Goal: Task Accomplishment & Management: Manage account settings

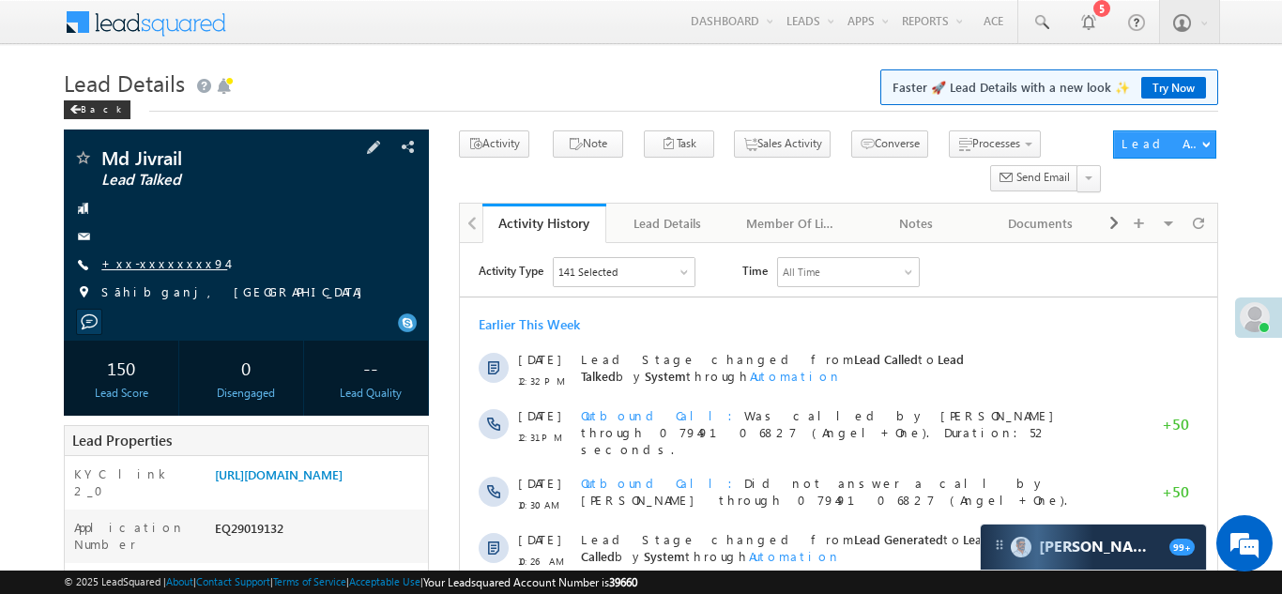
click at [153, 266] on link "+xx-xxxxxxxx94" at bounding box center [164, 263] width 126 height 16
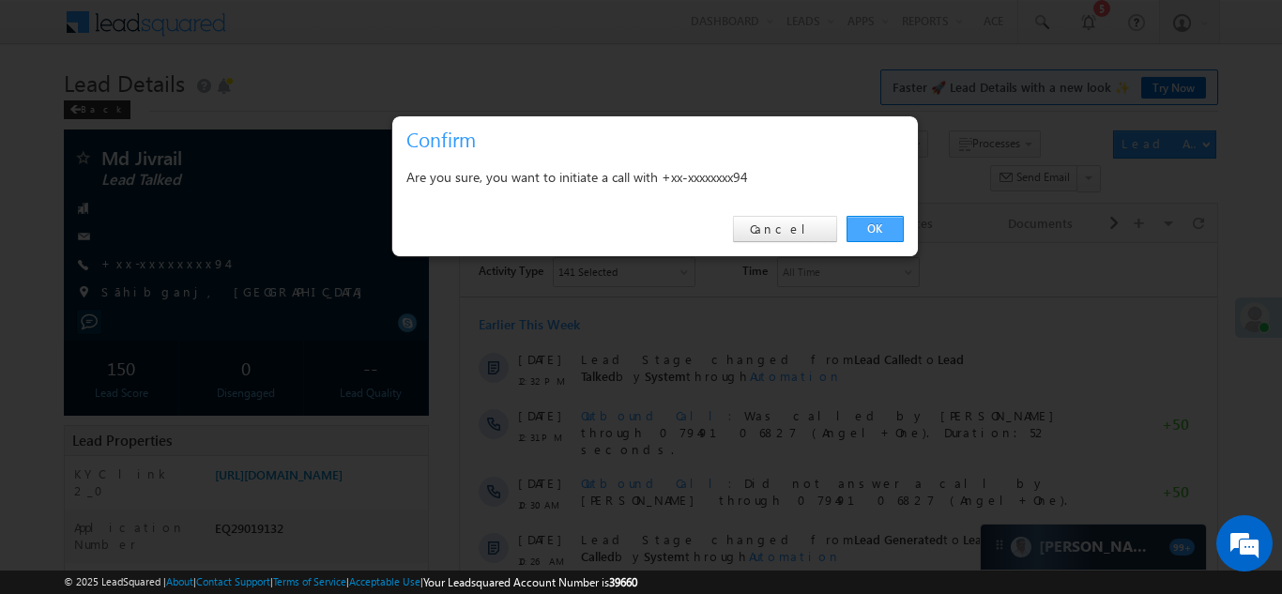
click at [881, 228] on link "OK" at bounding box center [875, 229] width 57 height 26
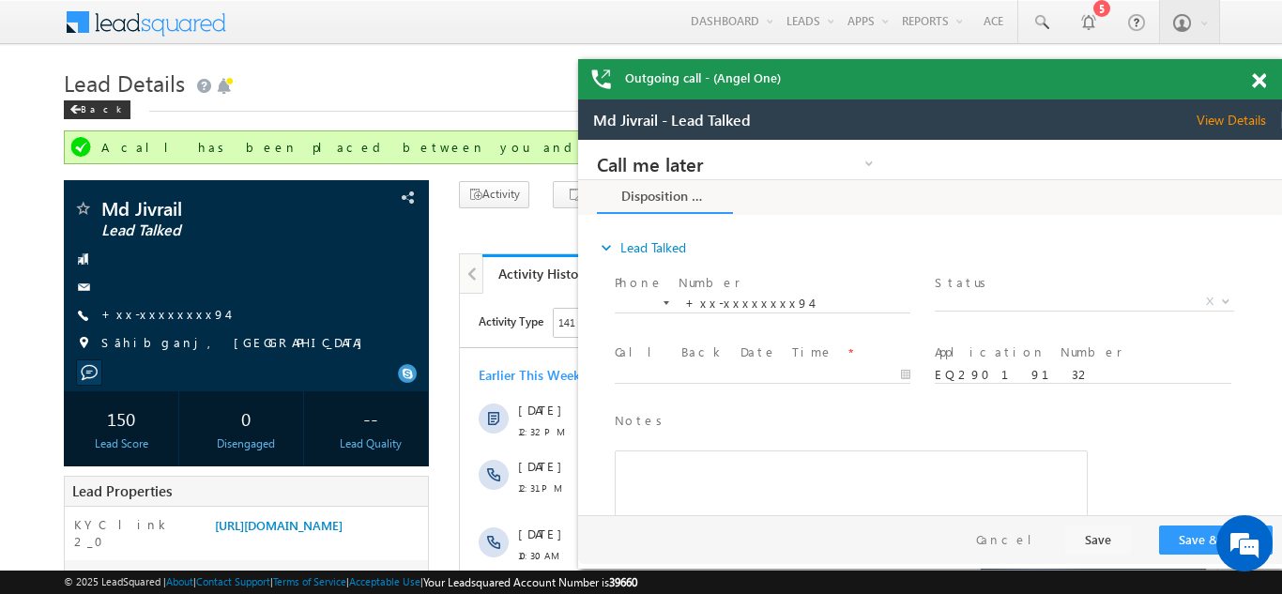
click at [1258, 80] on div "Outgoing call - (Angel One)" at bounding box center [930, 79] width 704 height 40
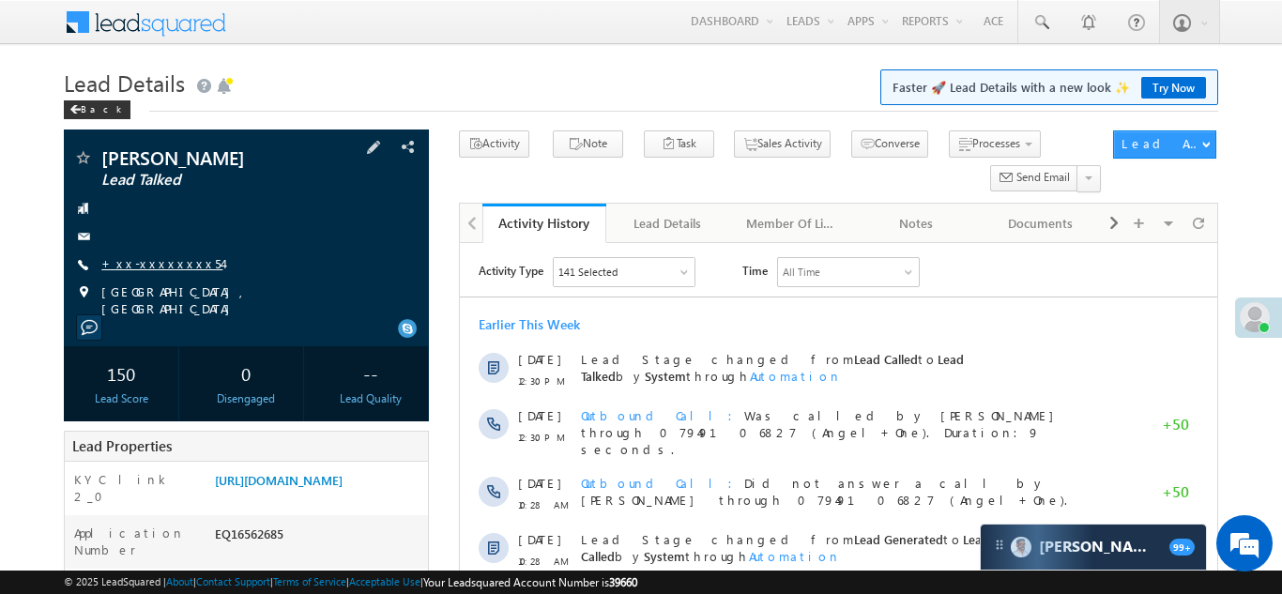
click at [151, 260] on link "+xx-xxxxxxxx54" at bounding box center [161, 263] width 121 height 16
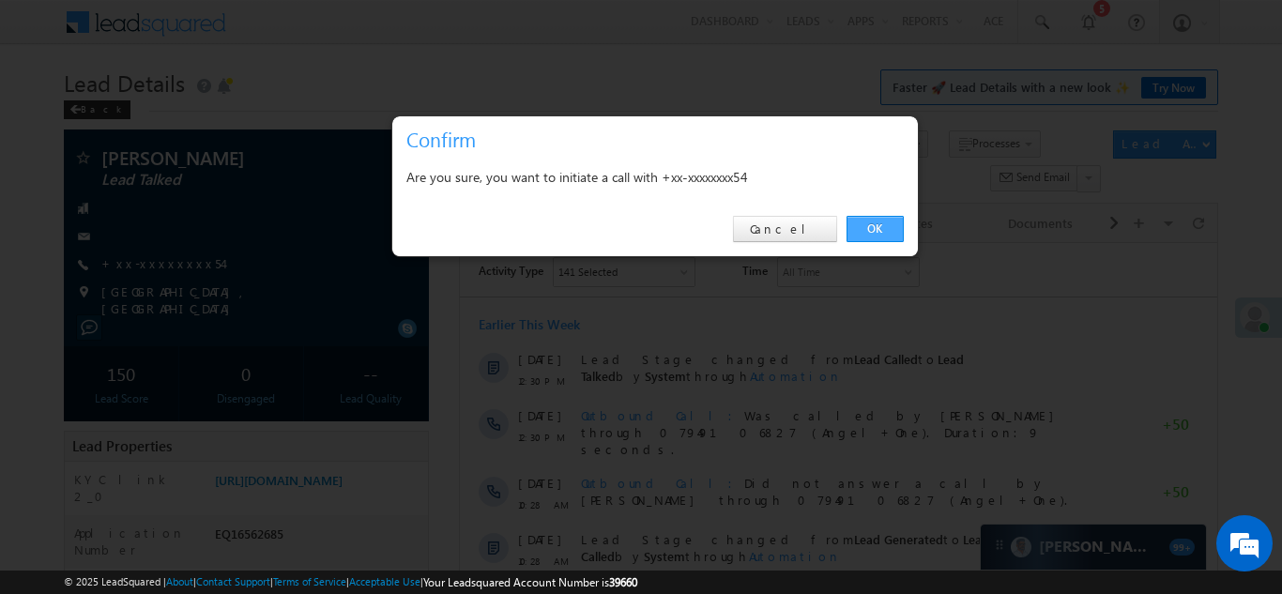
click at [875, 231] on link "OK" at bounding box center [875, 229] width 57 height 26
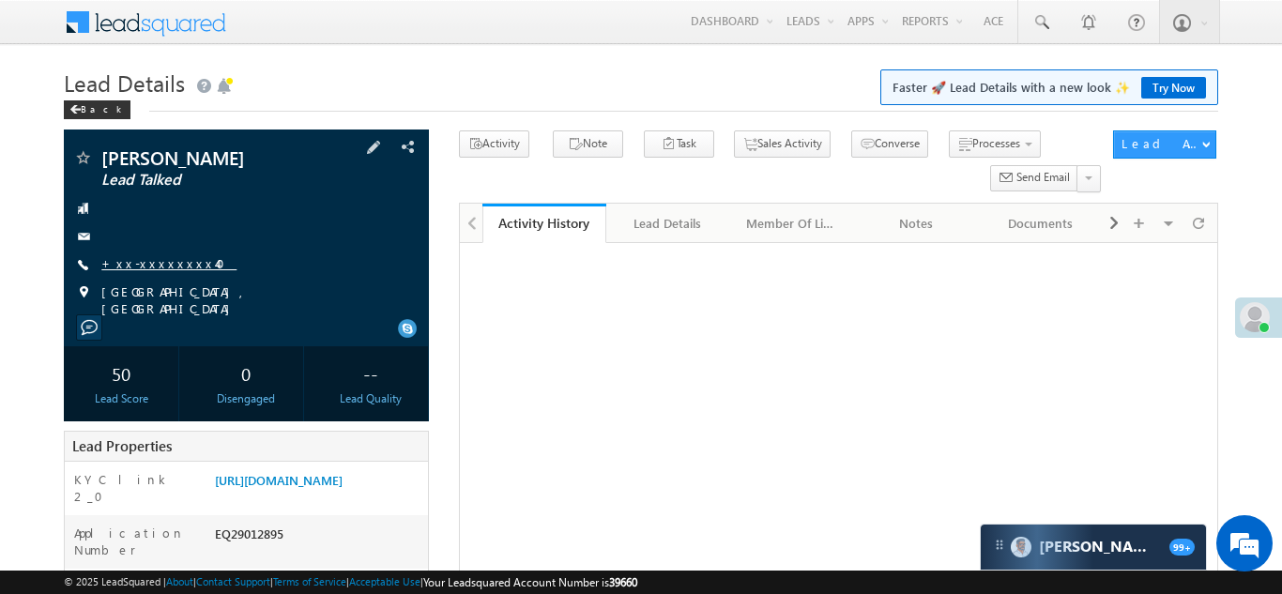
click at [136, 265] on link "+xx-xxxxxxxx40" at bounding box center [168, 263] width 135 height 16
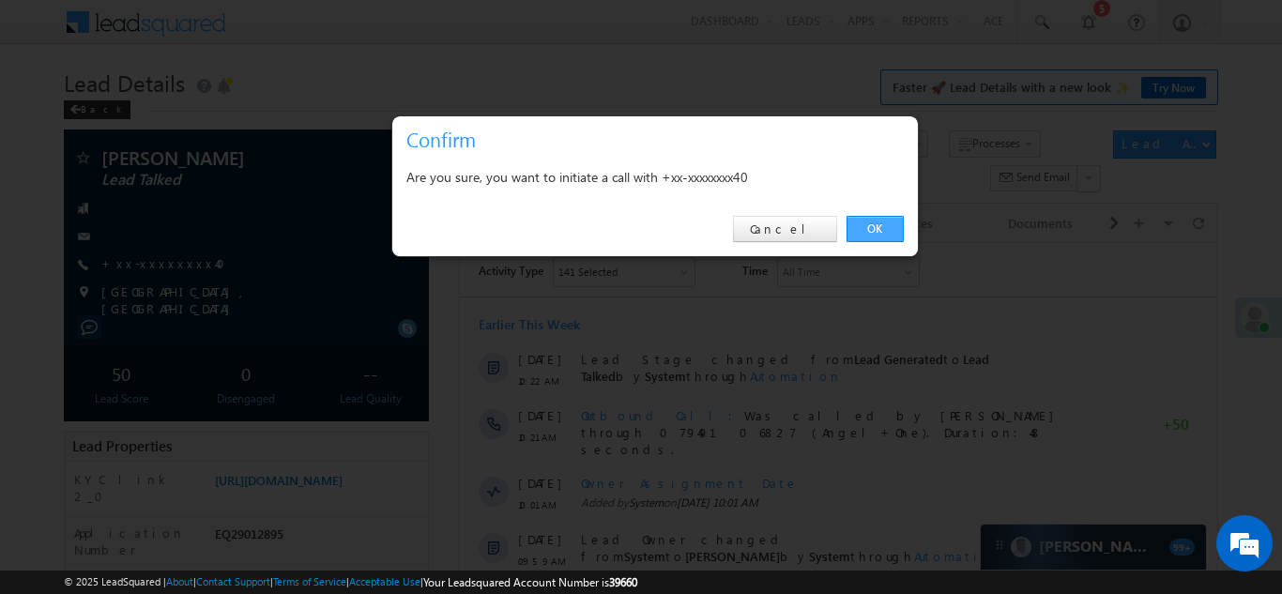
click at [871, 229] on link "OK" at bounding box center [875, 229] width 57 height 26
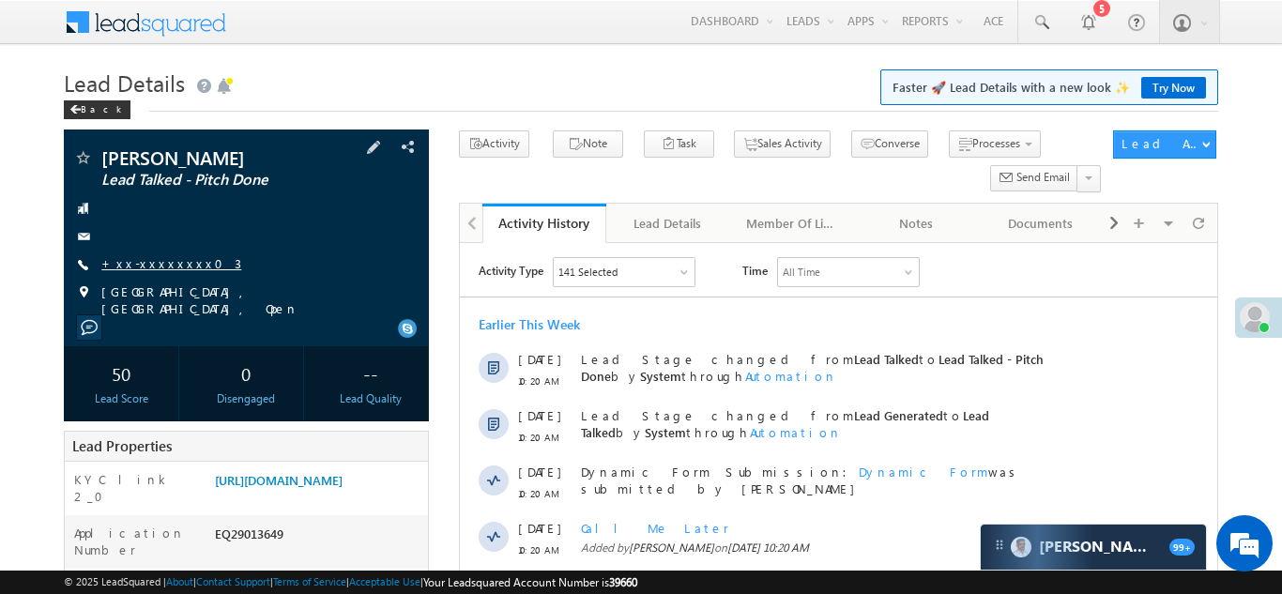
click at [156, 259] on link "+xx-xxxxxxxx03" at bounding box center [171, 263] width 140 height 16
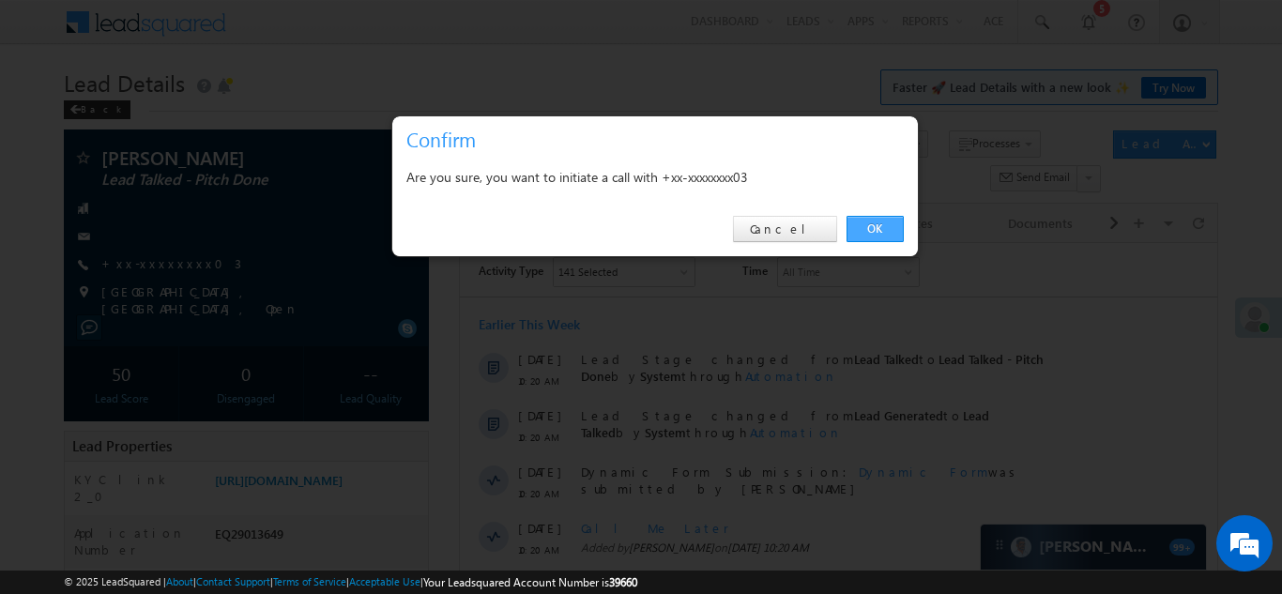
click at [873, 226] on link "OK" at bounding box center [875, 229] width 57 height 26
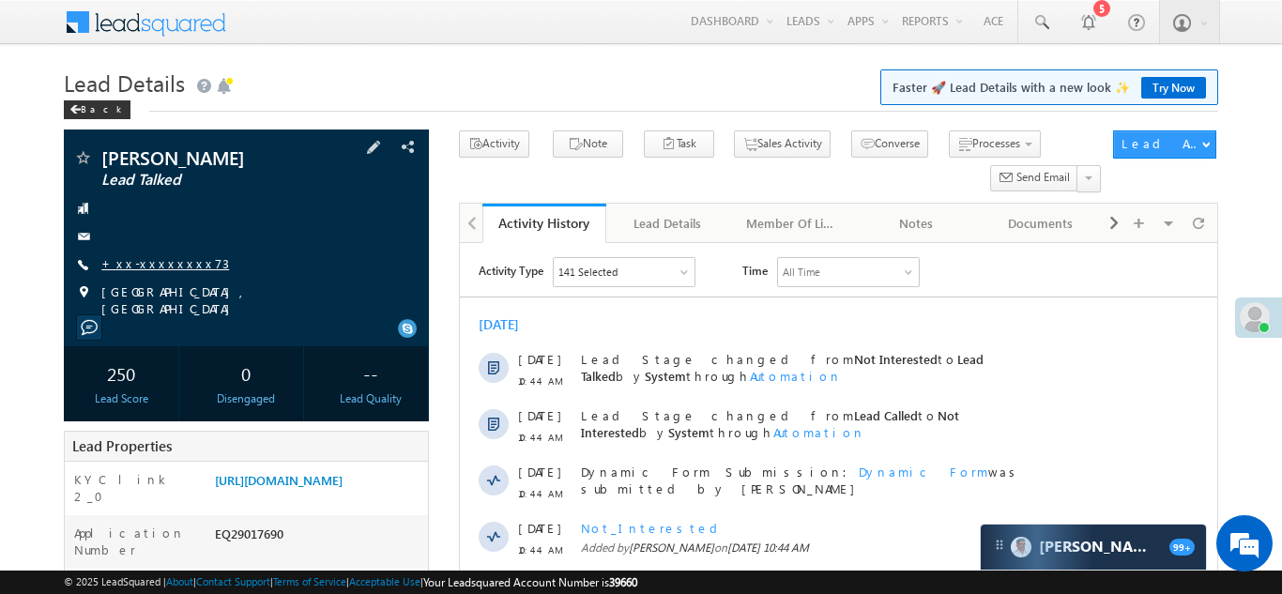
click at [142, 265] on link "+xx-xxxxxxxx73" at bounding box center [165, 263] width 128 height 16
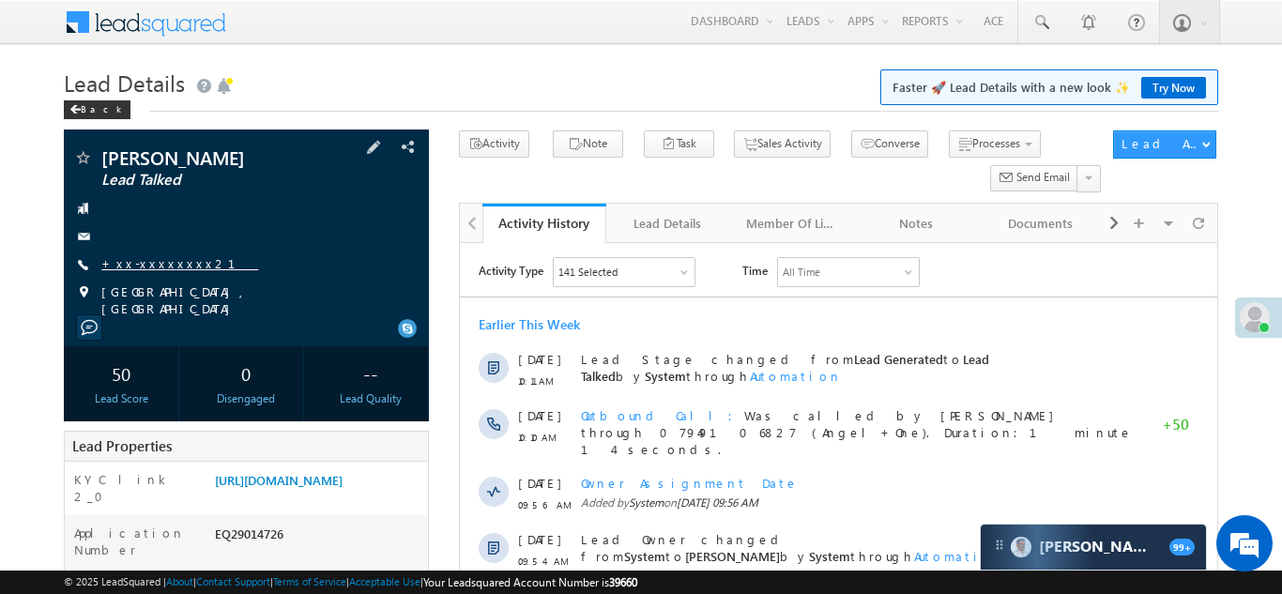
click at [157, 265] on link "+xx-xxxxxxxx21" at bounding box center [179, 263] width 157 height 16
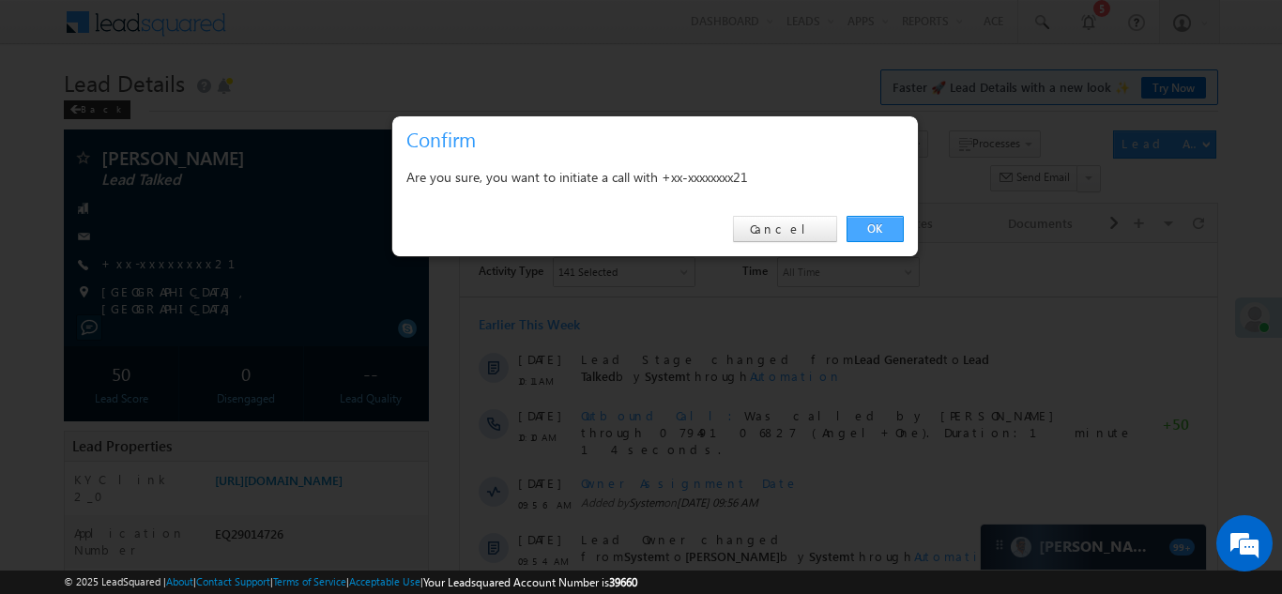
click at [875, 230] on link "OK" at bounding box center [875, 229] width 57 height 26
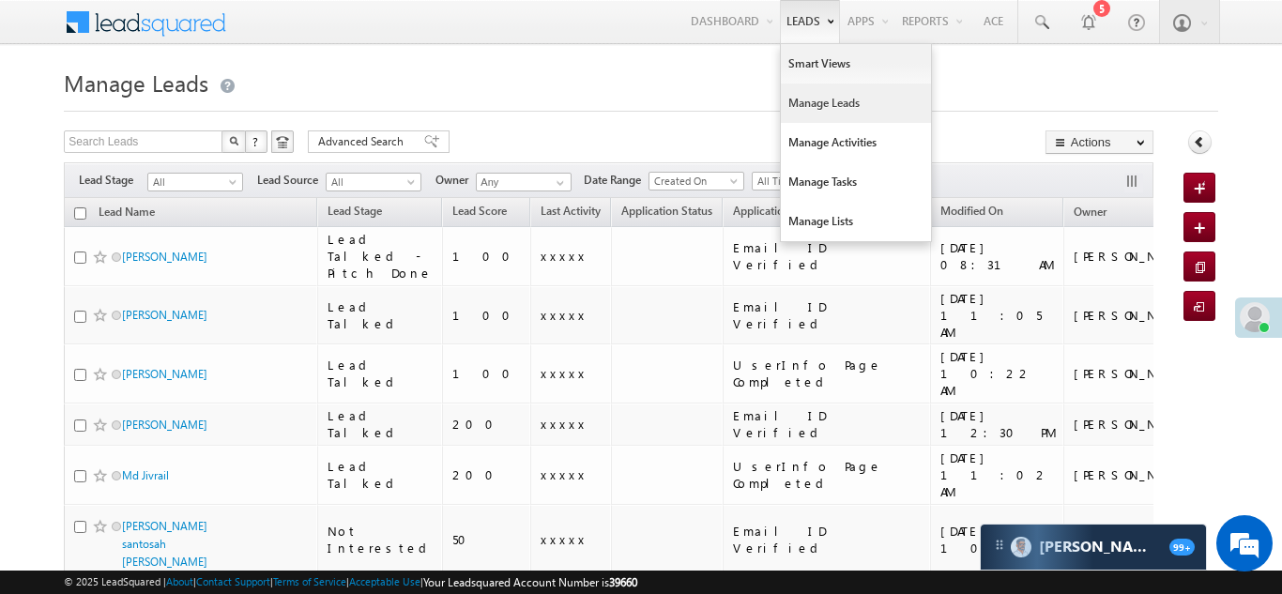
click at [812, 107] on link "Manage Leads" at bounding box center [856, 103] width 150 height 39
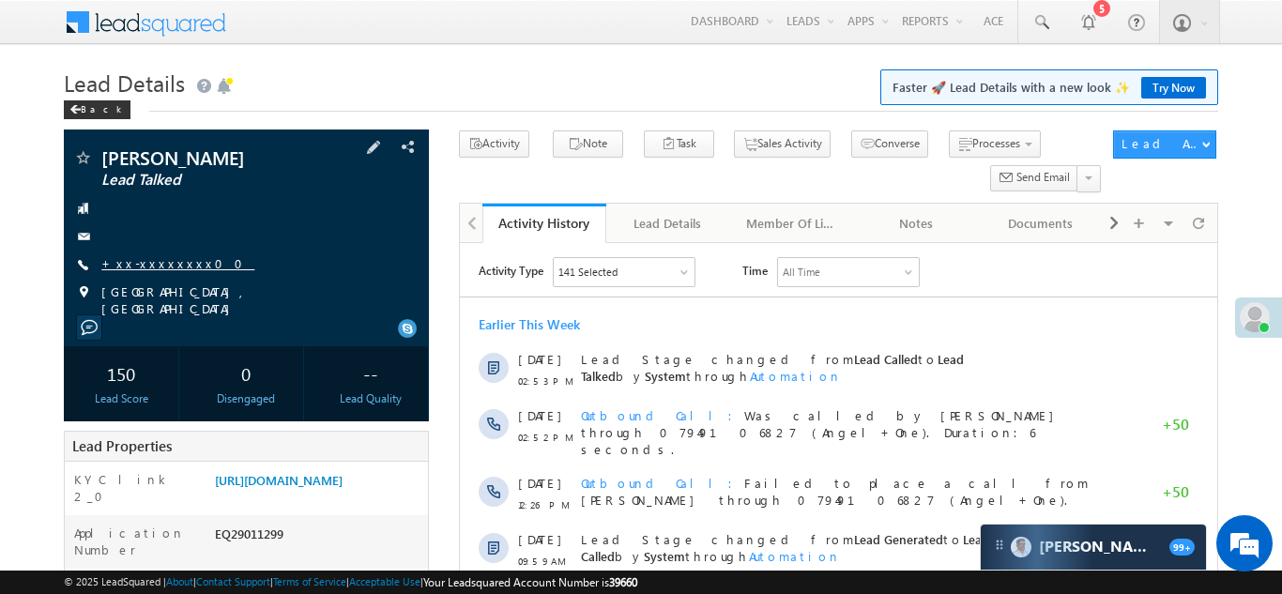
click at [147, 255] on link "+xx-xxxxxxxx00" at bounding box center [177, 263] width 153 height 16
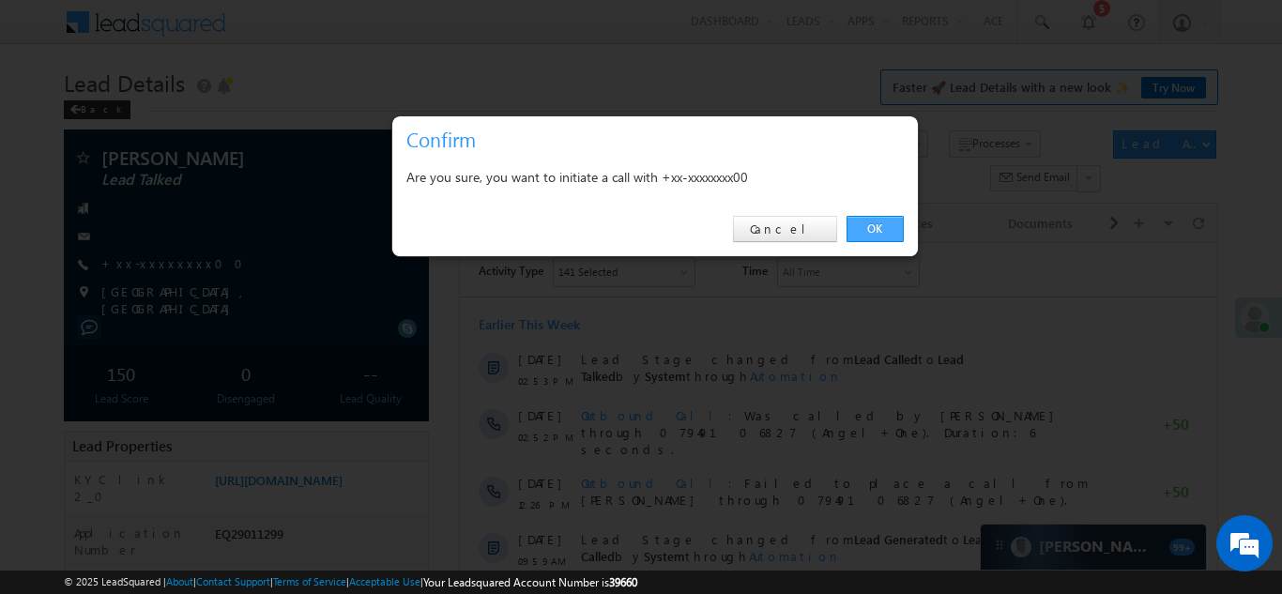
click at [862, 225] on link "OK" at bounding box center [875, 229] width 57 height 26
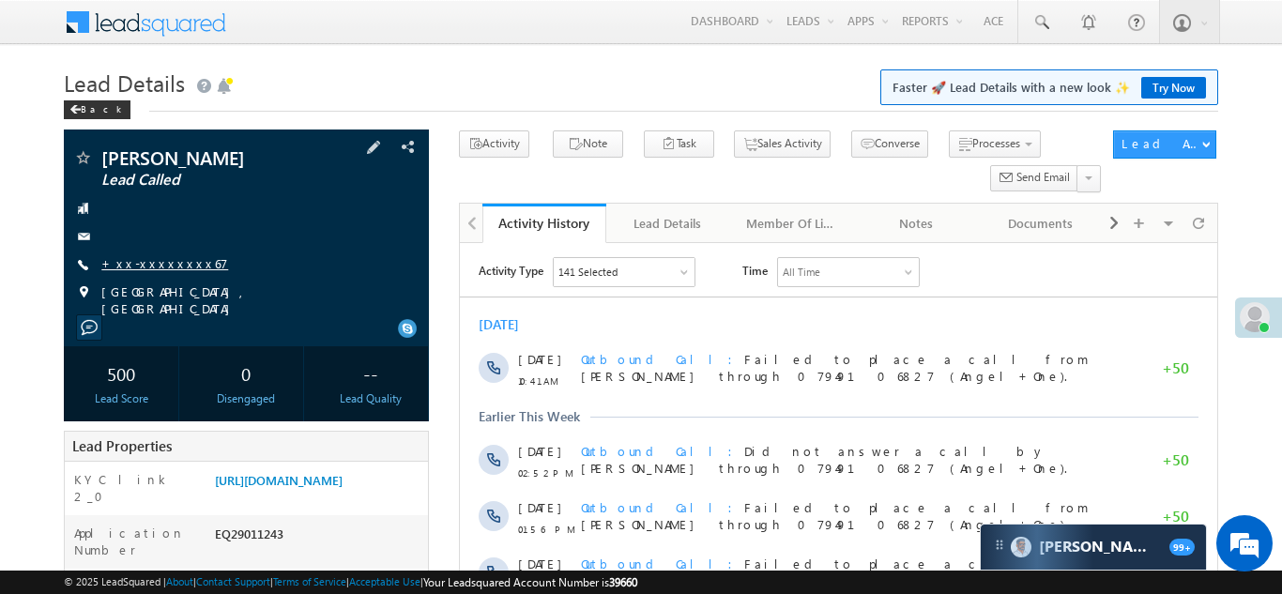
click at [160, 262] on link "+xx-xxxxxxxx67" at bounding box center [164, 263] width 127 height 16
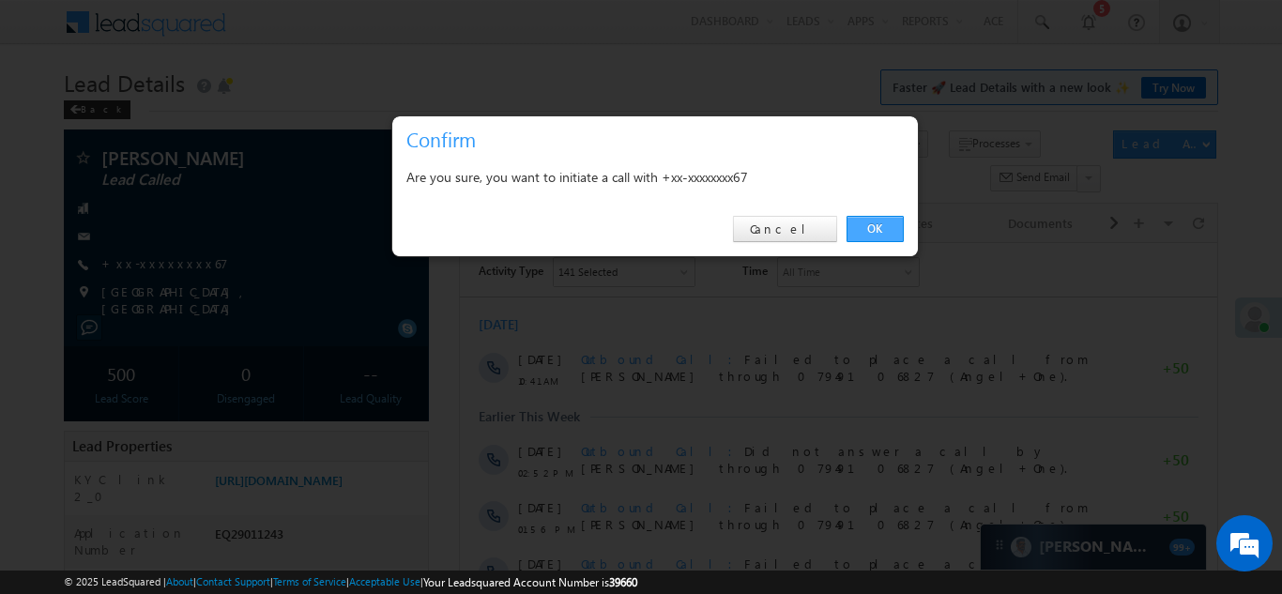
click at [868, 230] on link "OK" at bounding box center [875, 229] width 57 height 26
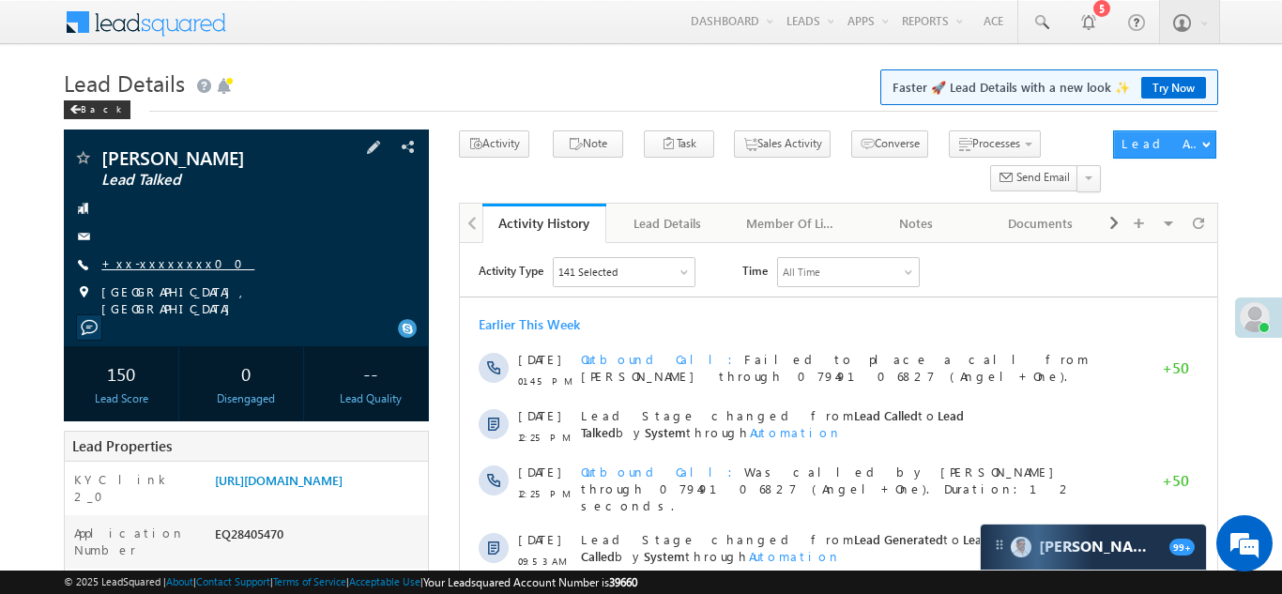
click at [150, 264] on link "+xx-xxxxxxxx00" at bounding box center [177, 263] width 153 height 16
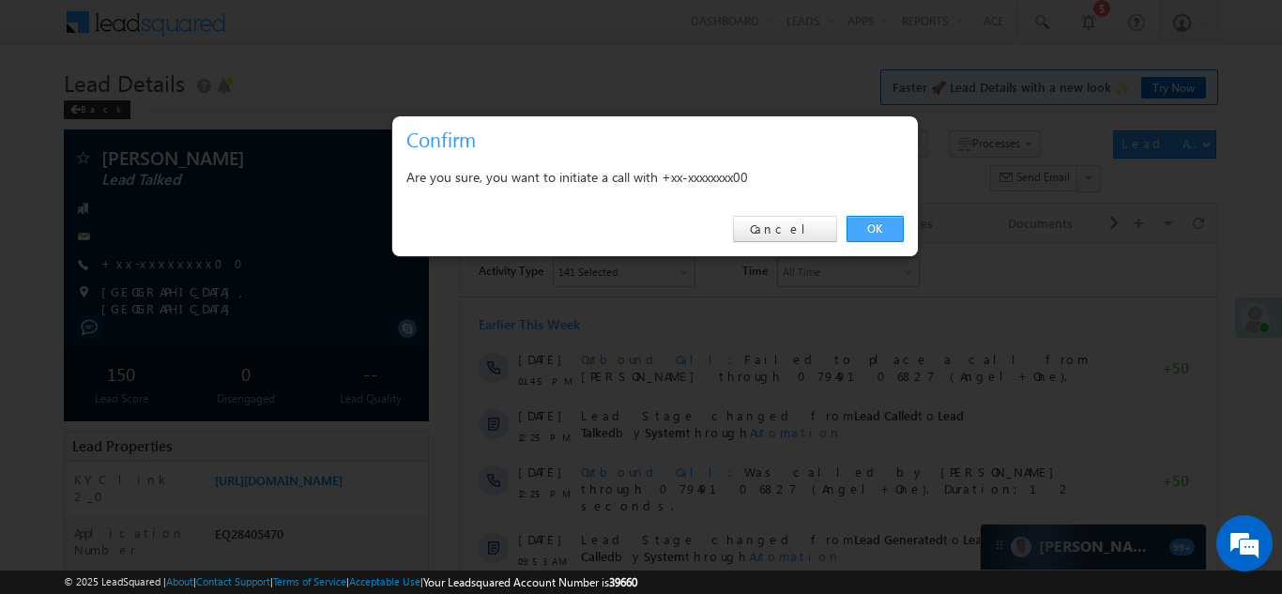
click at [871, 226] on link "OK" at bounding box center [875, 229] width 57 height 26
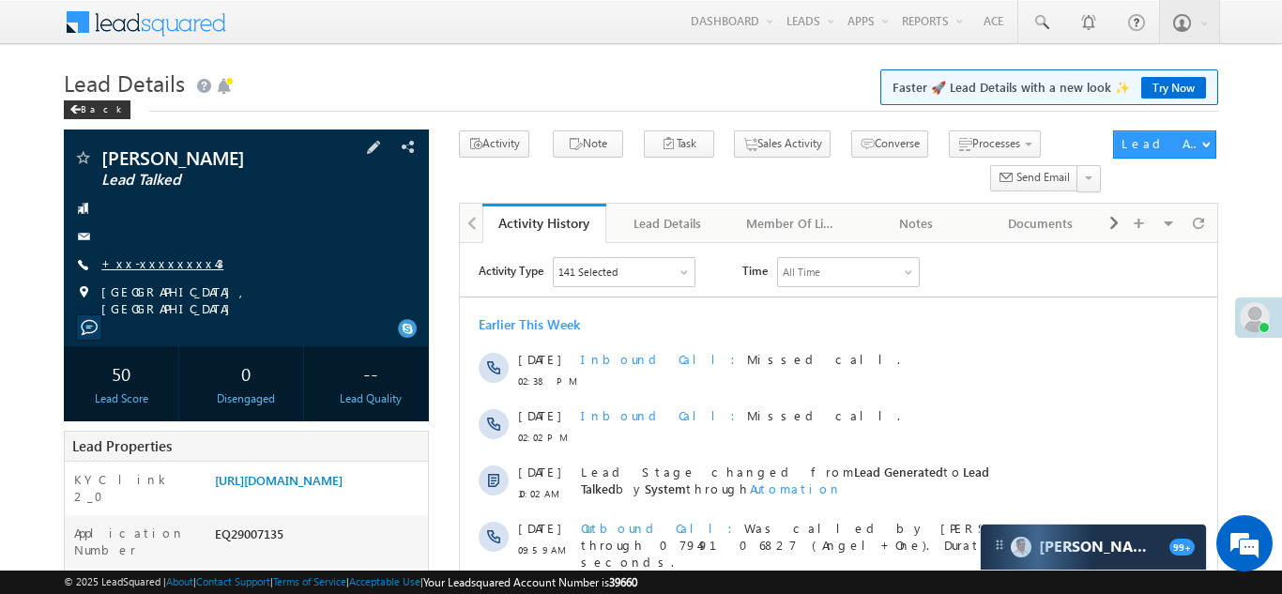
click at [163, 267] on link "+xx-xxxxxxxx43" at bounding box center [162, 263] width 122 height 16
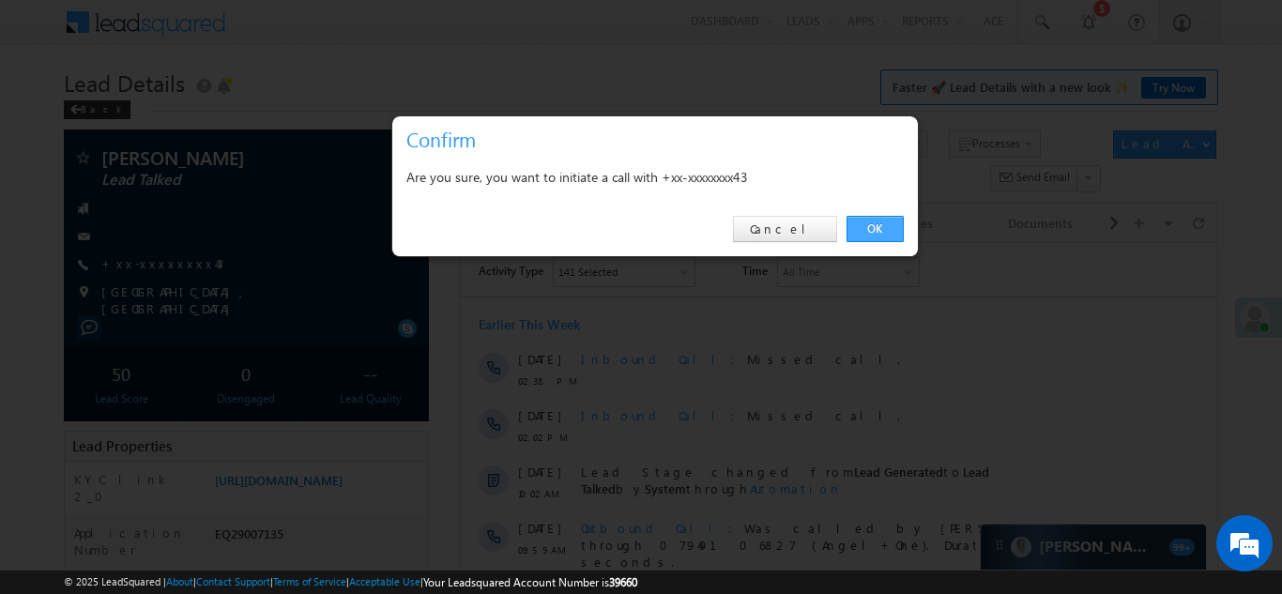
click at [874, 225] on link "OK" at bounding box center [875, 229] width 57 height 26
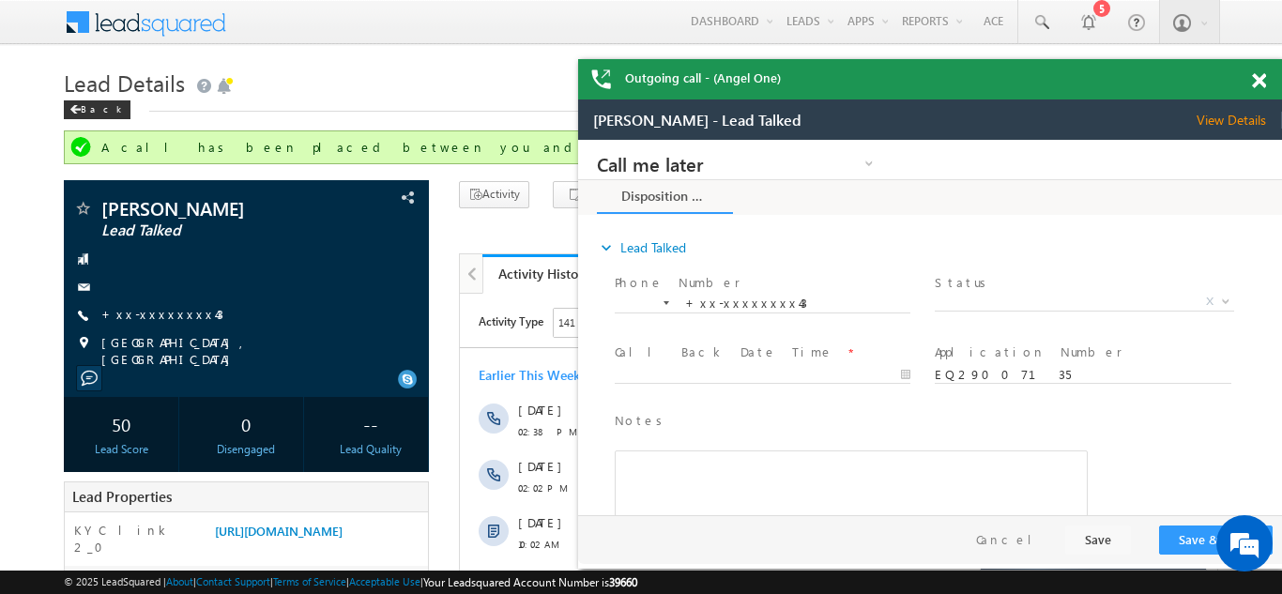
click at [1256, 79] on span at bounding box center [1259, 81] width 14 height 16
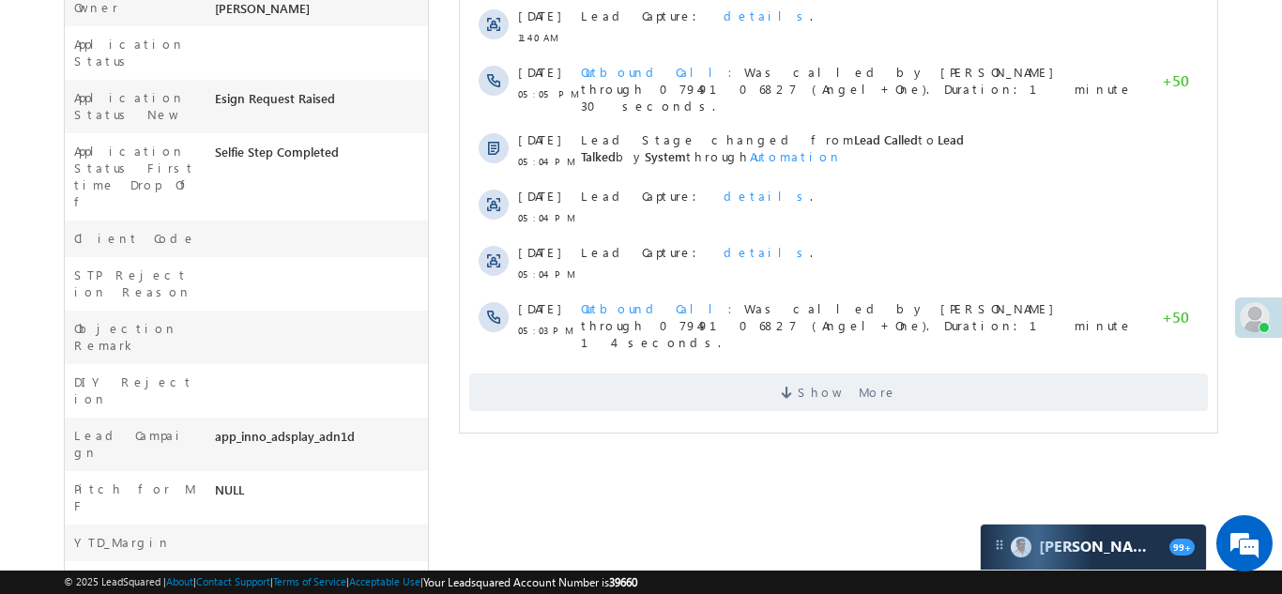
scroll to position [706, 0]
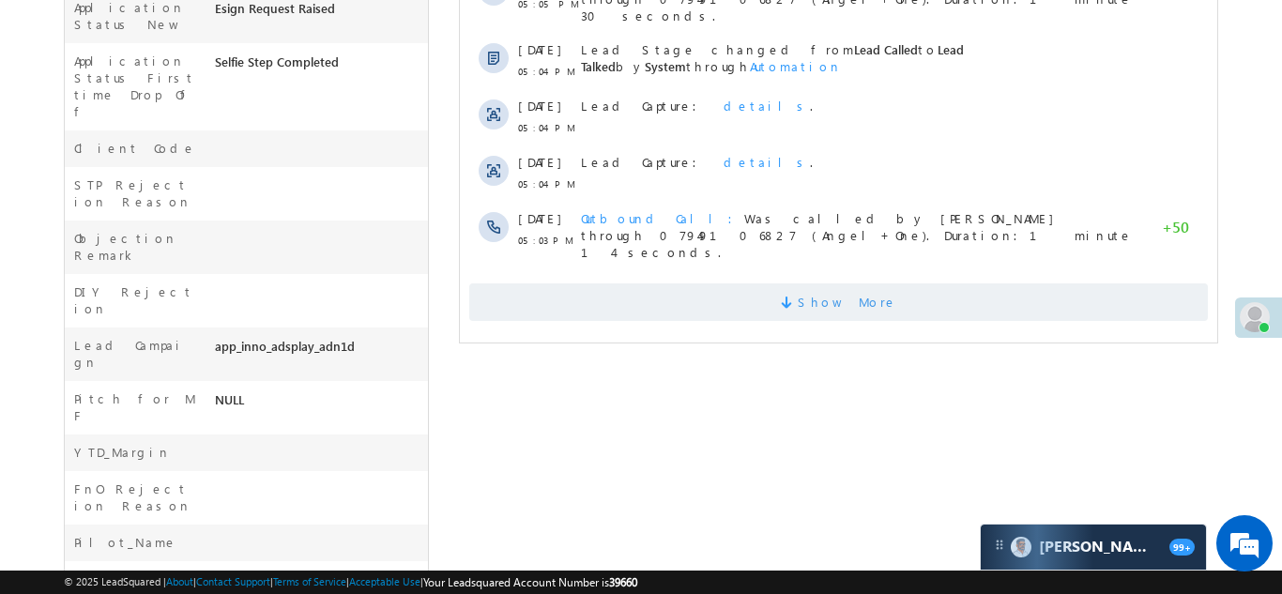
click at [788, 283] on span "Show More" at bounding box center [837, 302] width 739 height 38
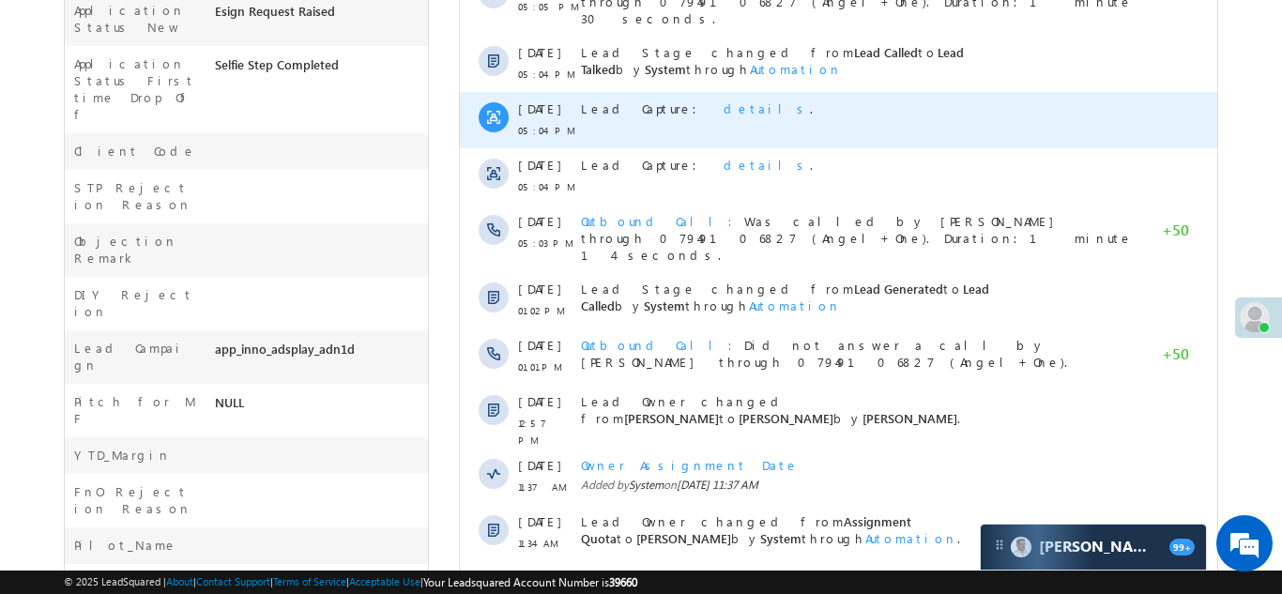
scroll to position [0, 0]
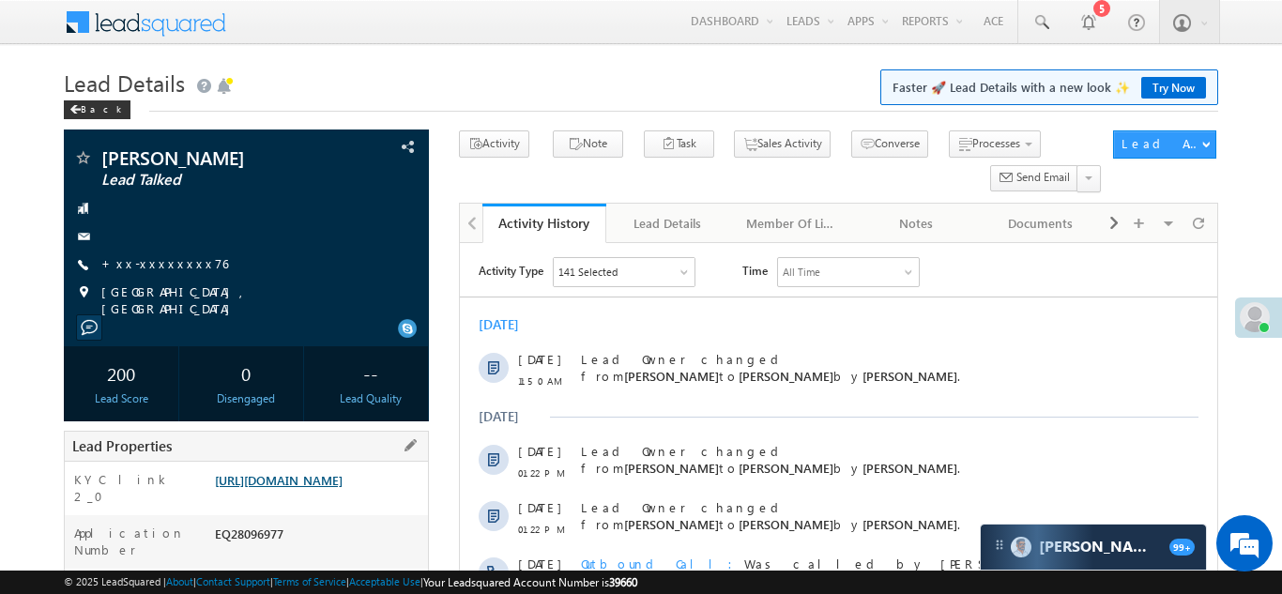
click at [311, 488] on link "https://angelbroking1-pk3em7sa.customui-test.leadsquared.com?leadId=1a83aa07-1a…" at bounding box center [279, 480] width 128 height 16
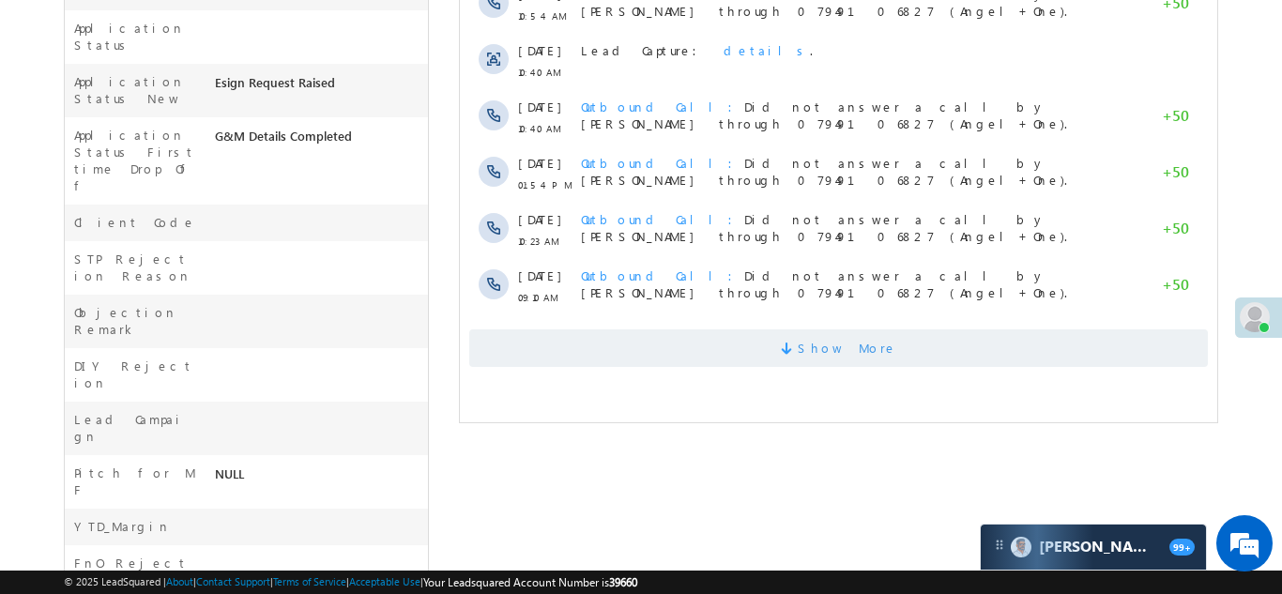
scroll to position [631, 0]
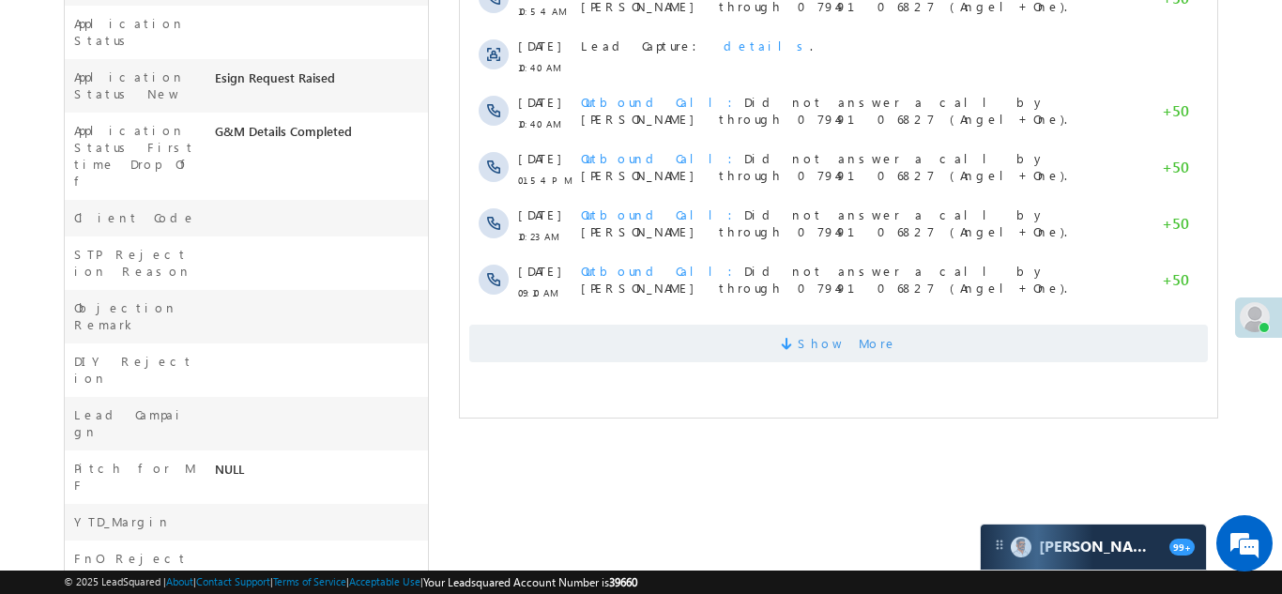
click at [822, 345] on span "Show More" at bounding box center [846, 344] width 99 height 38
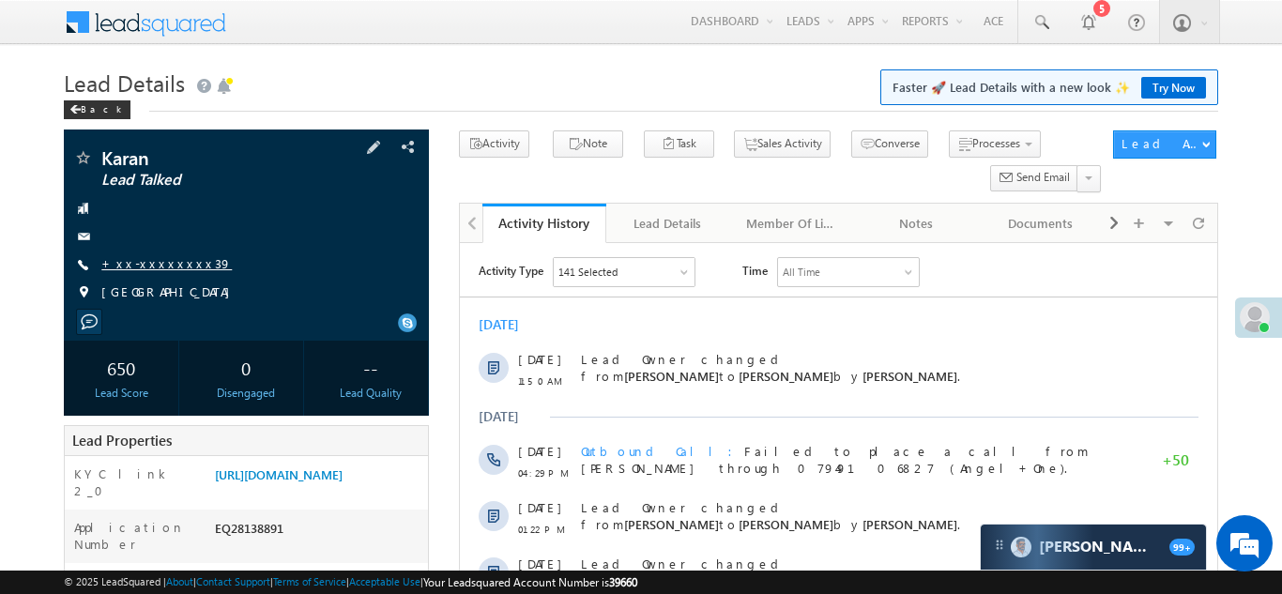
scroll to position [0, 0]
click at [153, 266] on link "+xx-xxxxxxxx39" at bounding box center [166, 263] width 130 height 16
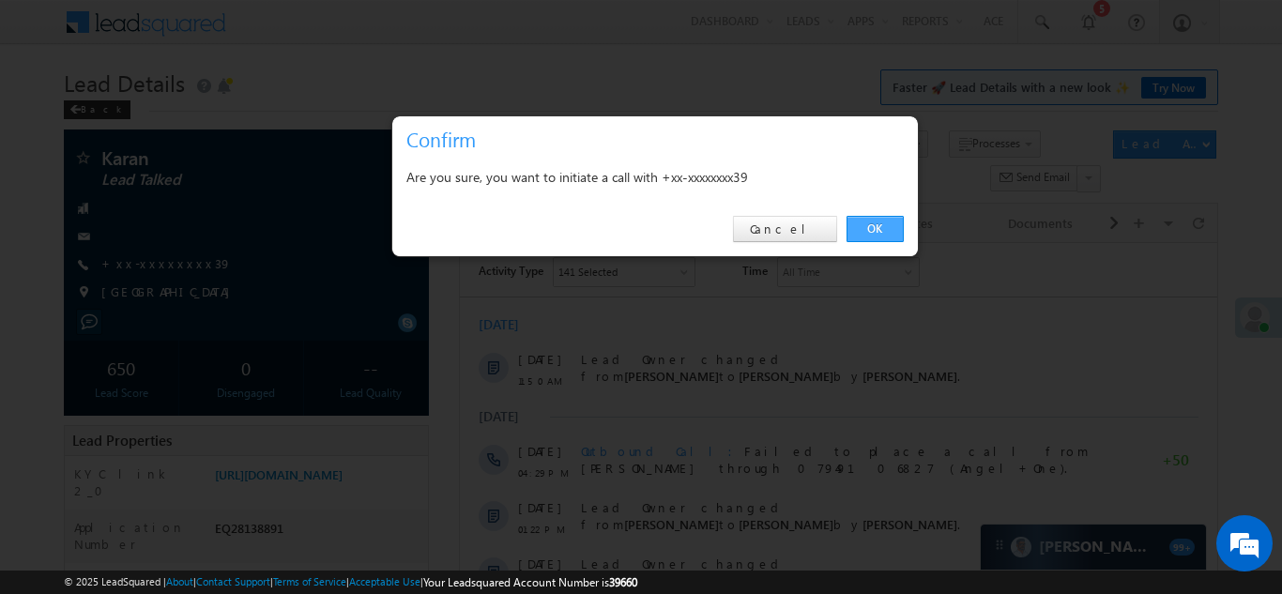
click at [871, 224] on link "OK" at bounding box center [875, 229] width 57 height 26
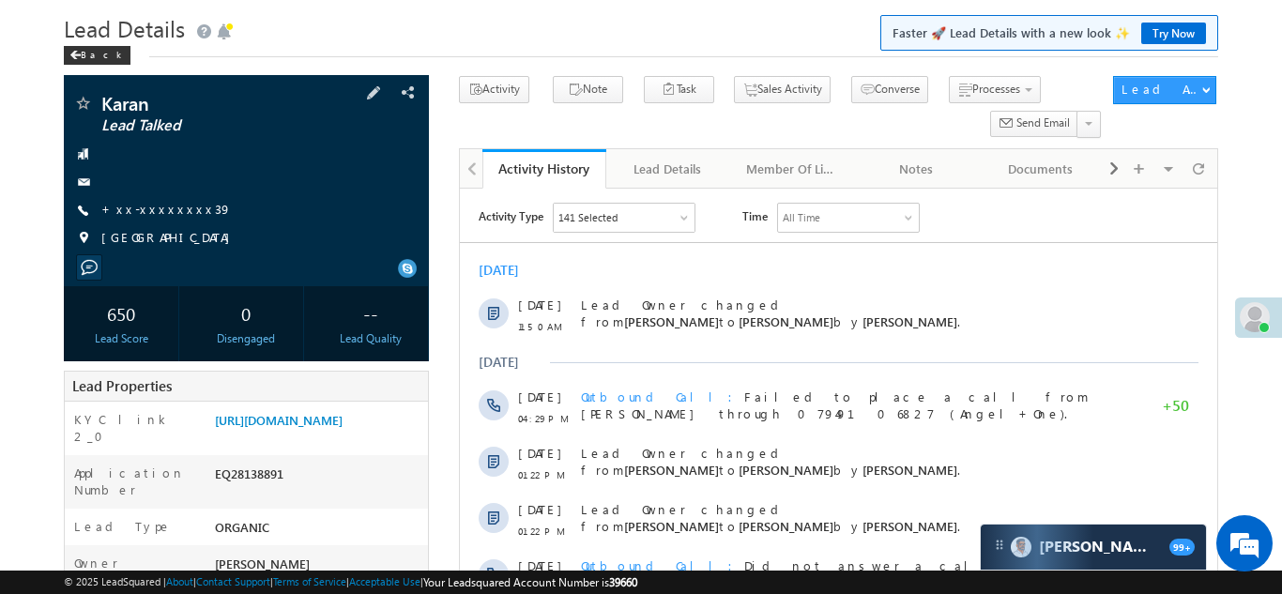
scroll to position [236, 0]
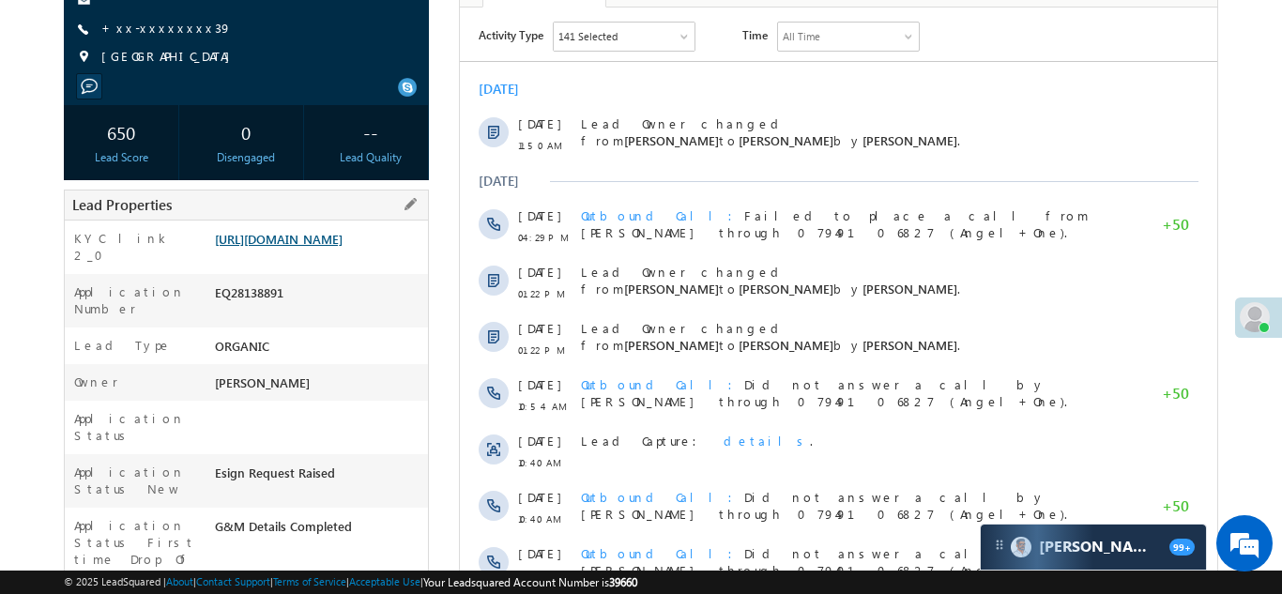
click at [307, 247] on link "https://angelbroking1-pk3em7sa.customui-test.leadsquared.com?leadId=8fd67718-7a…" at bounding box center [279, 239] width 128 height 16
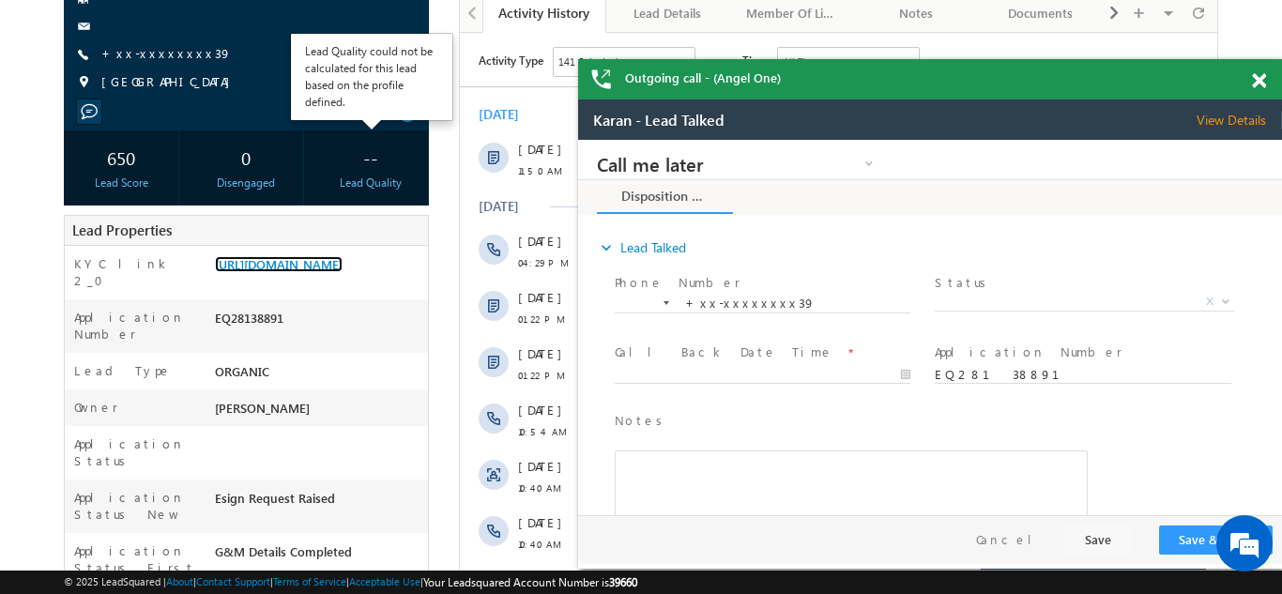
scroll to position [257, 0]
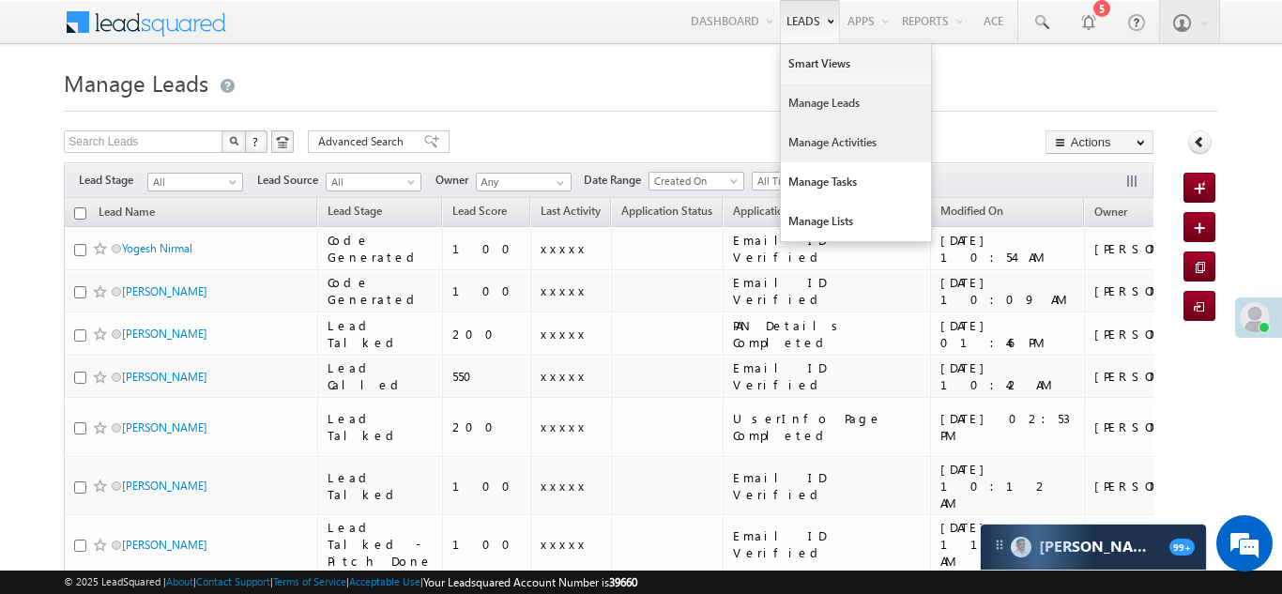
click at [817, 144] on link "Manage Activities" at bounding box center [856, 142] width 150 height 39
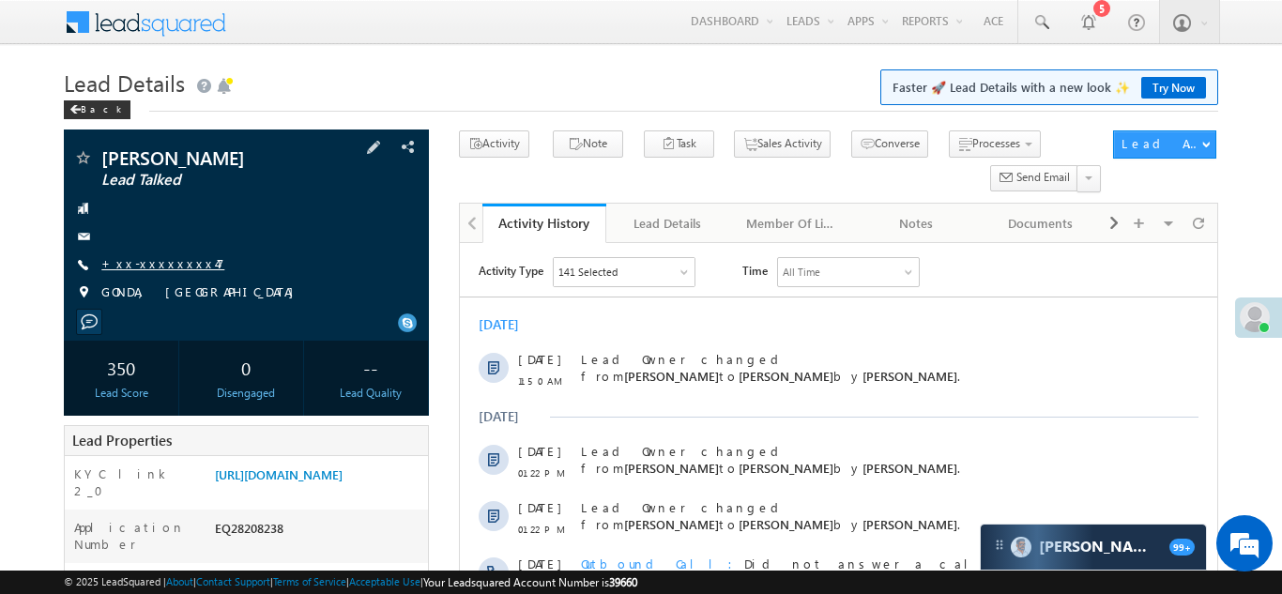
click at [144, 260] on link "+xx-xxxxxxxx47" at bounding box center [162, 263] width 123 height 16
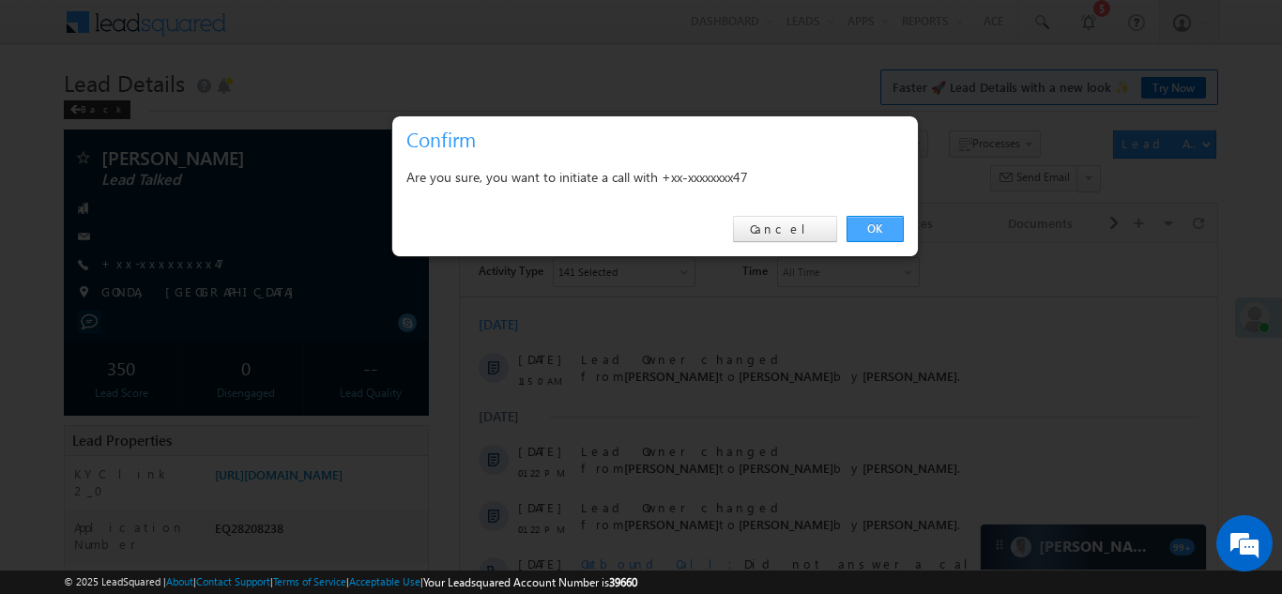
click at [878, 226] on link "OK" at bounding box center [875, 229] width 57 height 26
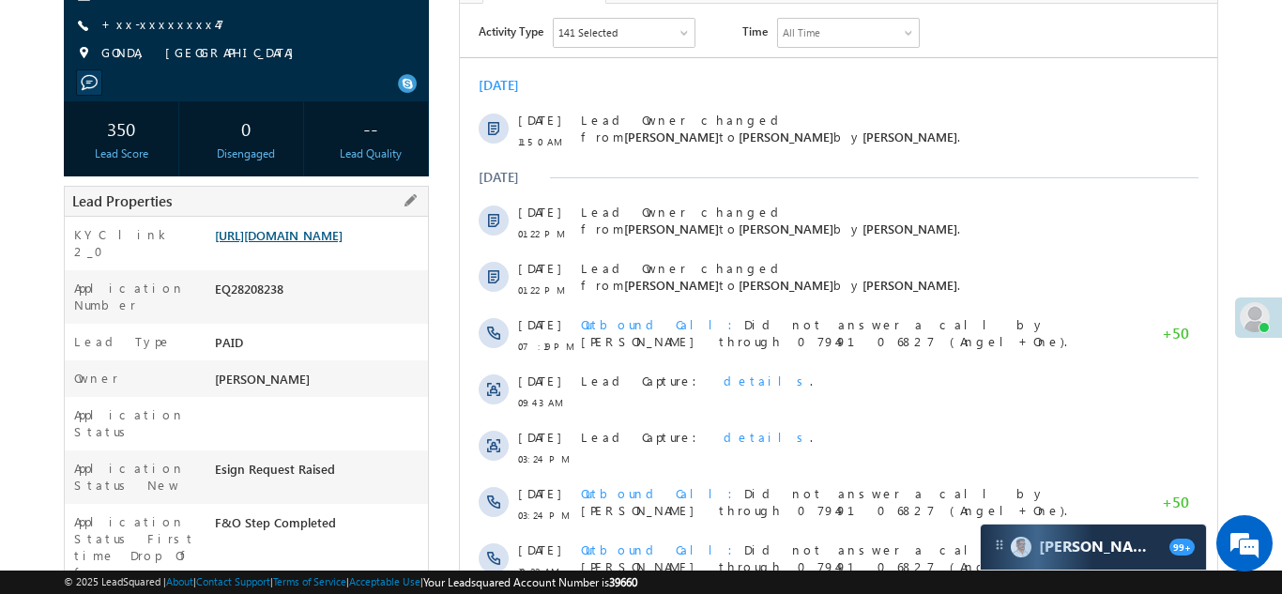
scroll to position [341, 0]
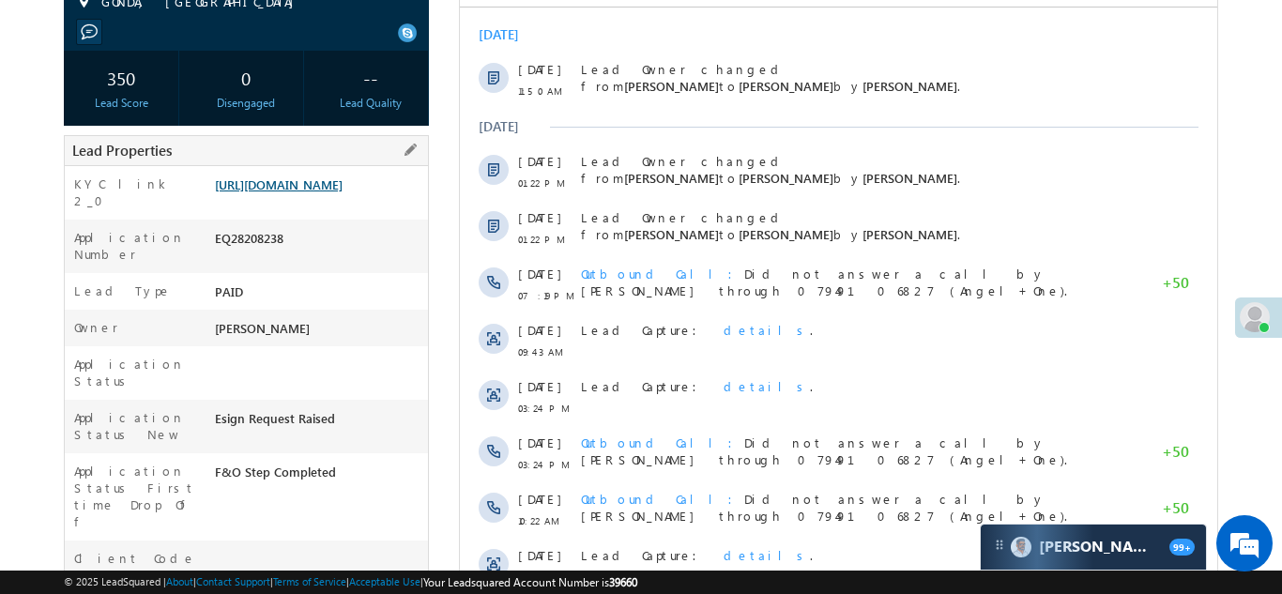
click at [295, 192] on link "https://angelbroking1-pk3em7sa.customui-test.leadsquared.com?leadId=b87fd55f-67…" at bounding box center [279, 184] width 128 height 16
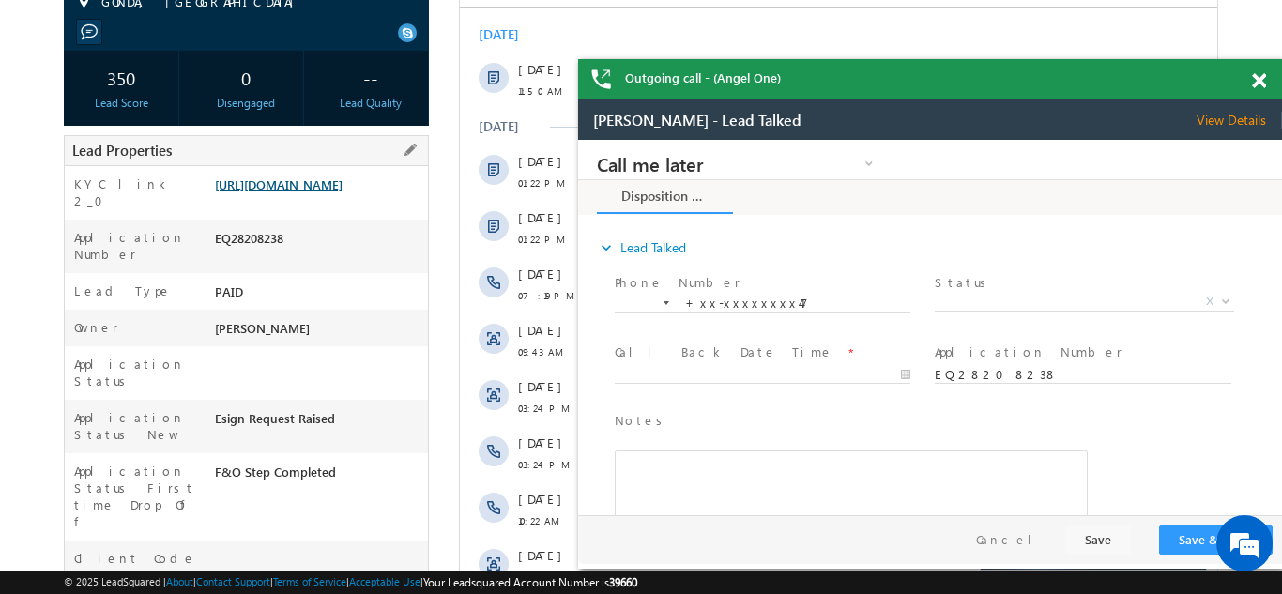
scroll to position [0, 0]
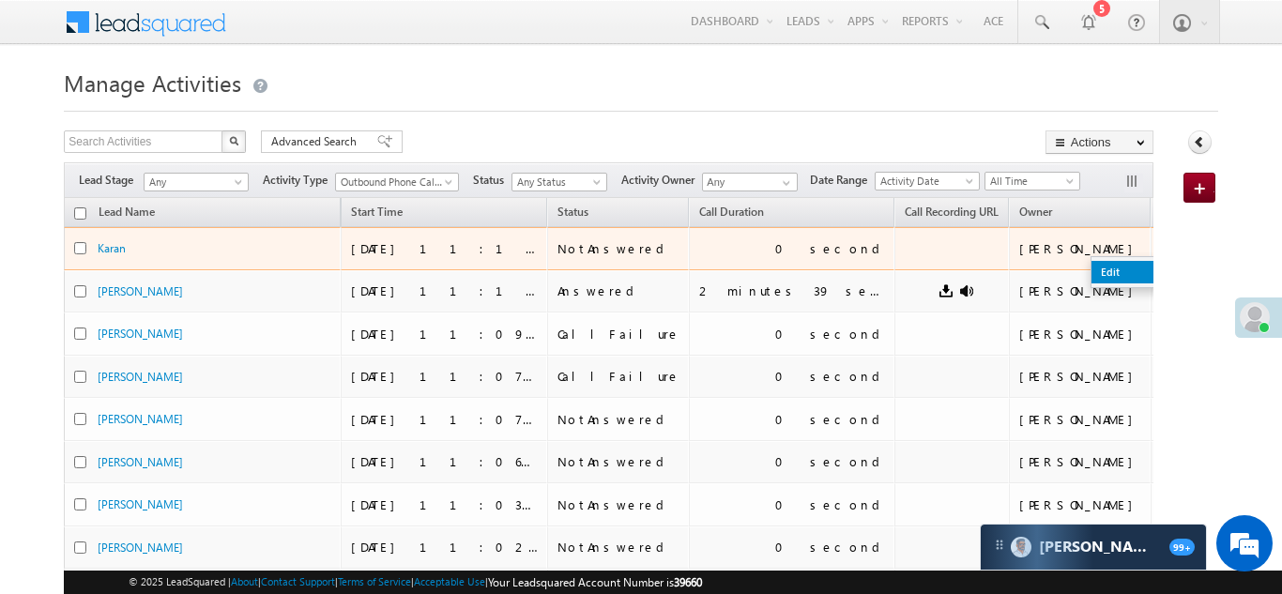
click at [1091, 268] on link "Edit" at bounding box center [1138, 272] width 94 height 23
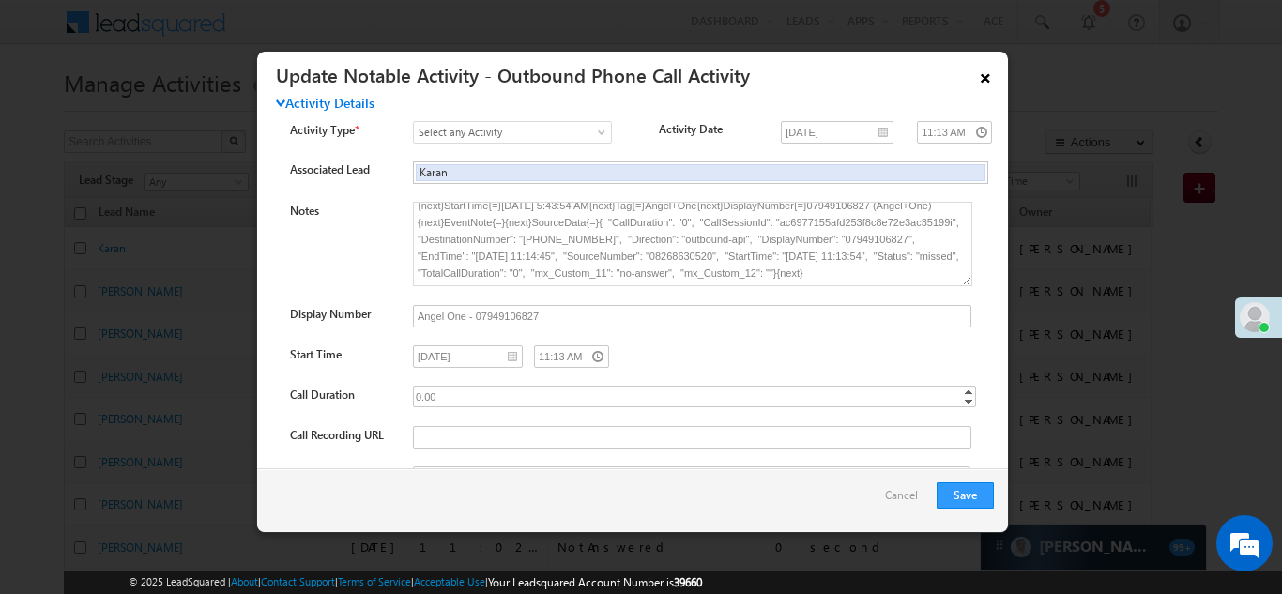
click at [985, 71] on link "×" at bounding box center [985, 74] width 32 height 33
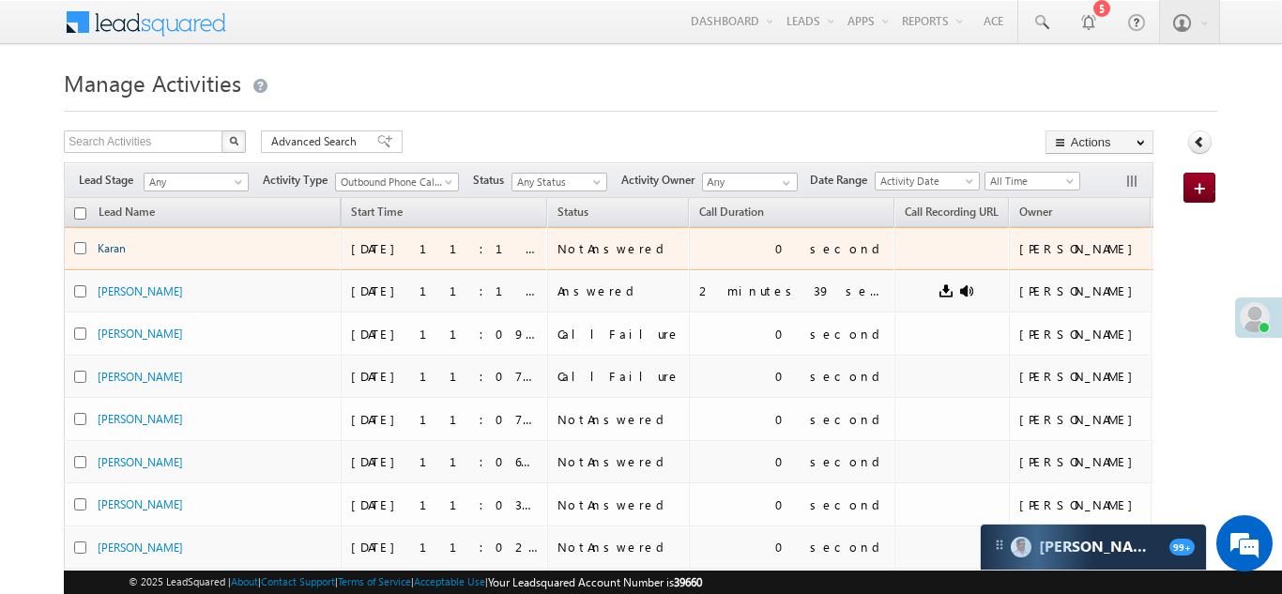
click at [105, 252] on link "Karan" at bounding box center [112, 248] width 28 height 14
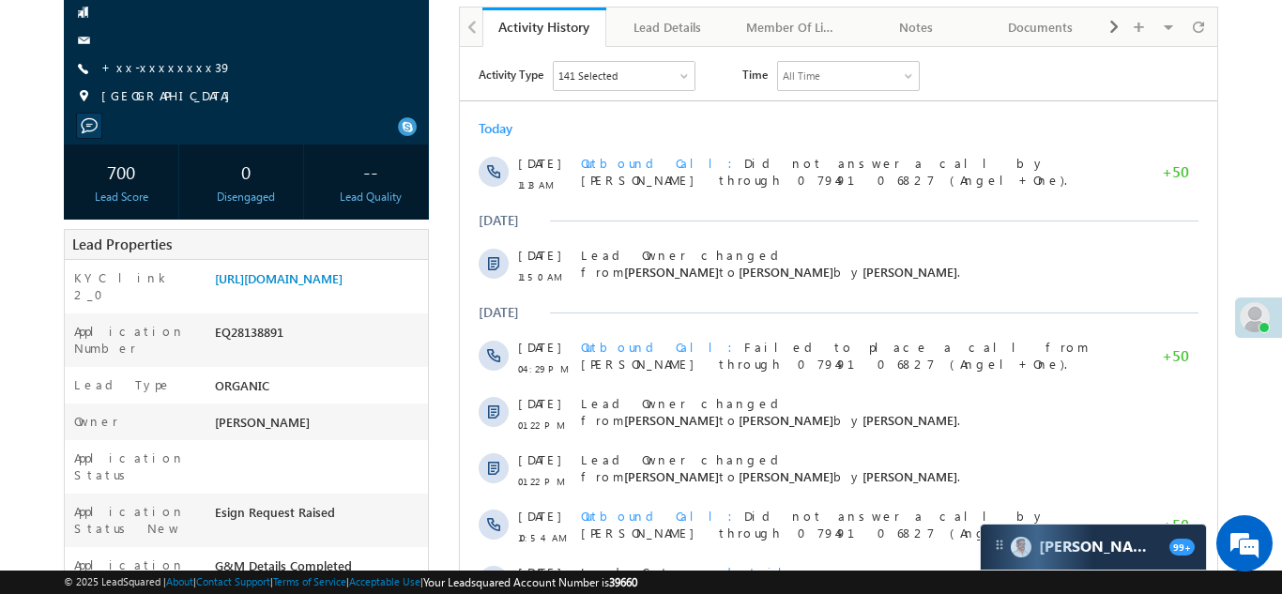
scroll to position [217, 0]
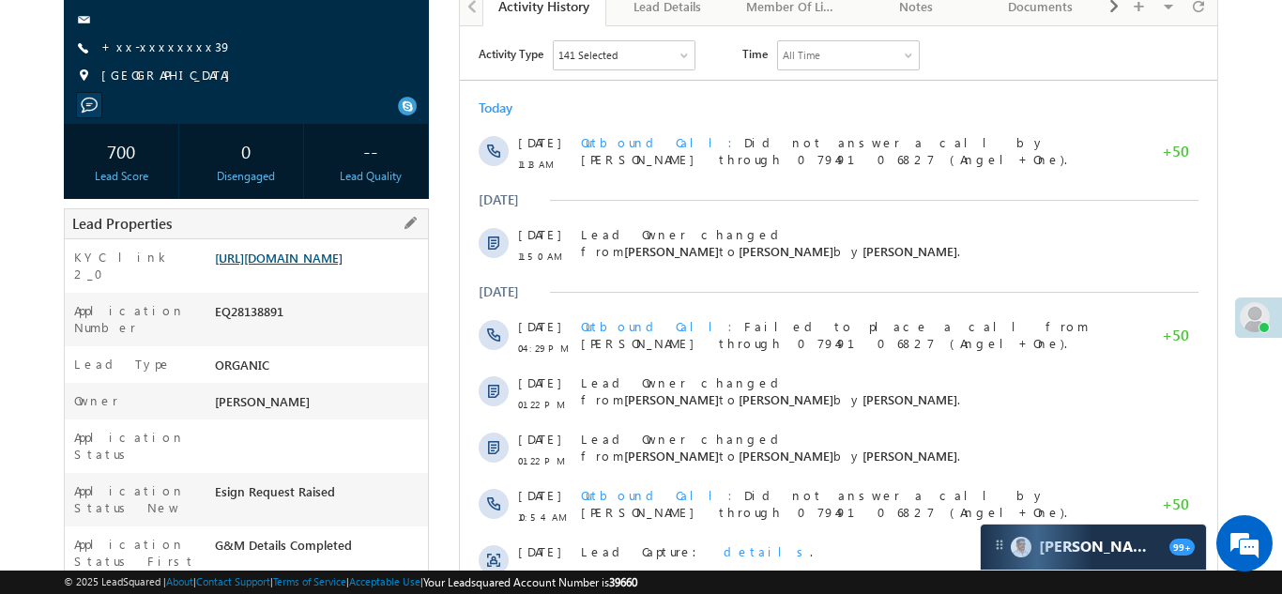
click at [308, 266] on link "[URL][DOMAIN_NAME]" at bounding box center [279, 258] width 128 height 16
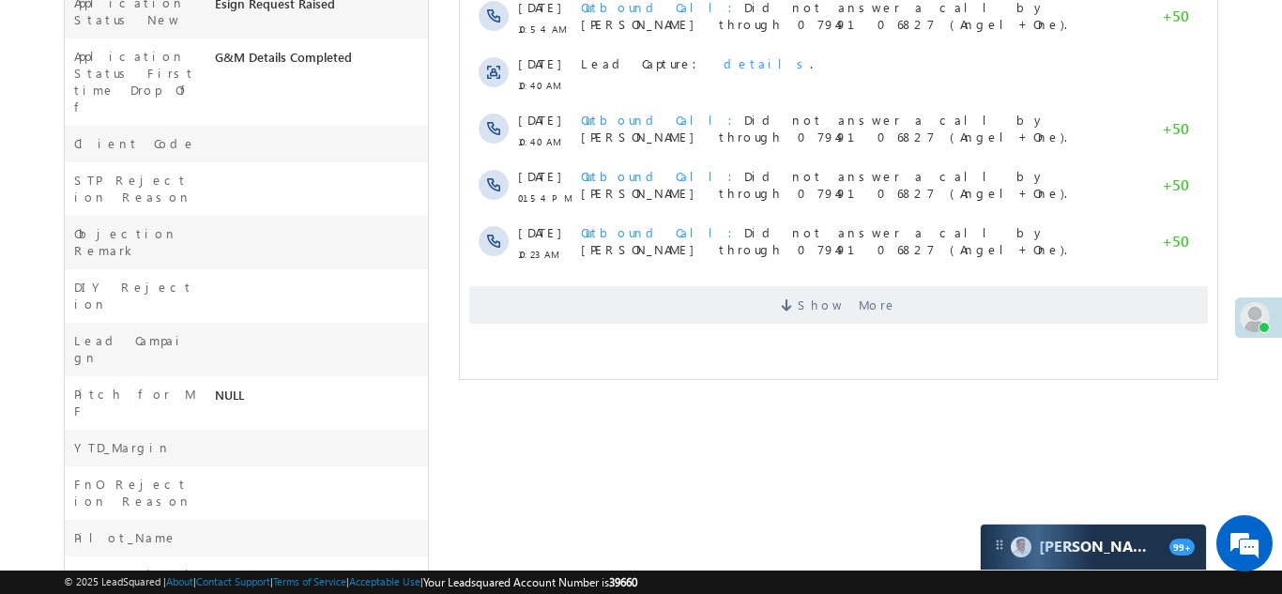
scroll to position [761, 0]
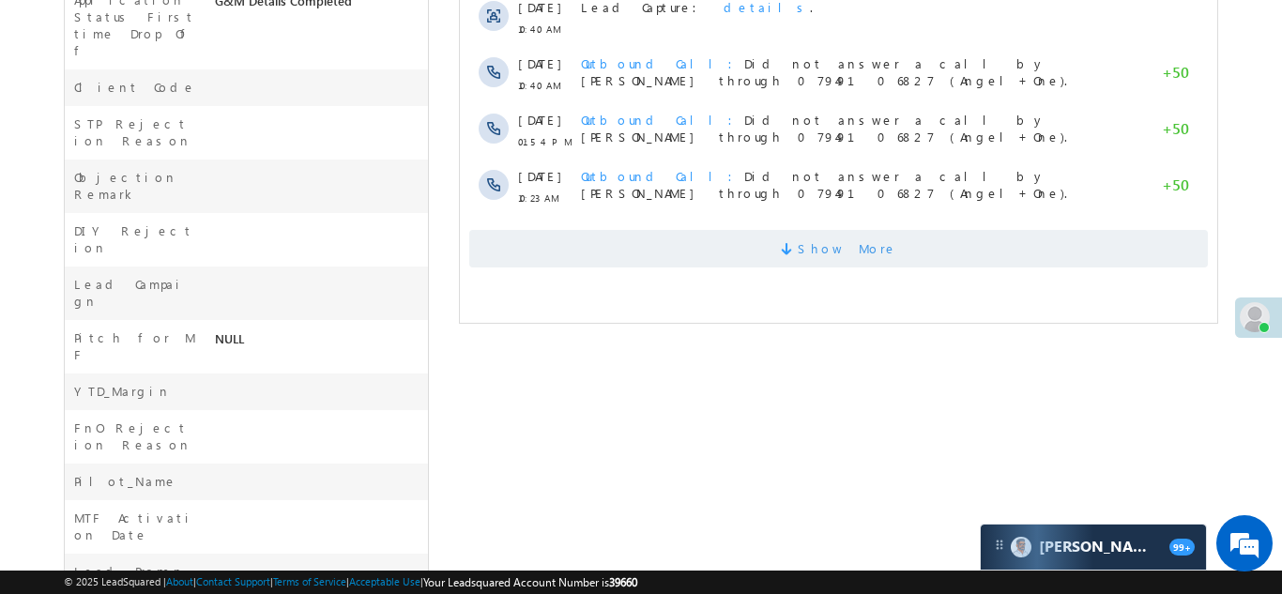
click at [755, 240] on span "Show More" at bounding box center [837, 249] width 739 height 38
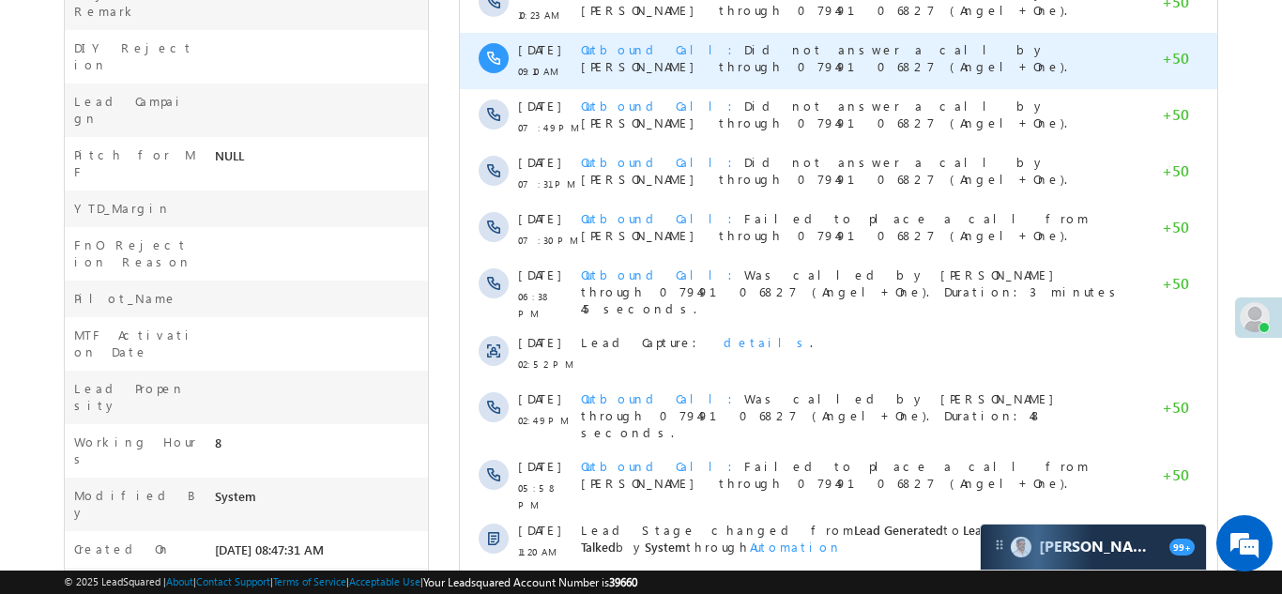
scroll to position [1076, 0]
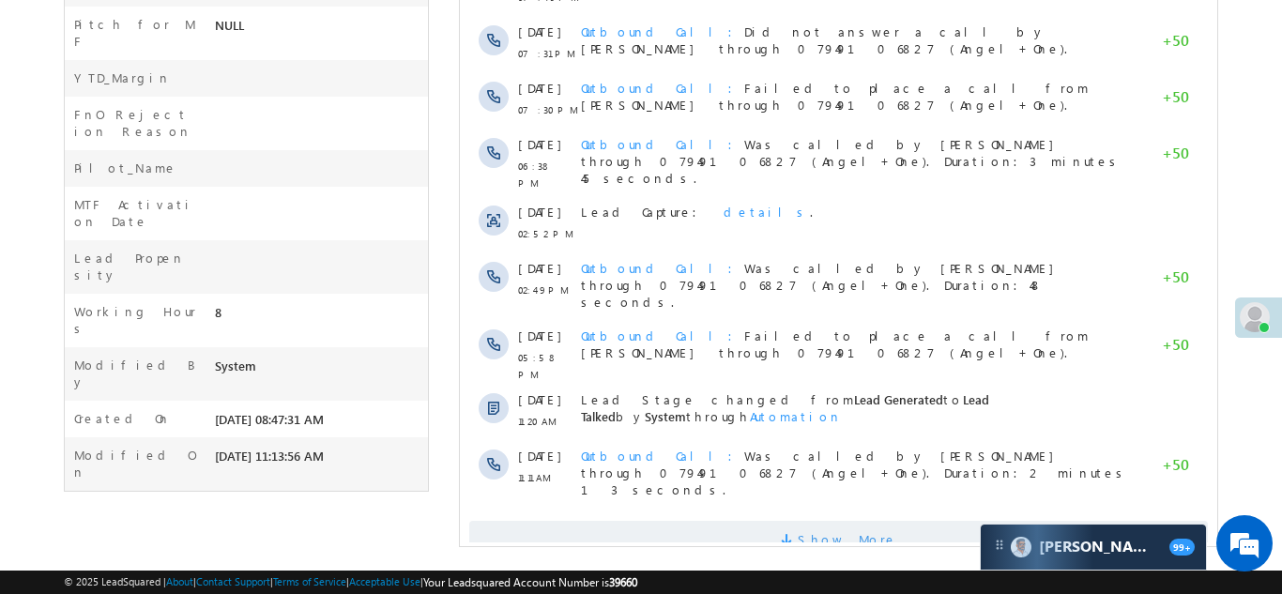
click at [744, 521] on span "Show More" at bounding box center [837, 540] width 739 height 38
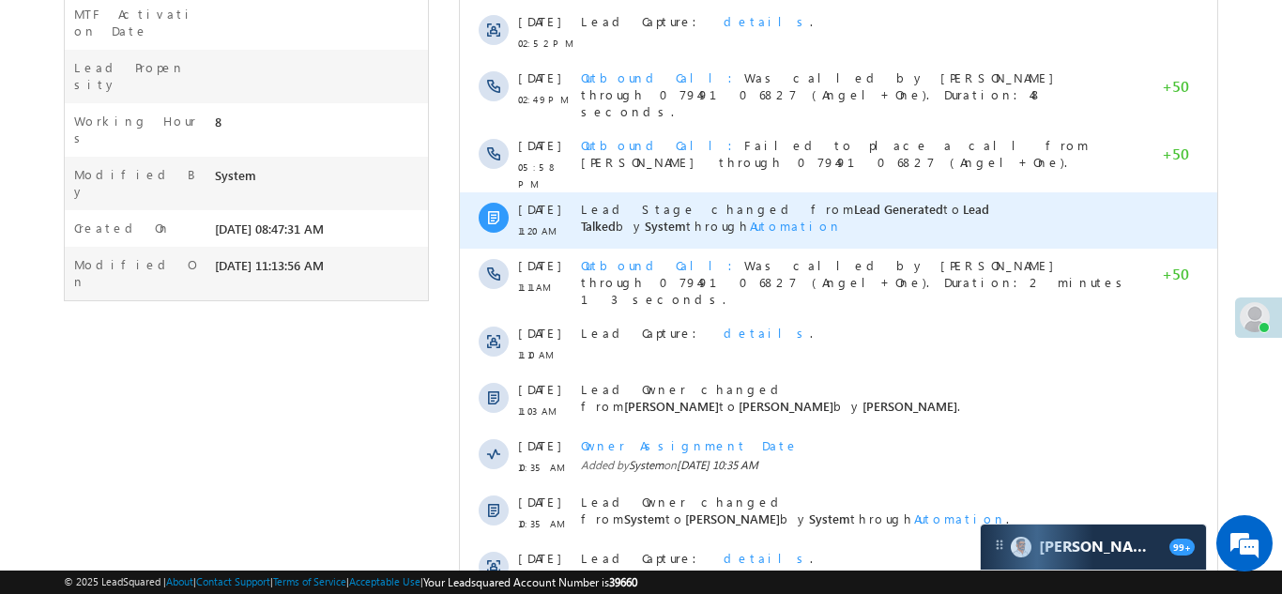
scroll to position [1640, 0]
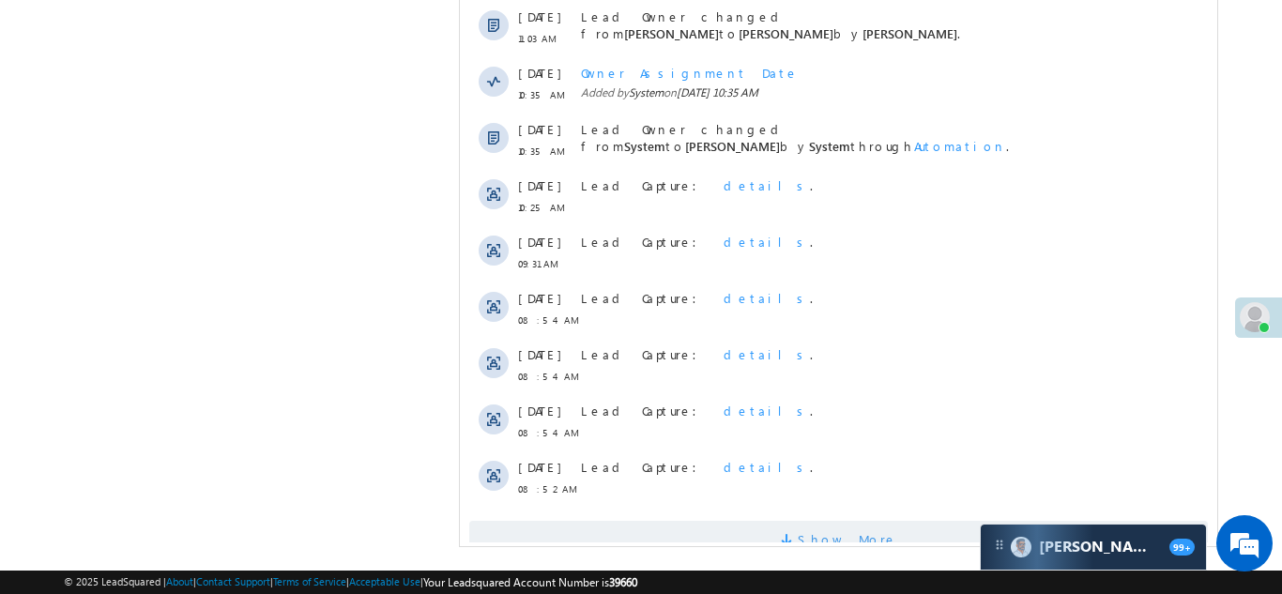
click at [727, 521] on span "Show More" at bounding box center [837, 540] width 739 height 38
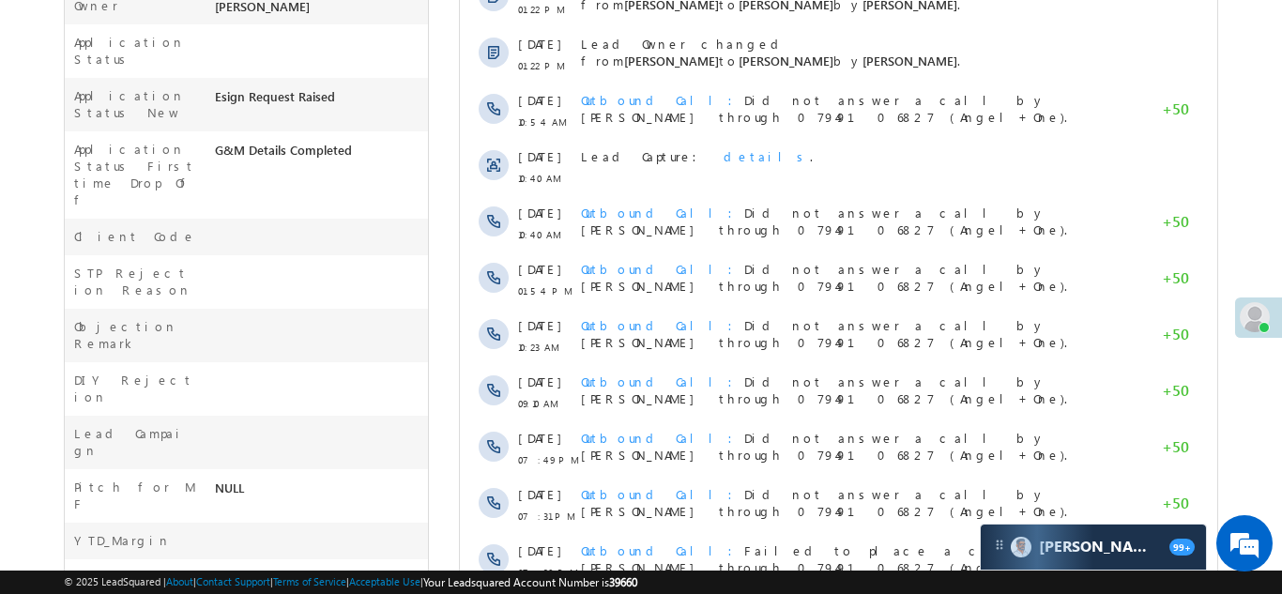
scroll to position [0, 0]
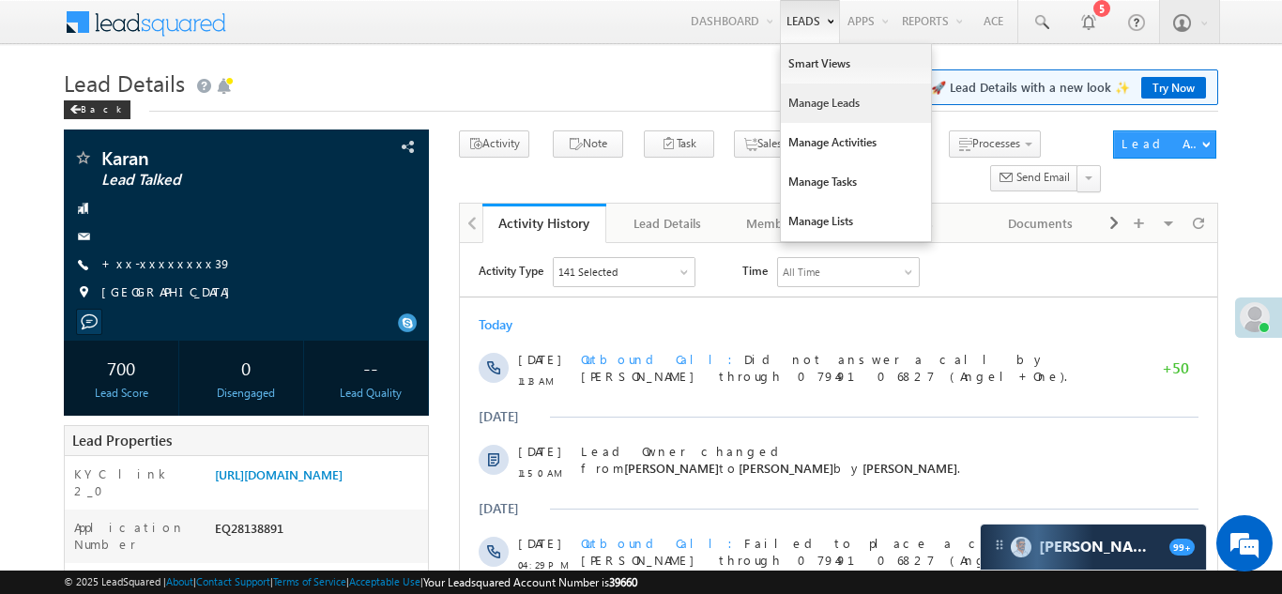
click at [812, 112] on link "Manage Leads" at bounding box center [856, 103] width 150 height 39
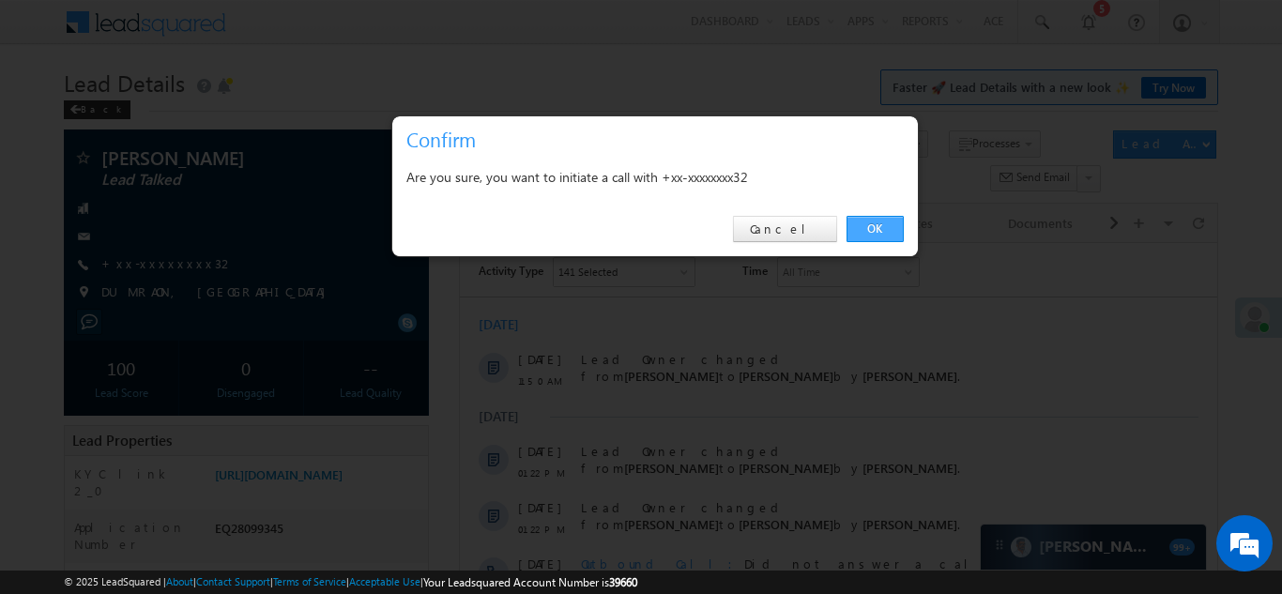
click at [873, 230] on link "OK" at bounding box center [875, 229] width 57 height 26
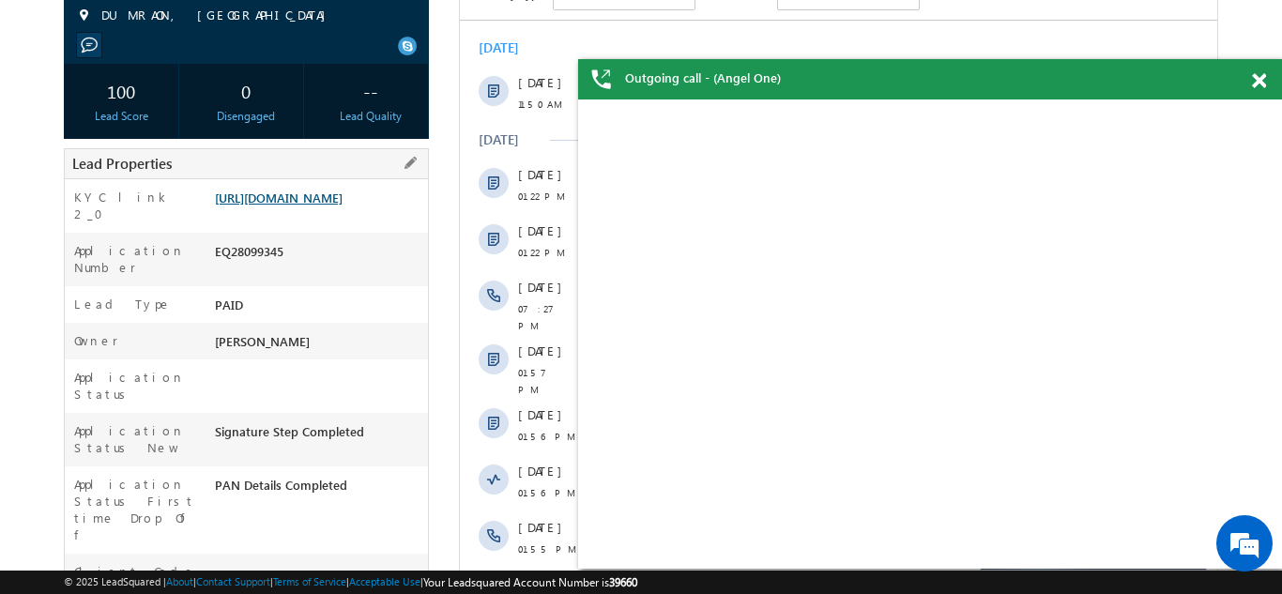
click at [323, 200] on link "https://angelbroking1-pk3em7sa.customui-test.leadsquared.com?leadId=ea5e593c-a8…" at bounding box center [279, 198] width 128 height 16
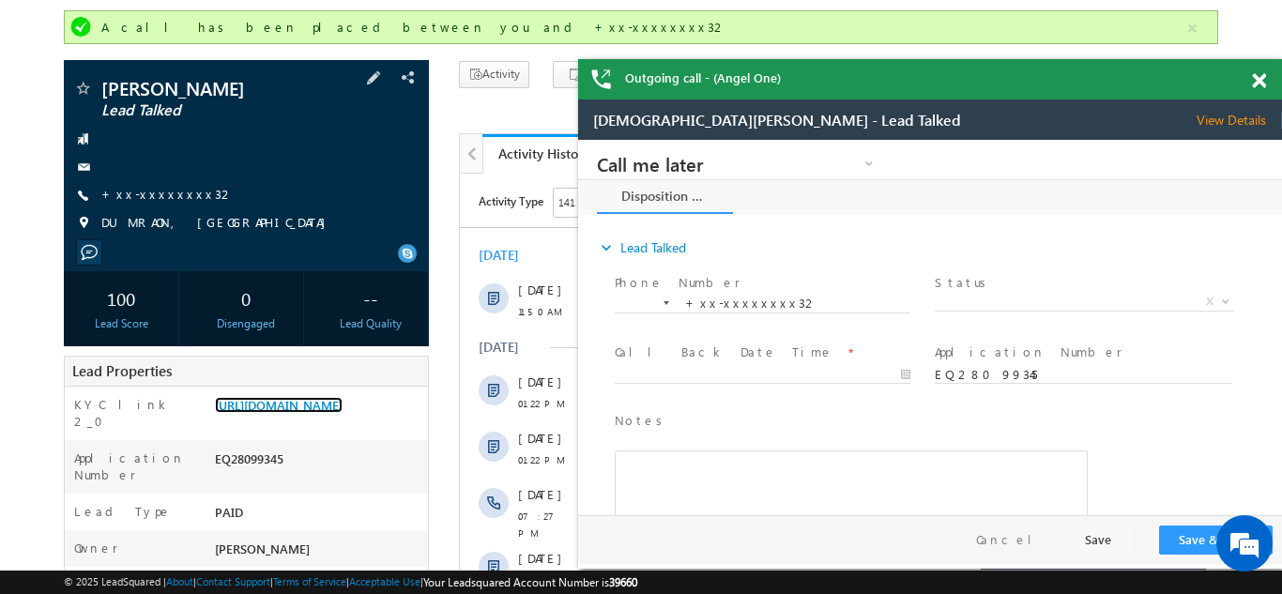
scroll to position [180, 0]
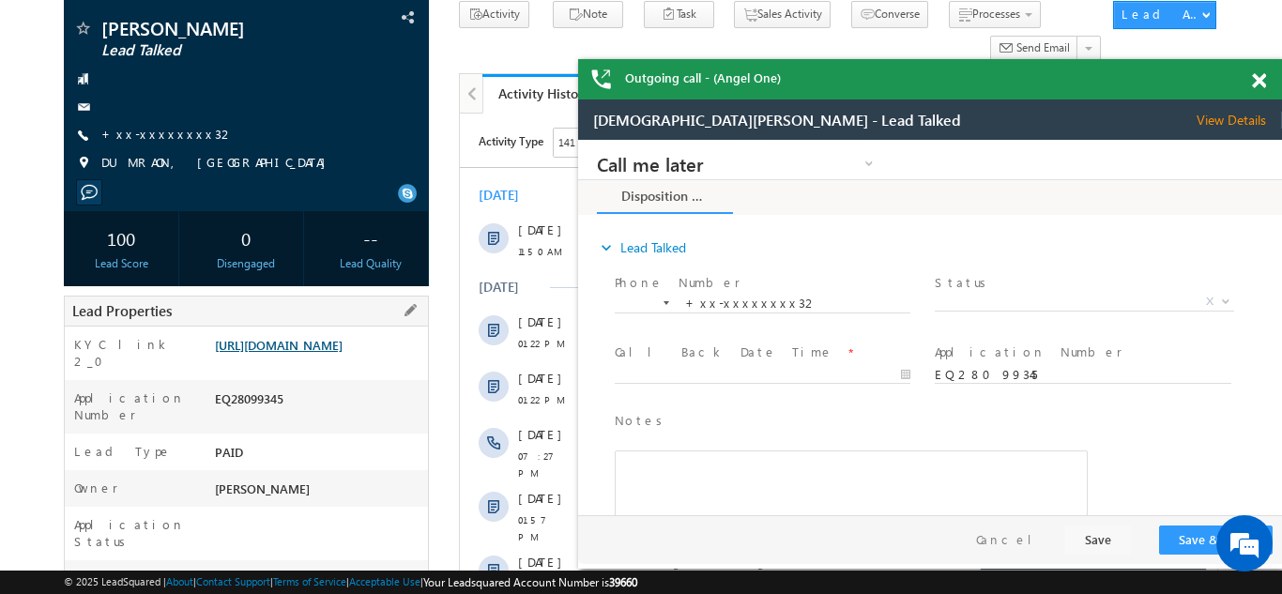
click at [330, 350] on link "https://angelbroking1-pk3em7sa.customui-test.leadsquared.com?leadId=ea5e593c-a8…" at bounding box center [279, 345] width 128 height 16
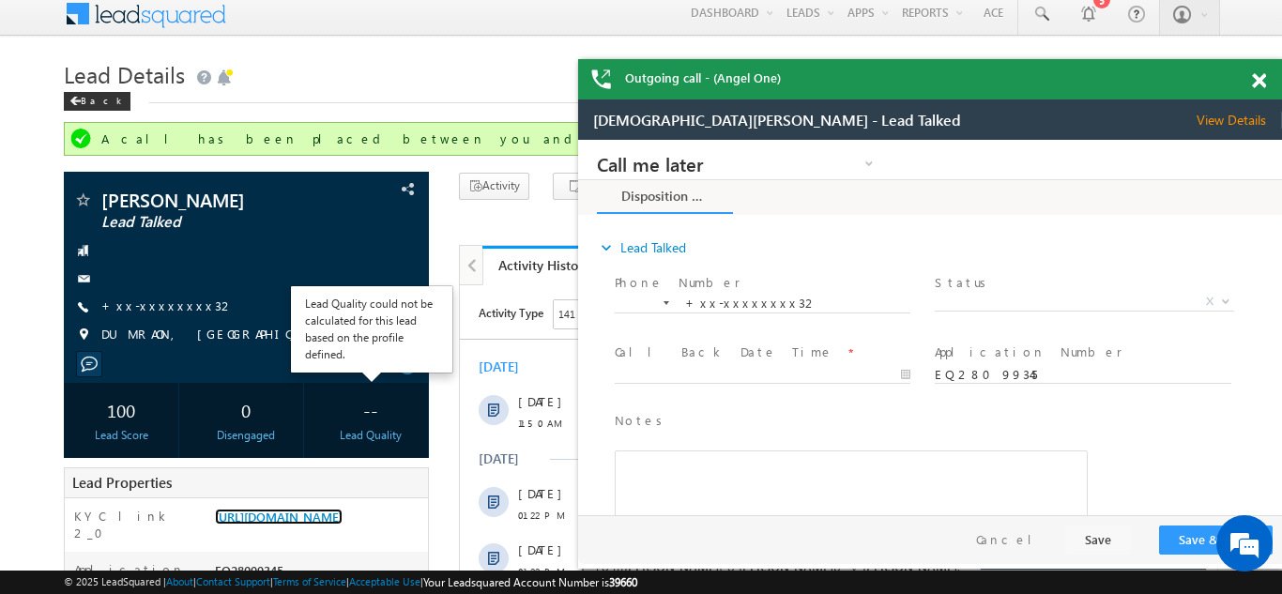
scroll to position [0, 0]
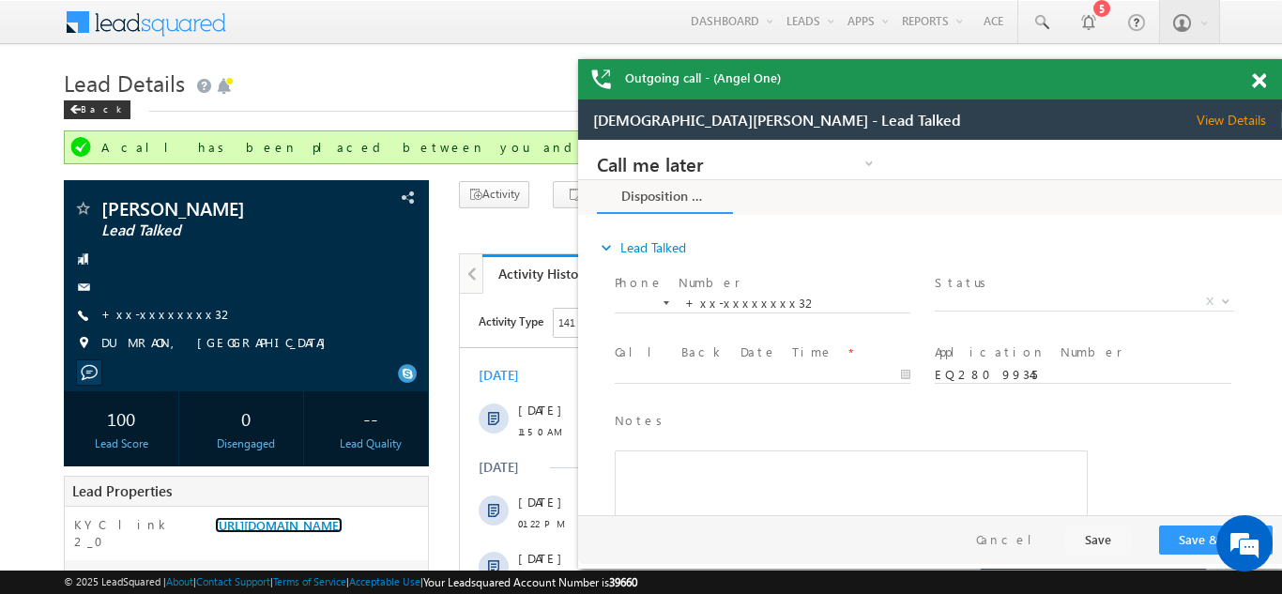
click at [1257, 82] on span at bounding box center [1259, 81] width 14 height 16
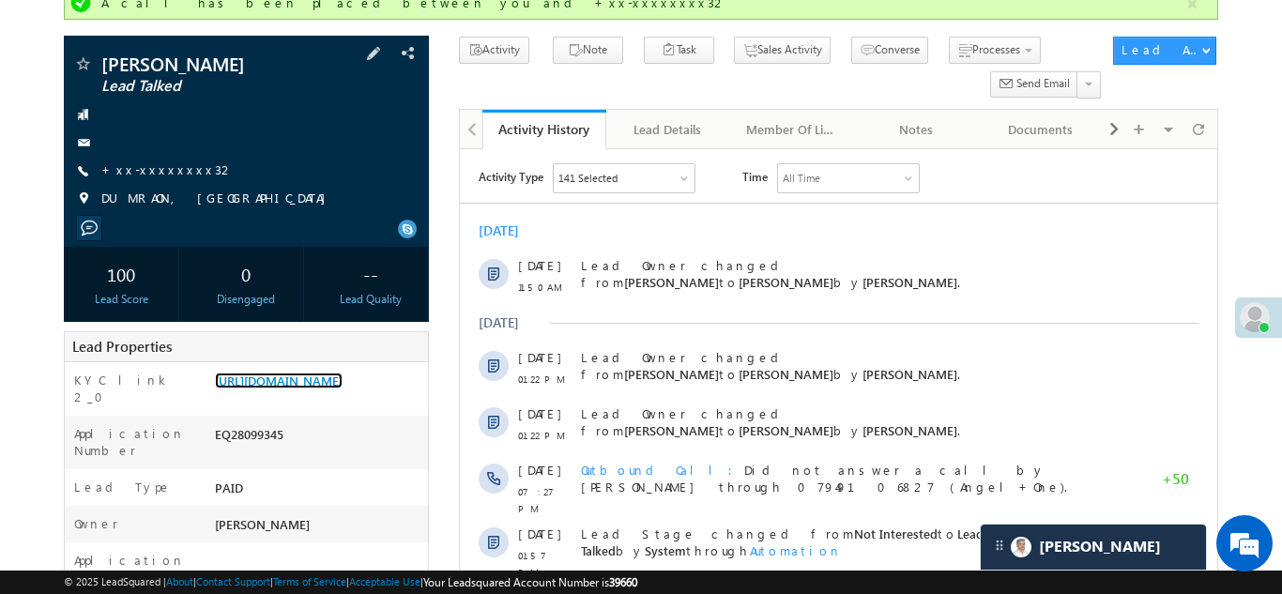
scroll to position [235, 0]
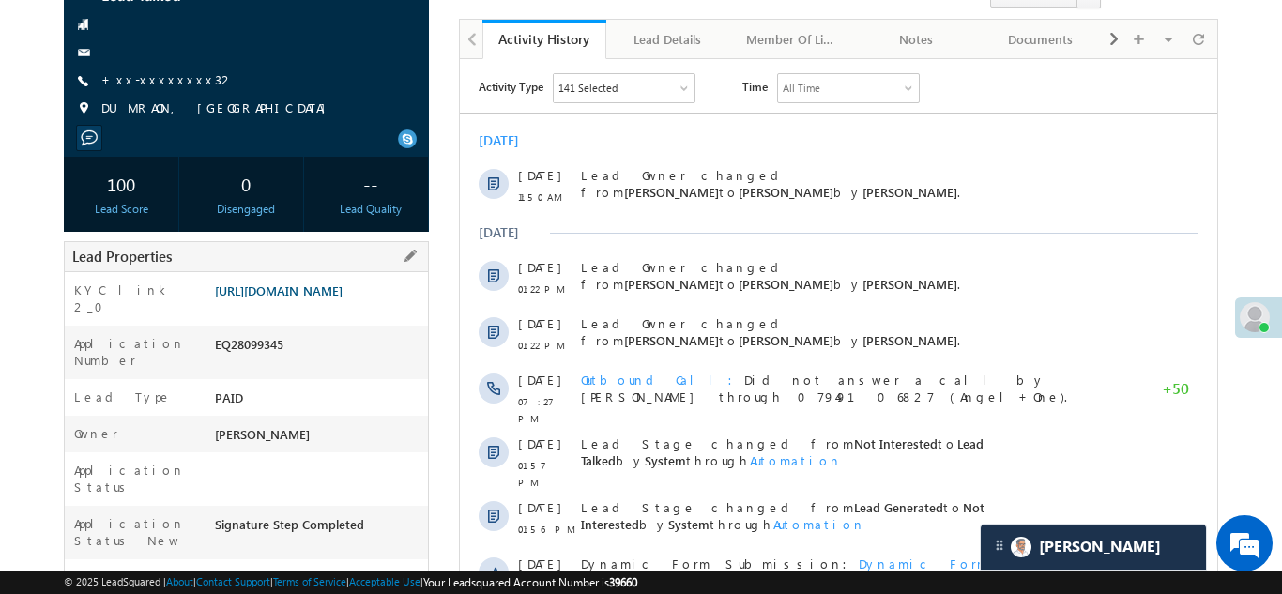
click at [321, 298] on link "https://angelbroking1-pk3em7sa.customui-test.leadsquared.com?leadId=ea5e593c-a8…" at bounding box center [279, 290] width 128 height 16
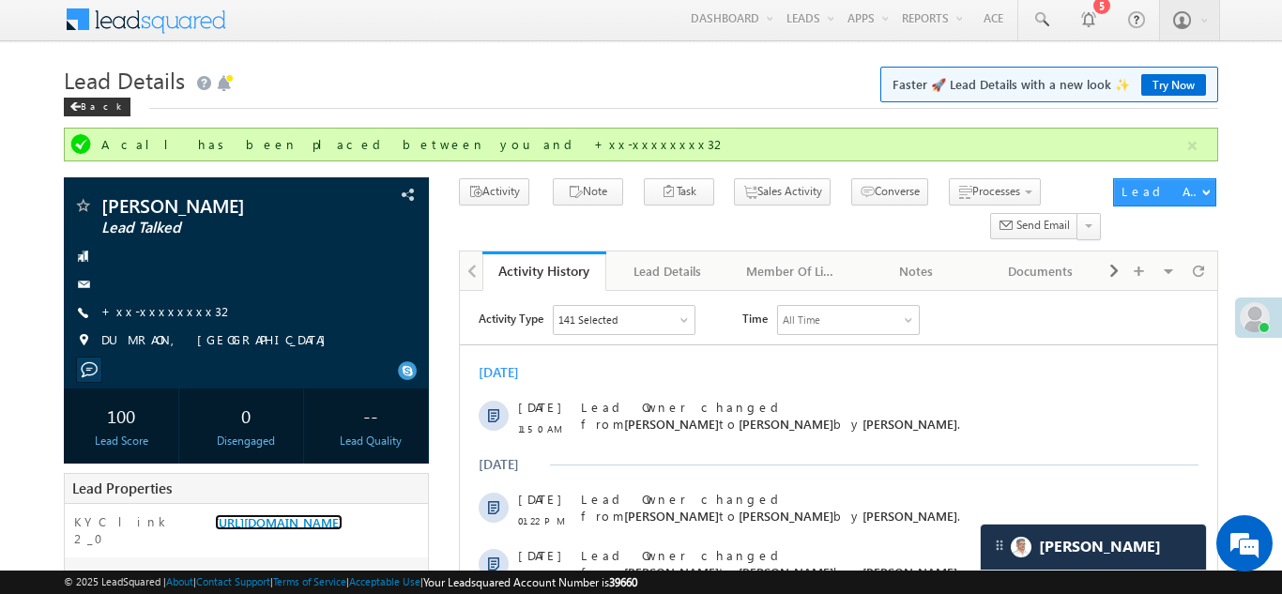
scroll to position [0, 0]
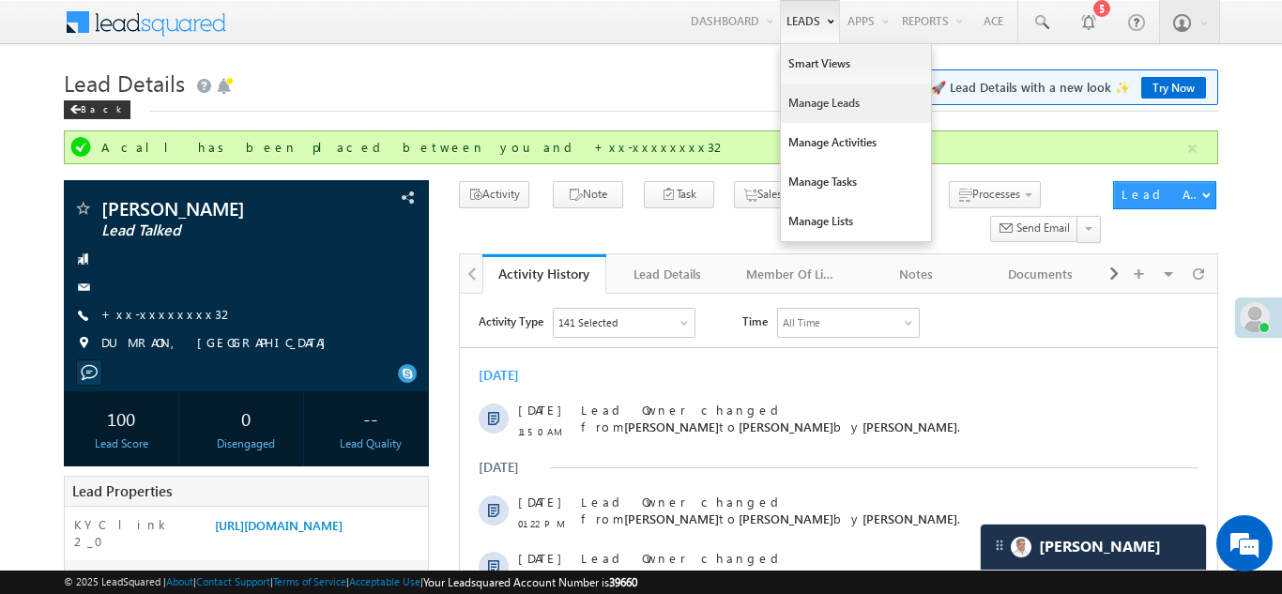
click at [799, 102] on link "Manage Leads" at bounding box center [856, 103] width 150 height 39
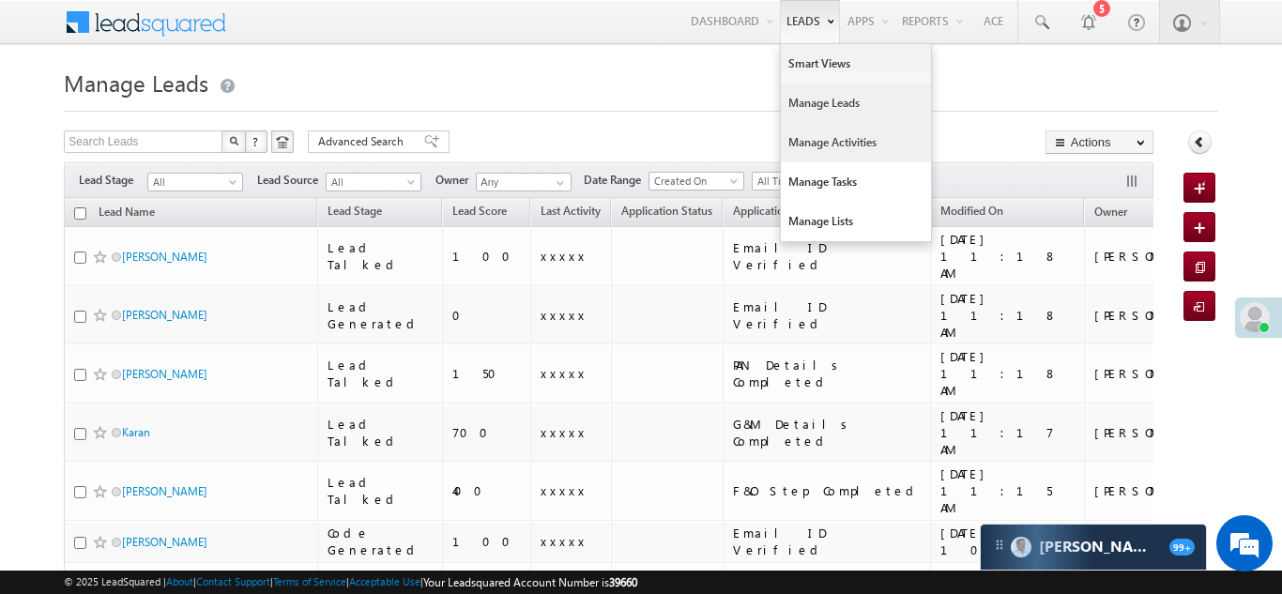
click at [807, 145] on link "Manage Activities" at bounding box center [856, 142] width 150 height 39
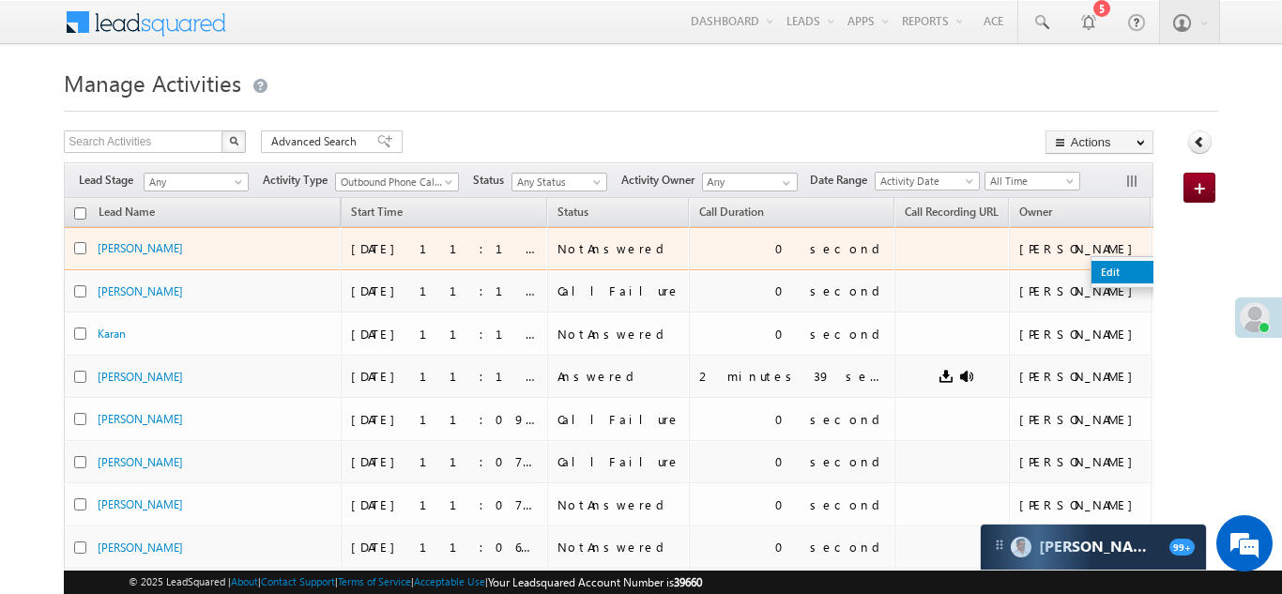
click at [1091, 270] on link "Edit" at bounding box center [1138, 272] width 94 height 23
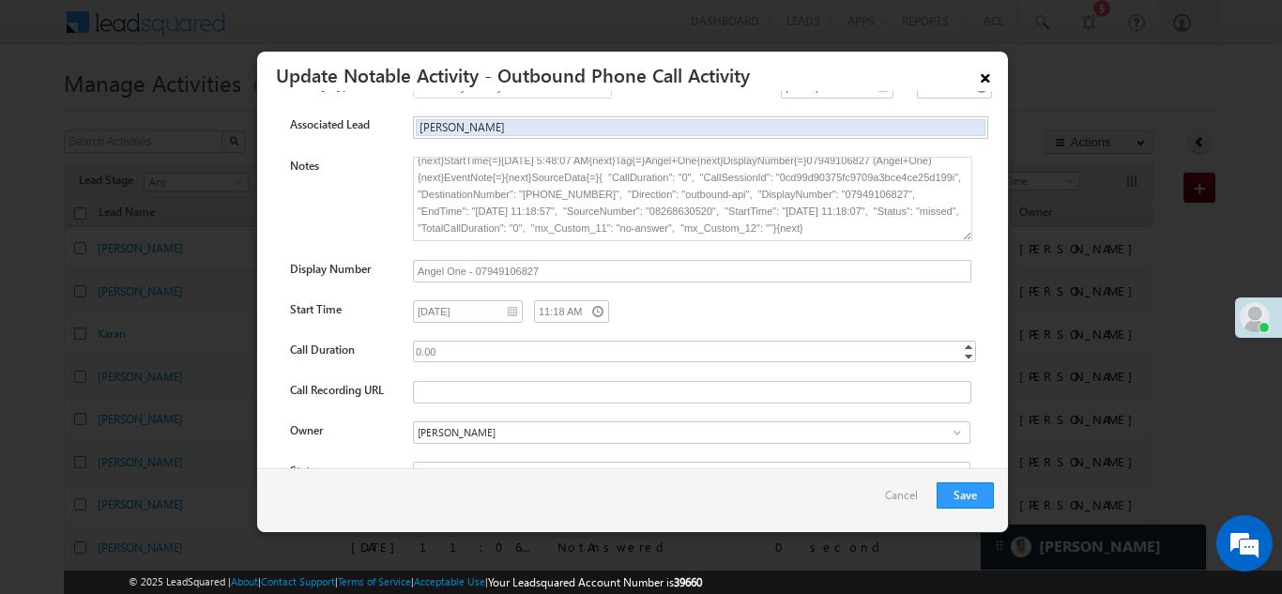
click at [984, 77] on link "×" at bounding box center [985, 74] width 32 height 33
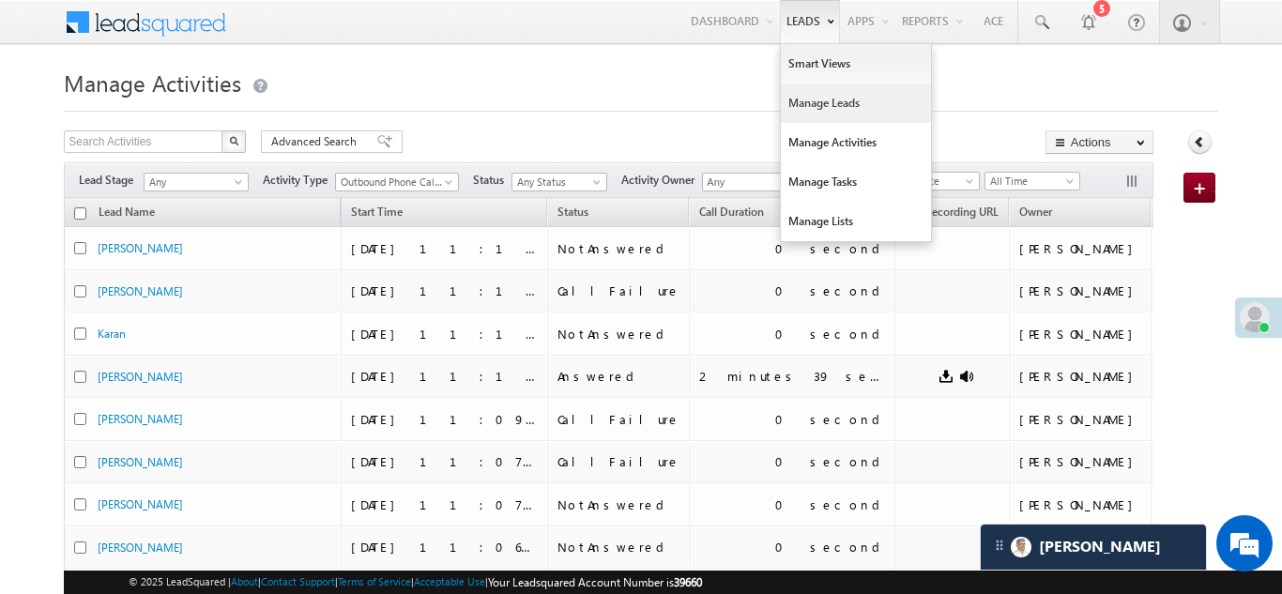
click at [801, 97] on link "Manage Leads" at bounding box center [856, 103] width 150 height 39
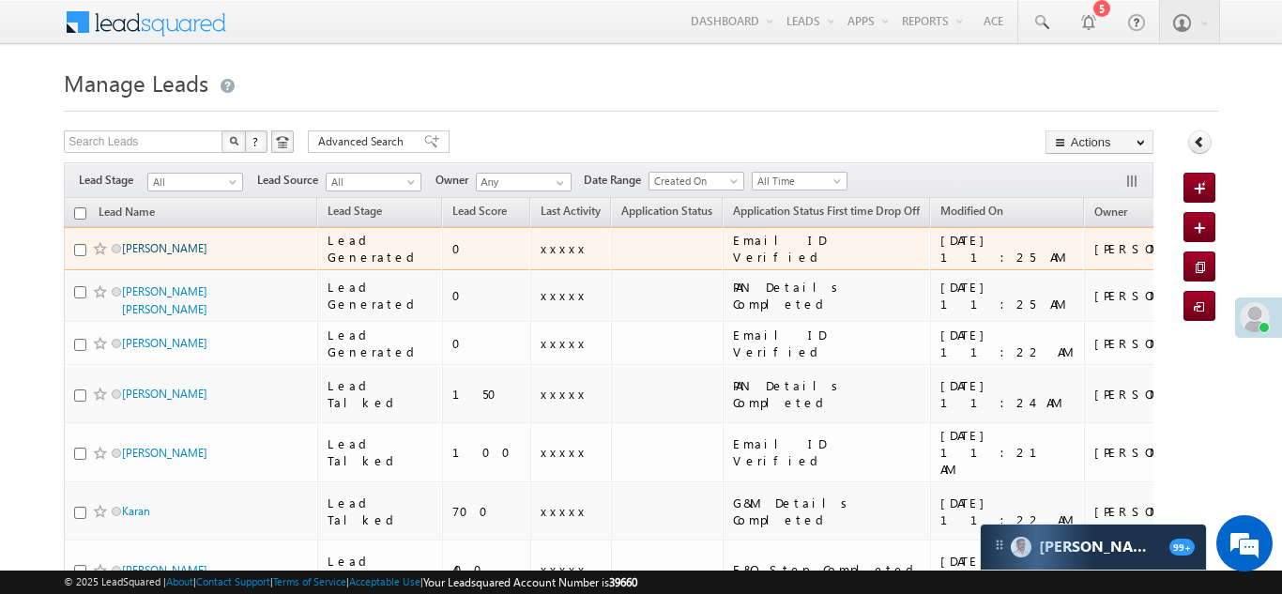
click at [134, 252] on link "[PERSON_NAME]" at bounding box center [164, 248] width 85 height 14
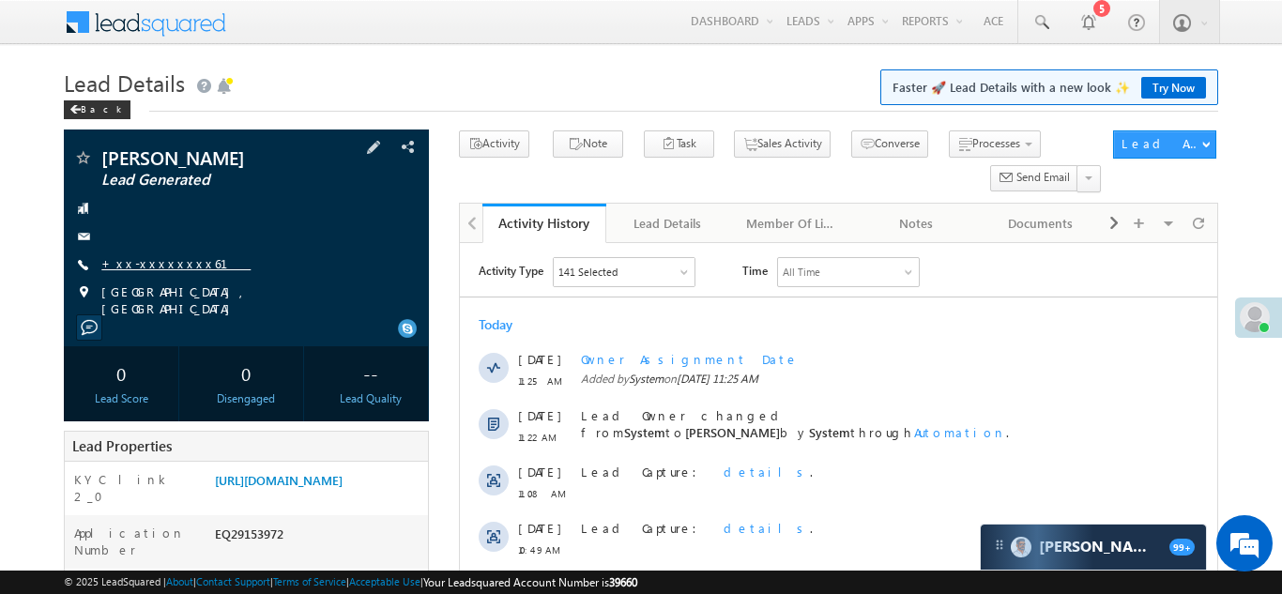
click at [158, 265] on link "+xx-xxxxxxxx61" at bounding box center [175, 263] width 149 height 16
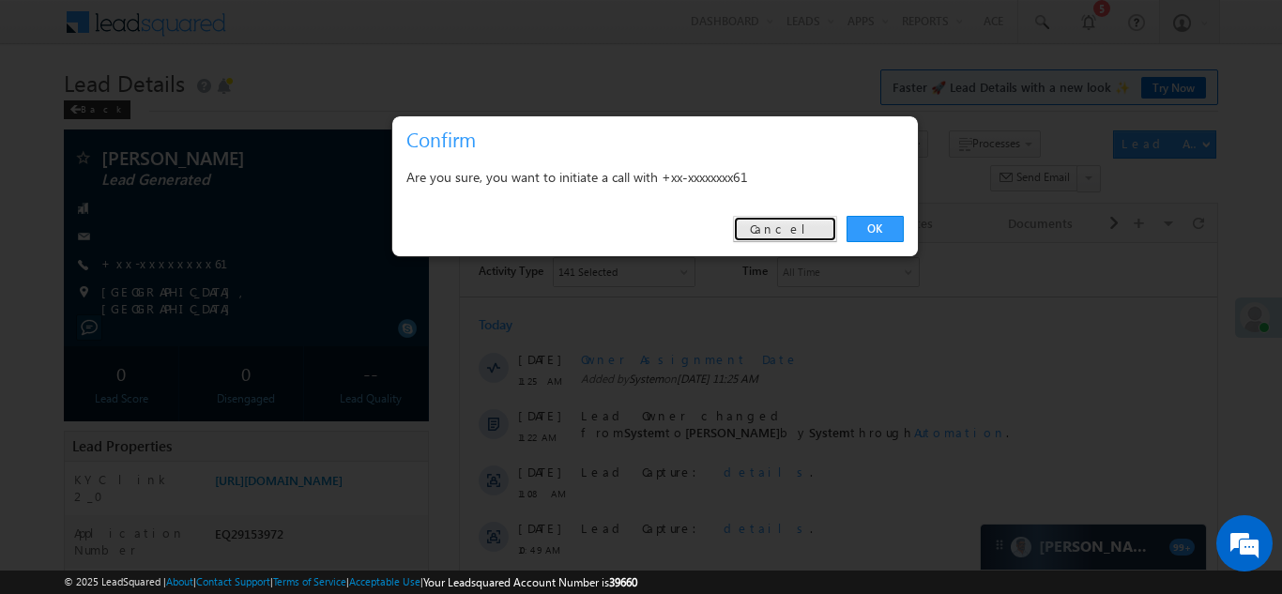
click at [800, 228] on link "Cancel" at bounding box center [785, 229] width 104 height 26
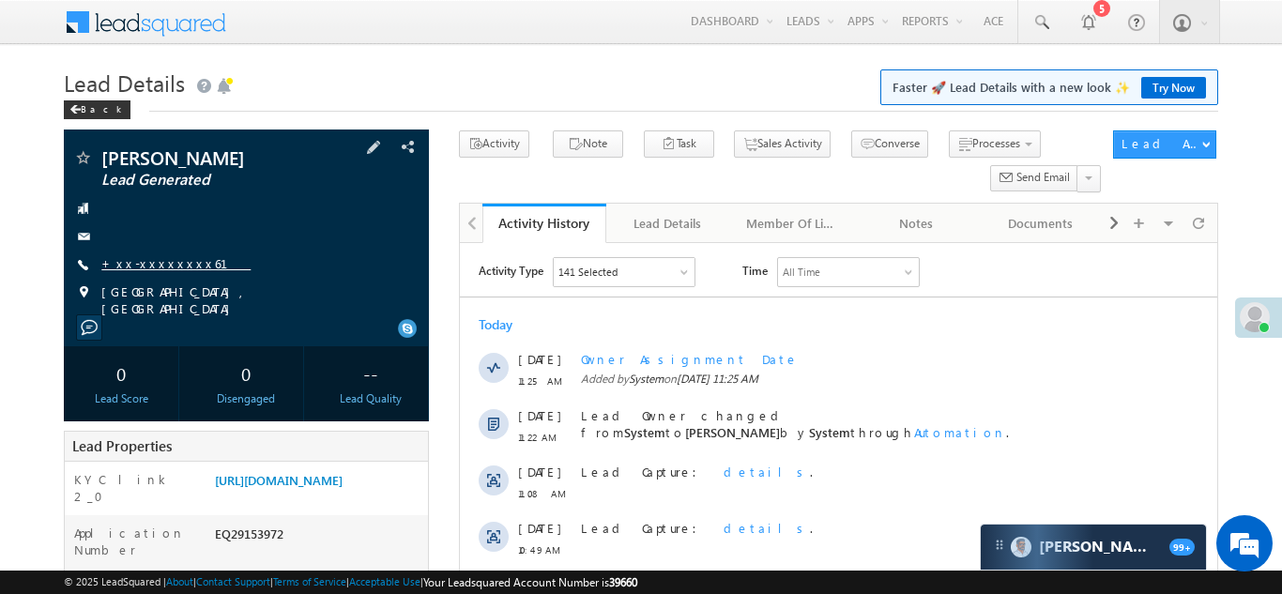
click at [153, 270] on link "+xx-xxxxxxxx61" at bounding box center [175, 263] width 149 height 16
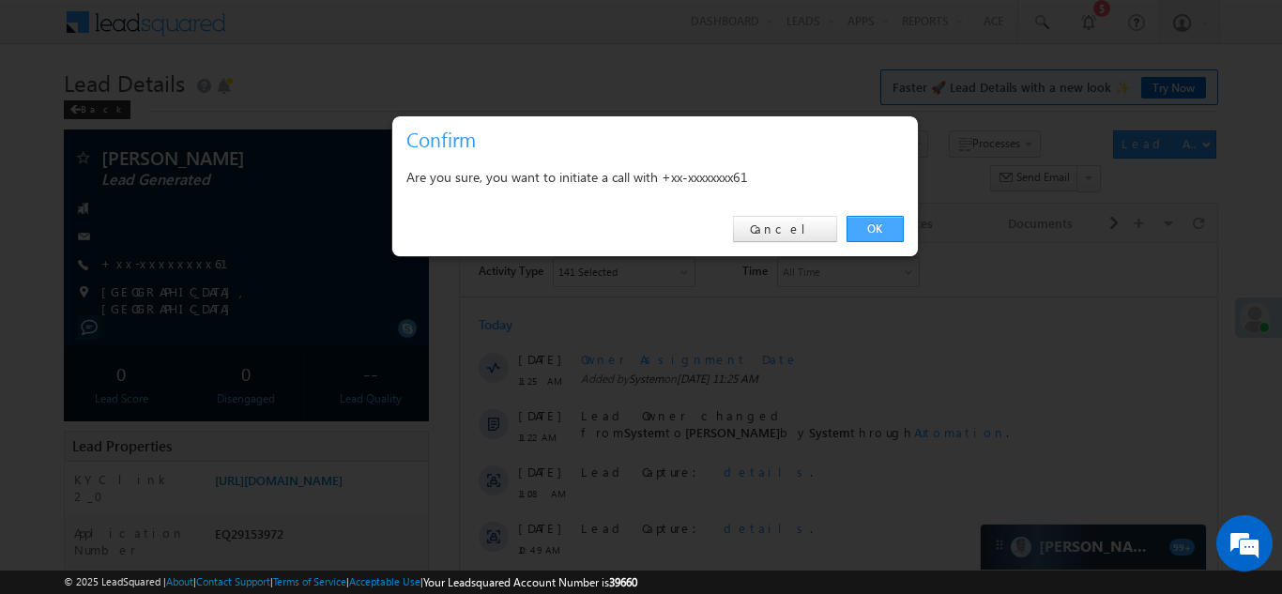
click at [862, 229] on link "OK" at bounding box center [875, 229] width 57 height 26
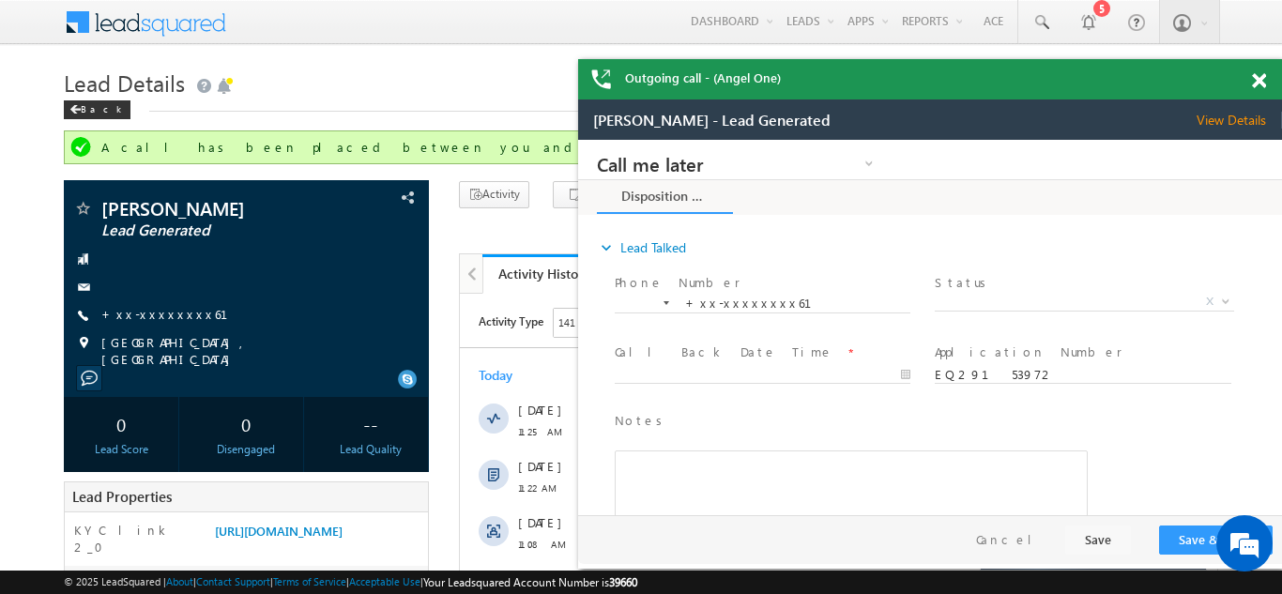
click at [1259, 76] on div "Outgoing call - (Angel One)" at bounding box center [930, 79] width 704 height 40
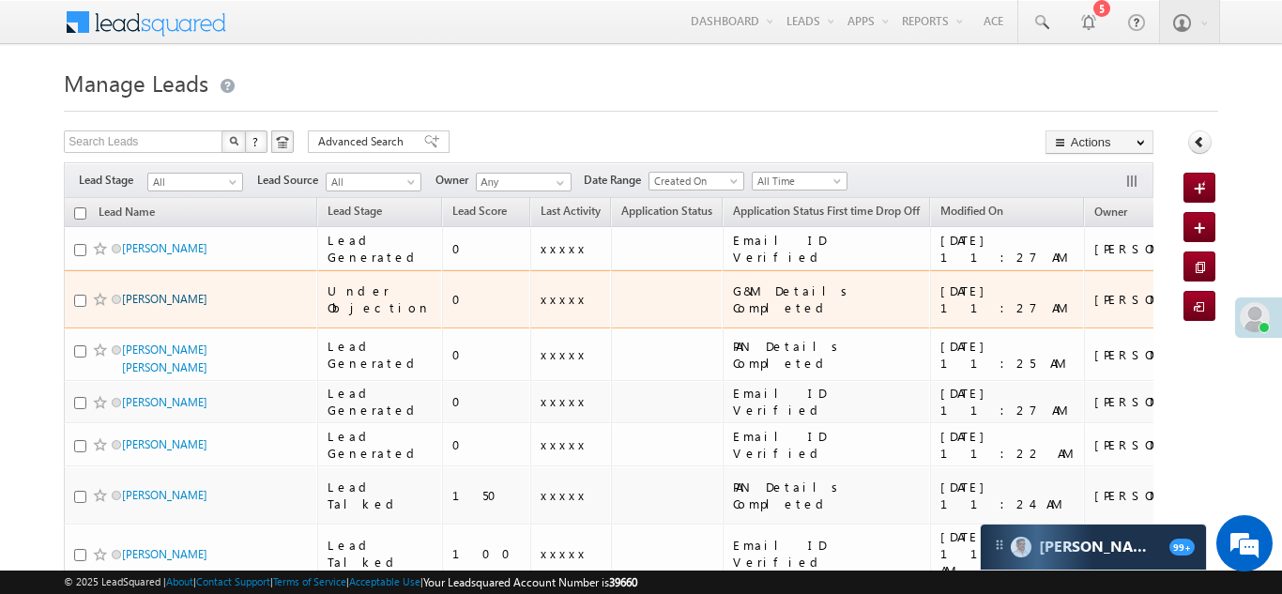
click at [150, 292] on link "Pramod Patil" at bounding box center [164, 299] width 85 height 14
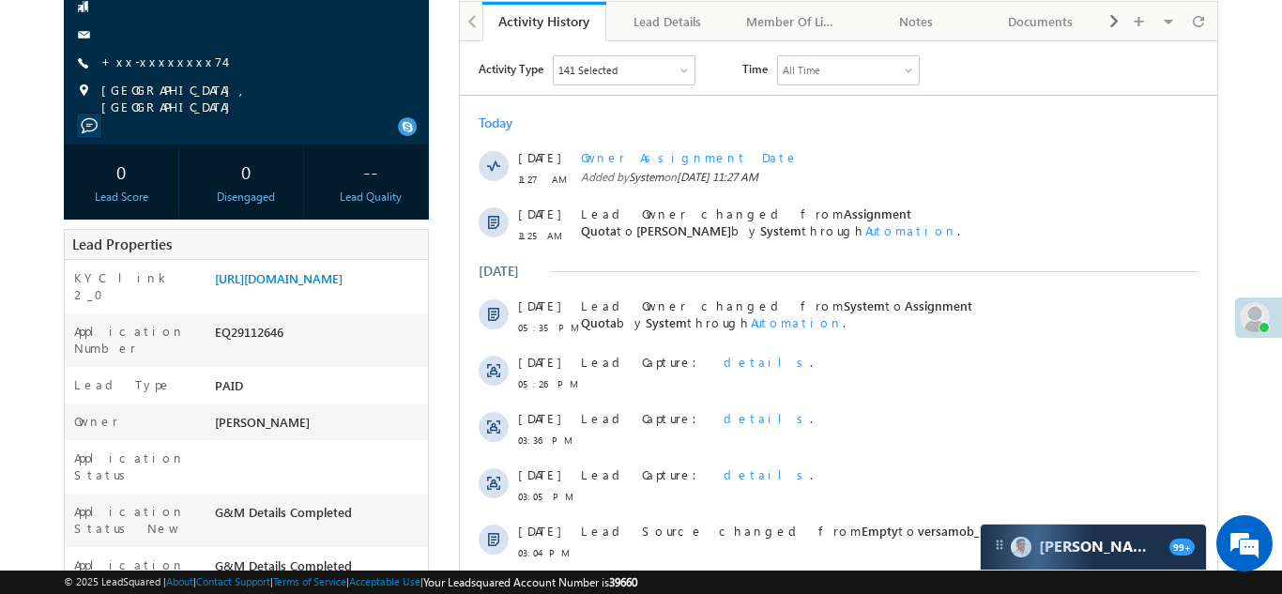
scroll to position [307, 0]
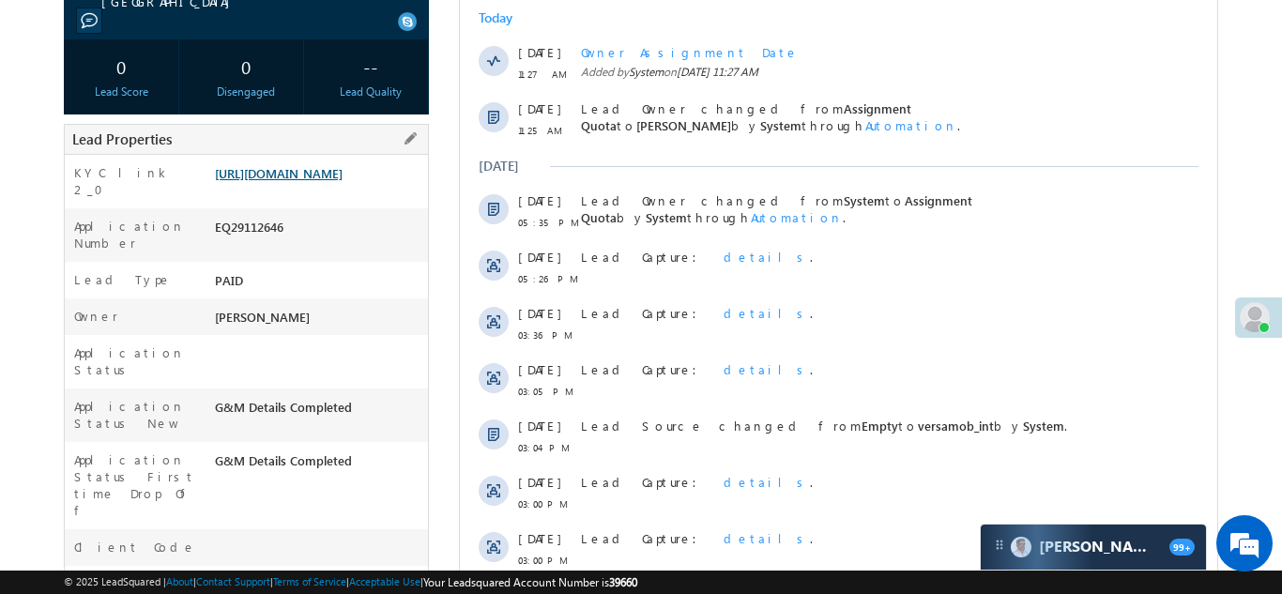
click at [320, 179] on link "[URL][DOMAIN_NAME]" at bounding box center [279, 173] width 128 height 16
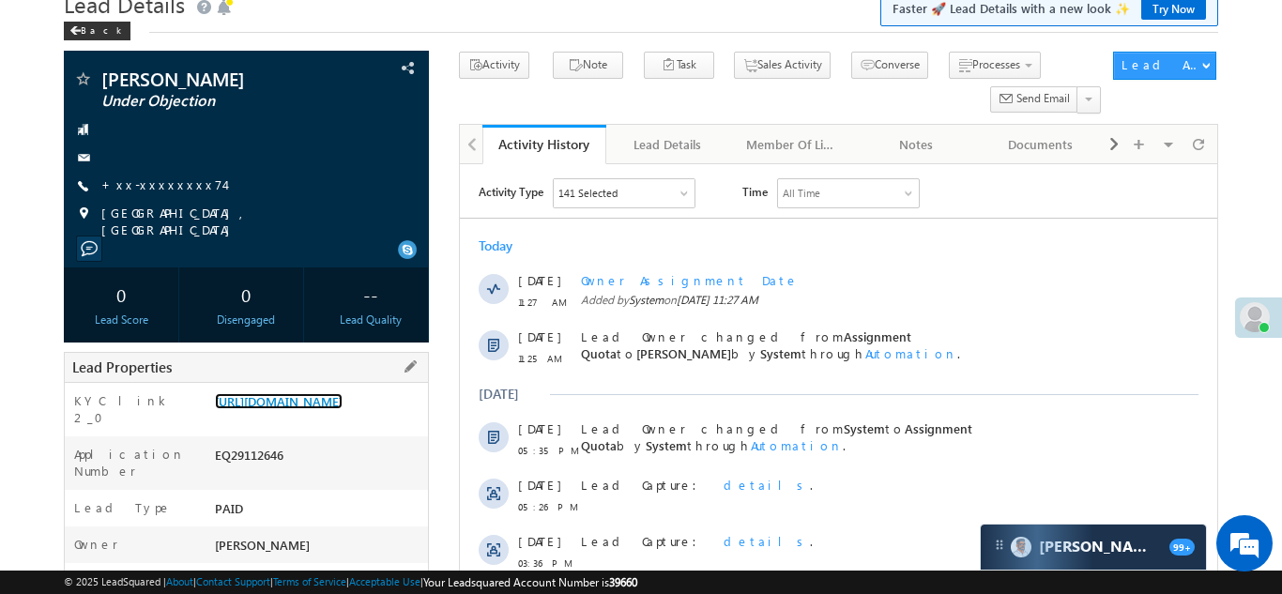
scroll to position [0, 0]
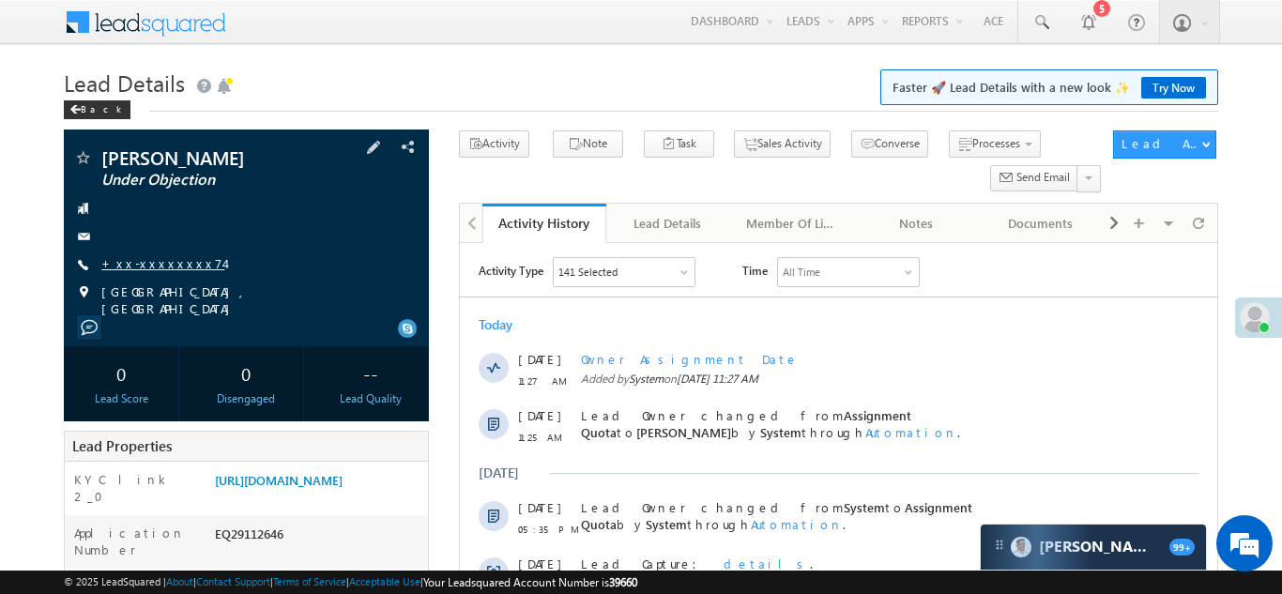
click at [147, 261] on link "+xx-xxxxxxxx74" at bounding box center [162, 263] width 123 height 16
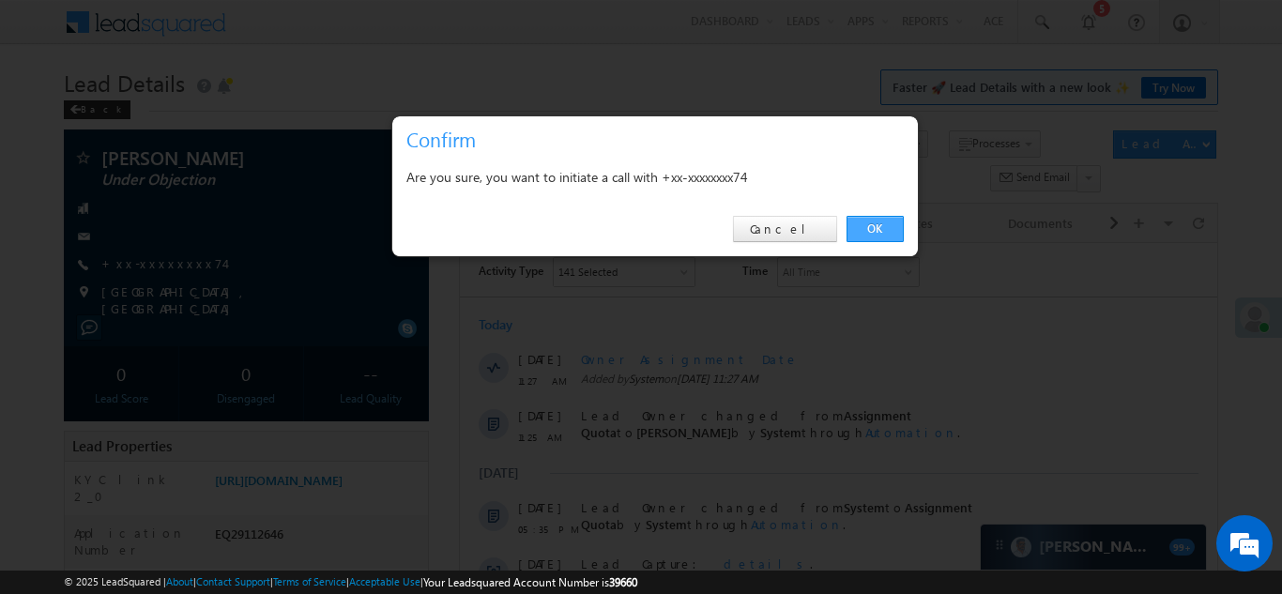
click at [858, 225] on link "OK" at bounding box center [875, 229] width 57 height 26
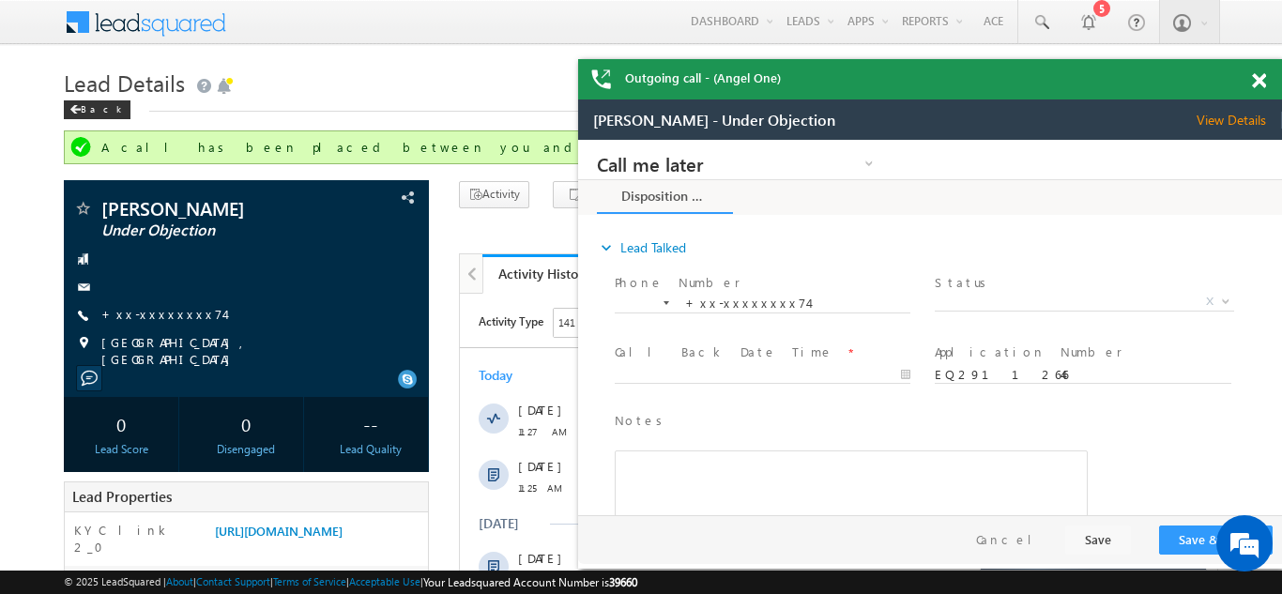
click at [1259, 77] on span at bounding box center [1259, 81] width 14 height 16
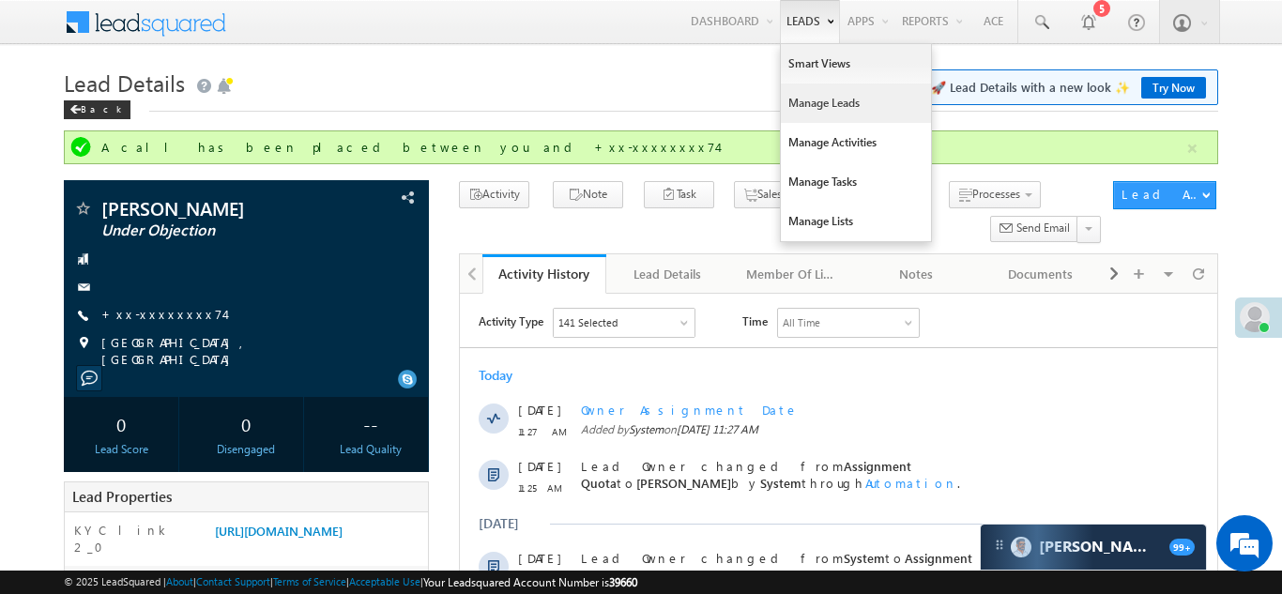
click at [819, 103] on link "Manage Leads" at bounding box center [856, 103] width 150 height 39
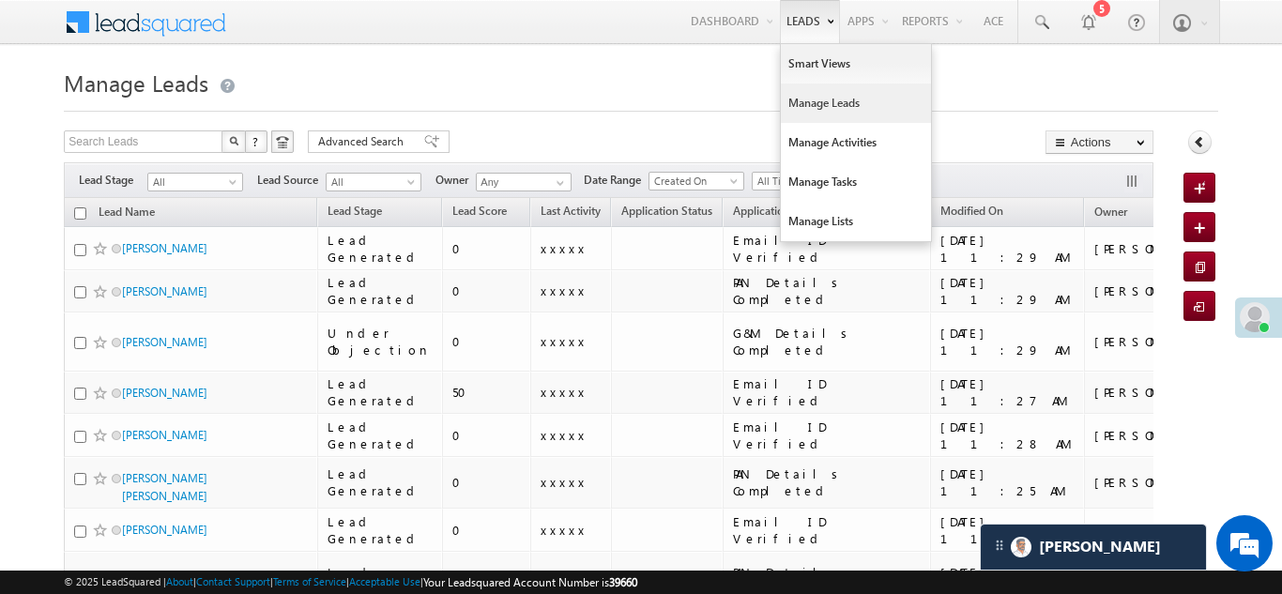
click at [801, 99] on link "Manage Leads" at bounding box center [856, 103] width 150 height 39
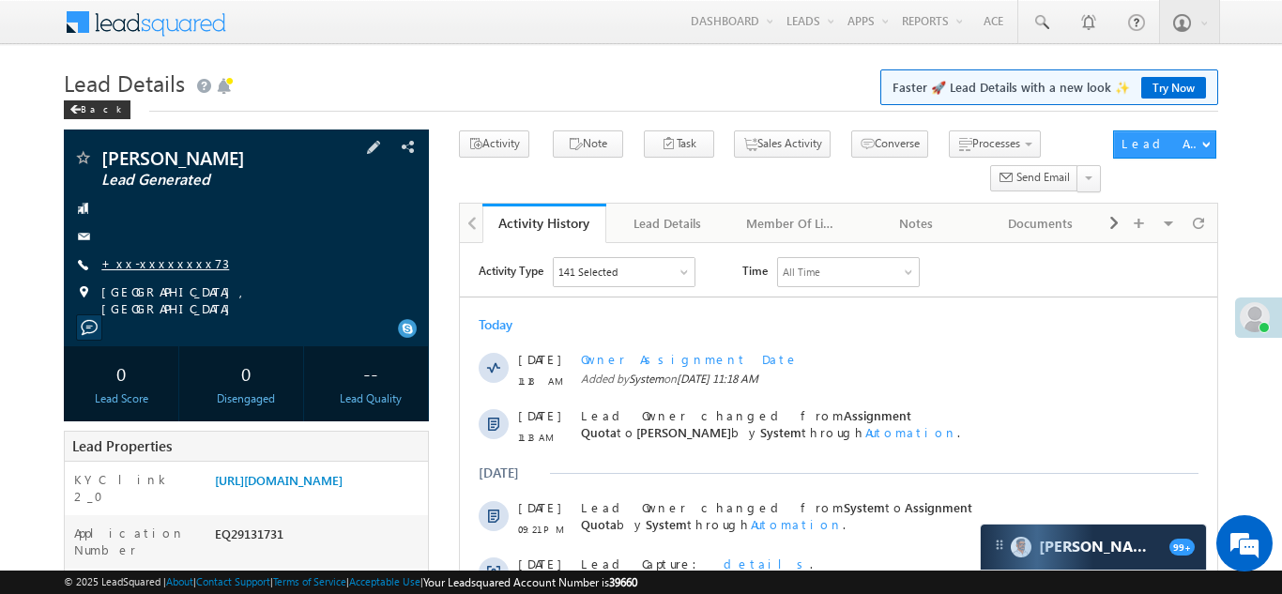
click at [152, 260] on link "+xx-xxxxxxxx73" at bounding box center [165, 263] width 128 height 16
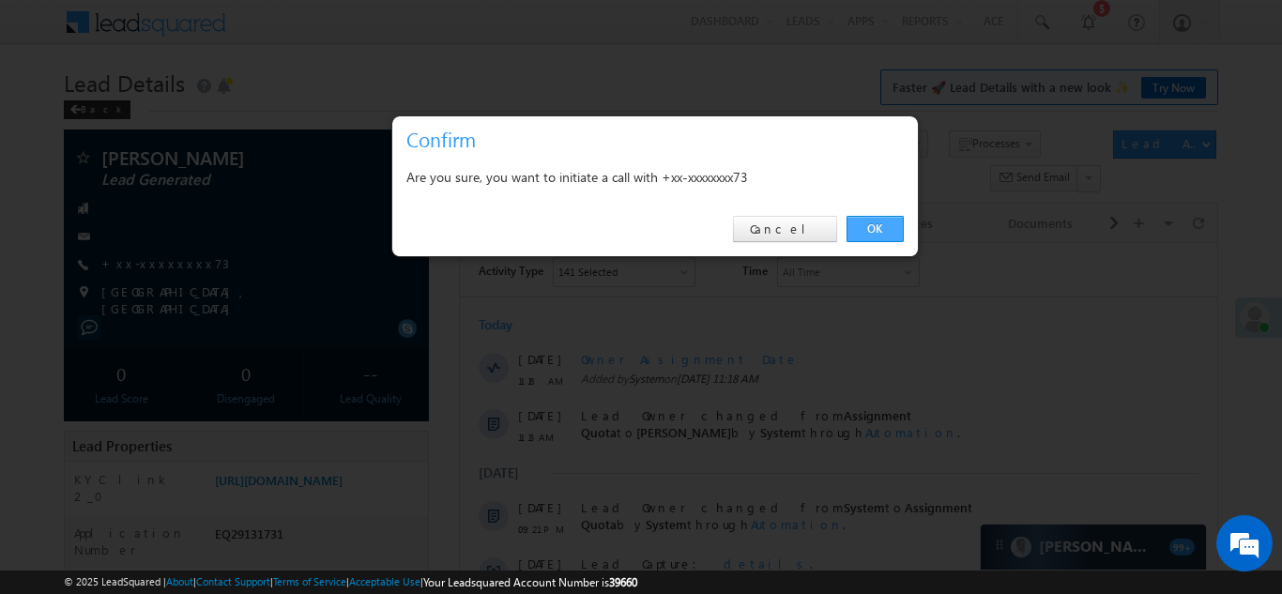
click at [870, 228] on link "OK" at bounding box center [875, 229] width 57 height 26
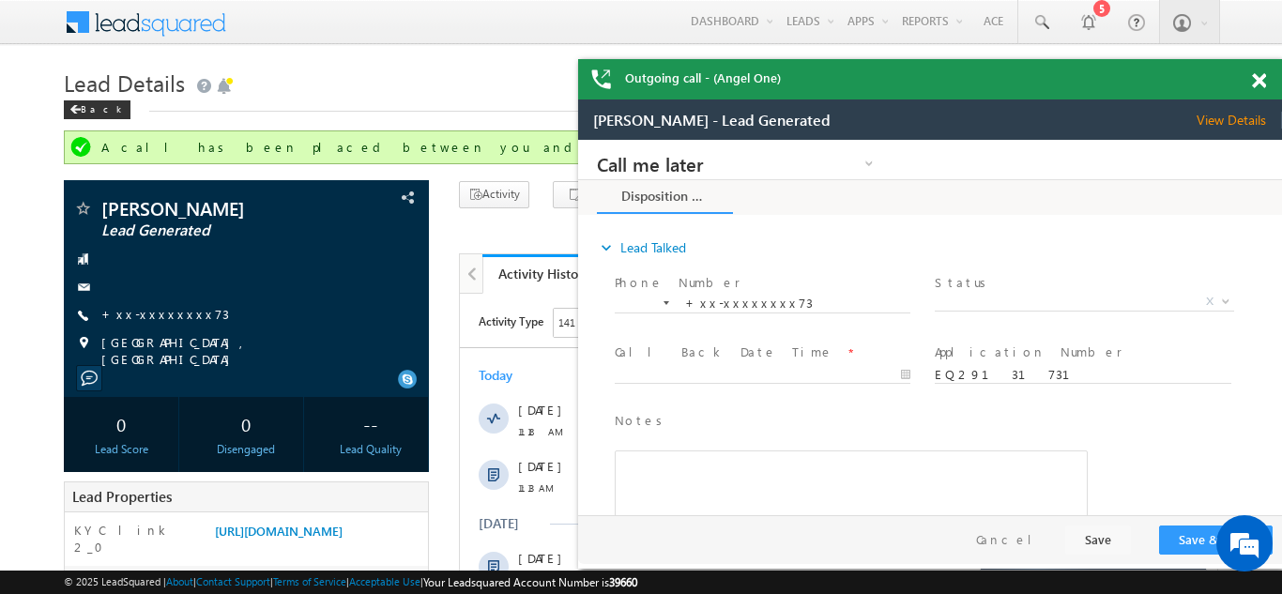
click at [1259, 80] on span at bounding box center [1259, 81] width 14 height 16
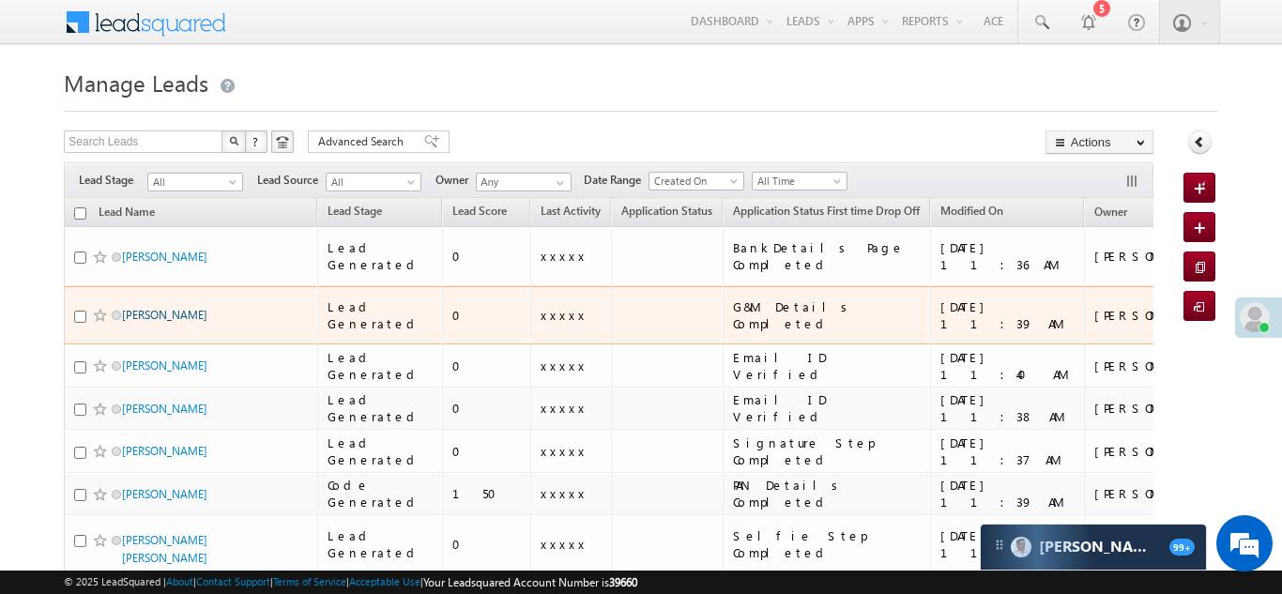
click at [145, 308] on link "[PERSON_NAME]" at bounding box center [164, 315] width 85 height 14
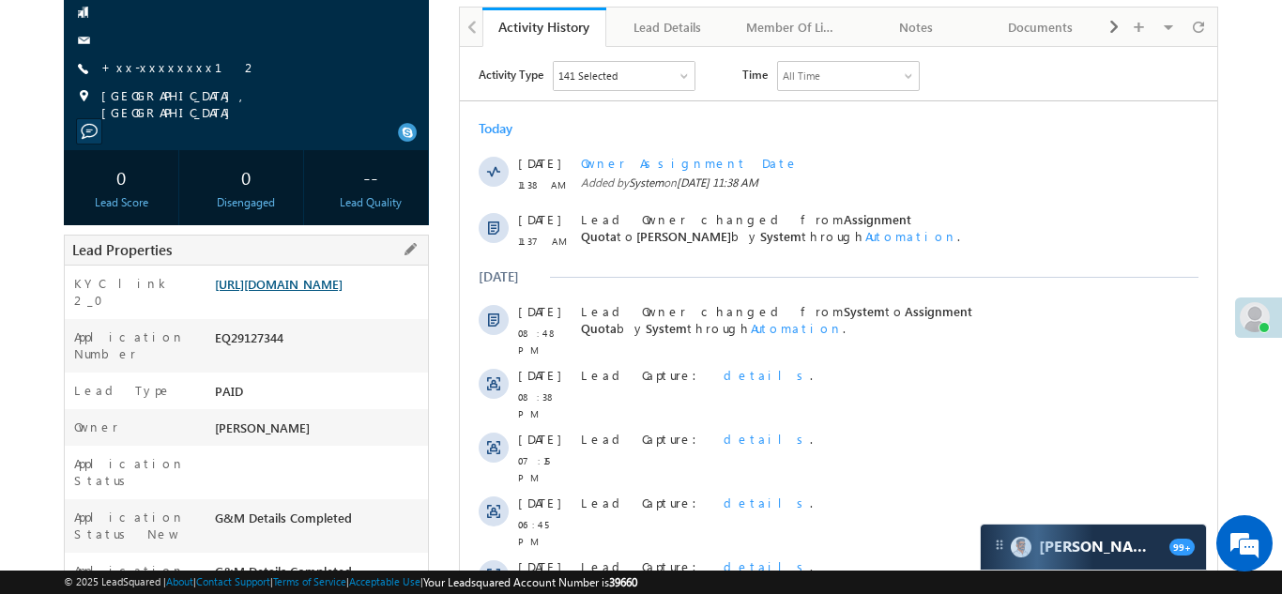
click at [323, 280] on link "[URL][DOMAIN_NAME]" at bounding box center [279, 284] width 128 height 16
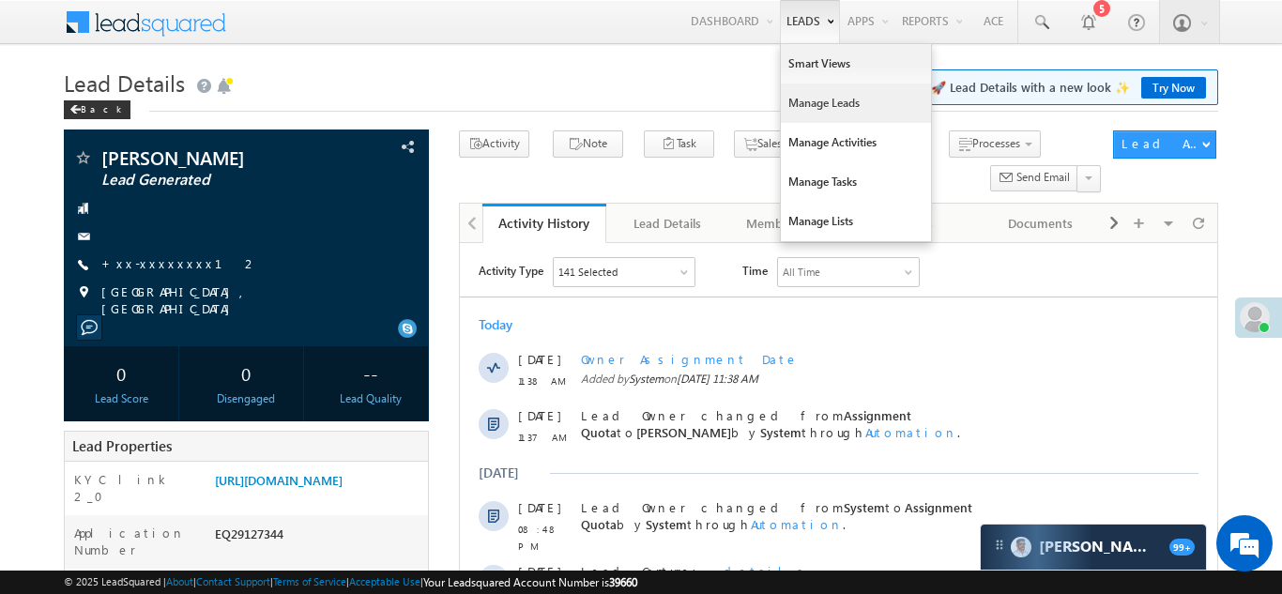
click at [805, 107] on link "Manage Leads" at bounding box center [856, 103] width 150 height 39
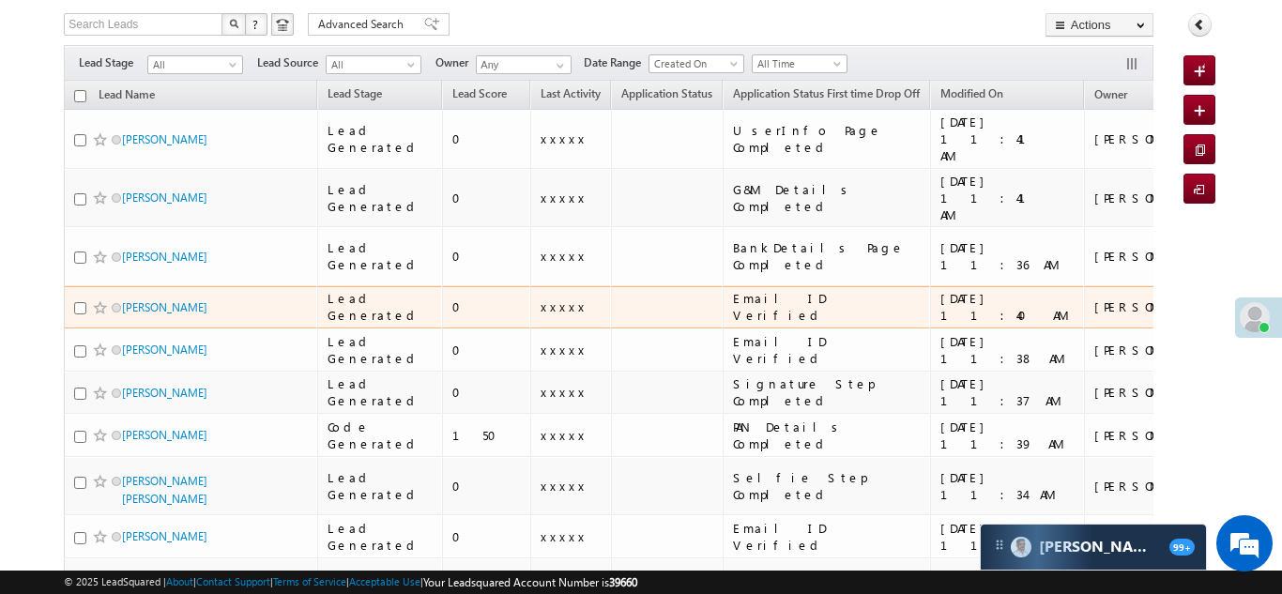
scroll to position [131, 0]
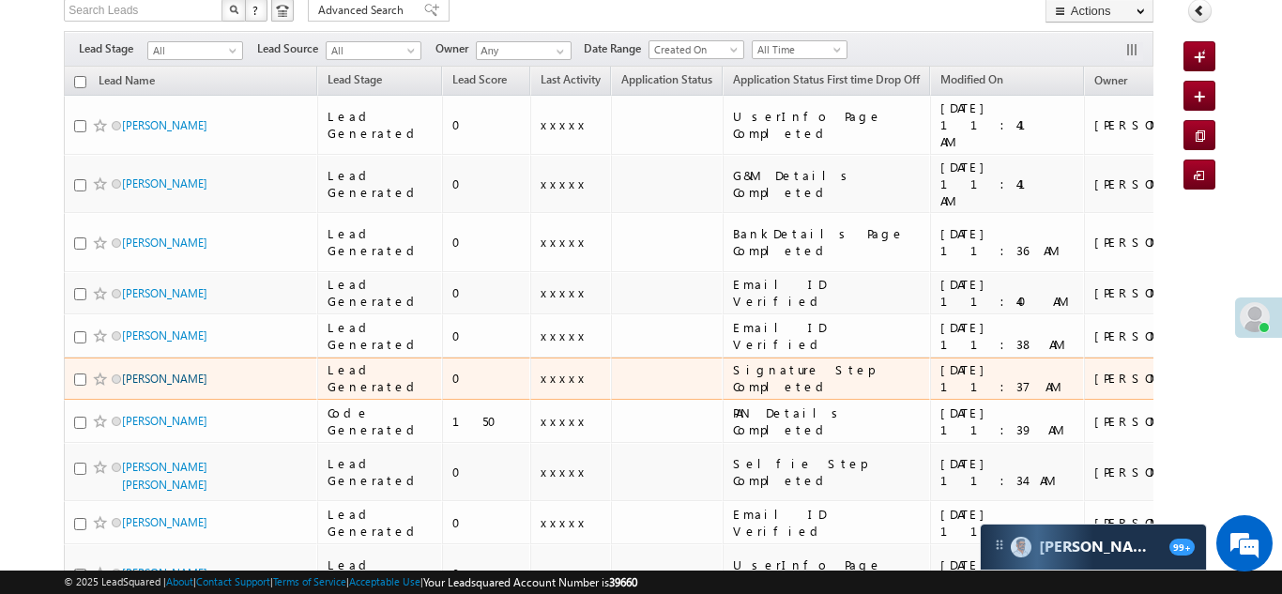
click at [145, 372] on link "[PERSON_NAME]" at bounding box center [164, 379] width 85 height 14
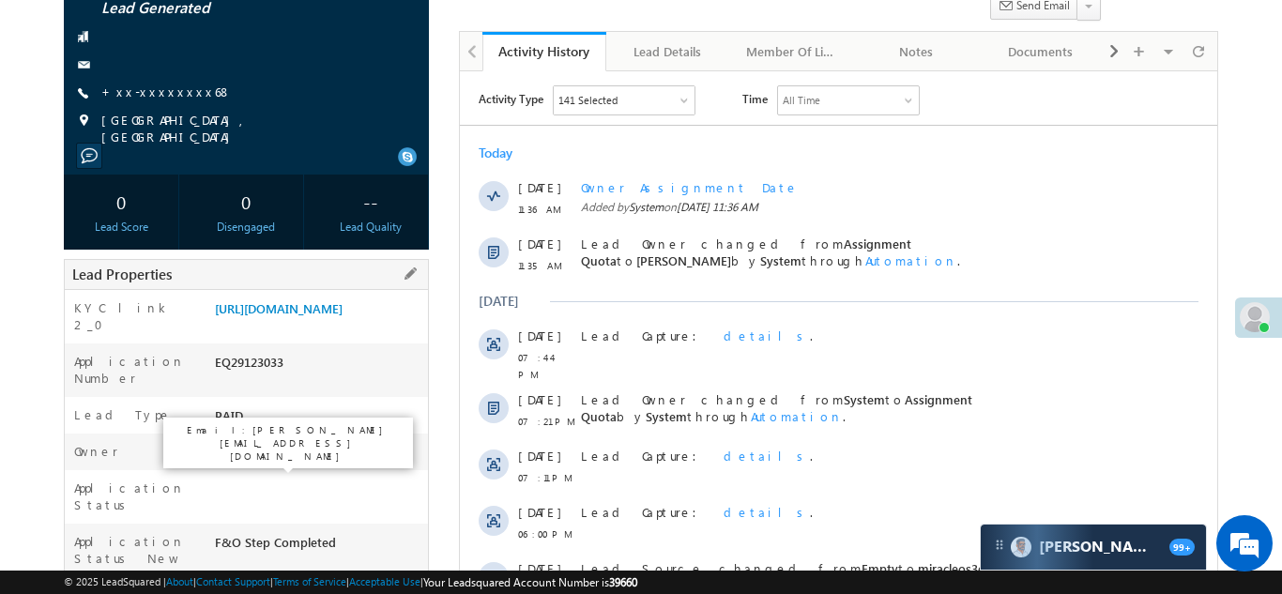
scroll to position [197, 0]
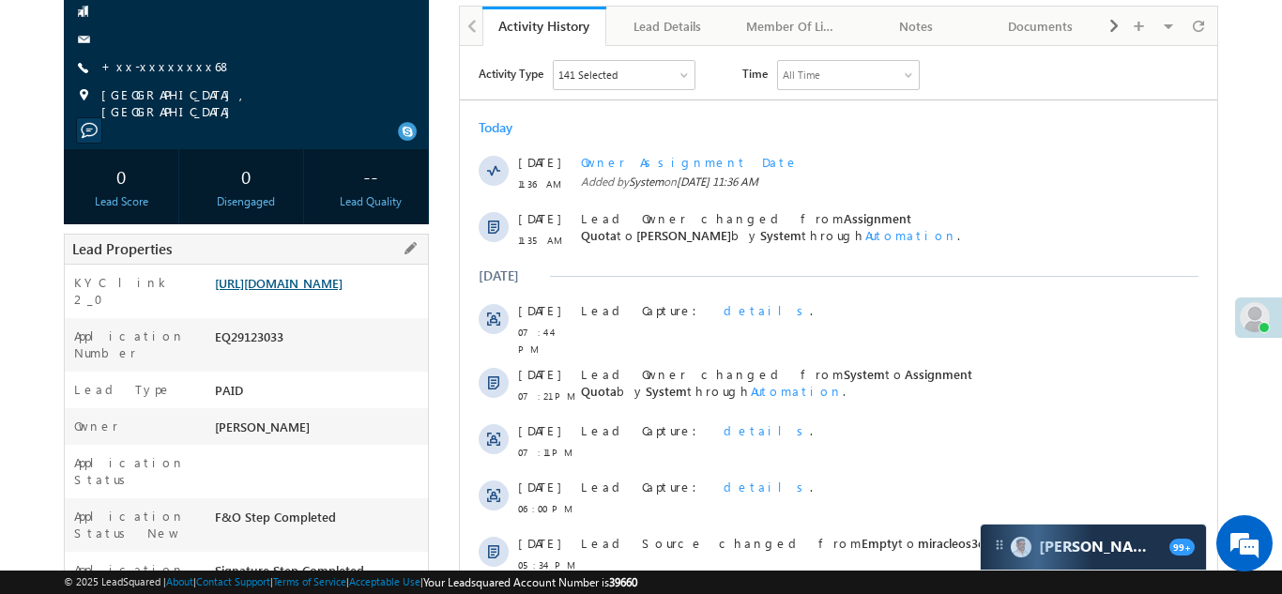
click at [306, 275] on link "[URL][DOMAIN_NAME]" at bounding box center [279, 283] width 128 height 16
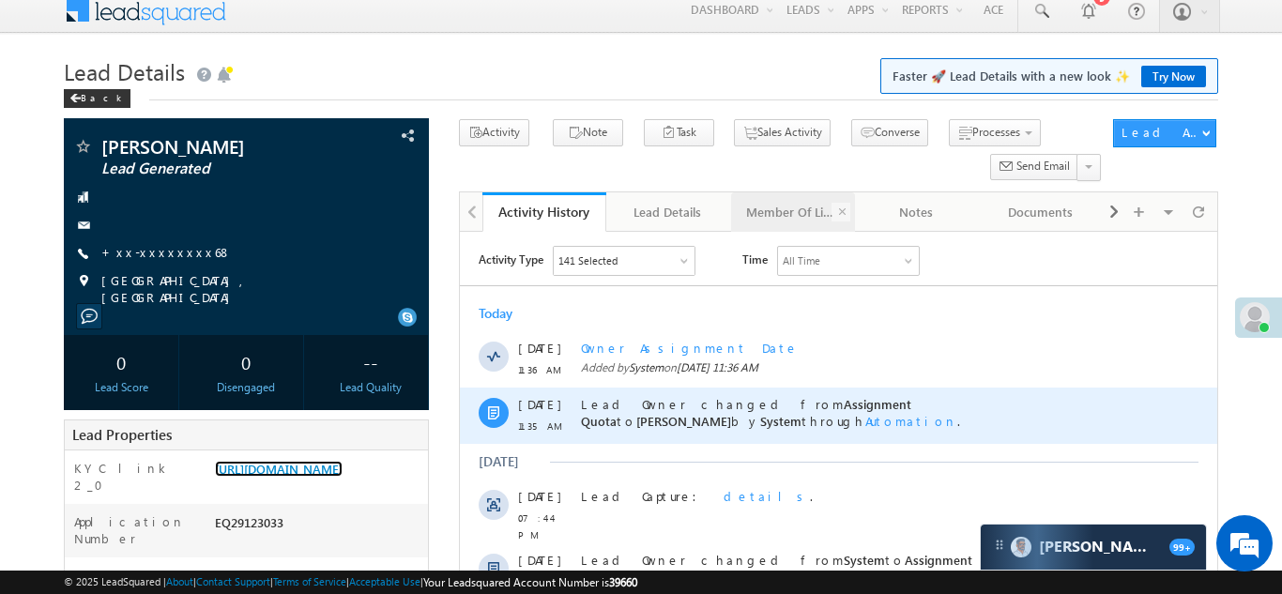
scroll to position [0, 0]
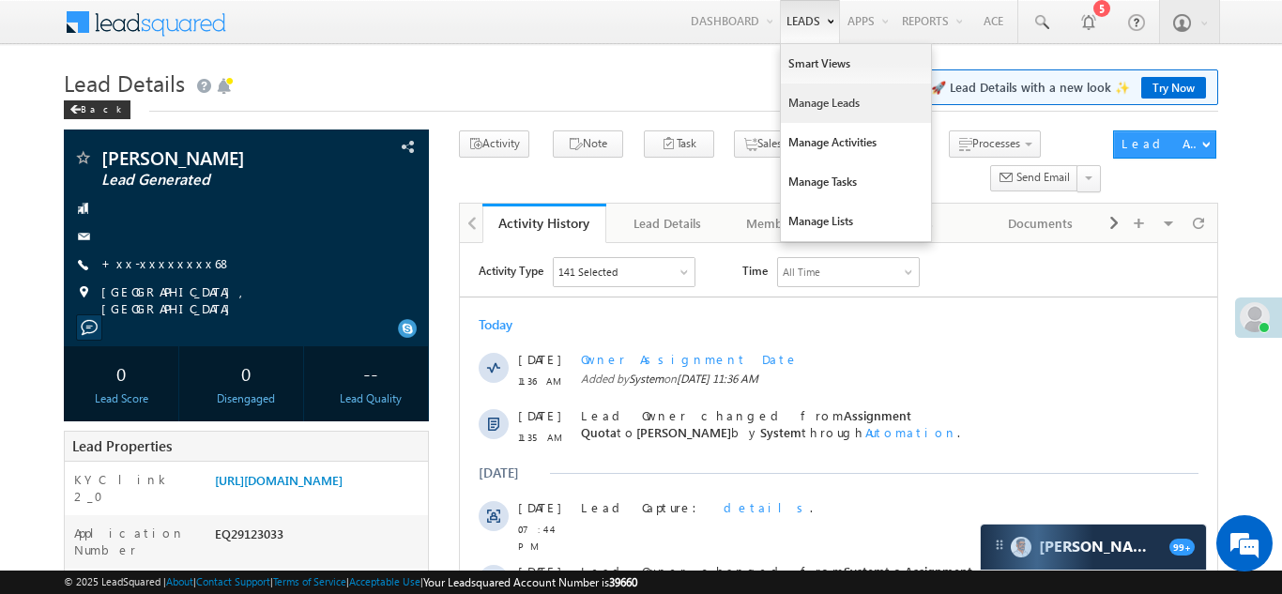
click at [806, 105] on link "Manage Leads" at bounding box center [856, 103] width 150 height 39
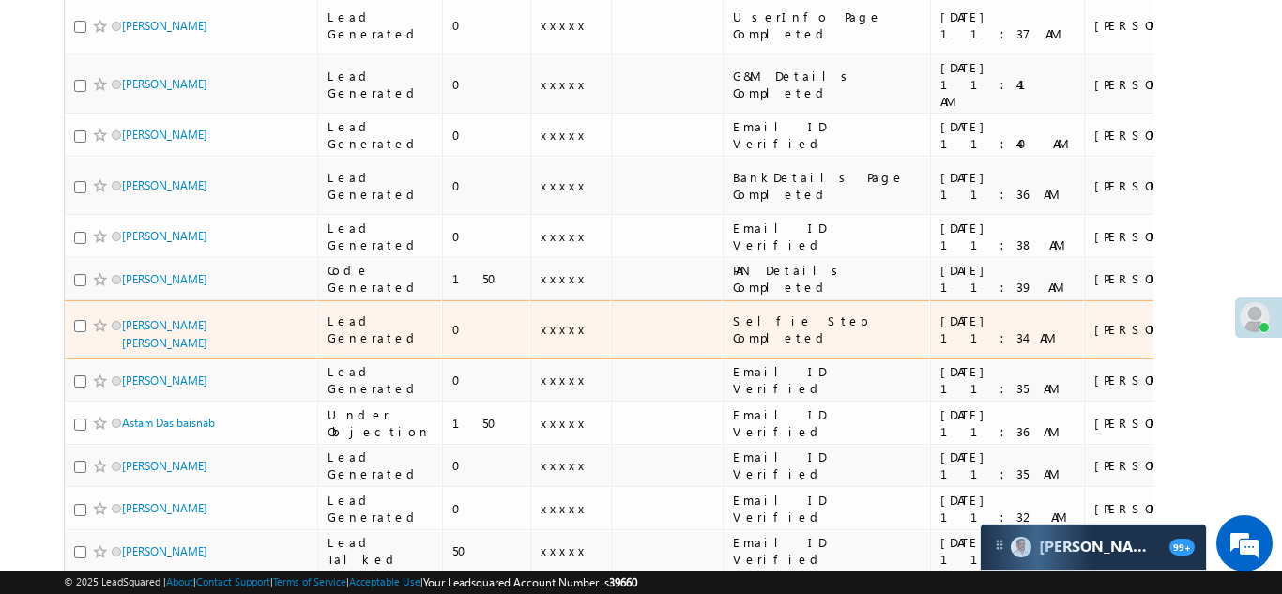
scroll to position [349, 0]
click at [159, 317] on link "[PERSON_NAME] [PERSON_NAME]" at bounding box center [164, 333] width 85 height 32
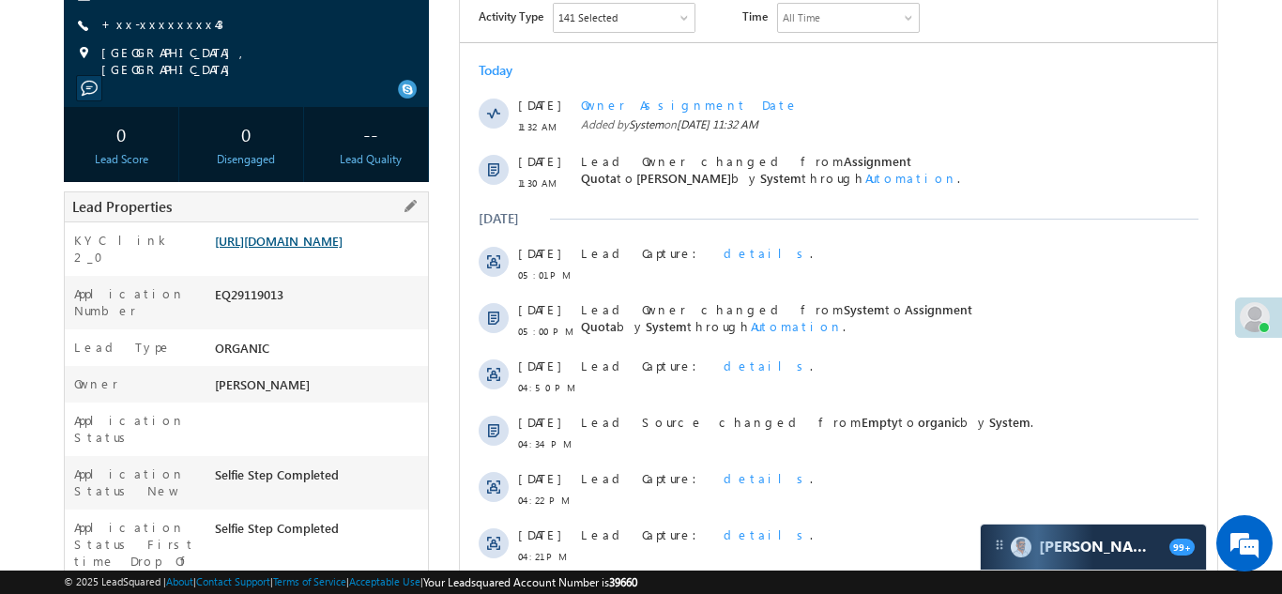
click at [312, 238] on link "https://angelbroking1-pk3em7sa.customui-test.leadsquared.com?leadId=b8e6b031-eb…" at bounding box center [279, 241] width 128 height 16
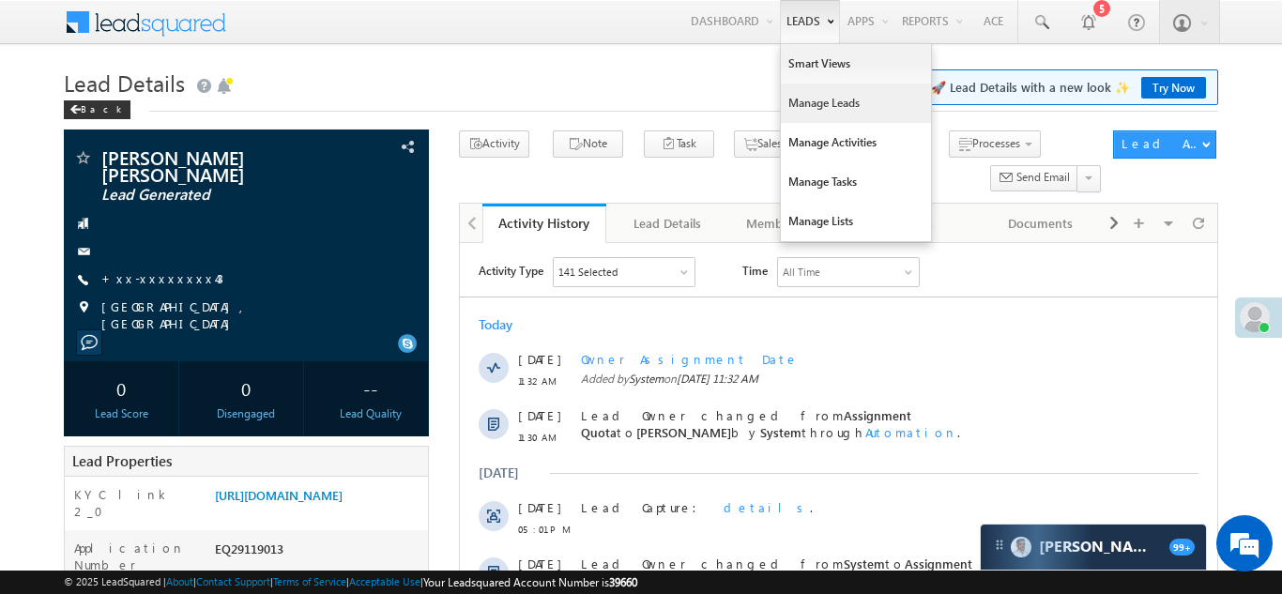
click at [801, 105] on link "Manage Leads" at bounding box center [856, 103] width 150 height 39
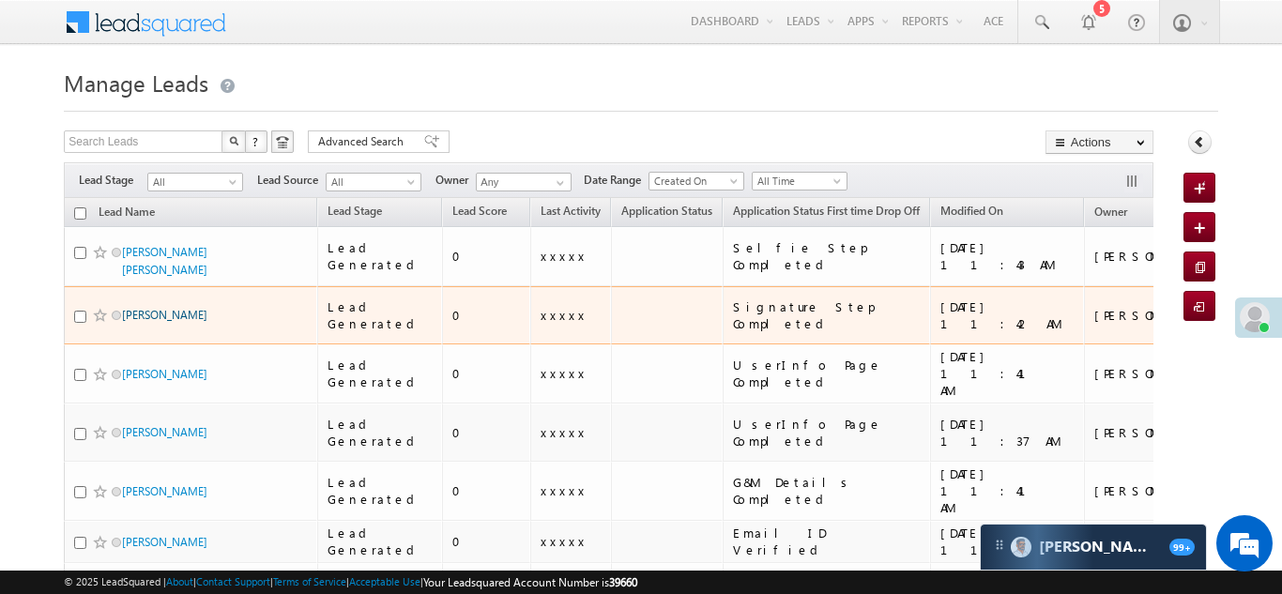
click at [143, 308] on link "[PERSON_NAME]" at bounding box center [164, 315] width 85 height 14
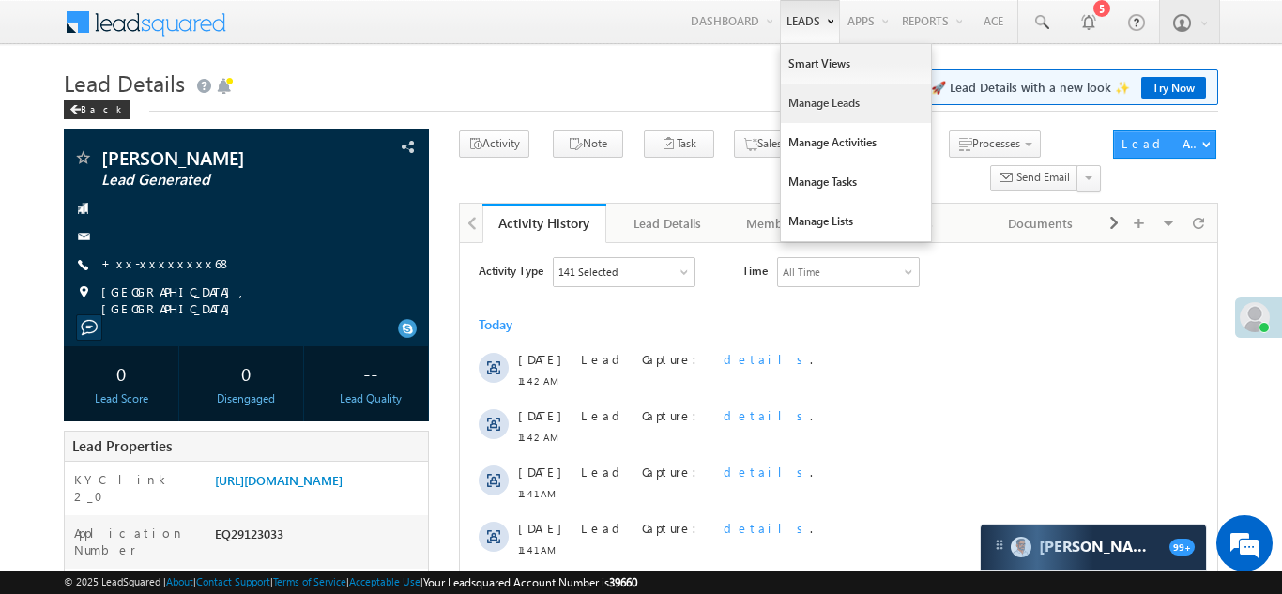
click at [815, 110] on link "Manage Leads" at bounding box center [856, 103] width 150 height 39
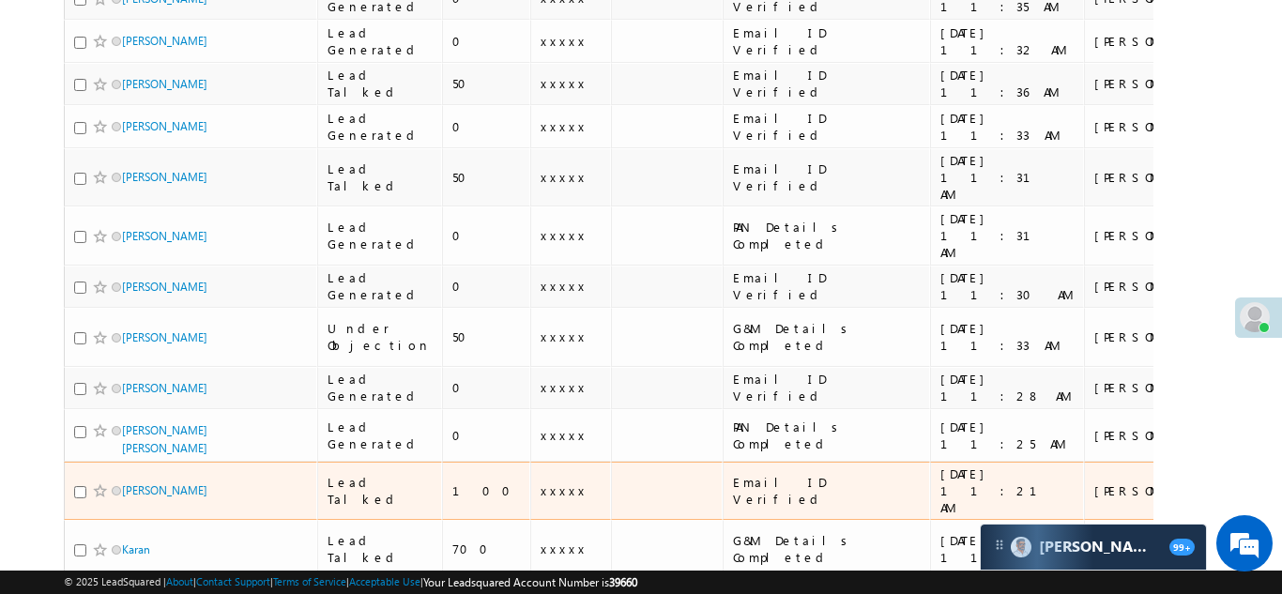
scroll to position [922, 0]
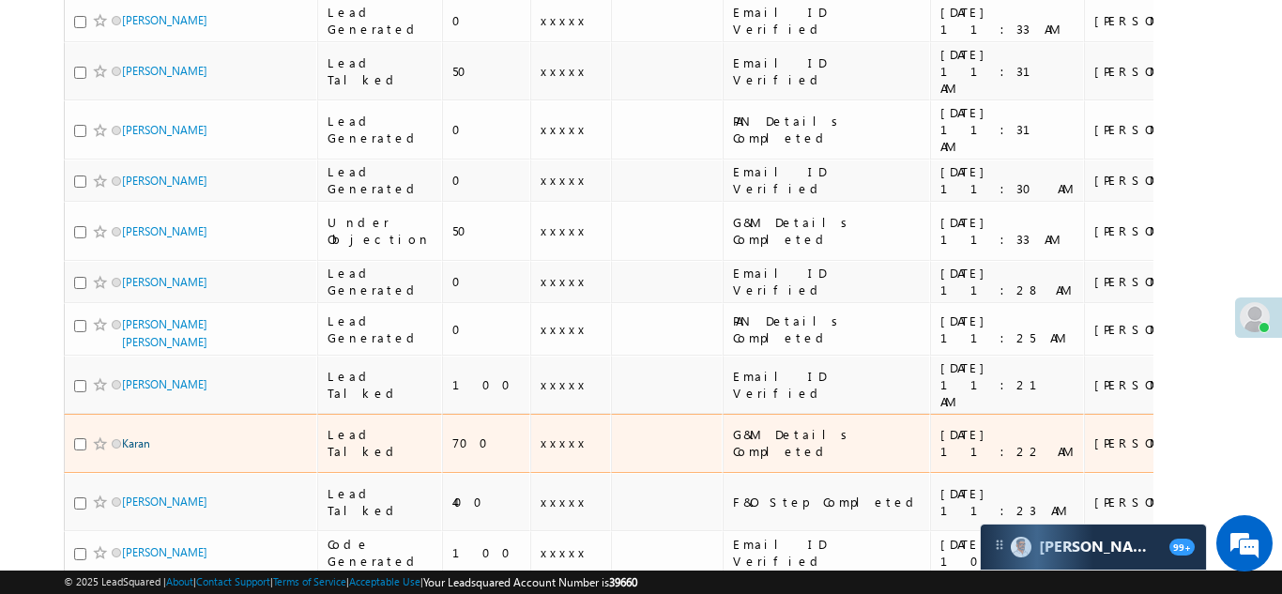
click at [142, 436] on link "Karan" at bounding box center [136, 443] width 28 height 14
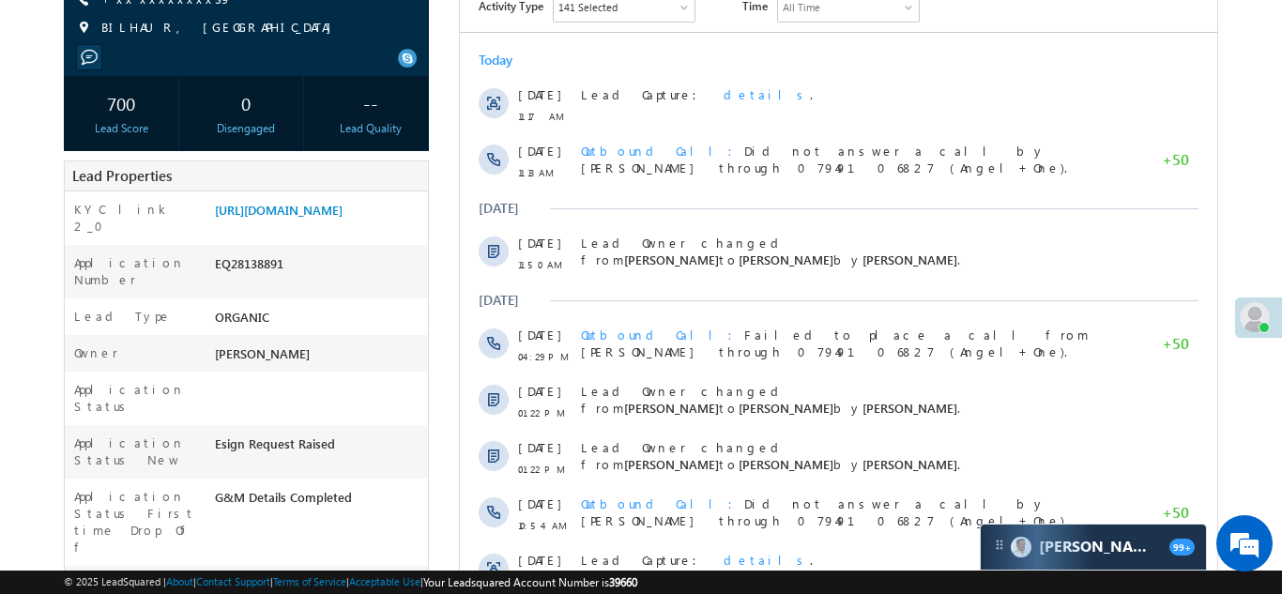
scroll to position [299, 0]
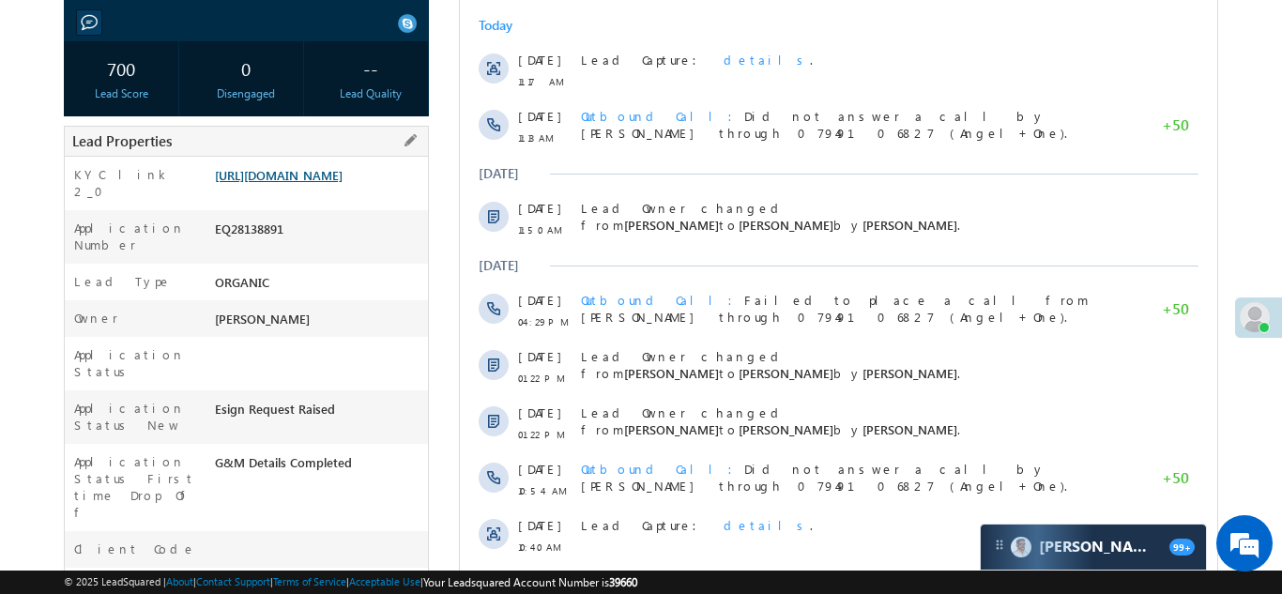
click at [321, 182] on link "[URL][DOMAIN_NAME]" at bounding box center [279, 175] width 128 height 16
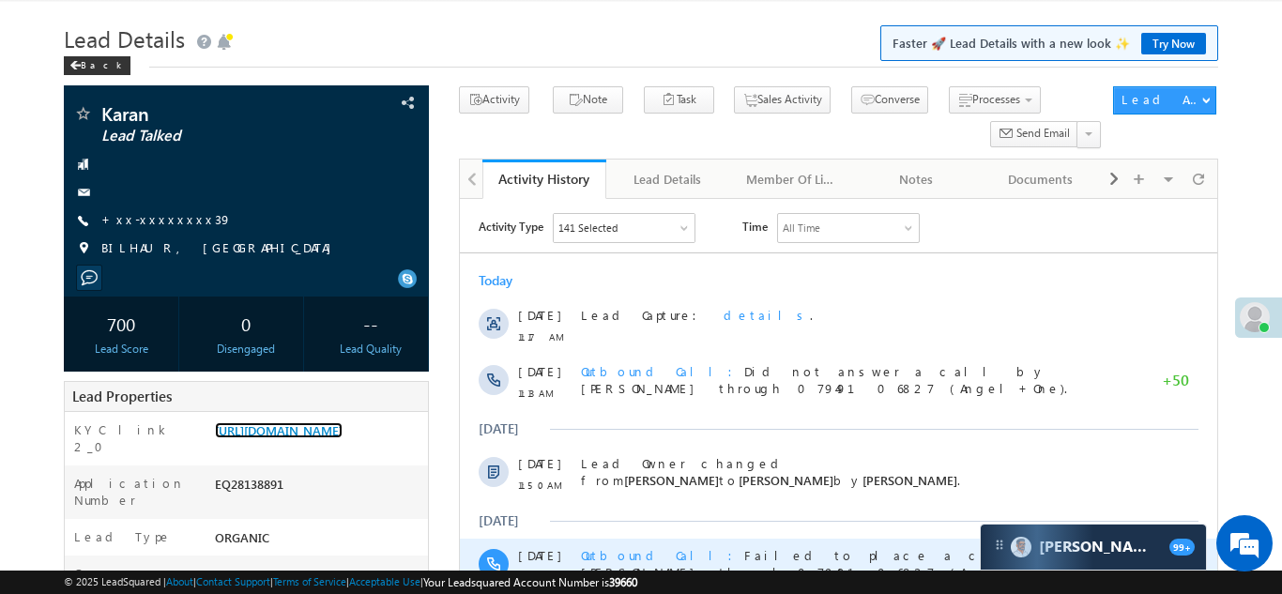
scroll to position [0, 0]
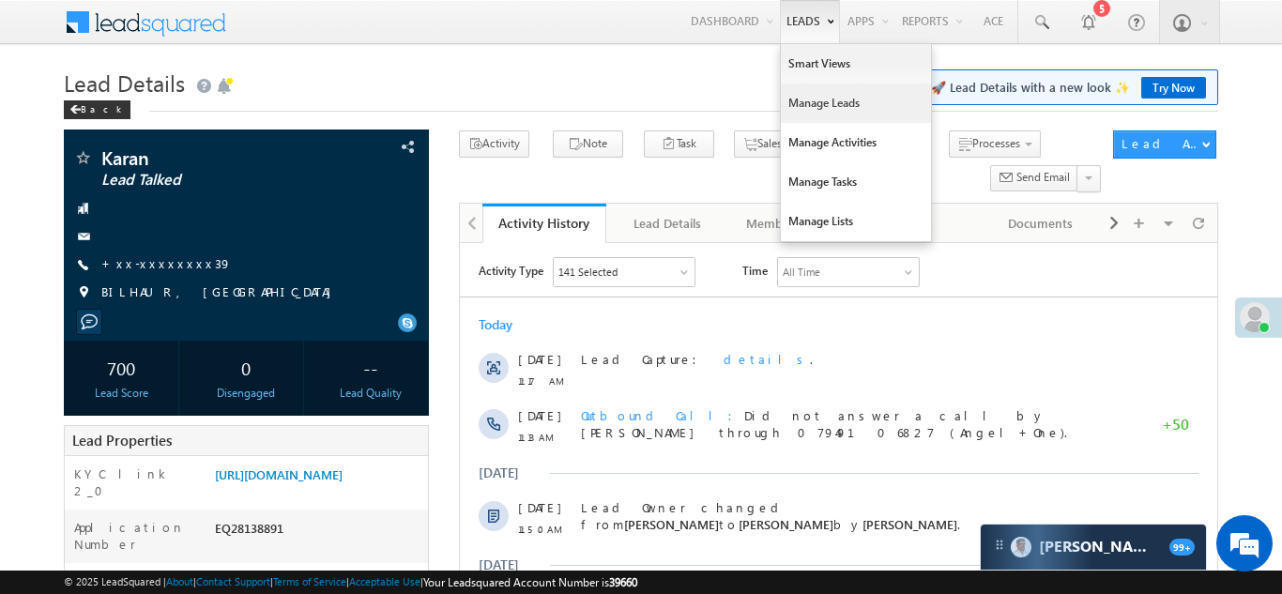
click at [813, 93] on link "Manage Leads" at bounding box center [856, 103] width 150 height 39
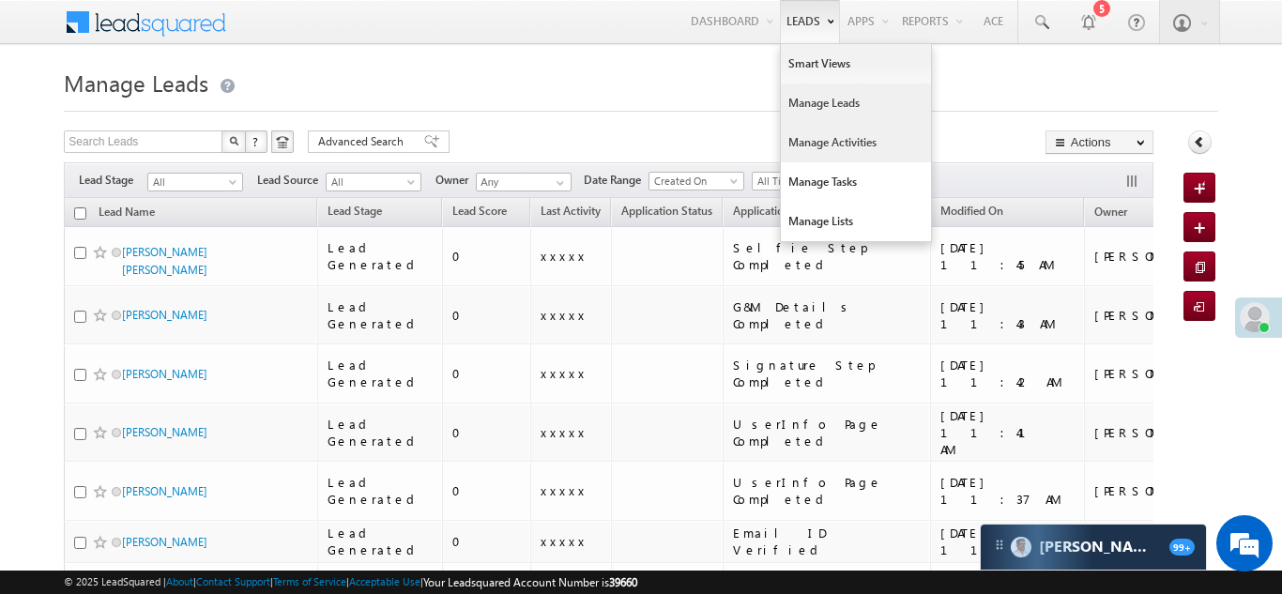
click at [802, 142] on link "Manage Activities" at bounding box center [856, 142] width 150 height 39
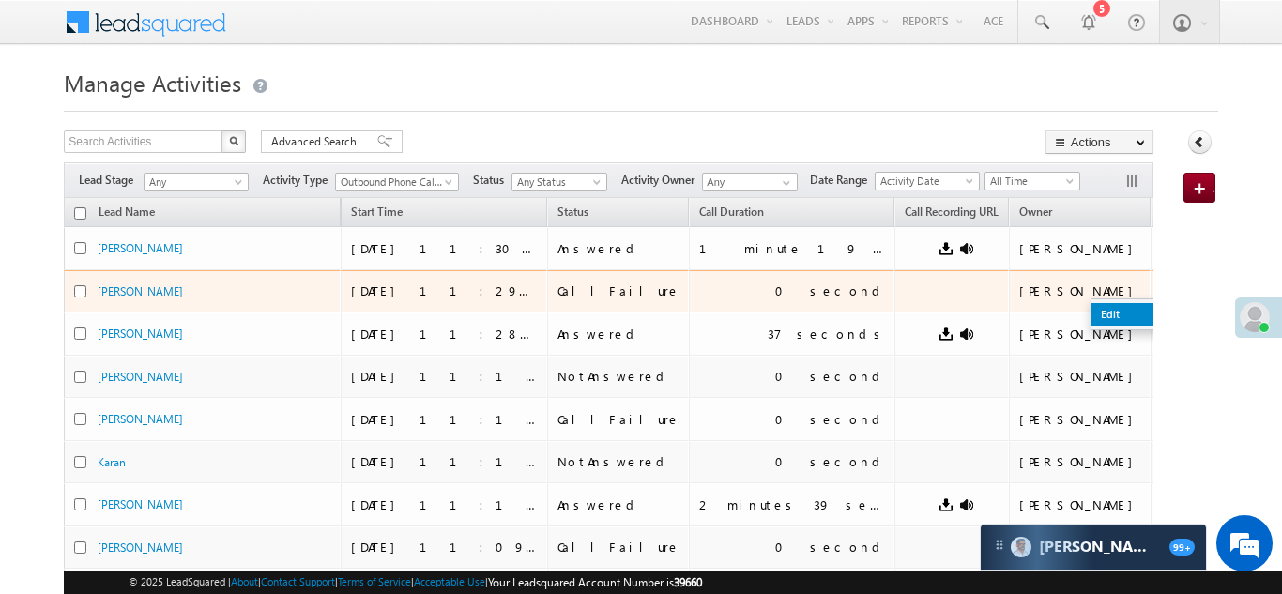
click at [1091, 308] on link "Edit" at bounding box center [1138, 314] width 94 height 23
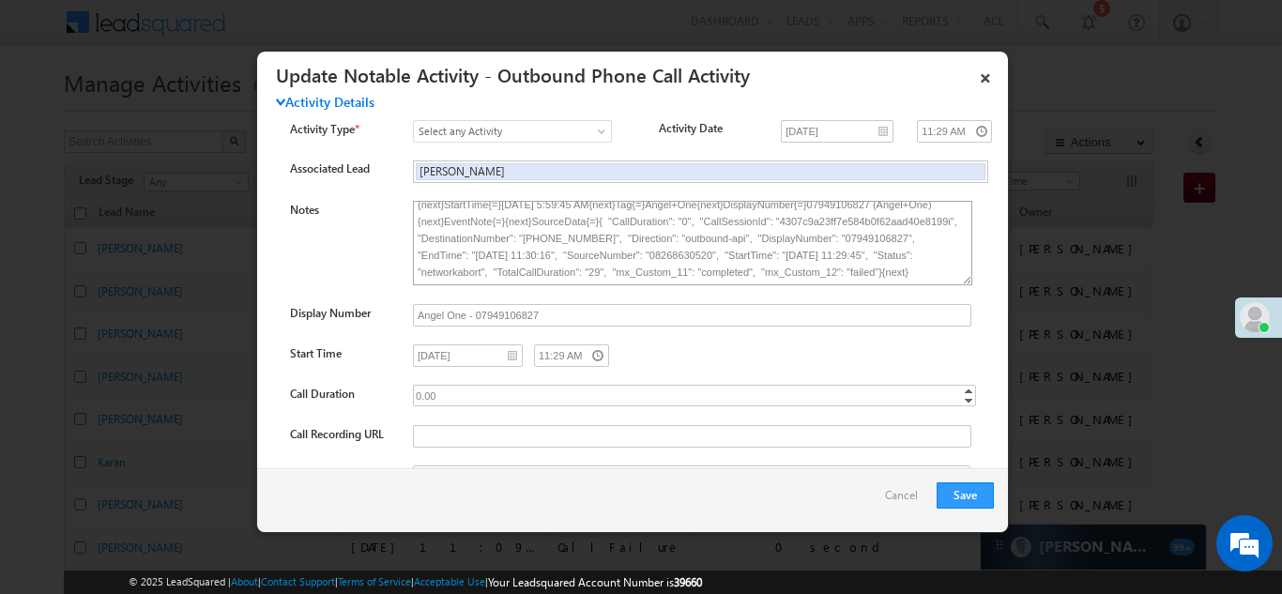
scroll to position [12, 0]
click at [986, 72] on link "×" at bounding box center [985, 74] width 32 height 33
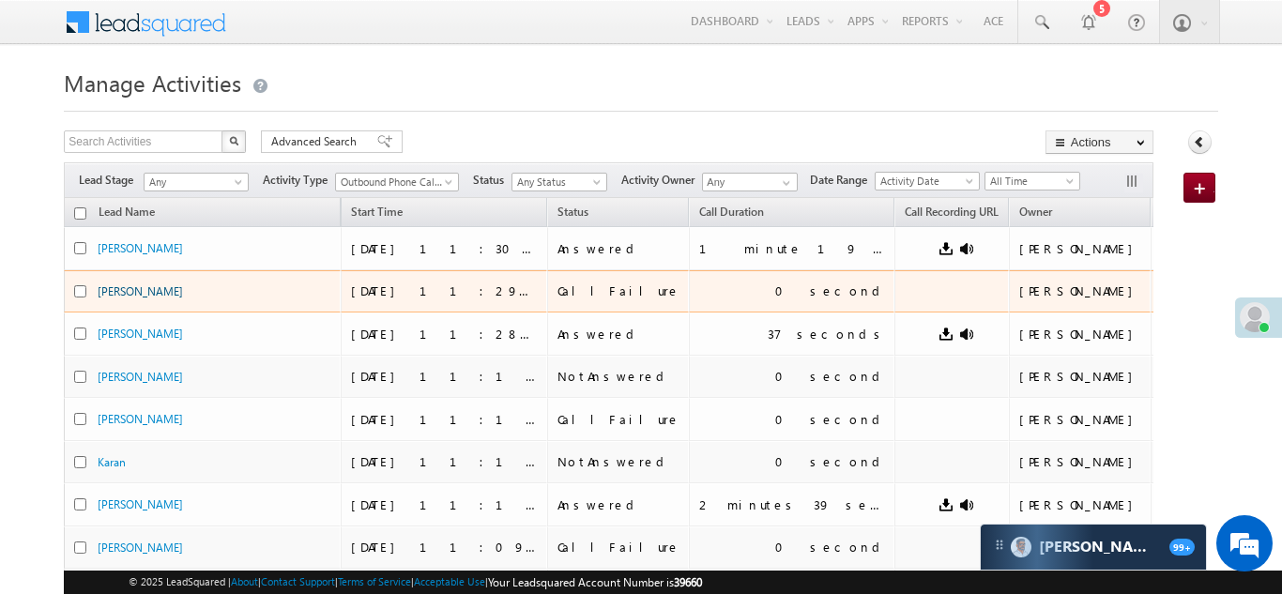
click at [129, 291] on link "[PERSON_NAME]" at bounding box center [140, 291] width 85 height 14
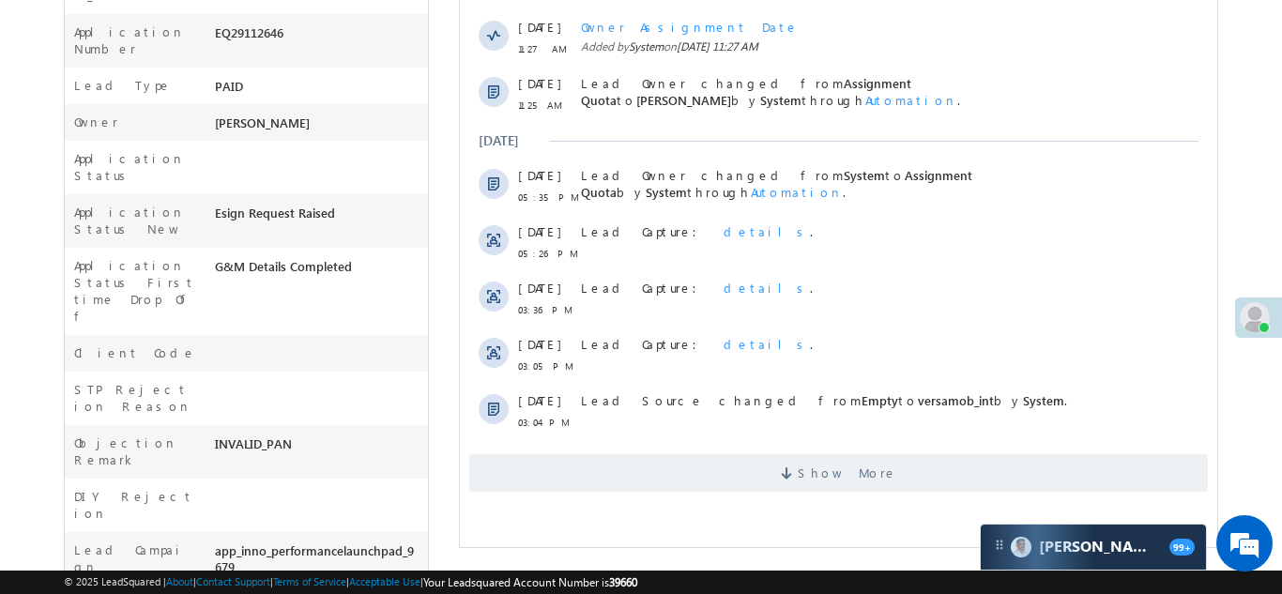
scroll to position [511, 0]
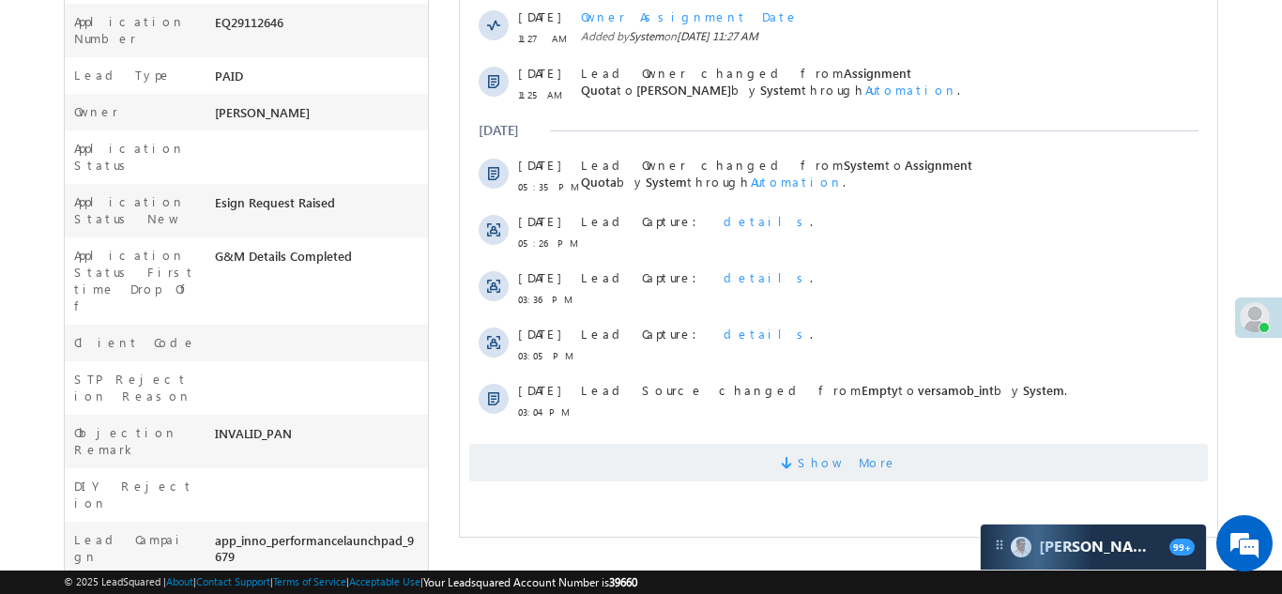
click at [720, 447] on span "Show More" at bounding box center [837, 463] width 739 height 38
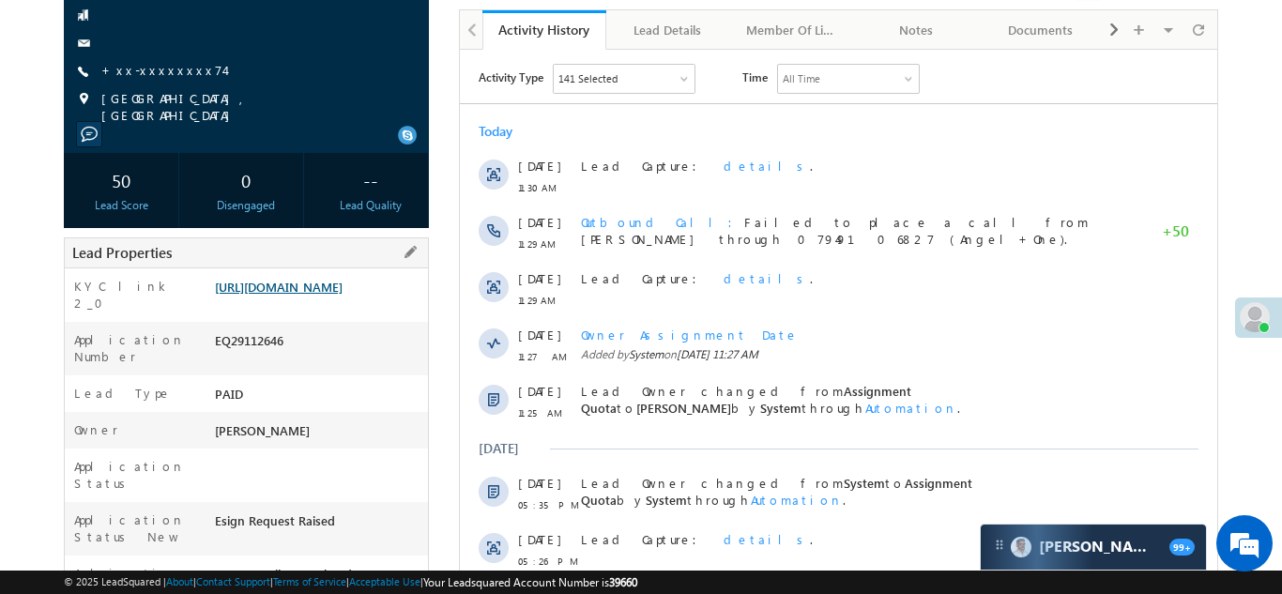
scroll to position [200, 0]
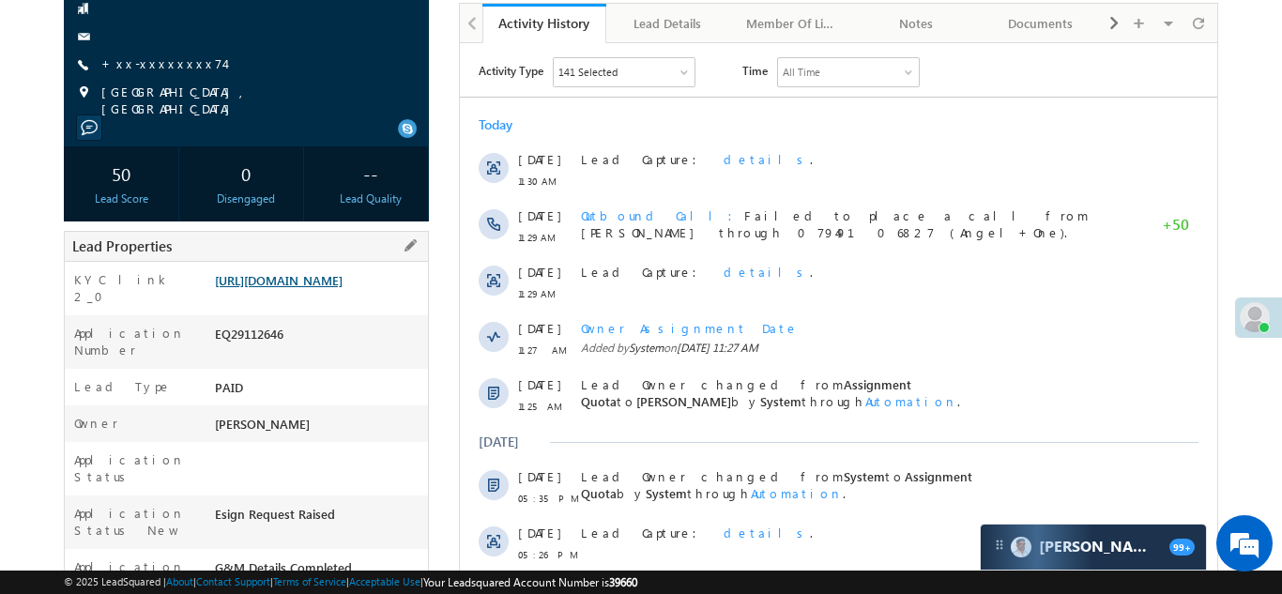
click at [323, 286] on link "[URL][DOMAIN_NAME]" at bounding box center [279, 280] width 128 height 16
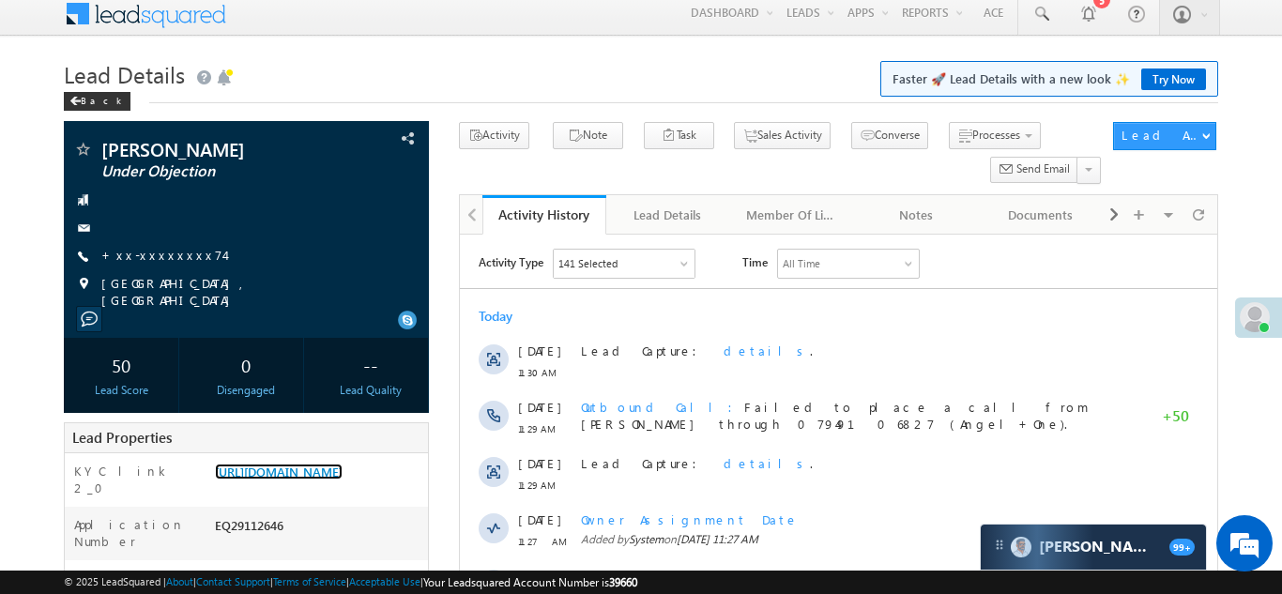
scroll to position [0, 0]
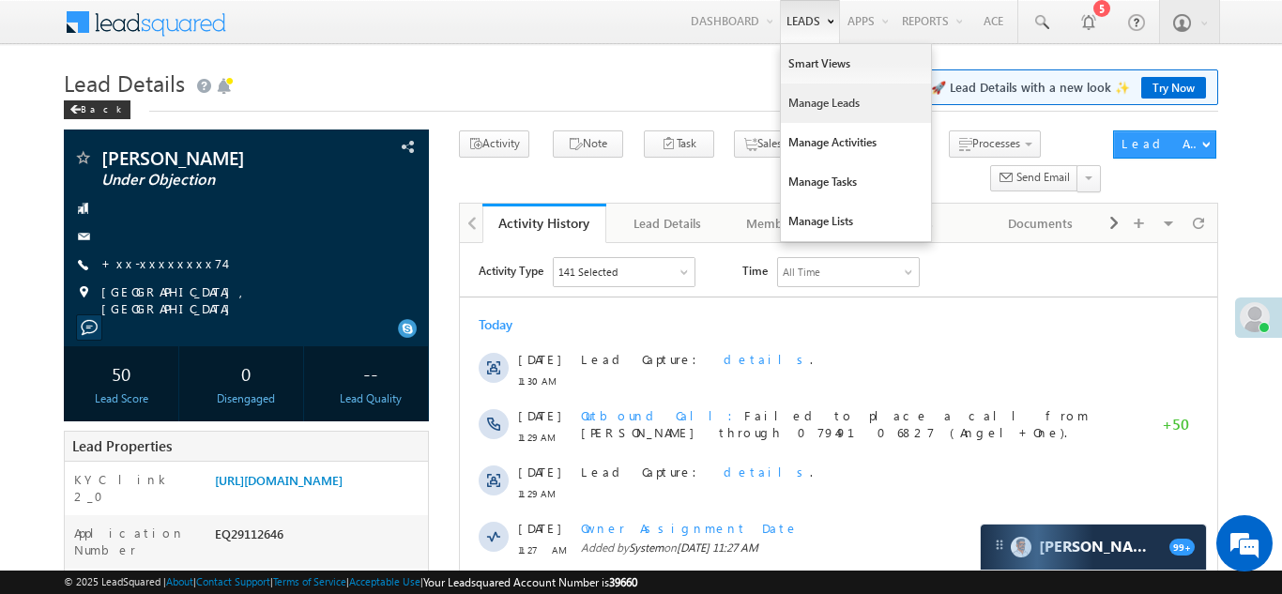
click at [797, 105] on link "Manage Leads" at bounding box center [856, 103] width 150 height 39
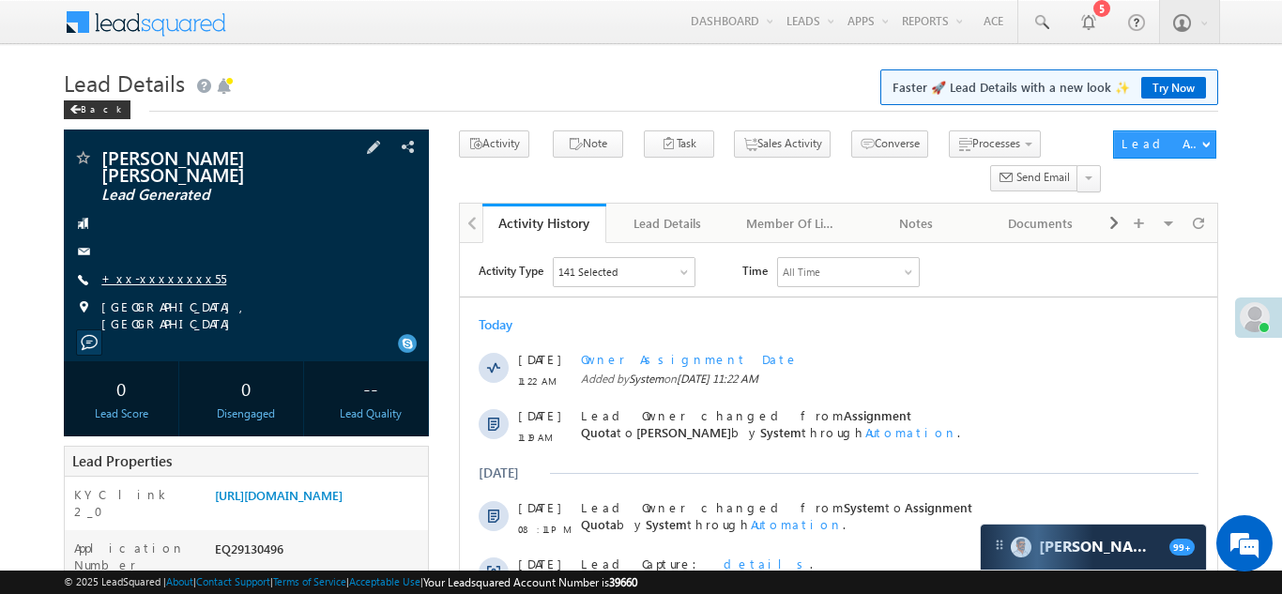
click at [156, 279] on link "+xx-xxxxxxxx55" at bounding box center [163, 278] width 125 height 16
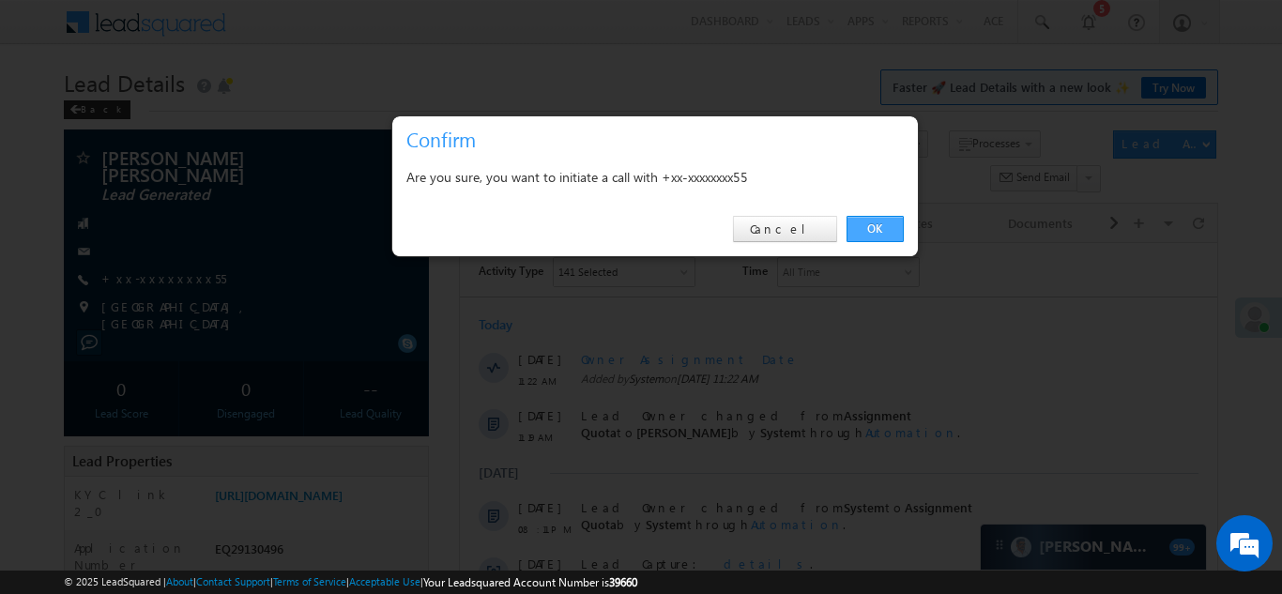
click at [867, 229] on link "OK" at bounding box center [875, 229] width 57 height 26
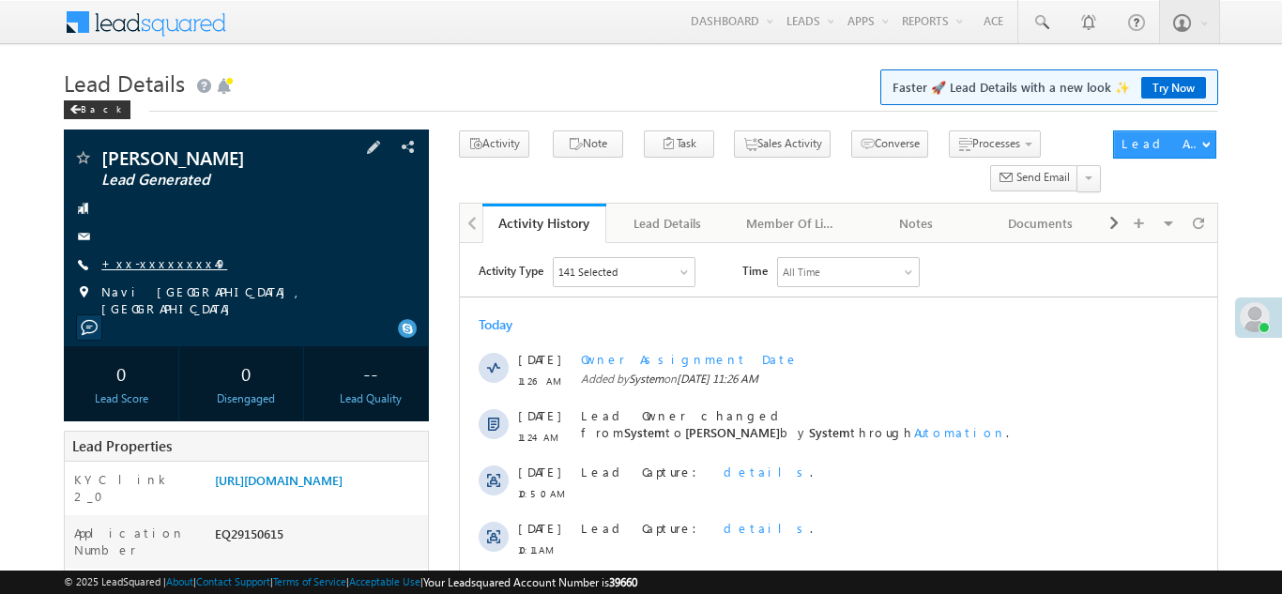
click at [158, 258] on link "+xx-xxxxxxxx49" at bounding box center [164, 263] width 126 height 16
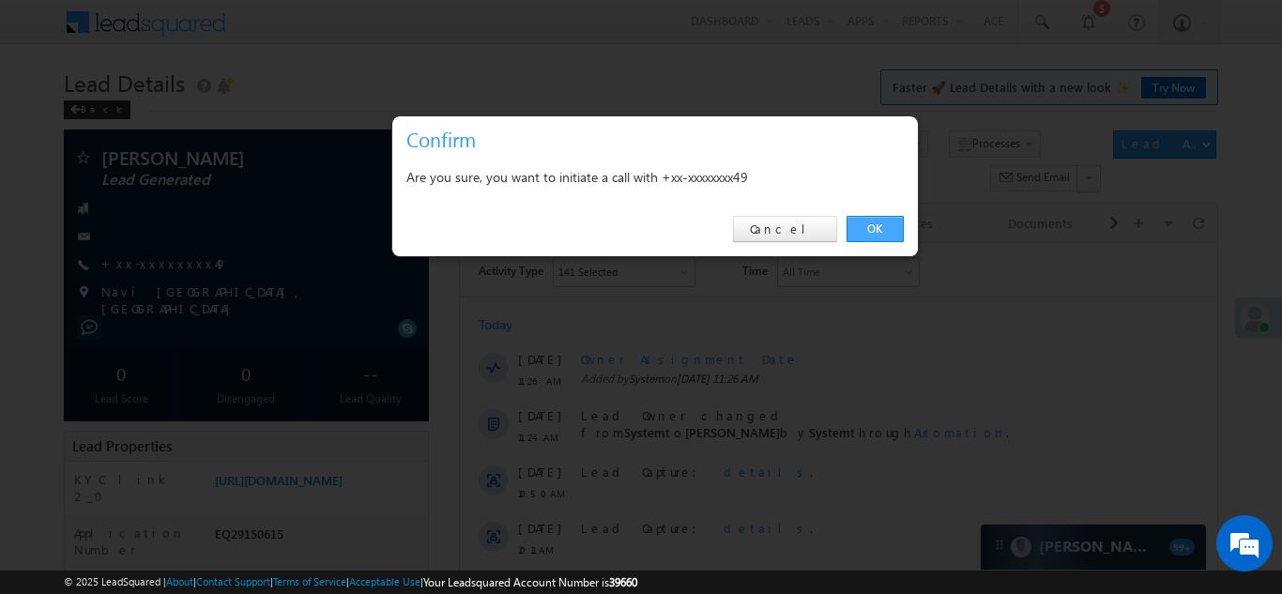
click at [878, 232] on link "OK" at bounding box center [875, 229] width 57 height 26
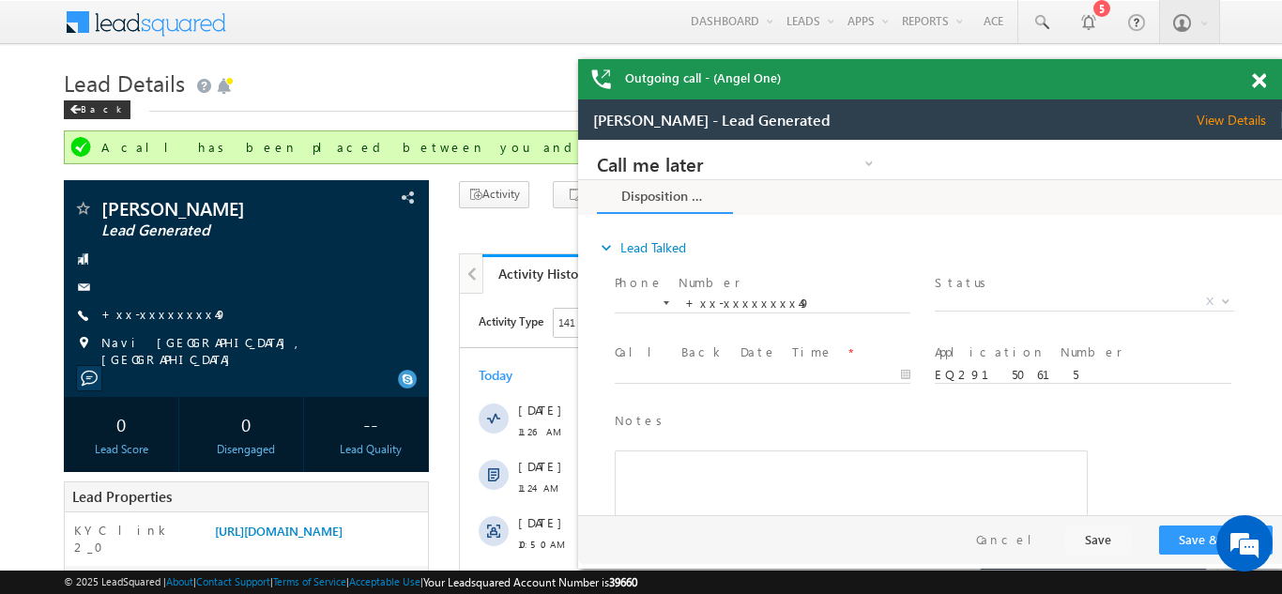
click at [1263, 78] on span at bounding box center [1259, 81] width 14 height 16
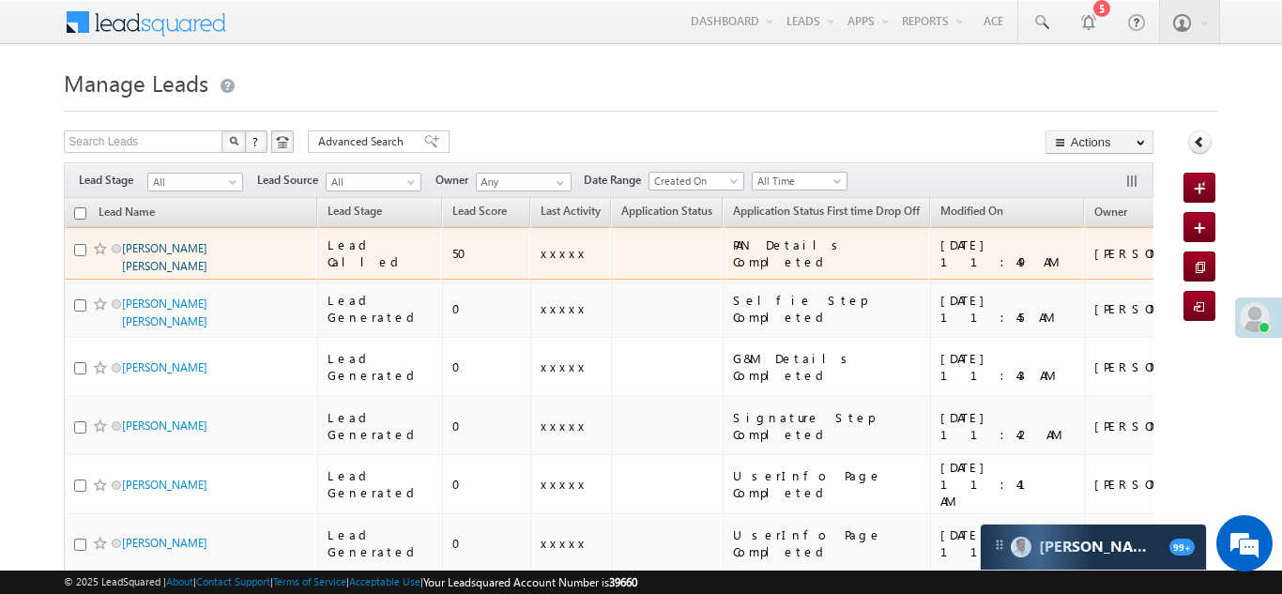
click at [194, 245] on link "[PERSON_NAME] [PERSON_NAME]" at bounding box center [164, 257] width 85 height 32
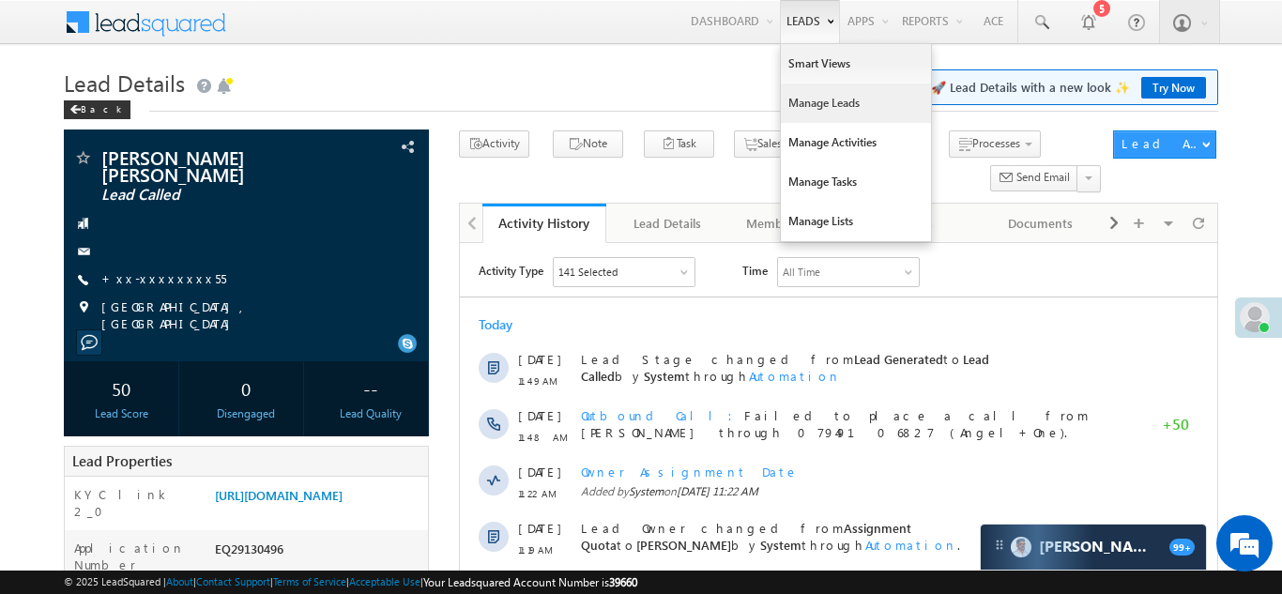
click at [800, 101] on link "Manage Leads" at bounding box center [856, 103] width 150 height 39
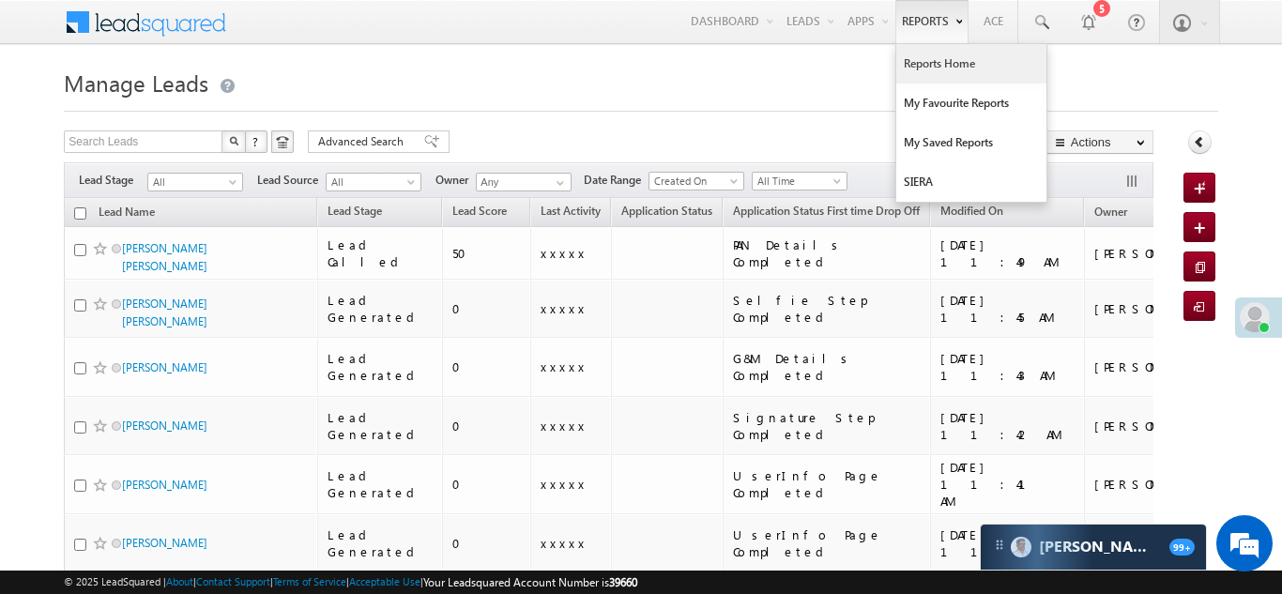
click at [928, 57] on link "Reports Home" at bounding box center [971, 63] width 150 height 39
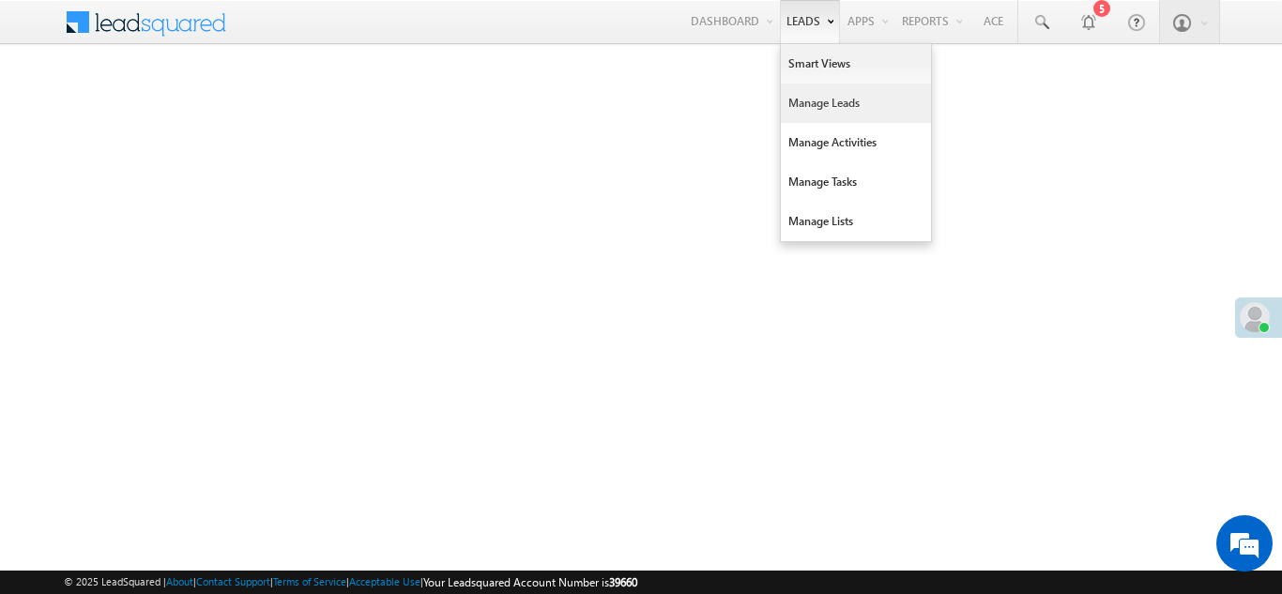
click at [802, 104] on link "Manage Leads" at bounding box center [856, 103] width 150 height 39
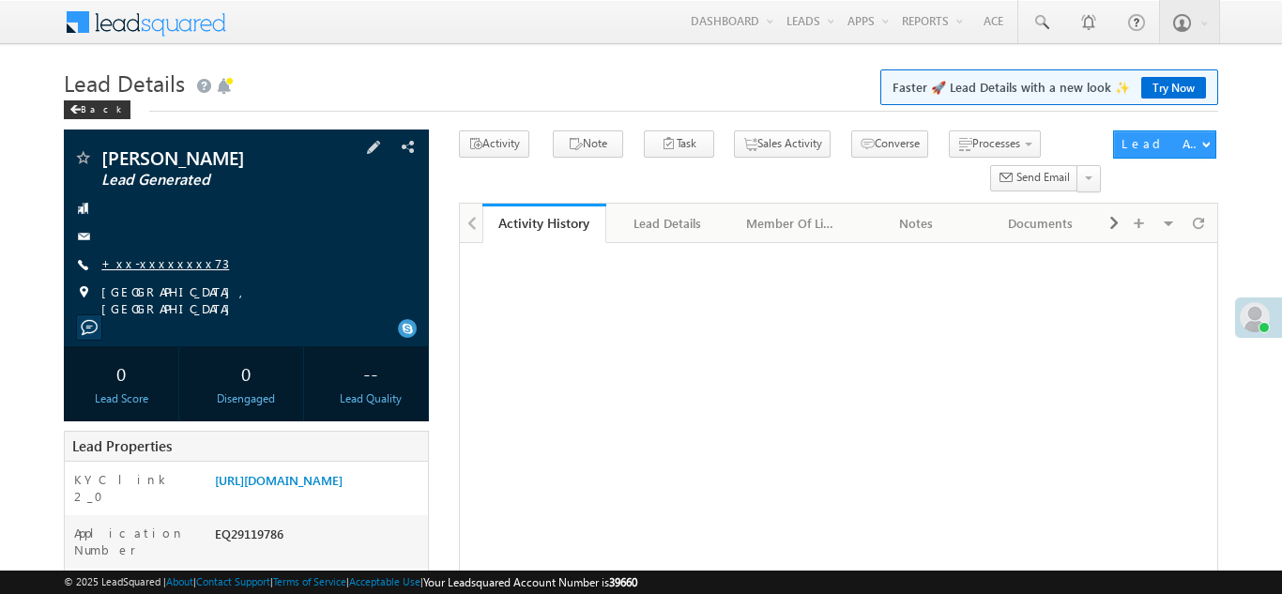
click at [155, 266] on link "+xx-xxxxxxxx73" at bounding box center [165, 263] width 128 height 16
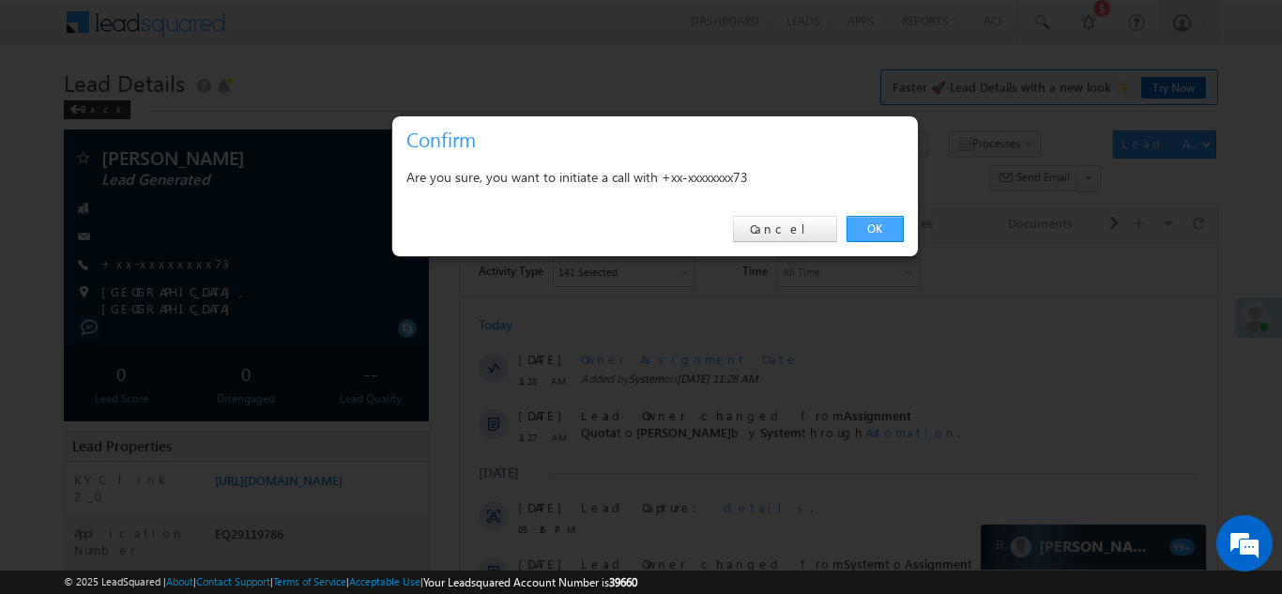
click at [871, 227] on link "OK" at bounding box center [875, 229] width 57 height 26
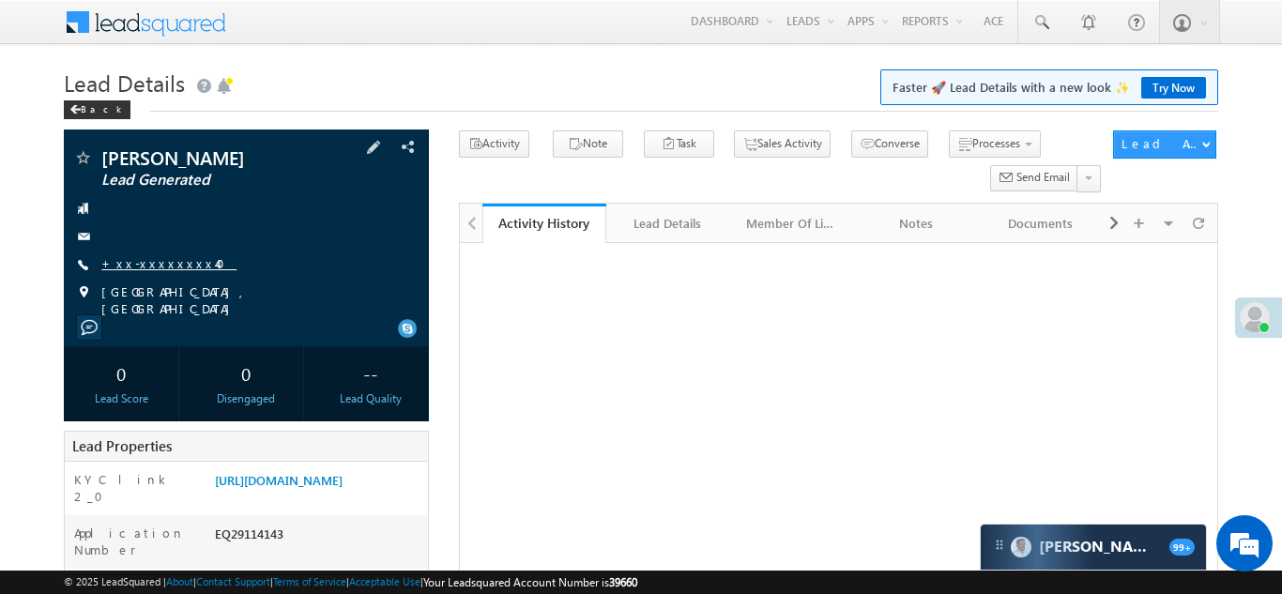
click at [157, 257] on link "+xx-xxxxxxxx40" at bounding box center [168, 263] width 135 height 16
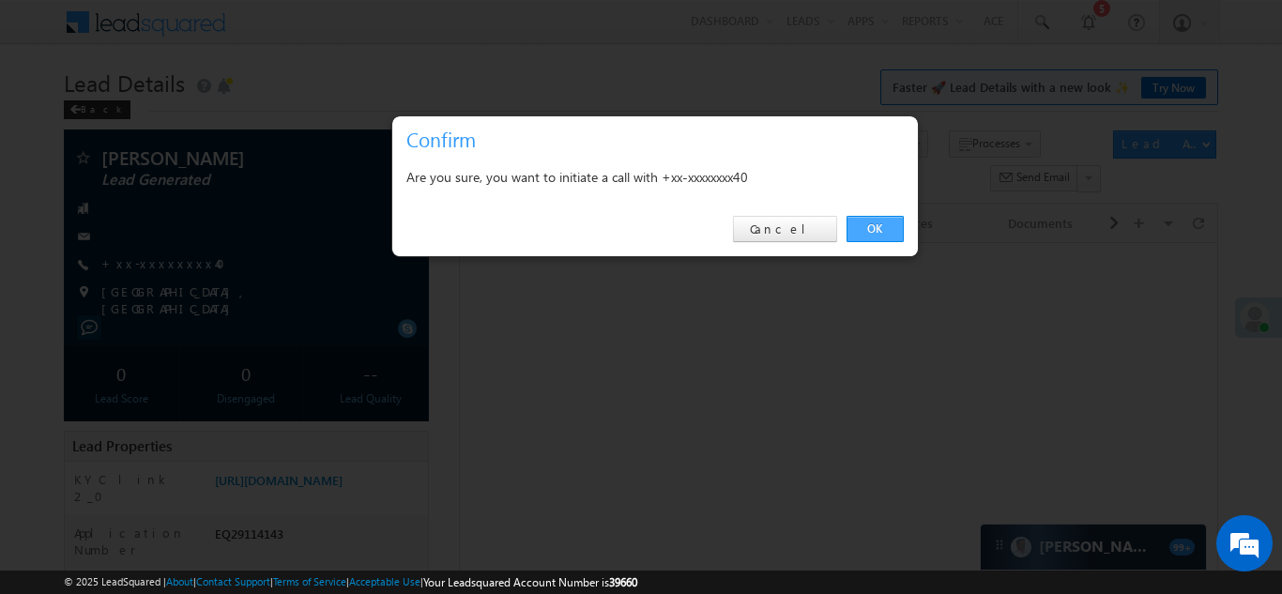
click at [879, 224] on link "OK" at bounding box center [875, 229] width 57 height 26
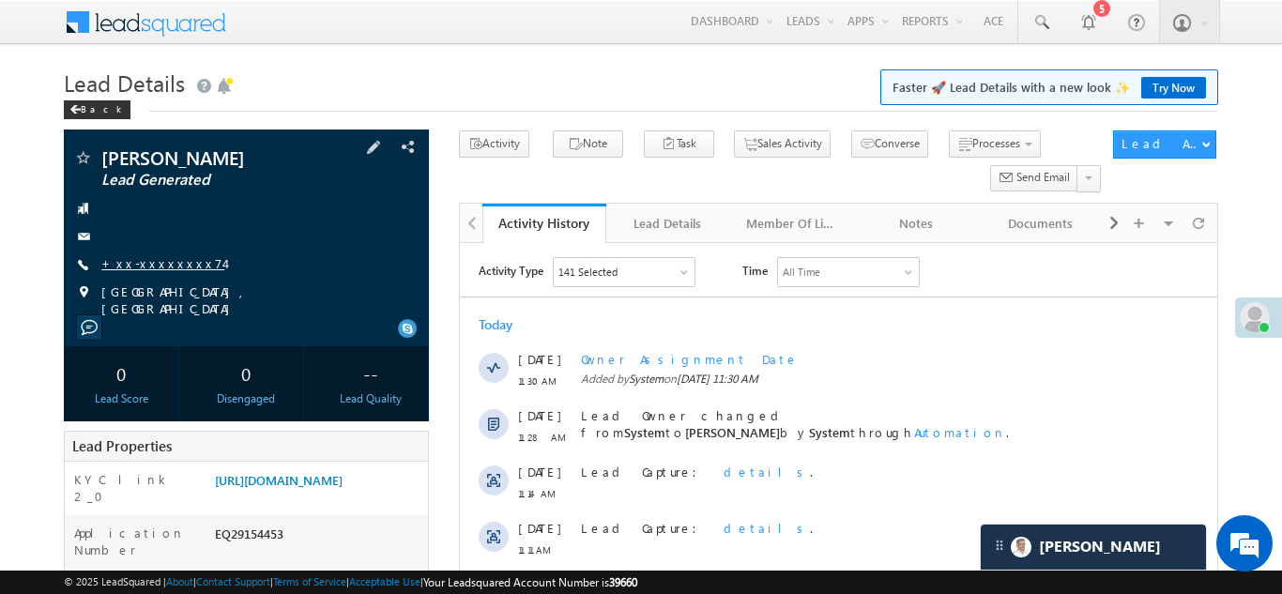
click at [142, 268] on link "+xx-xxxxxxxx74" at bounding box center [162, 263] width 123 height 16
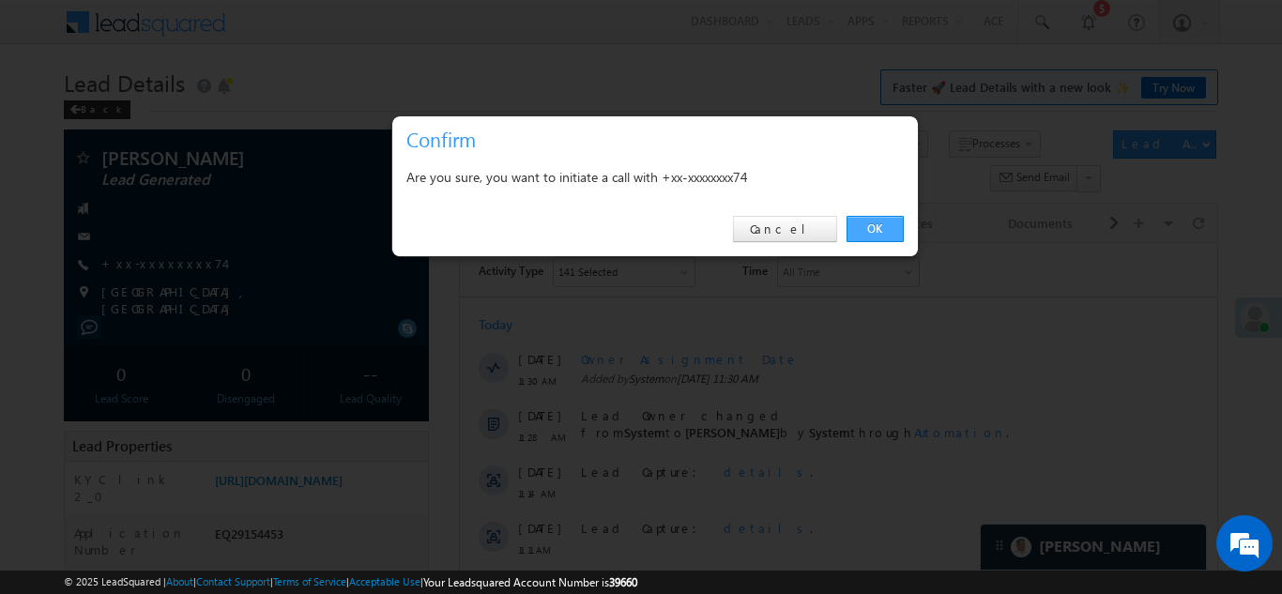
click at [875, 230] on link "OK" at bounding box center [875, 229] width 57 height 26
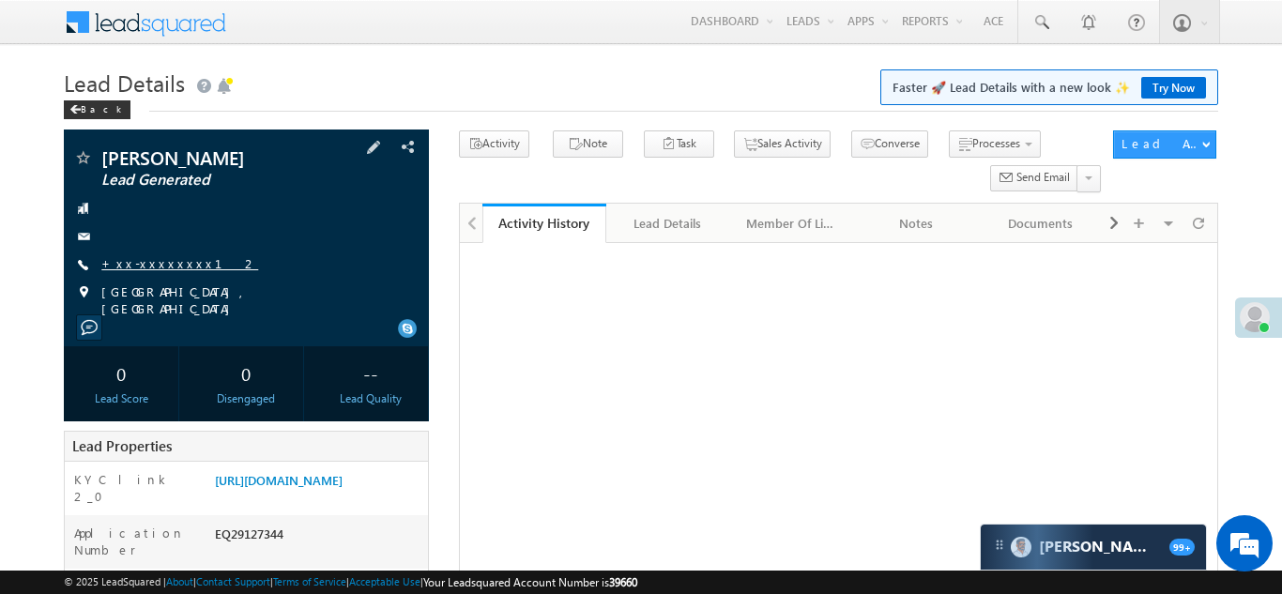
click at [158, 267] on link "+xx-xxxxxxxx12" at bounding box center [179, 263] width 157 height 16
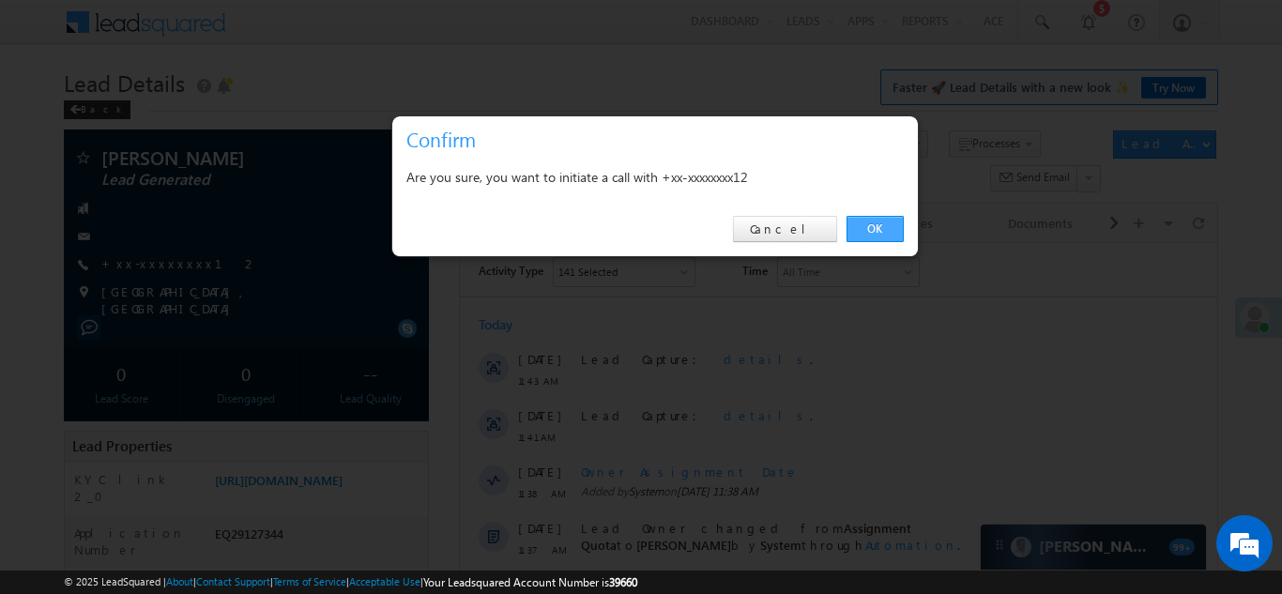
click at [869, 226] on link "OK" at bounding box center [875, 229] width 57 height 26
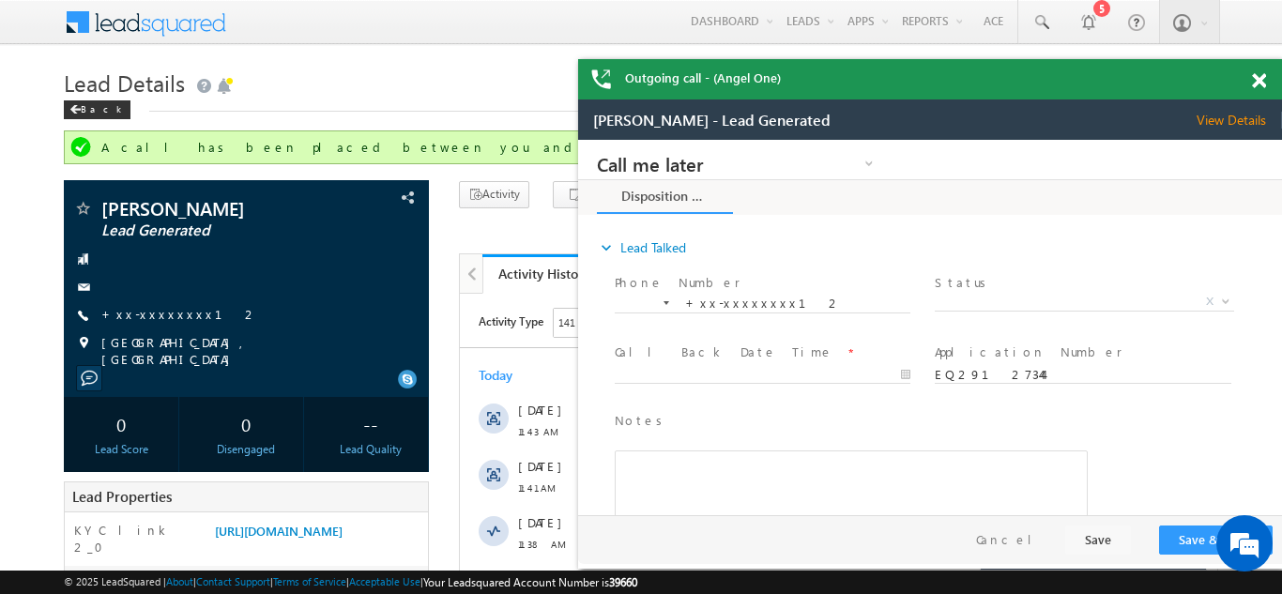
click at [1257, 82] on span at bounding box center [1259, 81] width 14 height 16
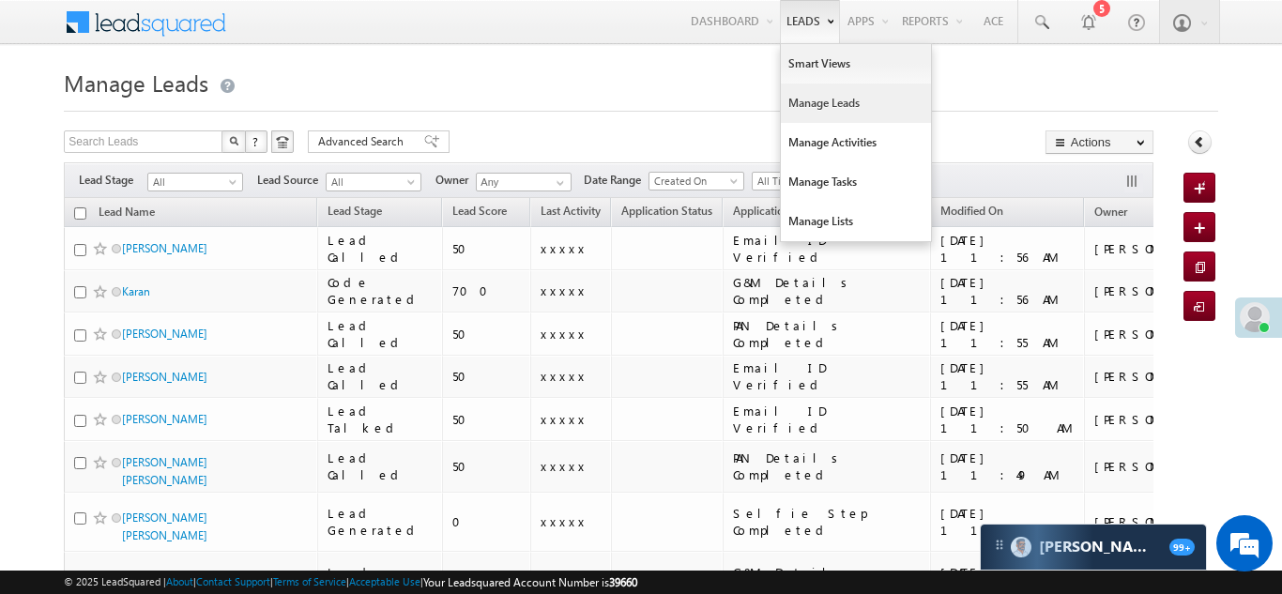
click at [813, 107] on link "Manage Leads" at bounding box center [856, 103] width 150 height 39
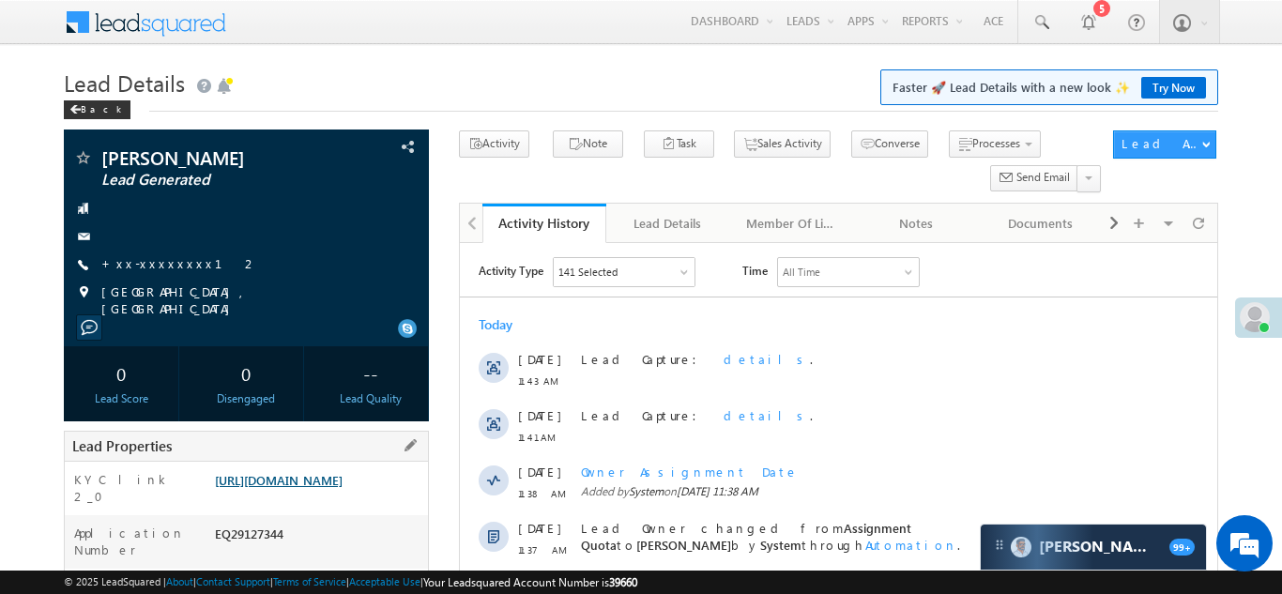
click at [313, 485] on link "https://angelbroking1-pk3em7sa.customui-test.leadsquared.com?leadId=f93b8a2f-1c…" at bounding box center [279, 480] width 128 height 16
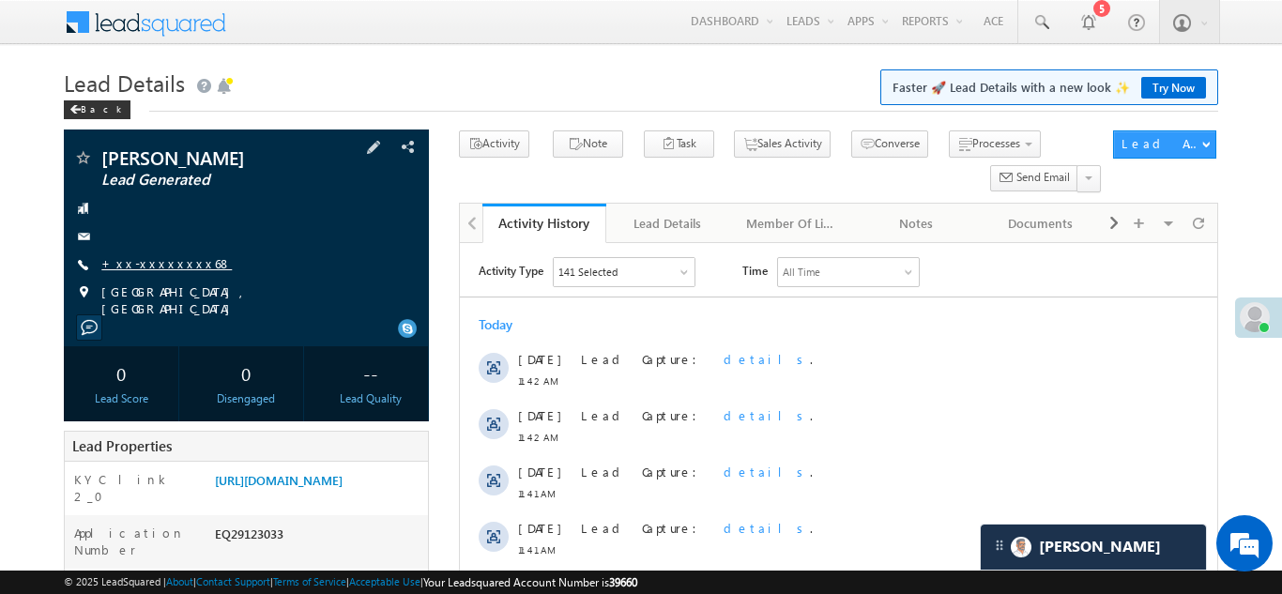
click at [161, 257] on link "+xx-xxxxxxxx68" at bounding box center [166, 263] width 130 height 16
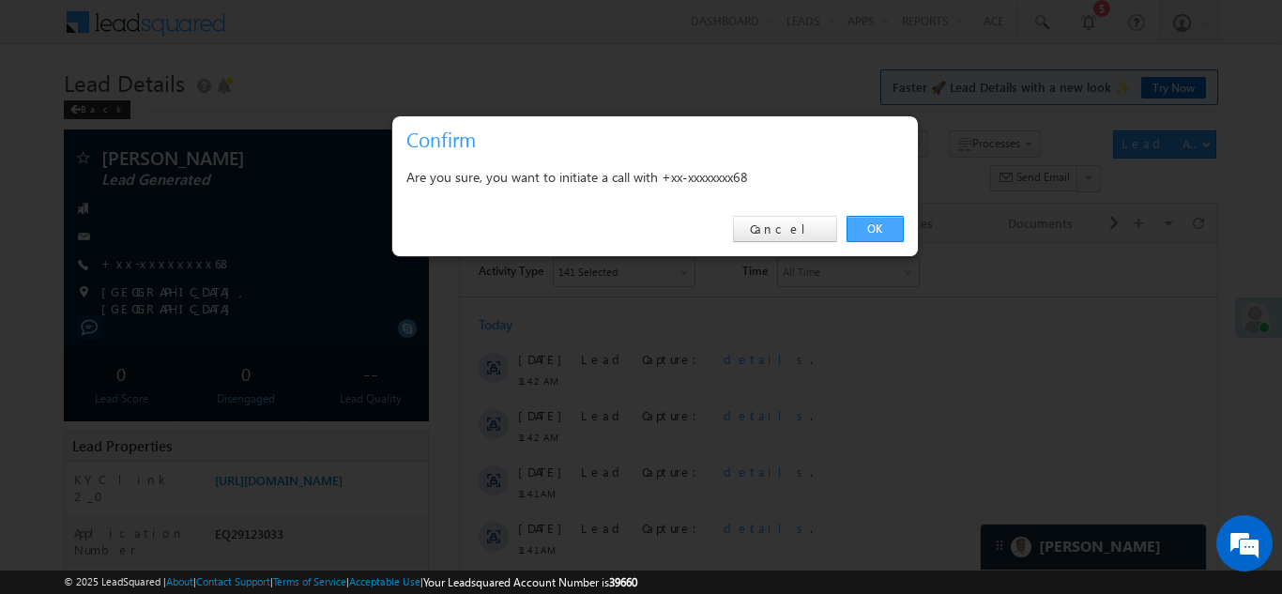
click at [868, 228] on link "OK" at bounding box center [875, 229] width 57 height 26
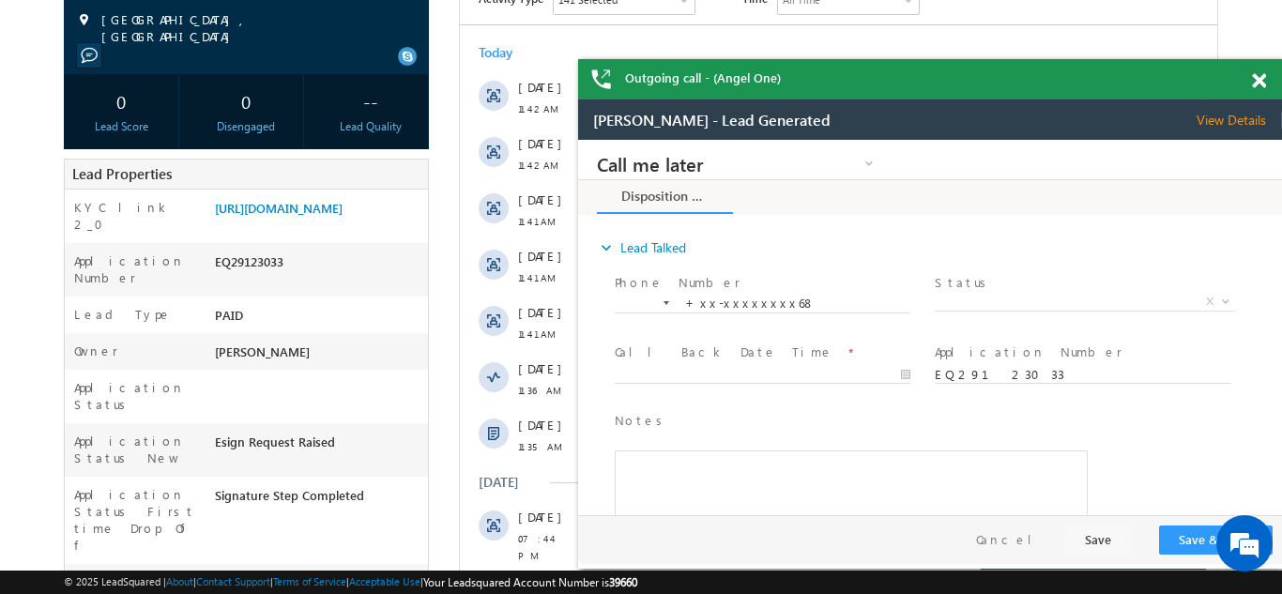
click at [1258, 81] on span at bounding box center [1259, 81] width 14 height 16
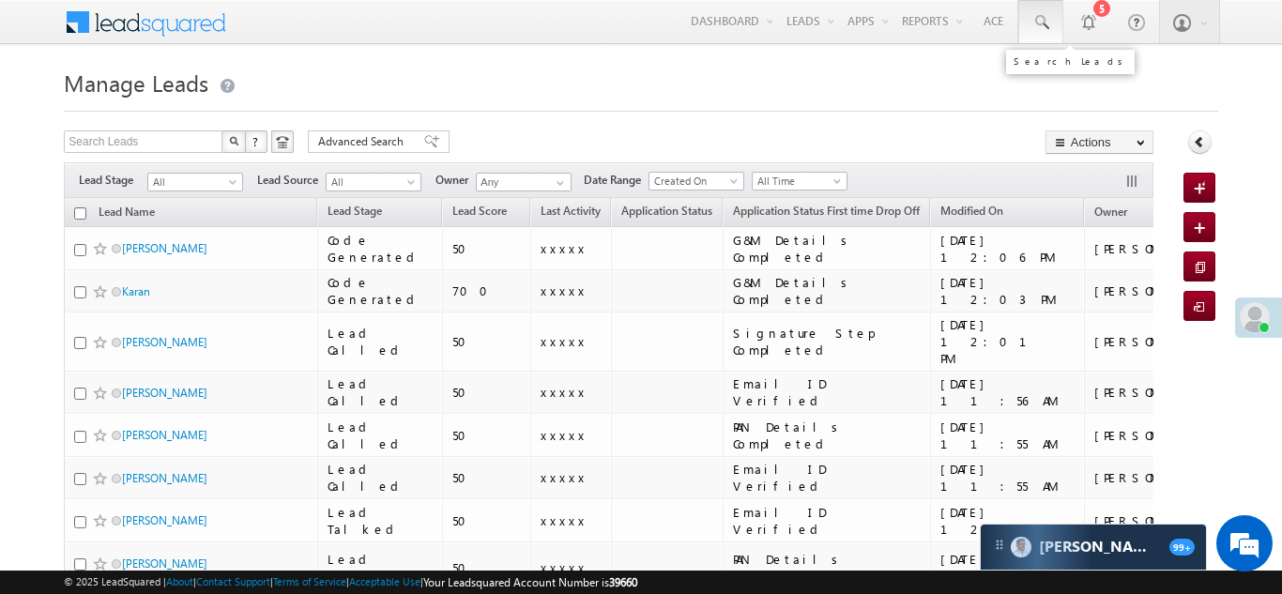
click at [1038, 22] on span at bounding box center [1040, 22] width 19 height 19
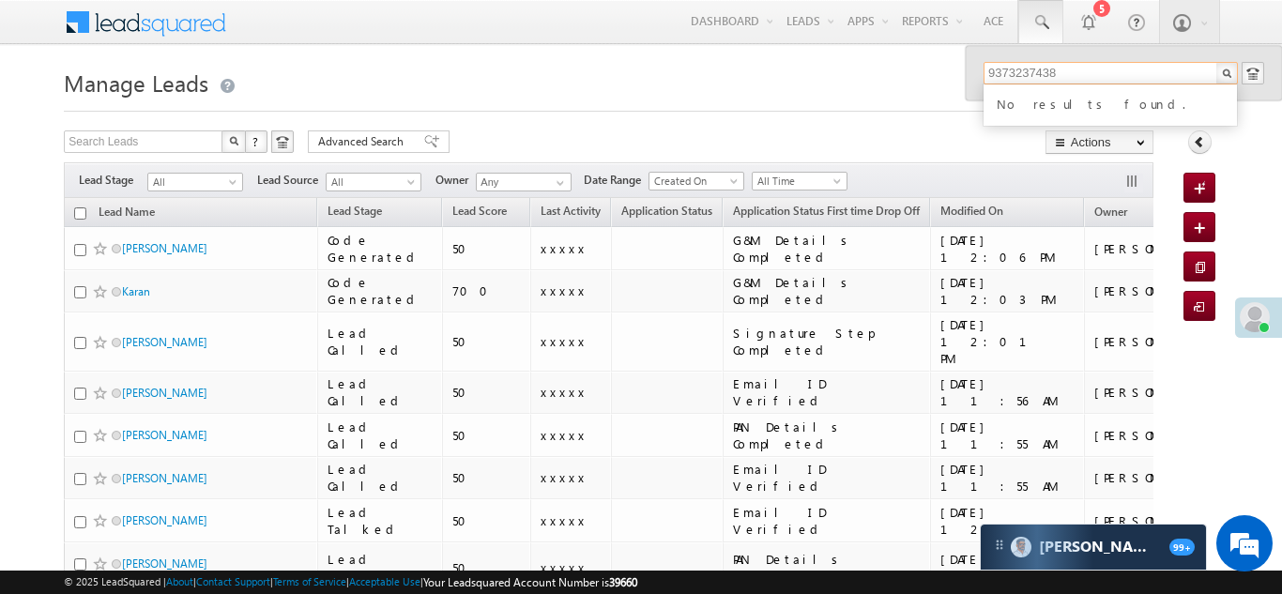
type input "9373237438"
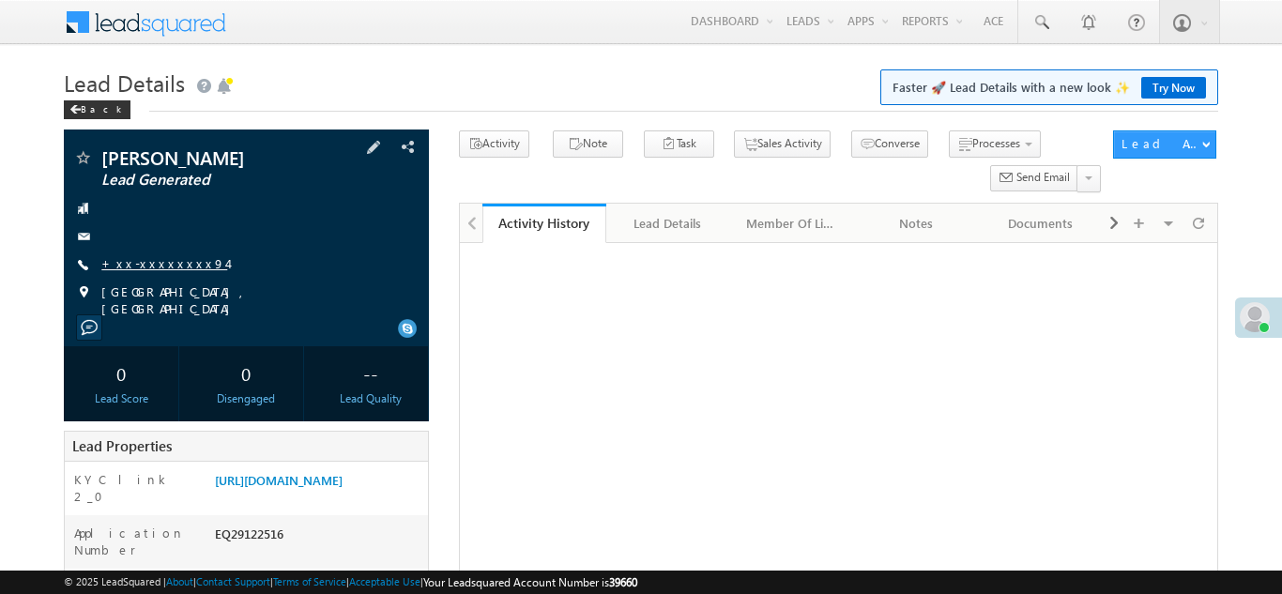
click at [152, 262] on link "+xx-xxxxxxxx94" at bounding box center [164, 263] width 126 height 16
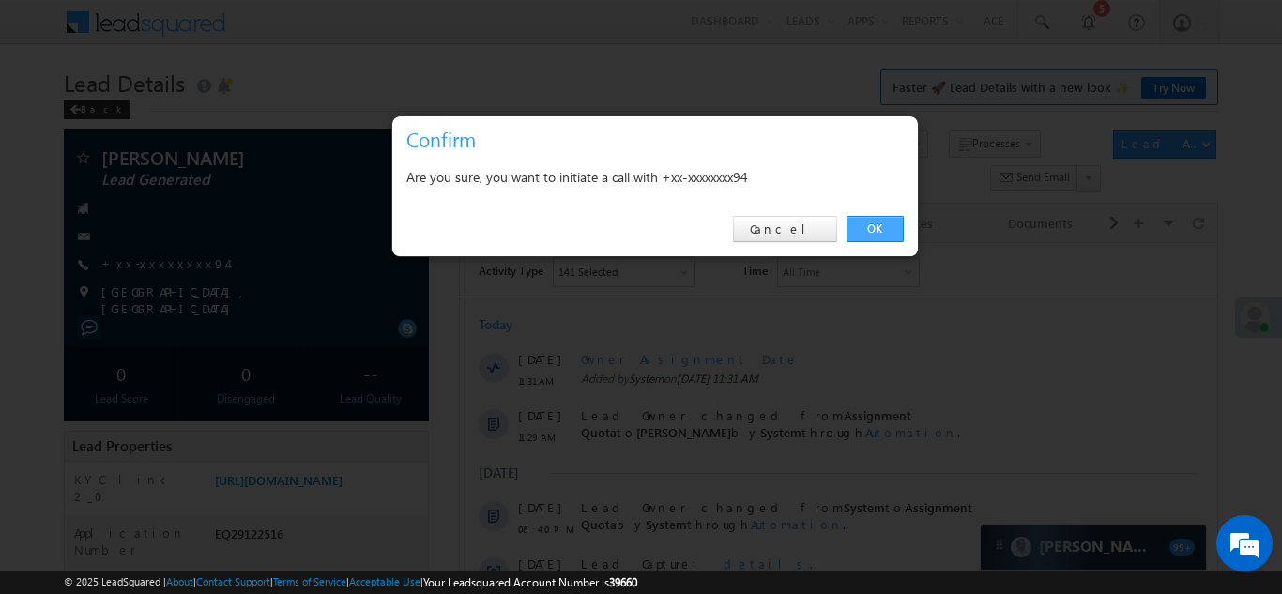
click at [866, 222] on link "OK" at bounding box center [875, 229] width 57 height 26
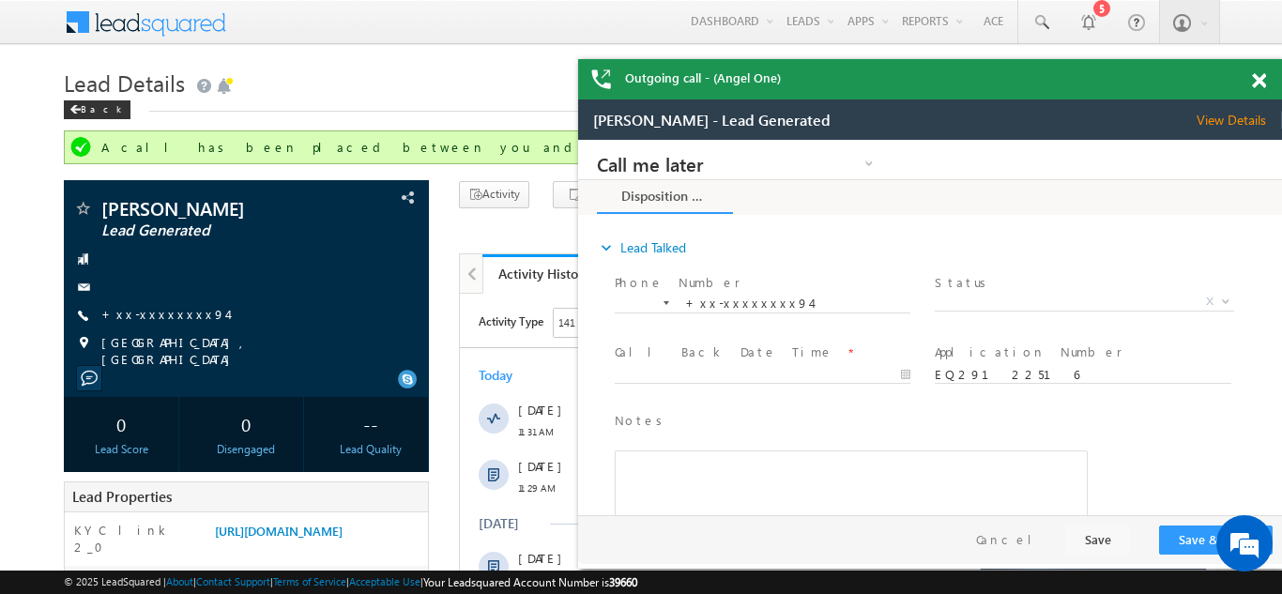
click at [1256, 82] on span at bounding box center [1259, 81] width 14 height 16
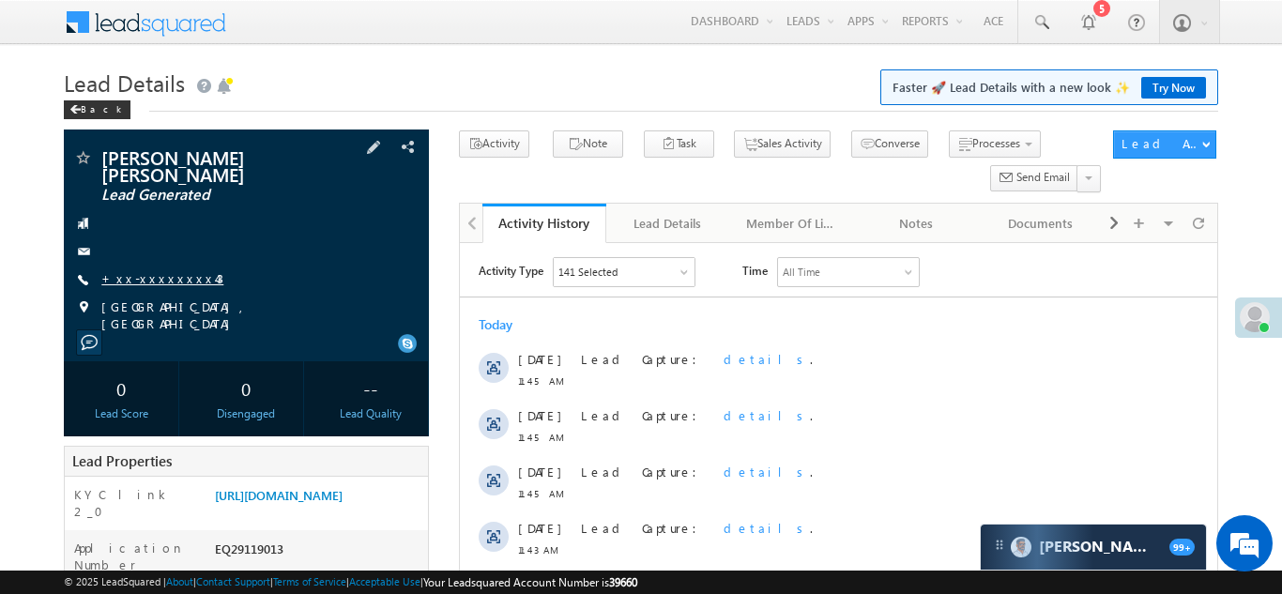
click at [165, 270] on link "+xx-xxxxxxxx43" at bounding box center [162, 278] width 122 height 16
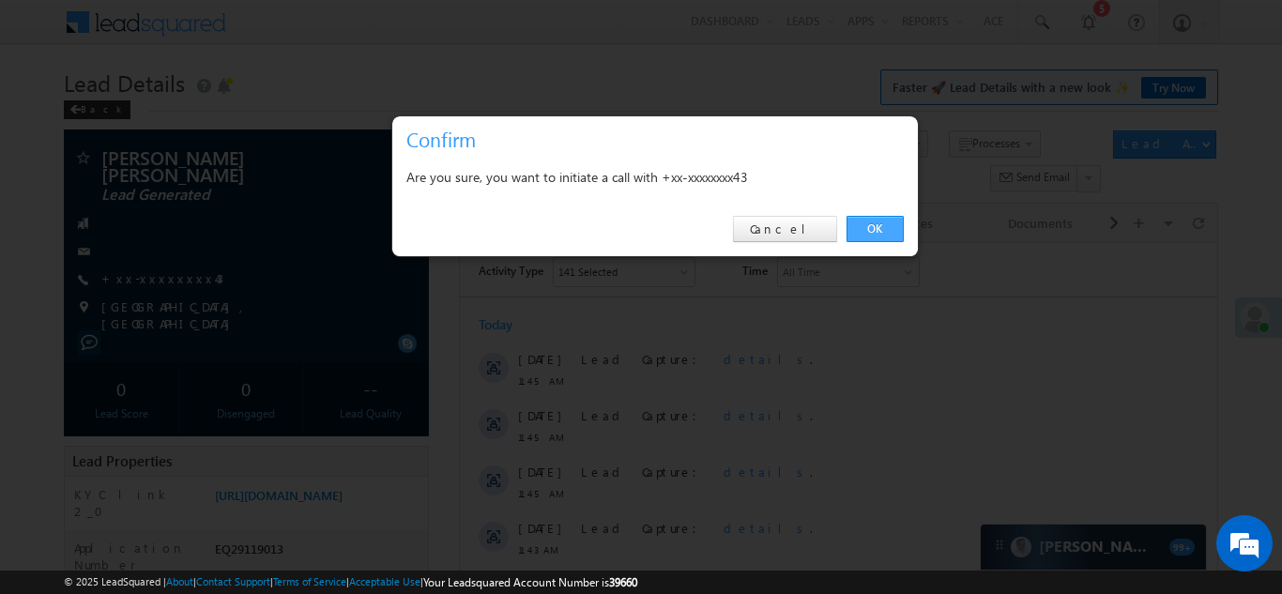
click at [878, 223] on link "OK" at bounding box center [875, 229] width 57 height 26
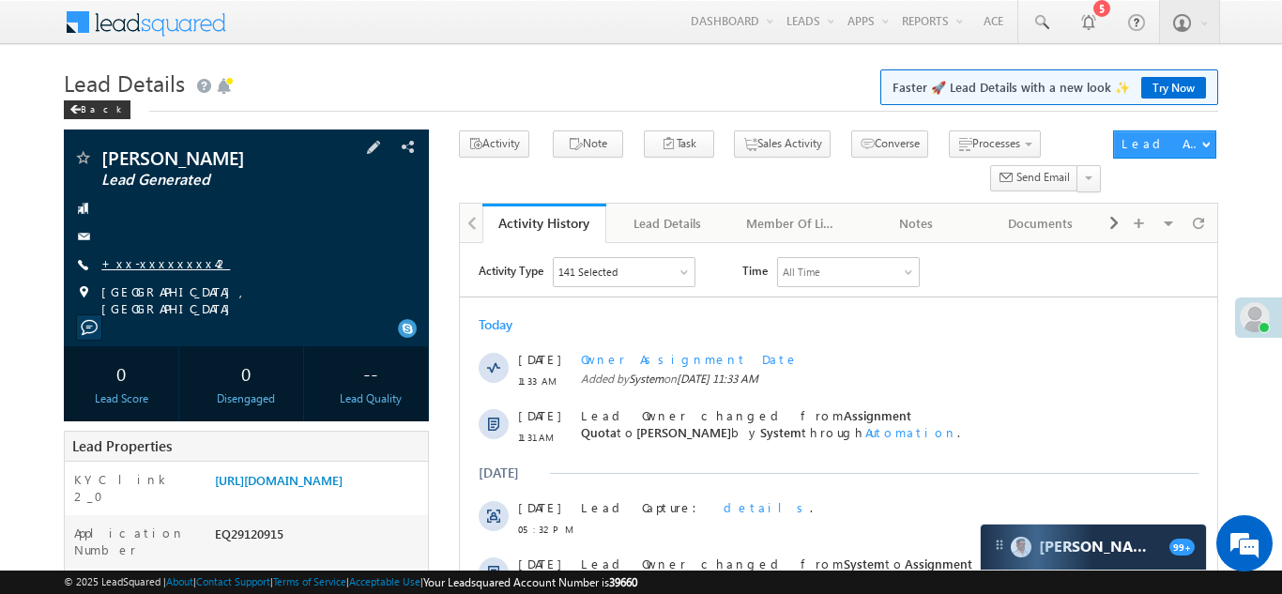
click at [154, 255] on link "+xx-xxxxxxxx42" at bounding box center [165, 263] width 129 height 16
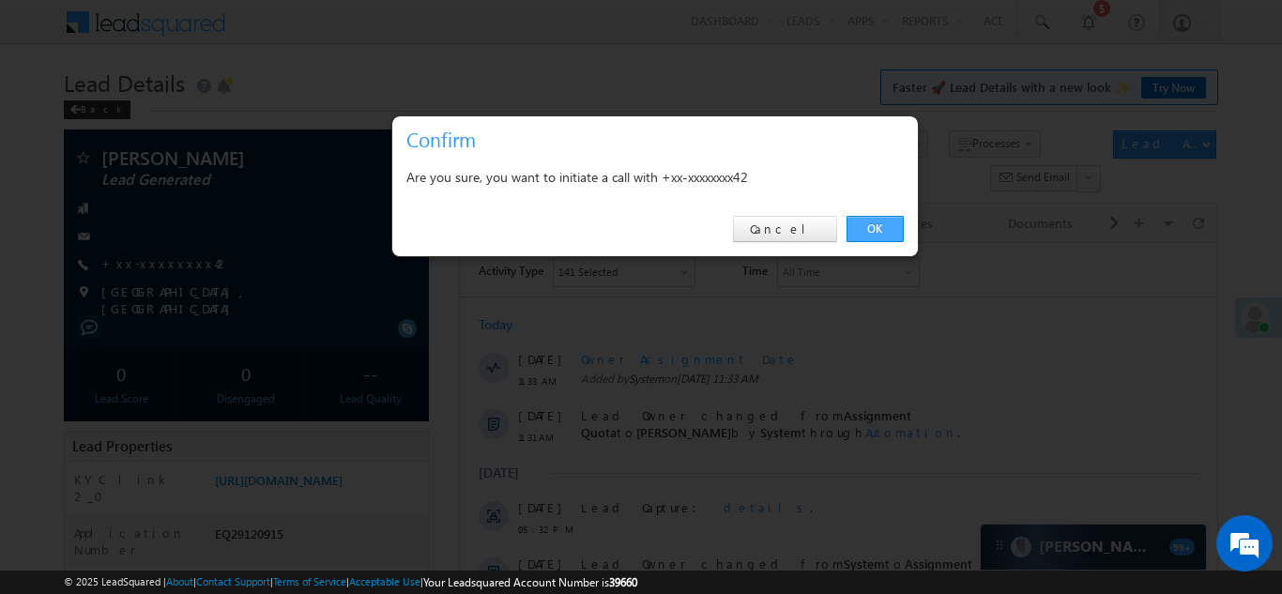
click at [862, 227] on link "OK" at bounding box center [875, 229] width 57 height 26
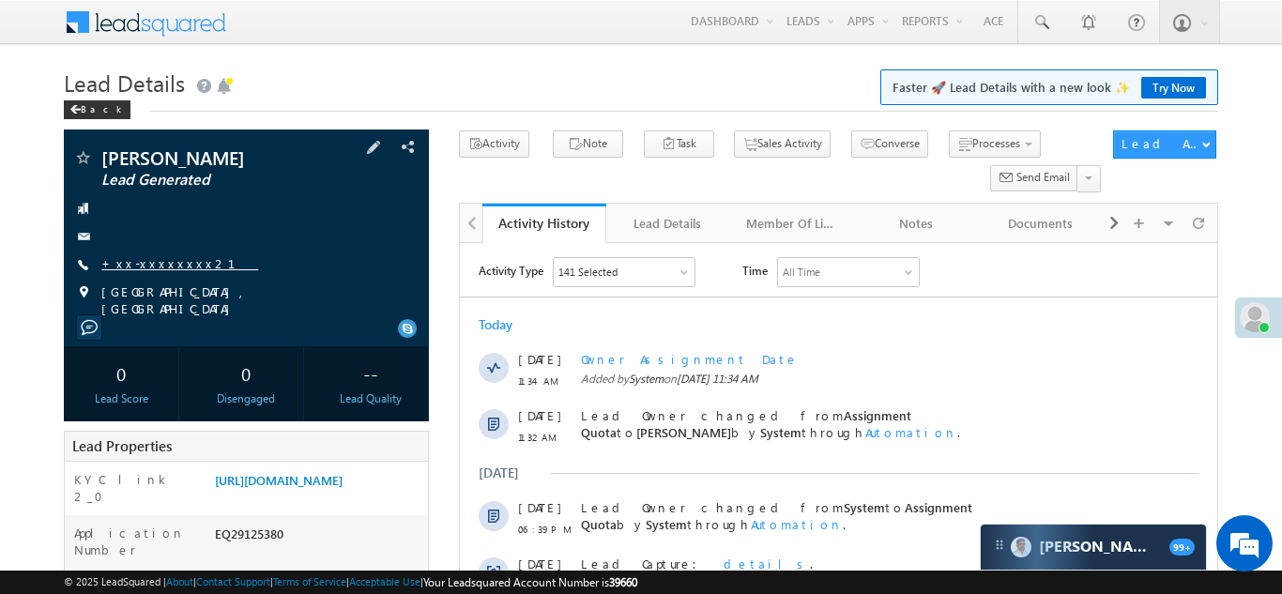
click at [159, 262] on link "+xx-xxxxxxxx21" at bounding box center [179, 263] width 157 height 16
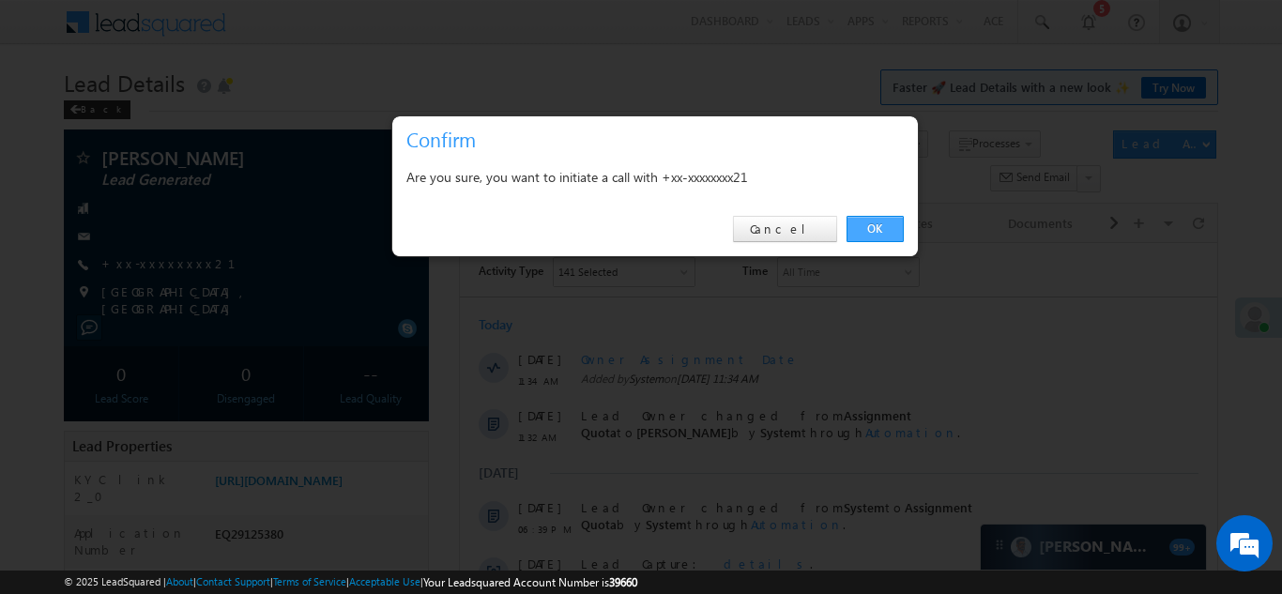
click at [873, 227] on link "OK" at bounding box center [875, 229] width 57 height 26
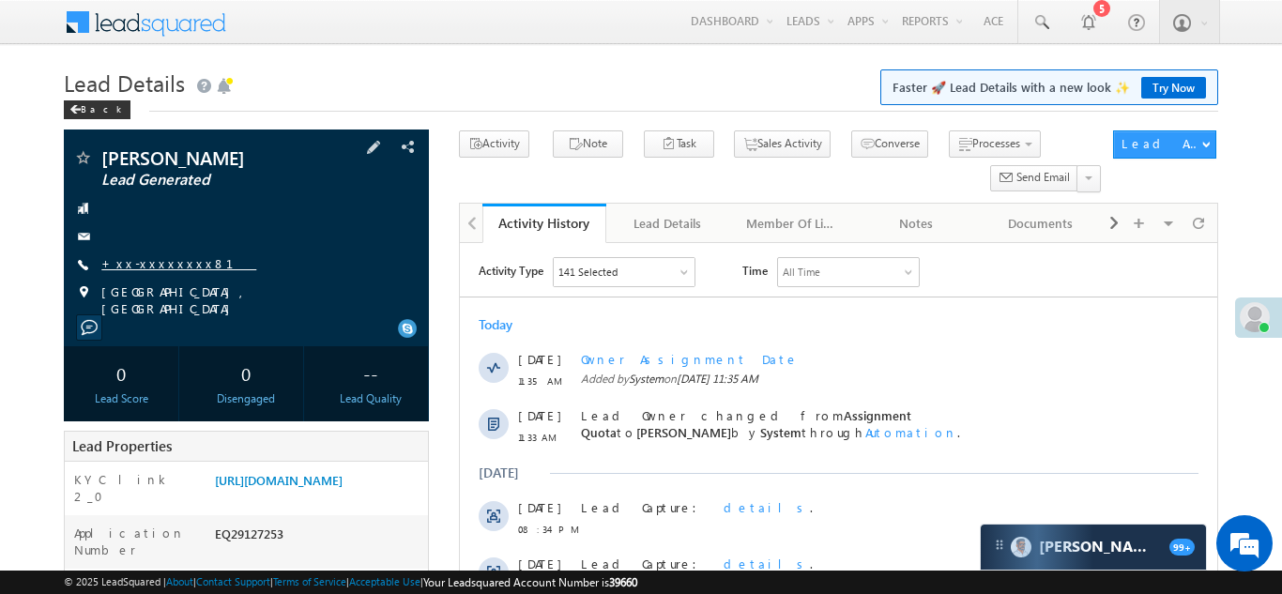
click at [147, 266] on link "+xx-xxxxxxxx81" at bounding box center [178, 263] width 155 height 16
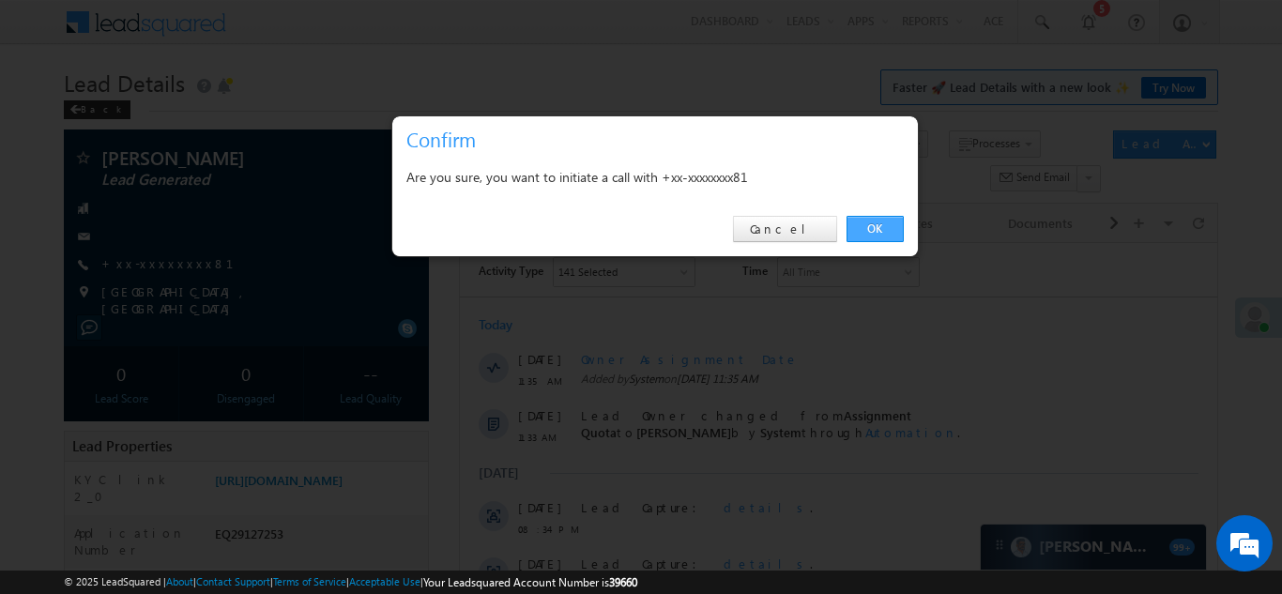
click at [869, 231] on link "OK" at bounding box center [875, 229] width 57 height 26
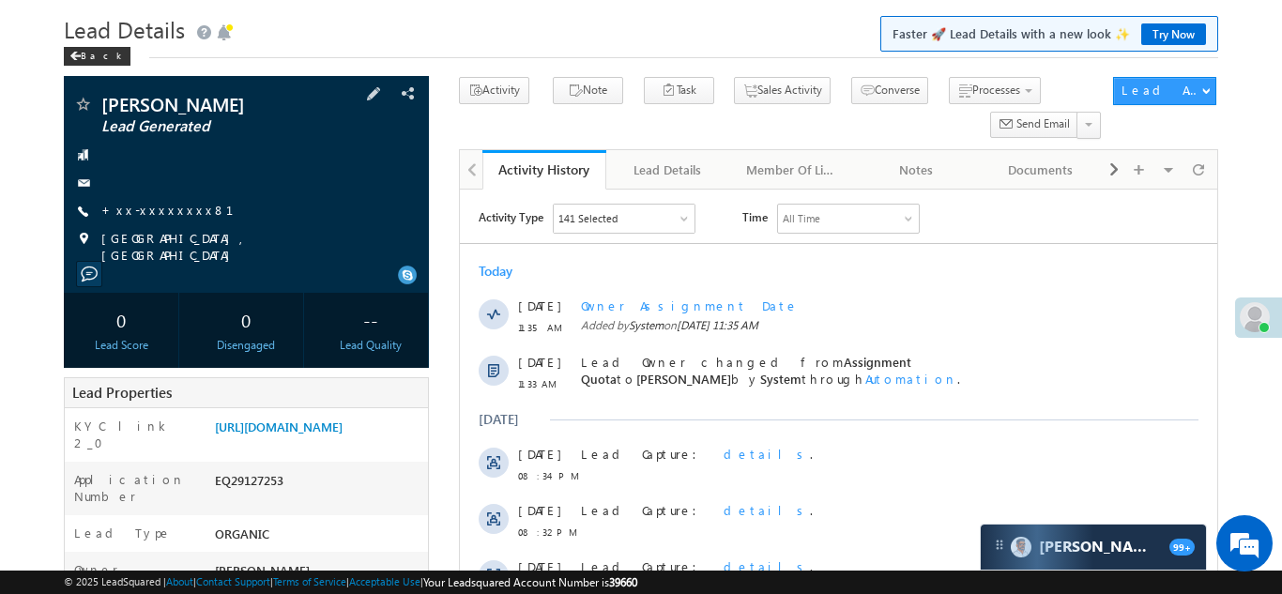
scroll to position [299, 0]
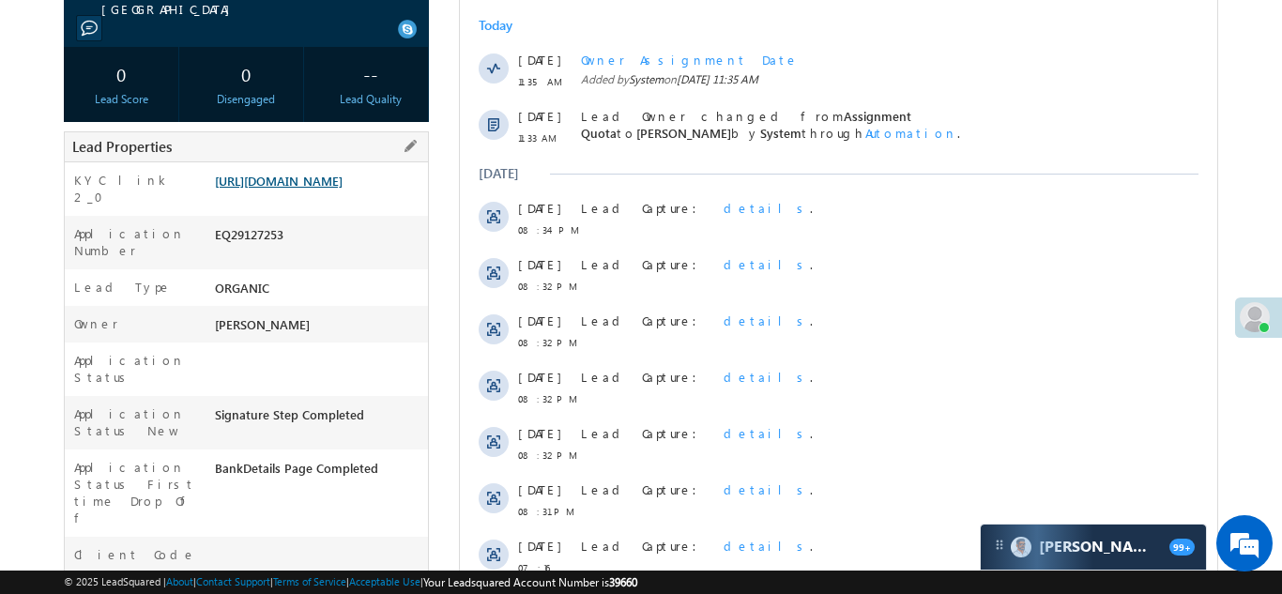
click at [321, 173] on link "https://angelbroking1-pk3em7sa.customui-test.leadsquared.com?leadId=a299e3d2-38…" at bounding box center [279, 181] width 128 height 16
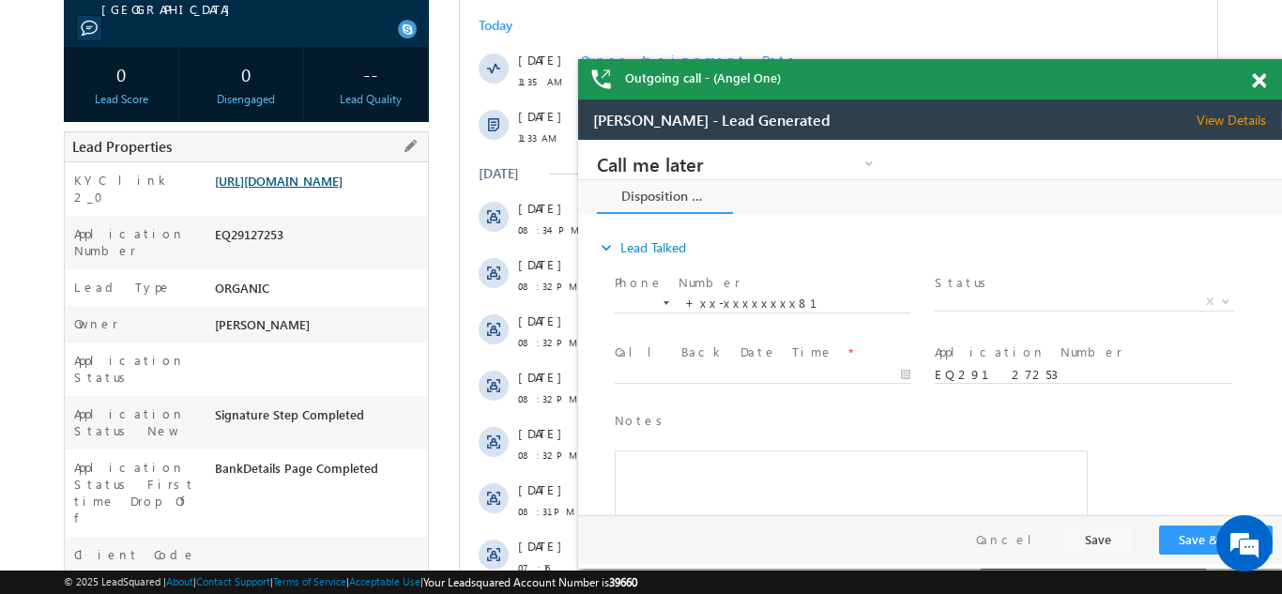
scroll to position [0, 0]
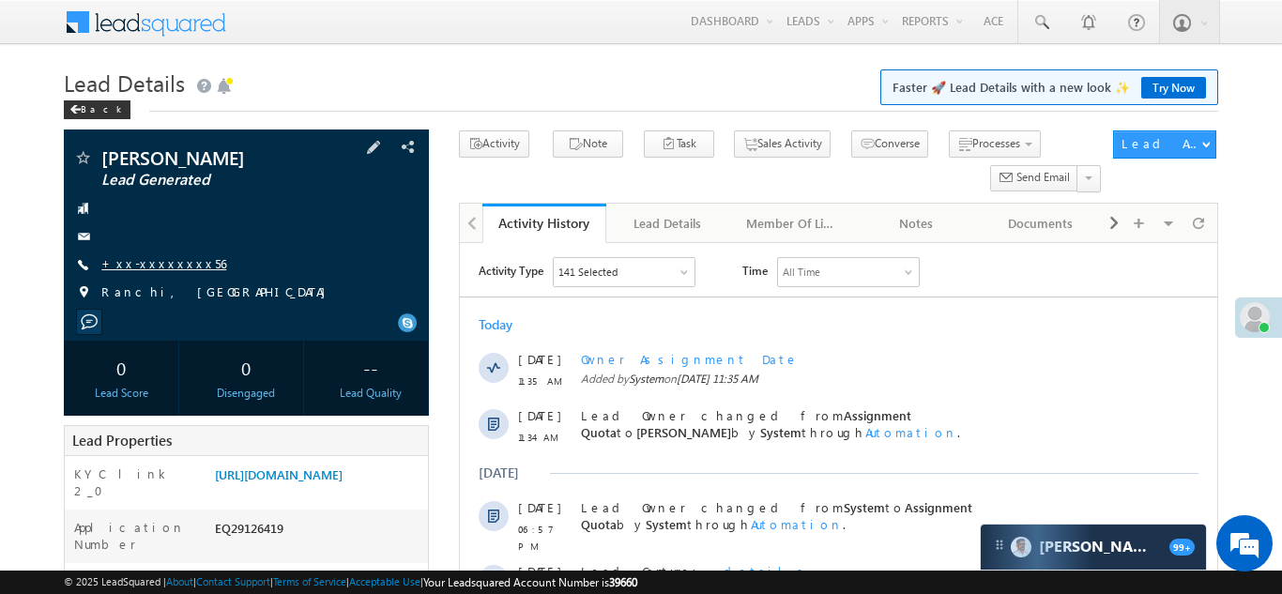
click at [148, 263] on link "+xx-xxxxxxxx56" at bounding box center [163, 263] width 125 height 16
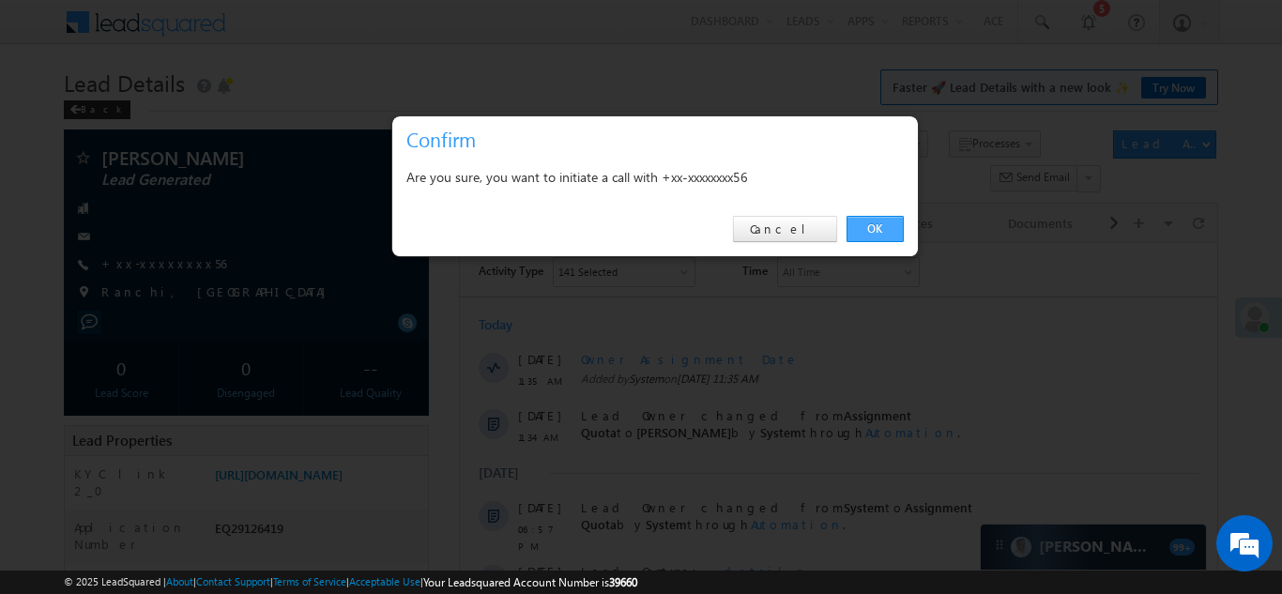
click at [873, 225] on link "OK" at bounding box center [875, 229] width 57 height 26
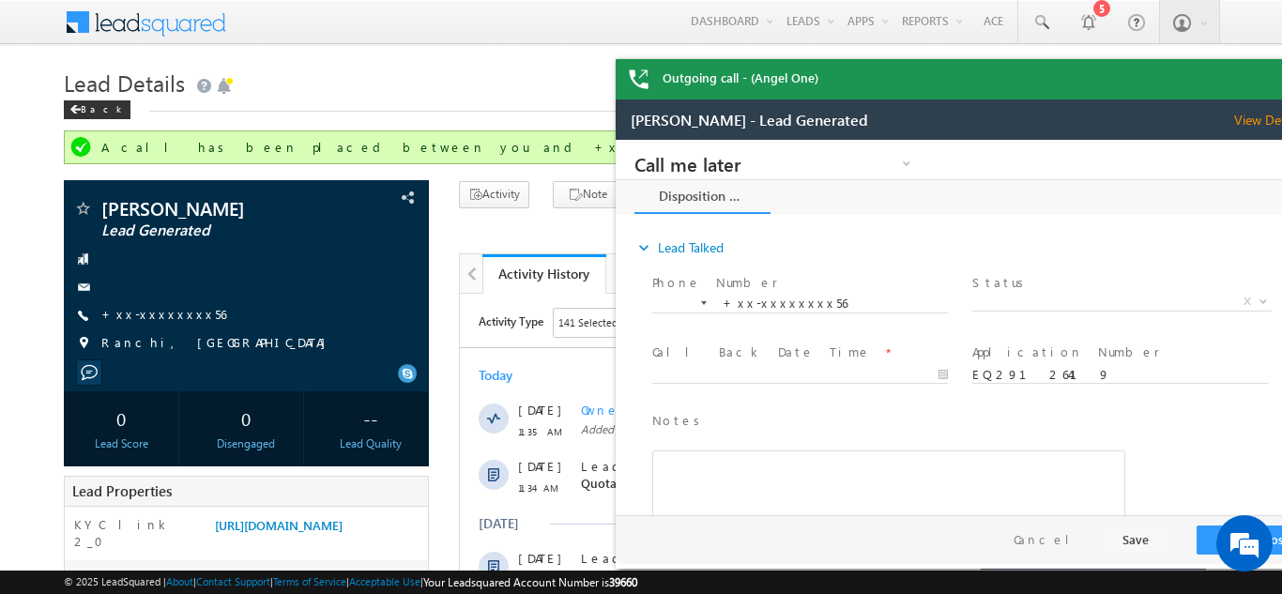
click at [1257, 80] on div "Outgoing call - (Angel One)" at bounding box center [968, 79] width 704 height 40
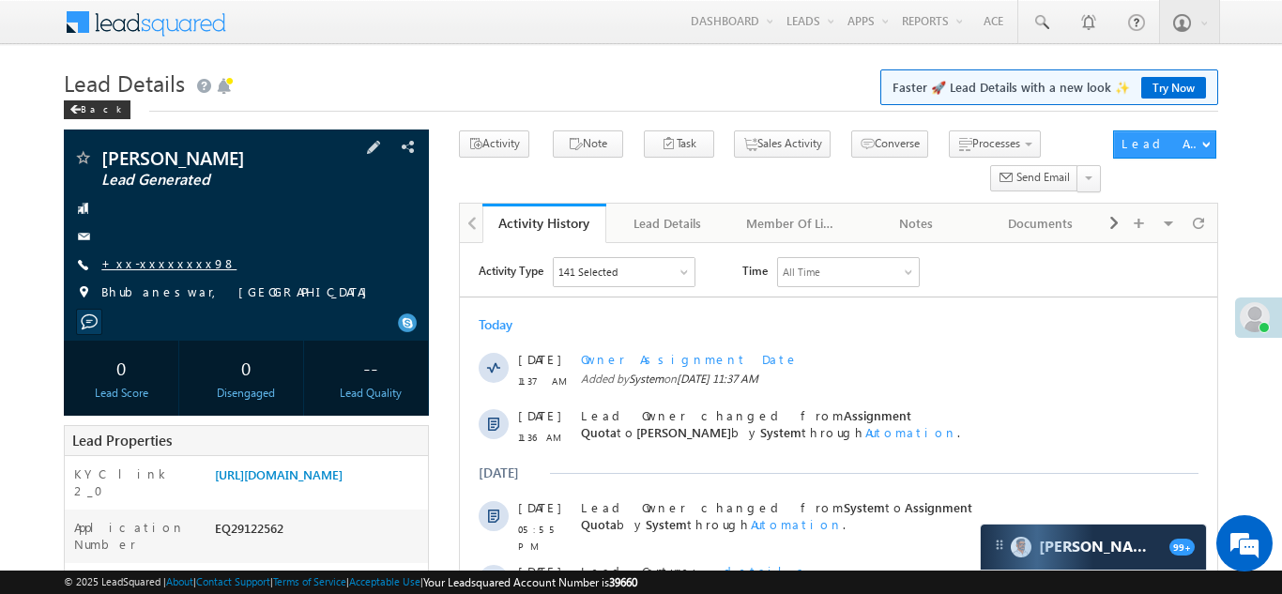
click at [146, 267] on link "+xx-xxxxxxxx98" at bounding box center [168, 263] width 135 height 16
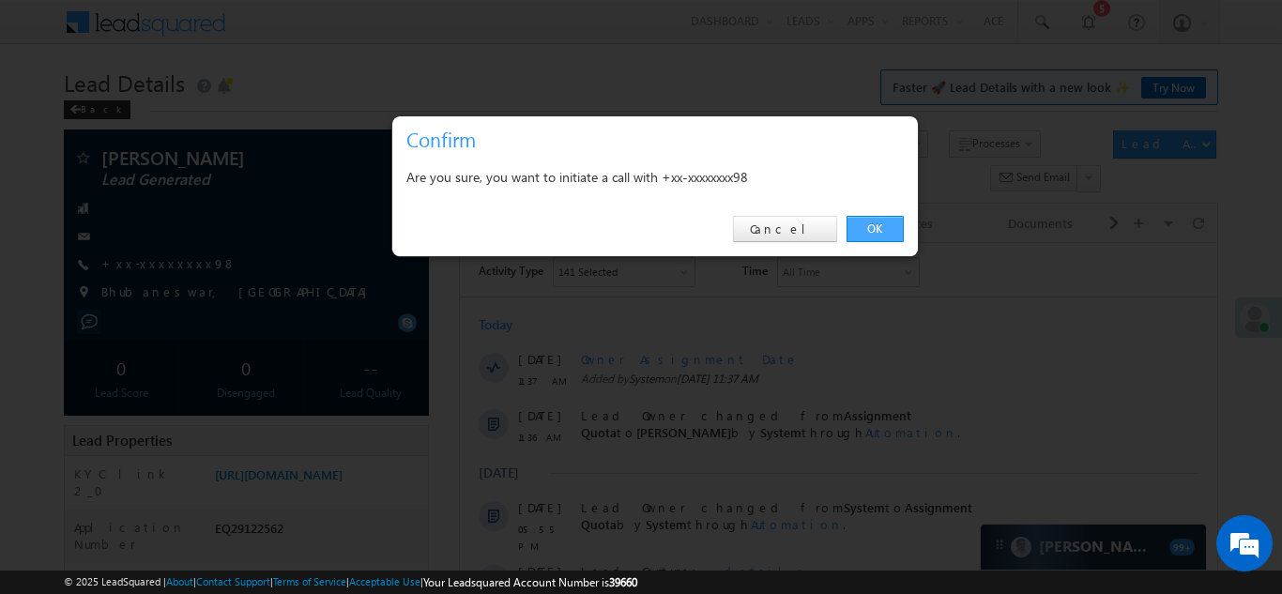
click at [878, 224] on link "OK" at bounding box center [875, 229] width 57 height 26
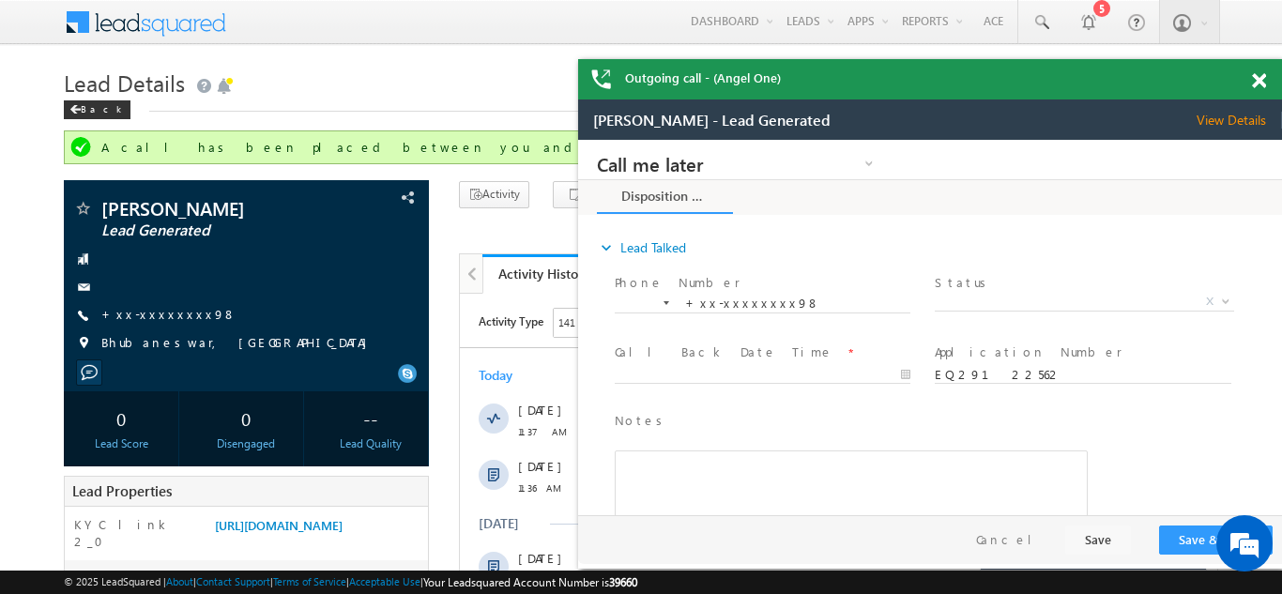
click at [1258, 79] on span at bounding box center [1259, 81] width 14 height 16
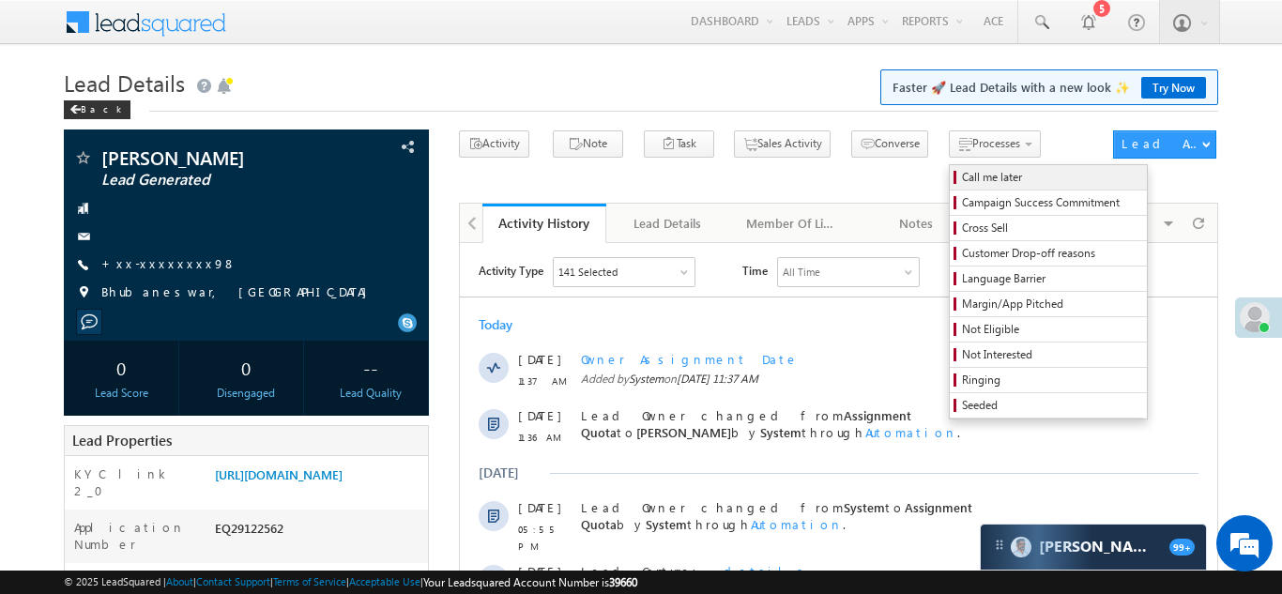
click at [962, 181] on span "Call me later" at bounding box center [1051, 177] width 178 height 17
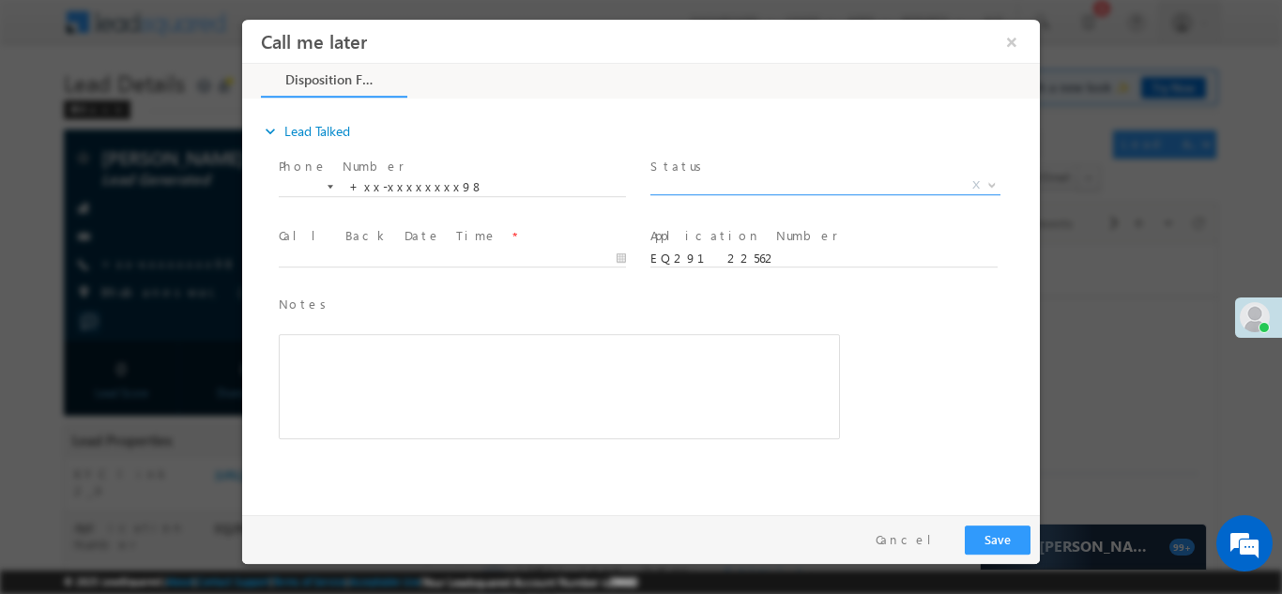
click at [736, 186] on span "X" at bounding box center [825, 185] width 350 height 19
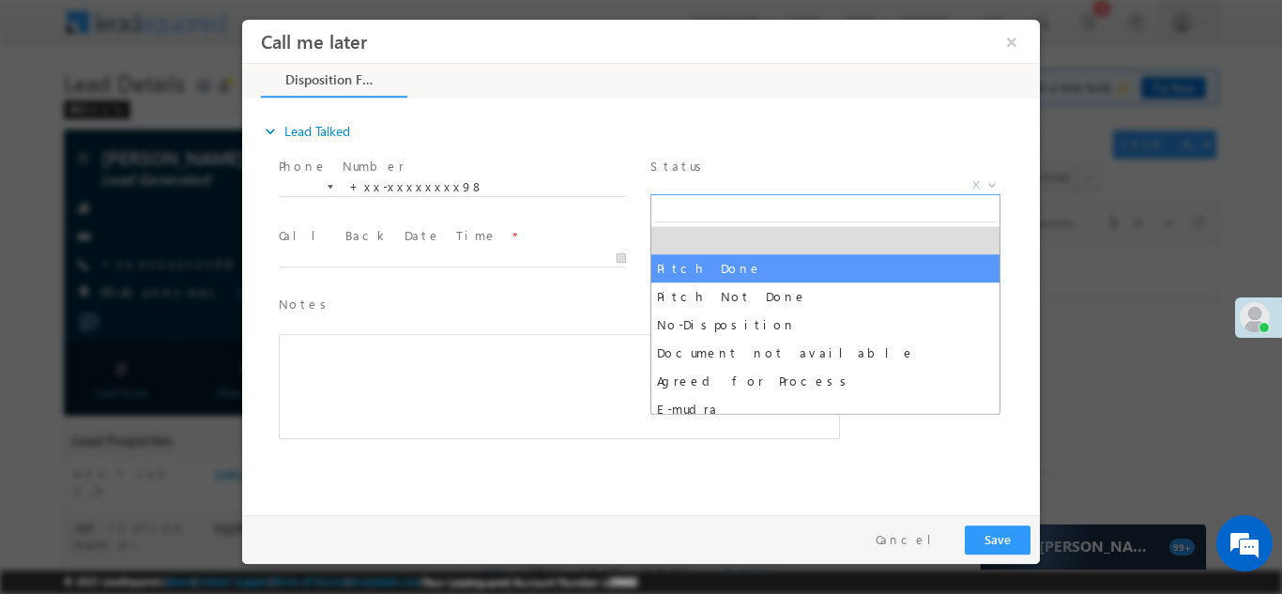
select select "Pitch Done"
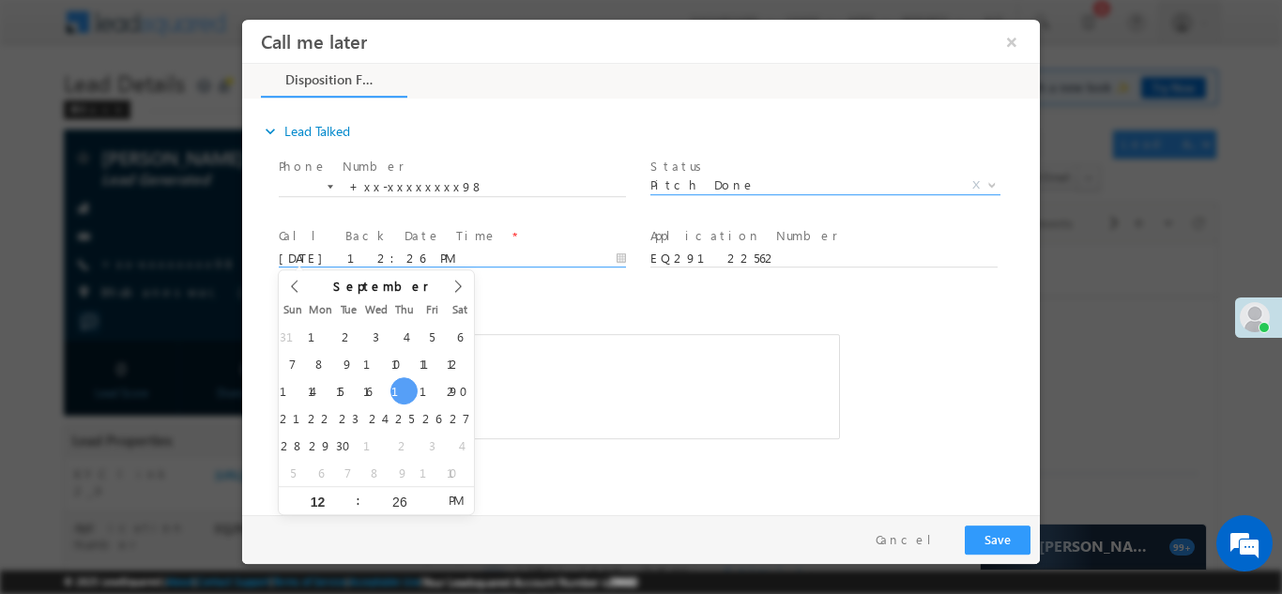
click at [405, 260] on input "09/18/25 12:26 PM" at bounding box center [452, 258] width 347 height 19
type input "09/20/25 12:26 PM"
click at [685, 418] on div "Rich Text Editor, 40788eee-0fb2-11ec-a811-0adc8a9d82c2__tab1__section1__Notes__…" at bounding box center [559, 385] width 561 height 105
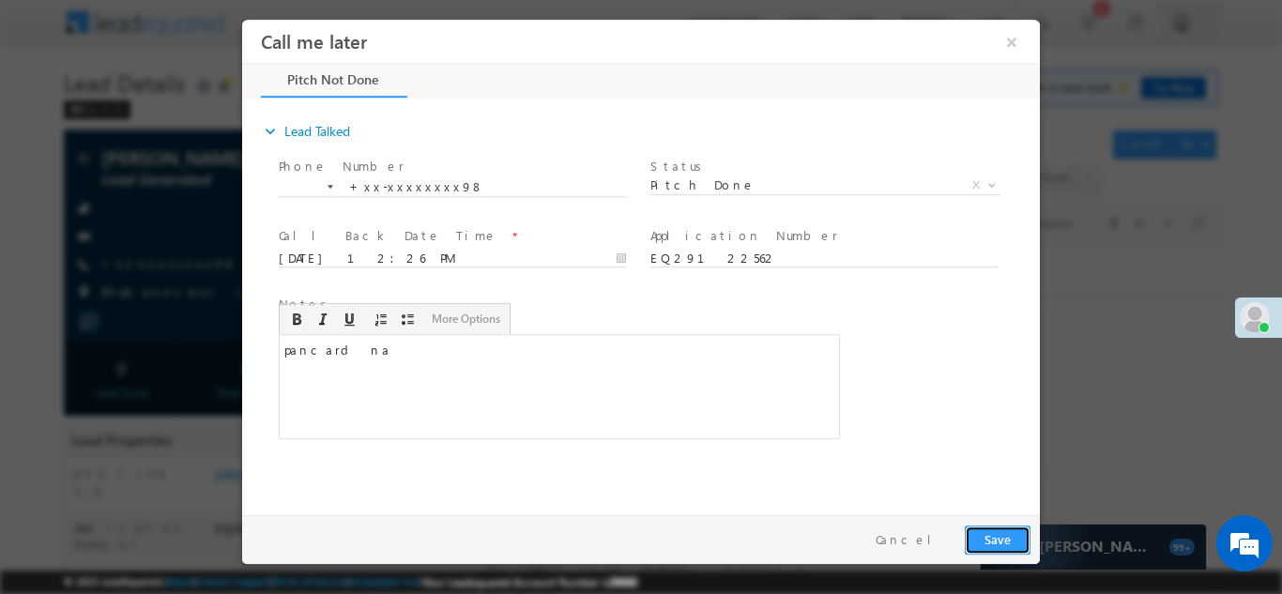
click at [1006, 542] on button "Save" at bounding box center [998, 539] width 66 height 29
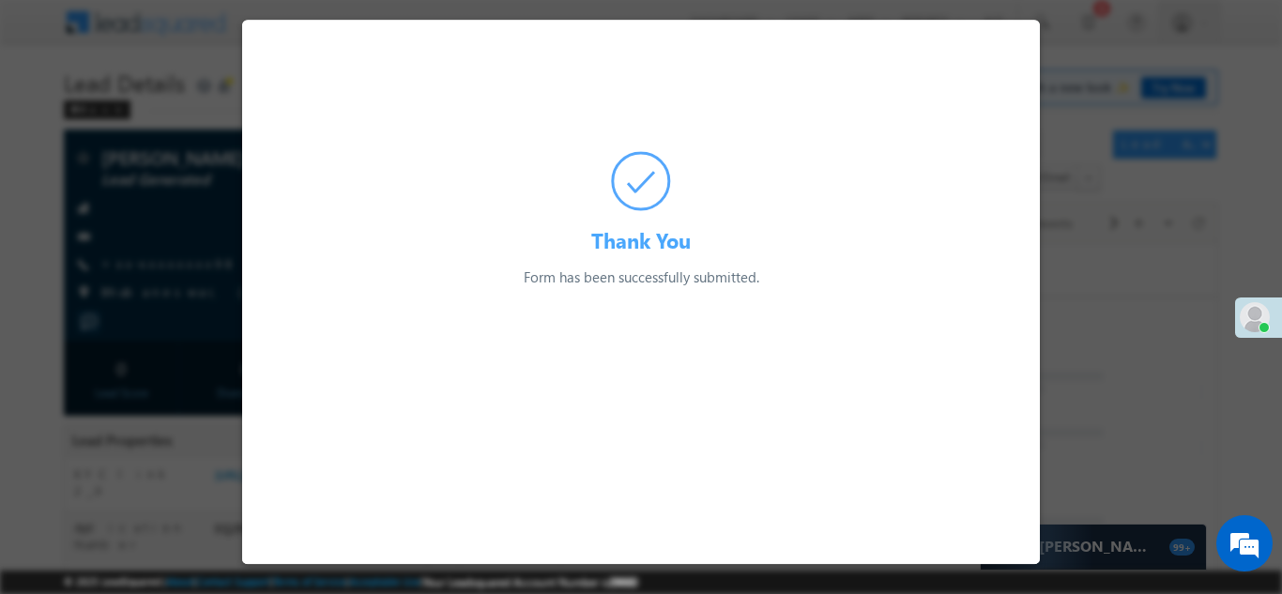
click at [123, 203] on div at bounding box center [641, 297] width 1282 height 594
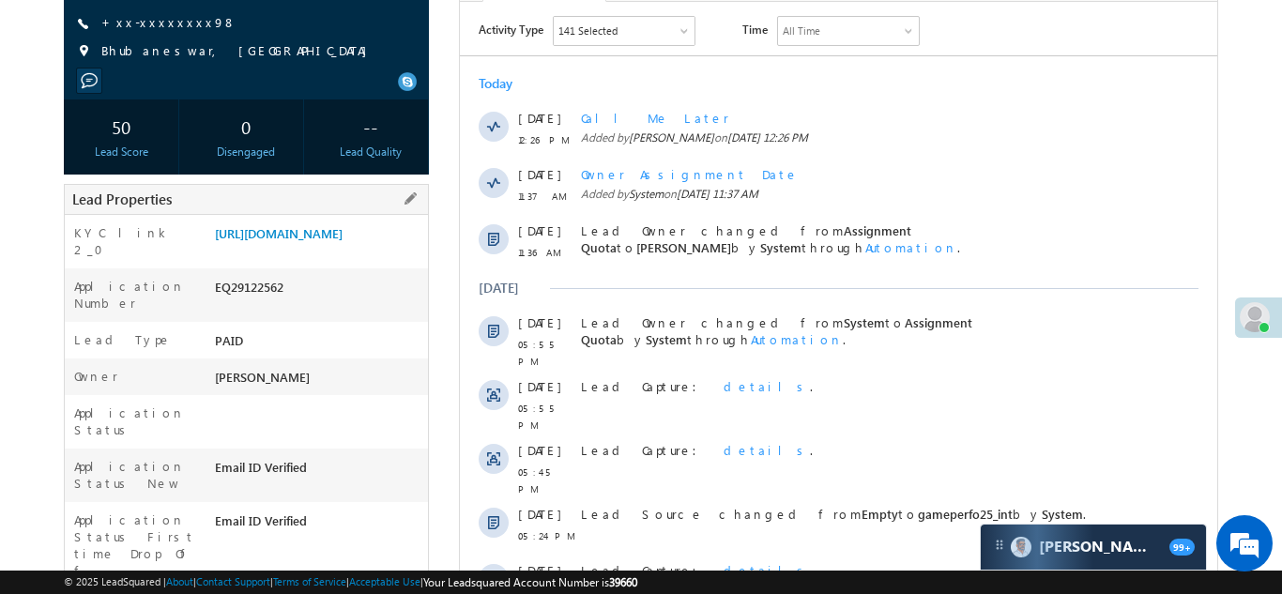
scroll to position [249, 0]
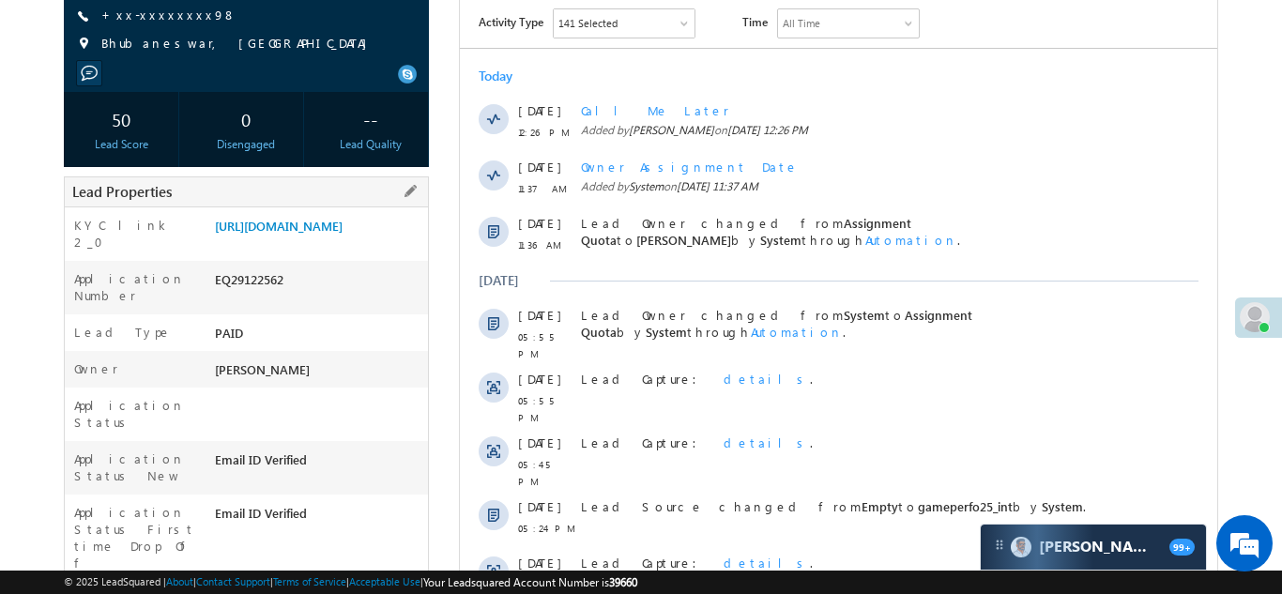
copy div "EQ29122562"
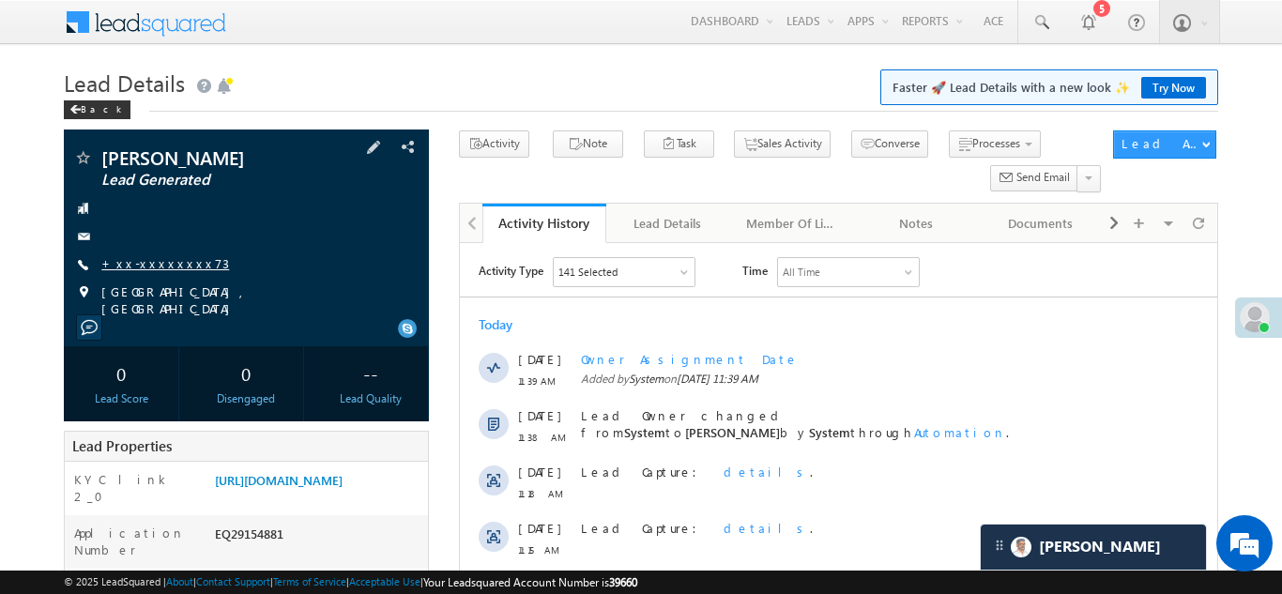
click at [150, 265] on link "+xx-xxxxxxxx73" at bounding box center [165, 263] width 128 height 16
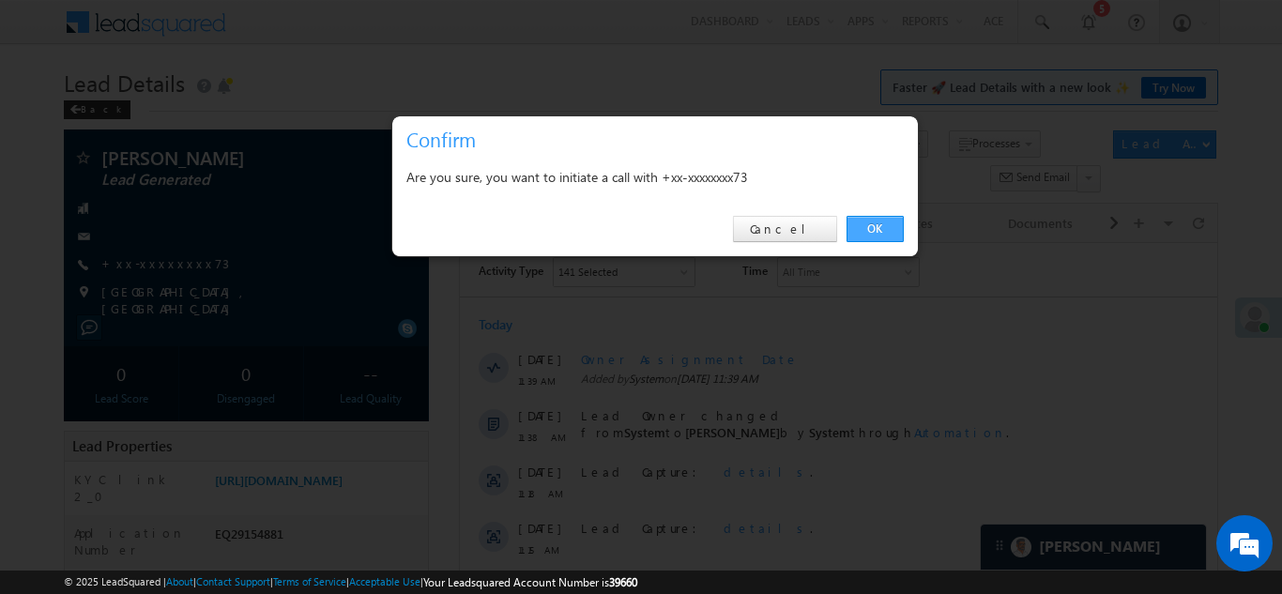
click at [867, 227] on link "OK" at bounding box center [875, 229] width 57 height 26
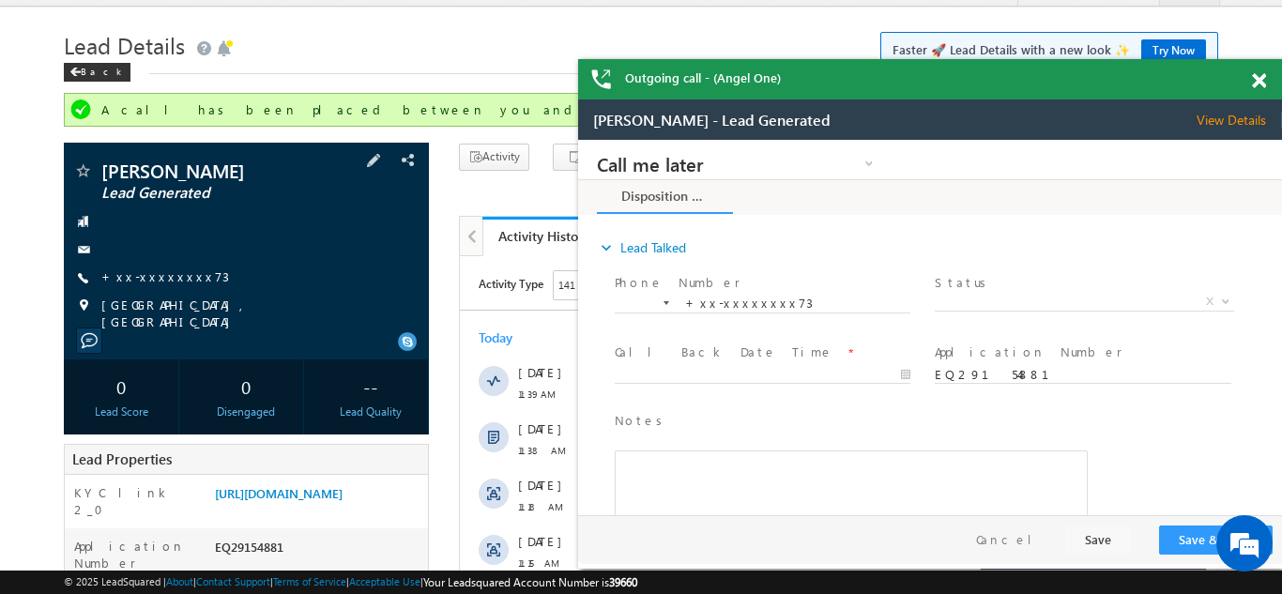
scroll to position [60, 0]
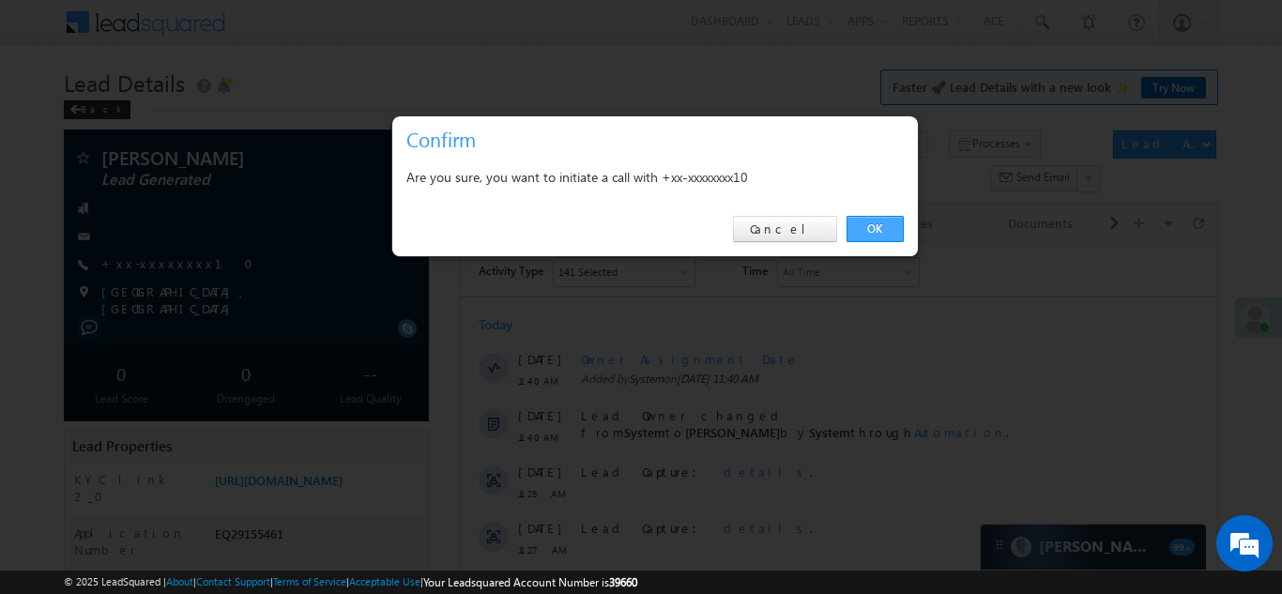
click at [870, 222] on link "OK" at bounding box center [875, 229] width 57 height 26
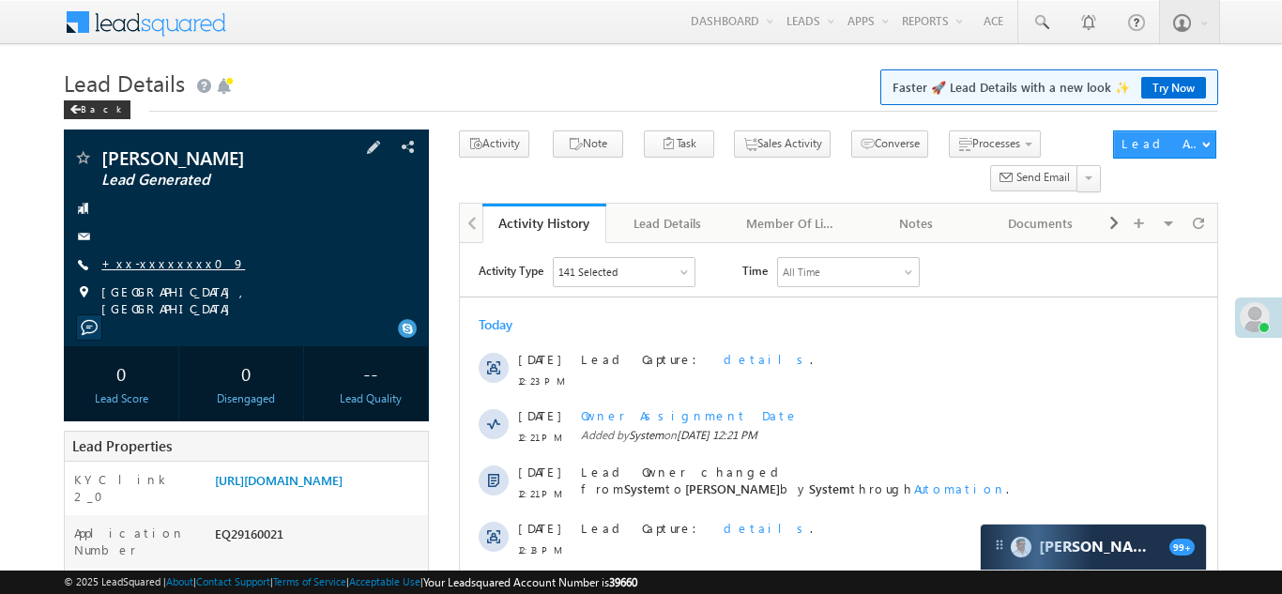
click at [145, 261] on link "+xx-xxxxxxxx09" at bounding box center [173, 263] width 144 height 16
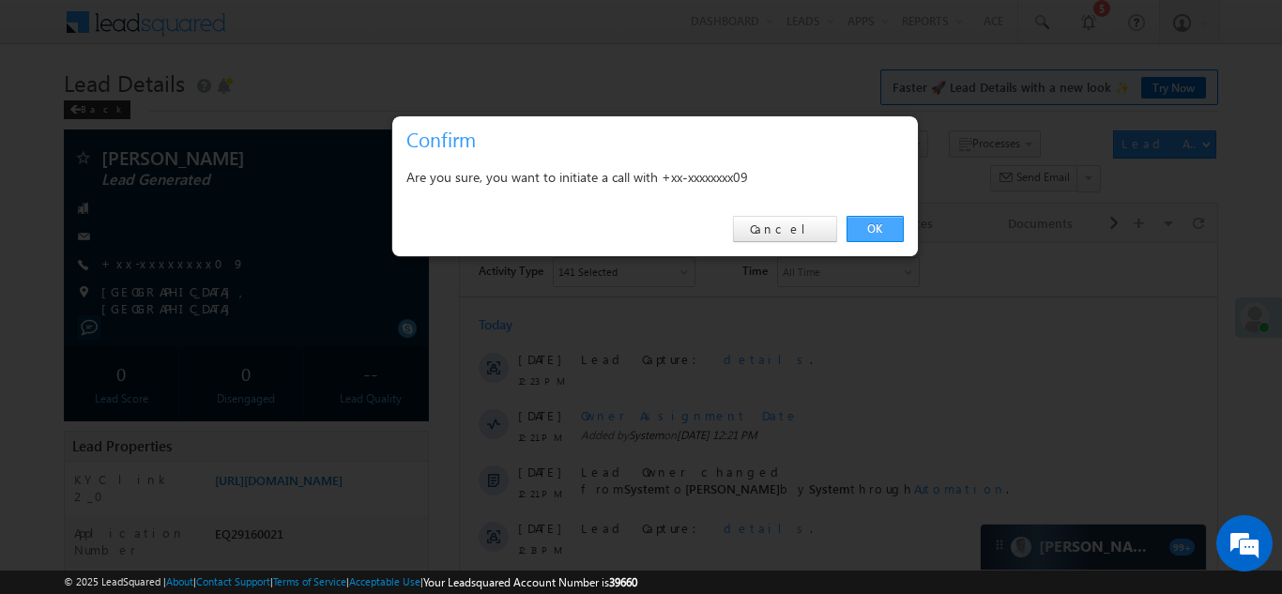
click at [863, 230] on link "OK" at bounding box center [875, 229] width 57 height 26
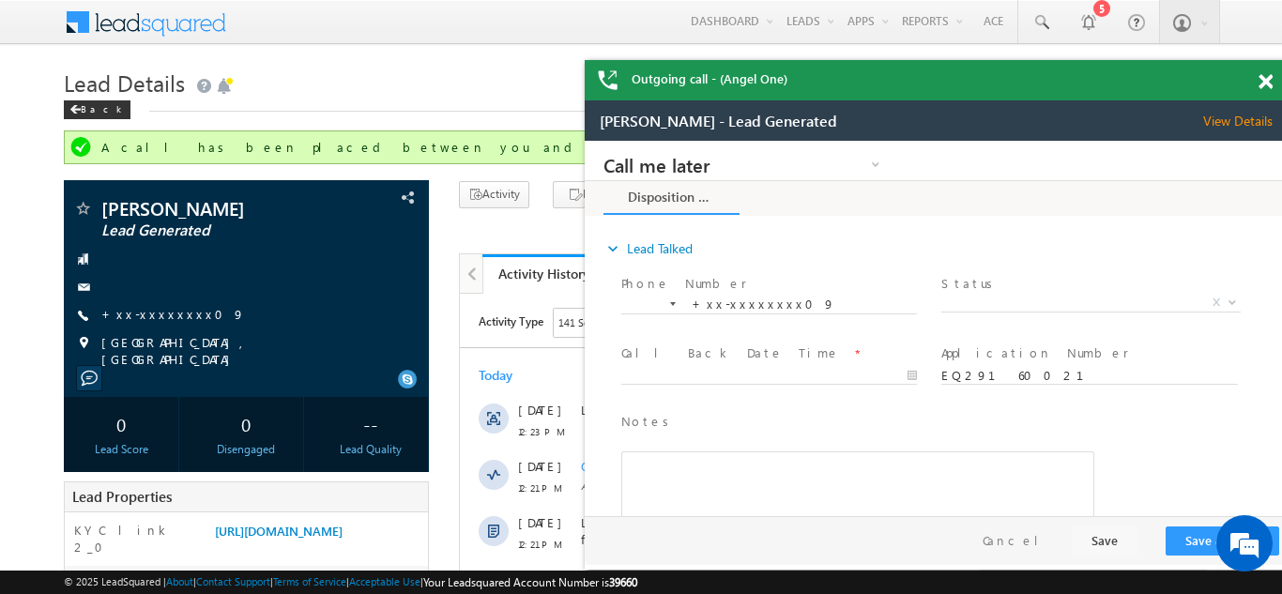
click at [1263, 74] on span at bounding box center [1266, 82] width 14 height 16
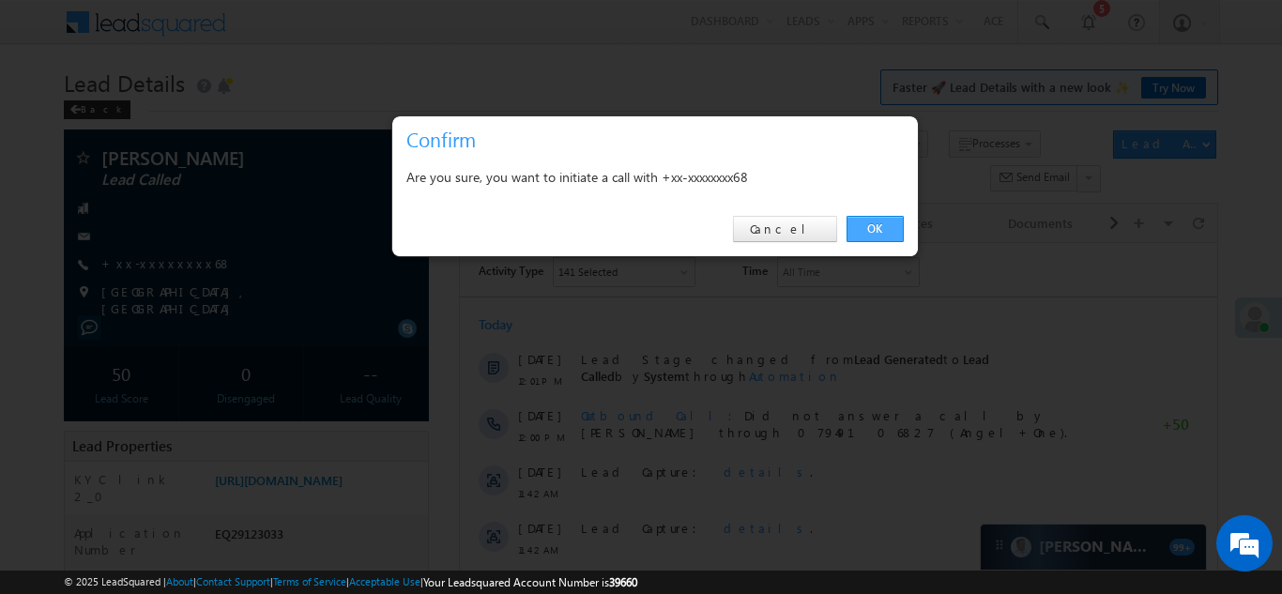
click at [874, 229] on link "OK" at bounding box center [875, 229] width 57 height 26
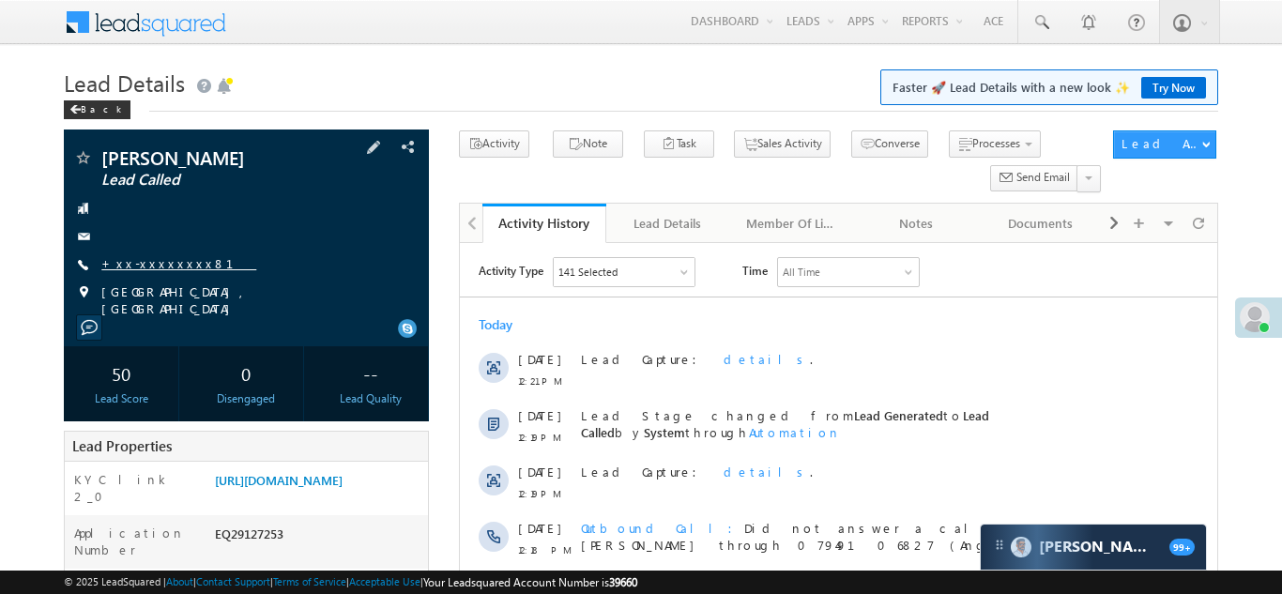
click at [145, 267] on link "+xx-xxxxxxxx81" at bounding box center [178, 263] width 155 height 16
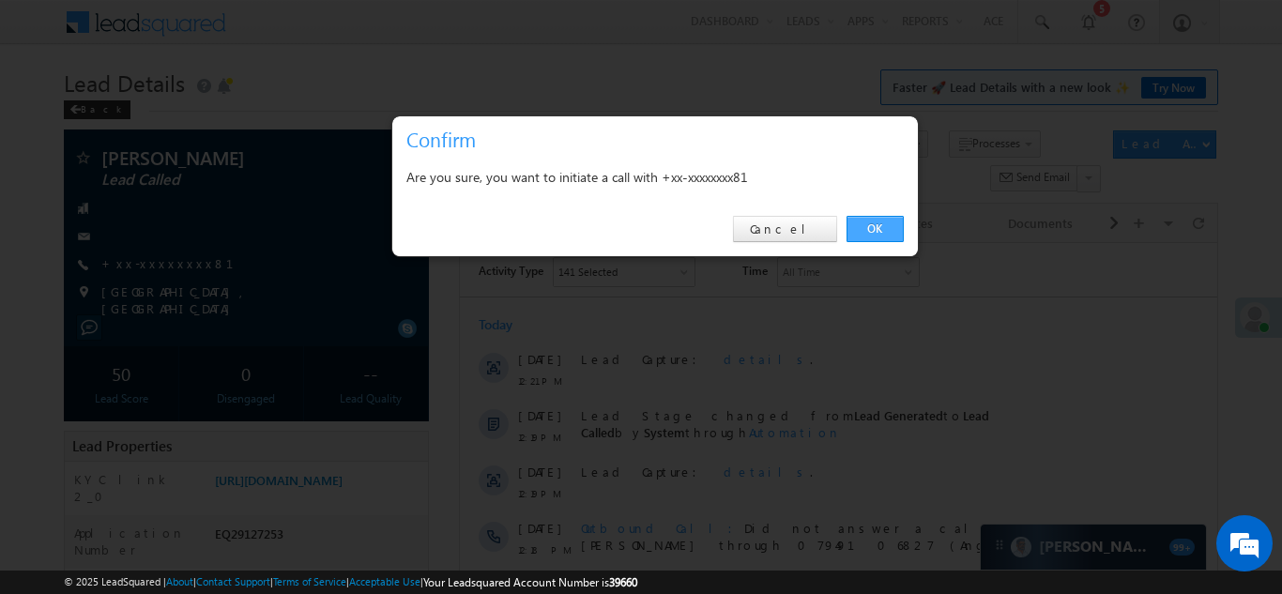
click at [867, 226] on link "OK" at bounding box center [875, 229] width 57 height 26
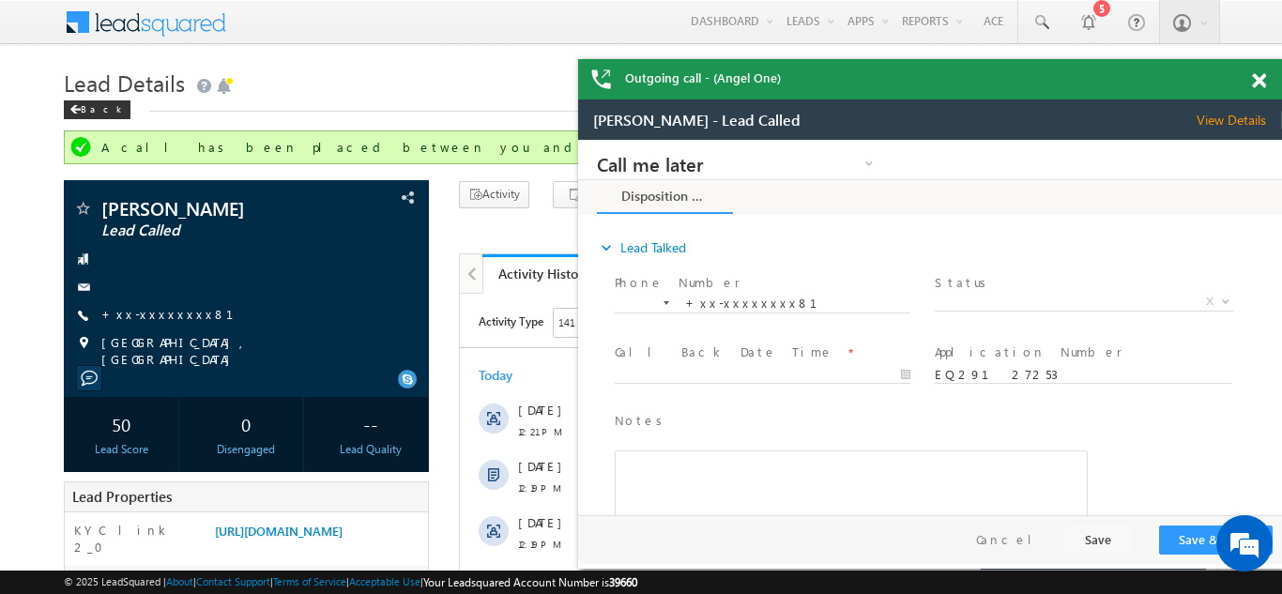
click at [1259, 80] on div "Outgoing call - (Angel One)" at bounding box center [930, 79] width 704 height 40
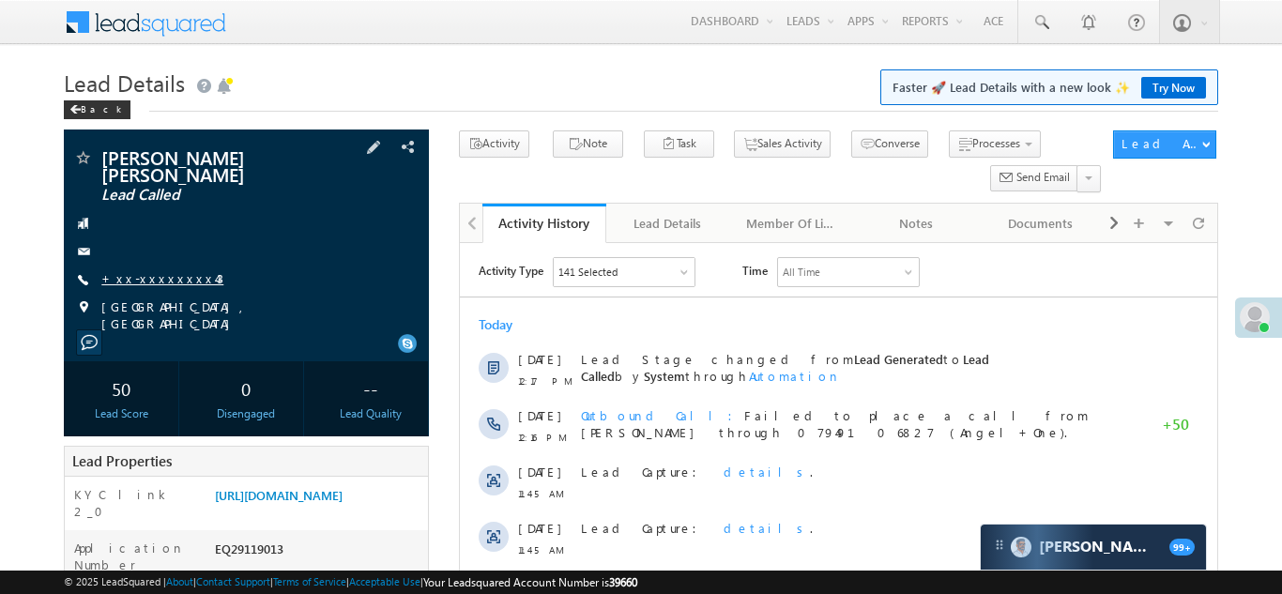
click at [159, 270] on link "+xx-xxxxxxxx43" at bounding box center [162, 278] width 122 height 16
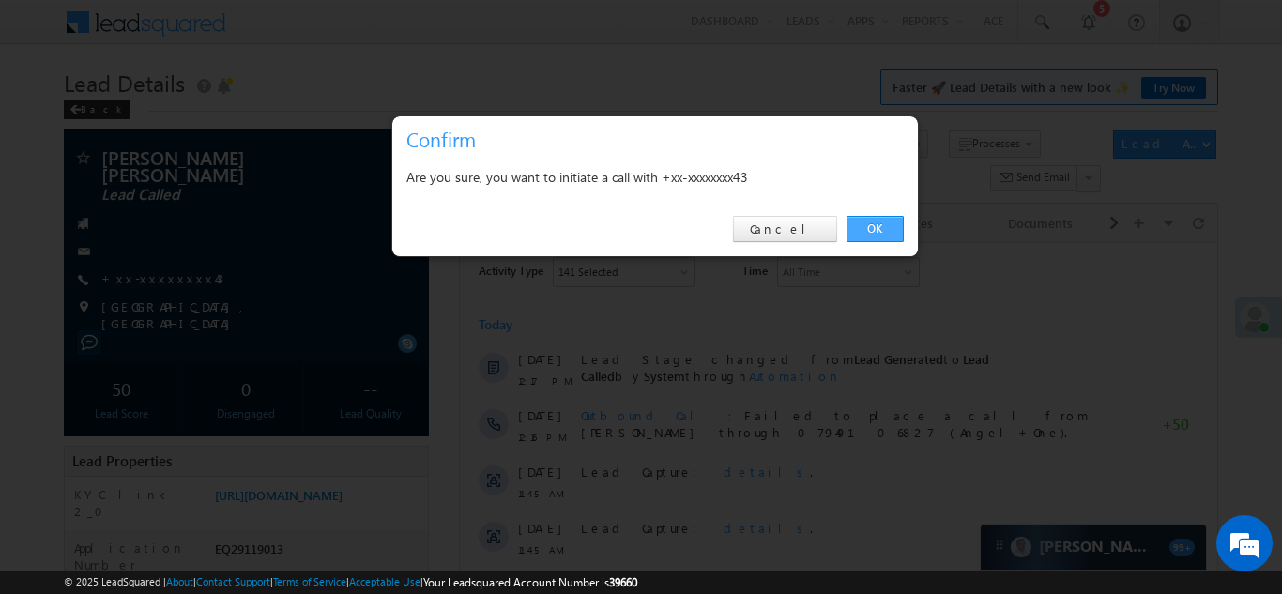
click at [874, 231] on link "OK" at bounding box center [875, 229] width 57 height 26
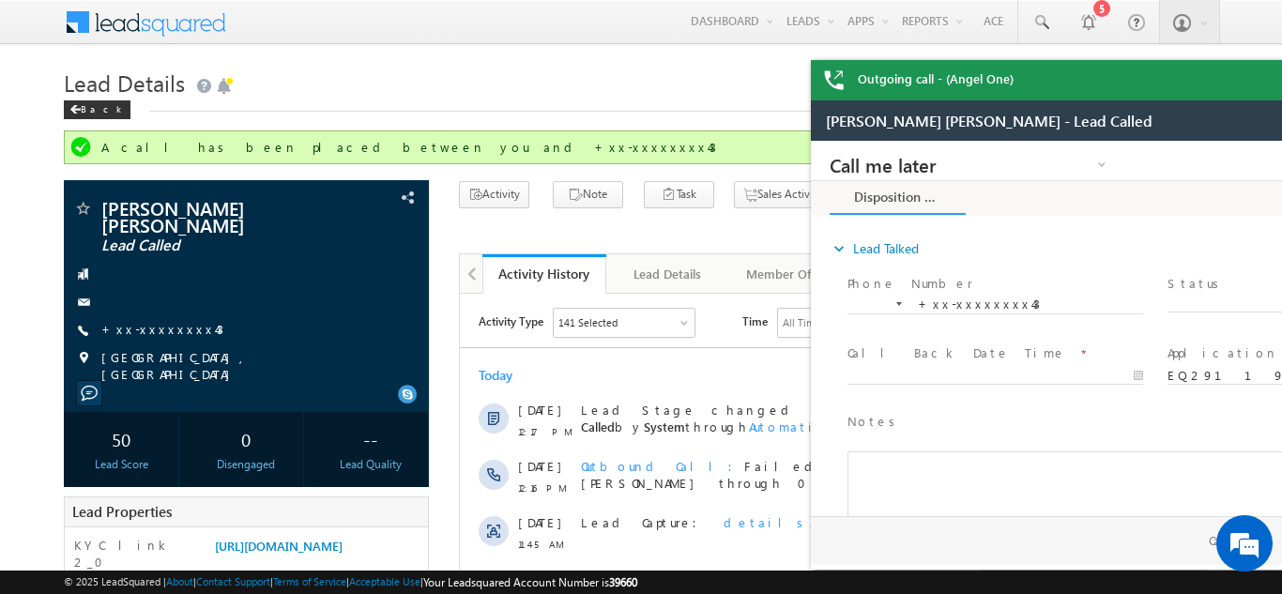
click at [1259, 81] on div "Outgoing call - (Angel One)" at bounding box center [1163, 80] width 704 height 40
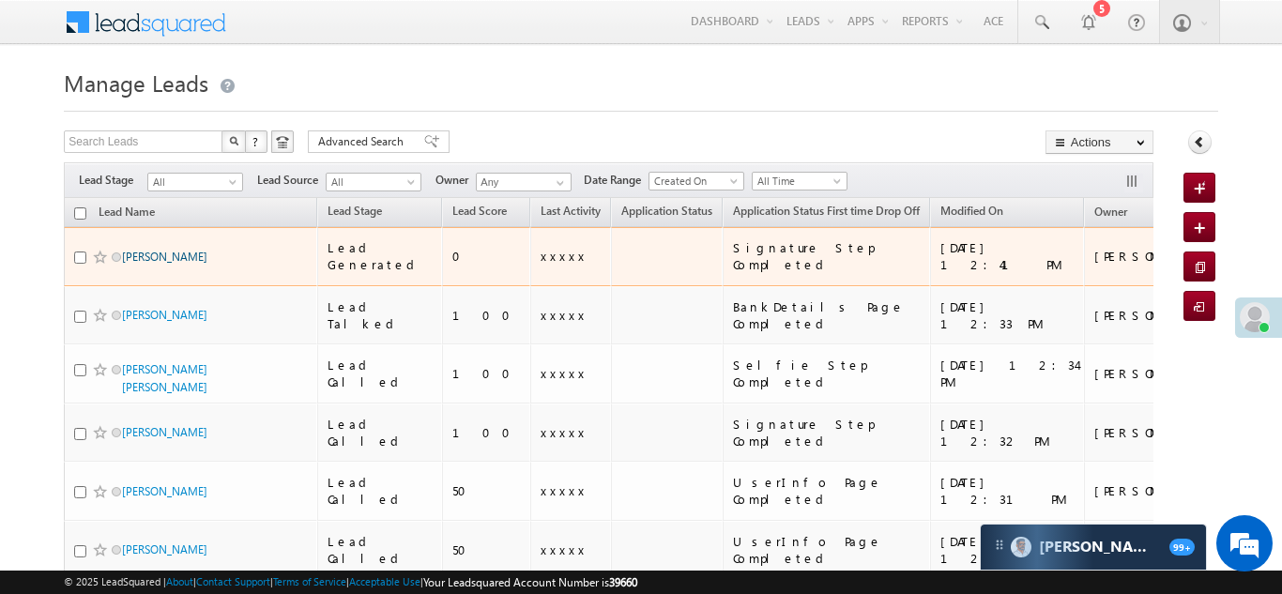
click at [169, 250] on link "Deepak Sharma" at bounding box center [164, 257] width 85 height 14
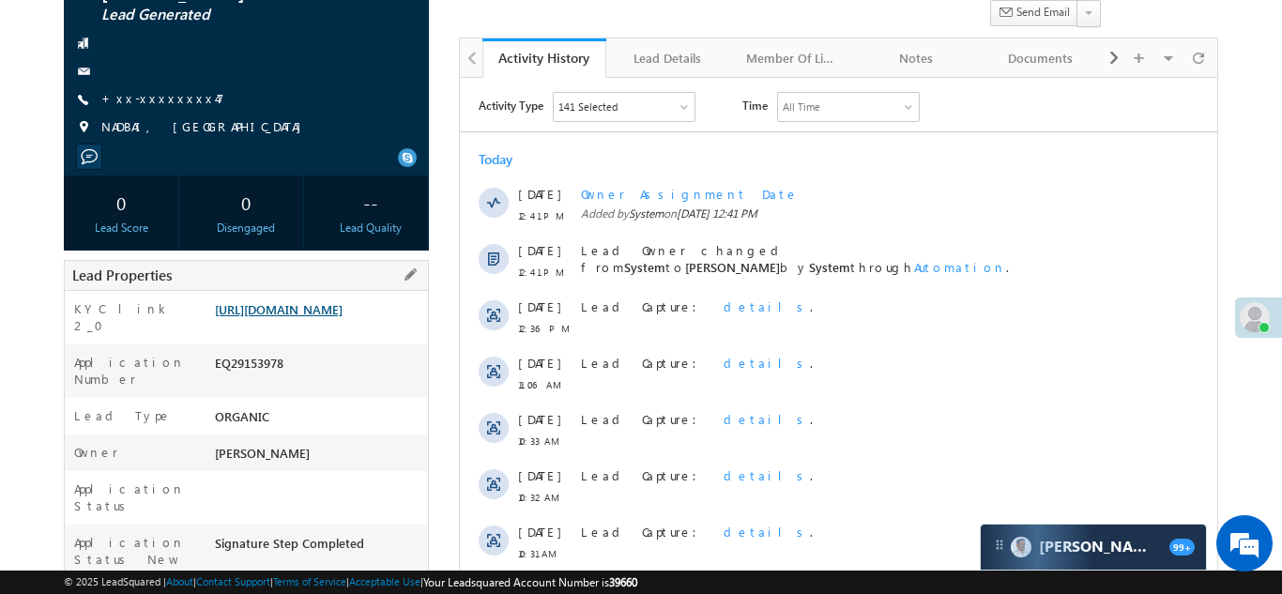
scroll to position [165, 0]
click at [297, 317] on link "https://angelbroking1-pk3em7sa.customui-test.leadsquared.com?leadId=07c336b1-ea…" at bounding box center [279, 309] width 128 height 16
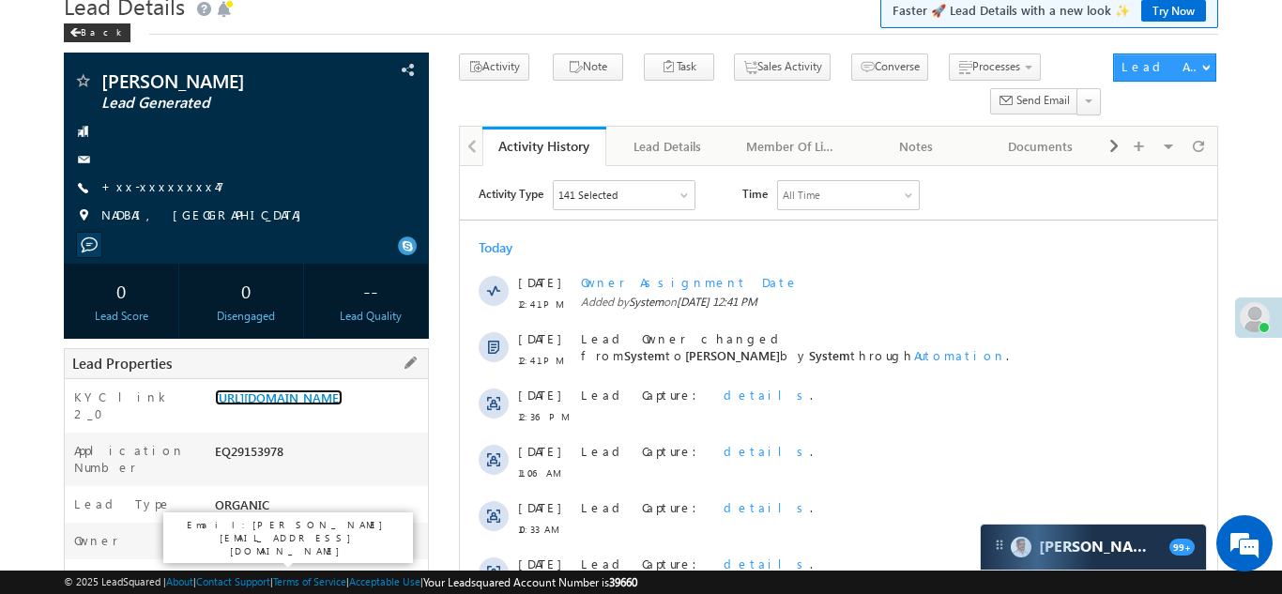
scroll to position [0, 0]
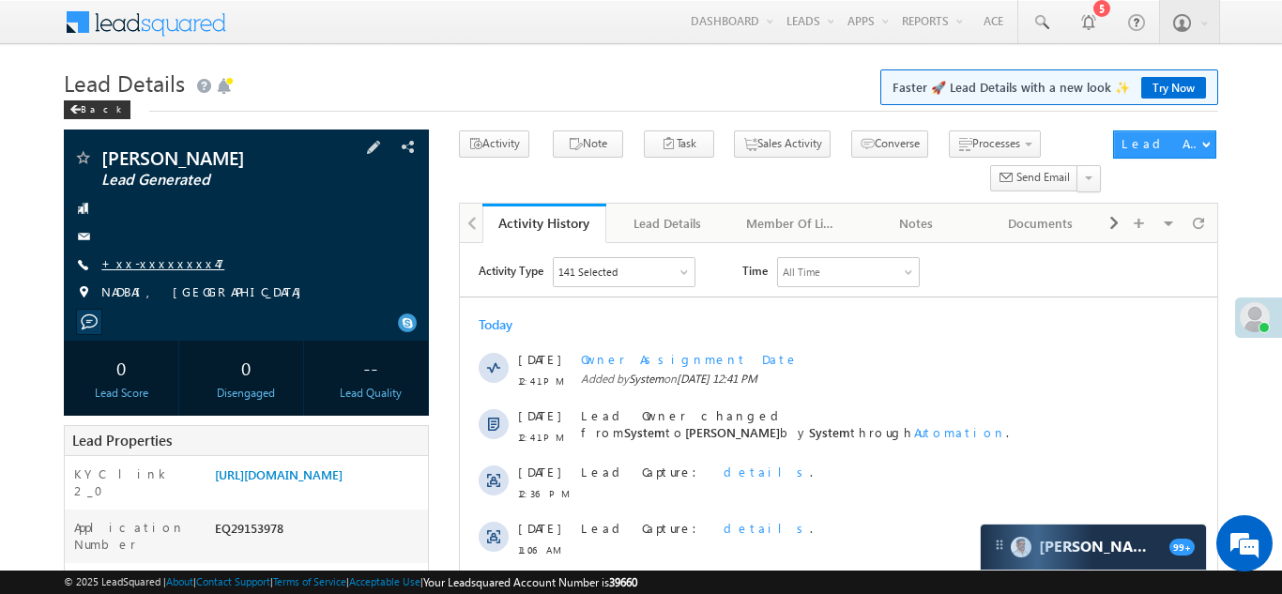
click at [154, 266] on link "+xx-xxxxxxxx47" at bounding box center [162, 263] width 123 height 16
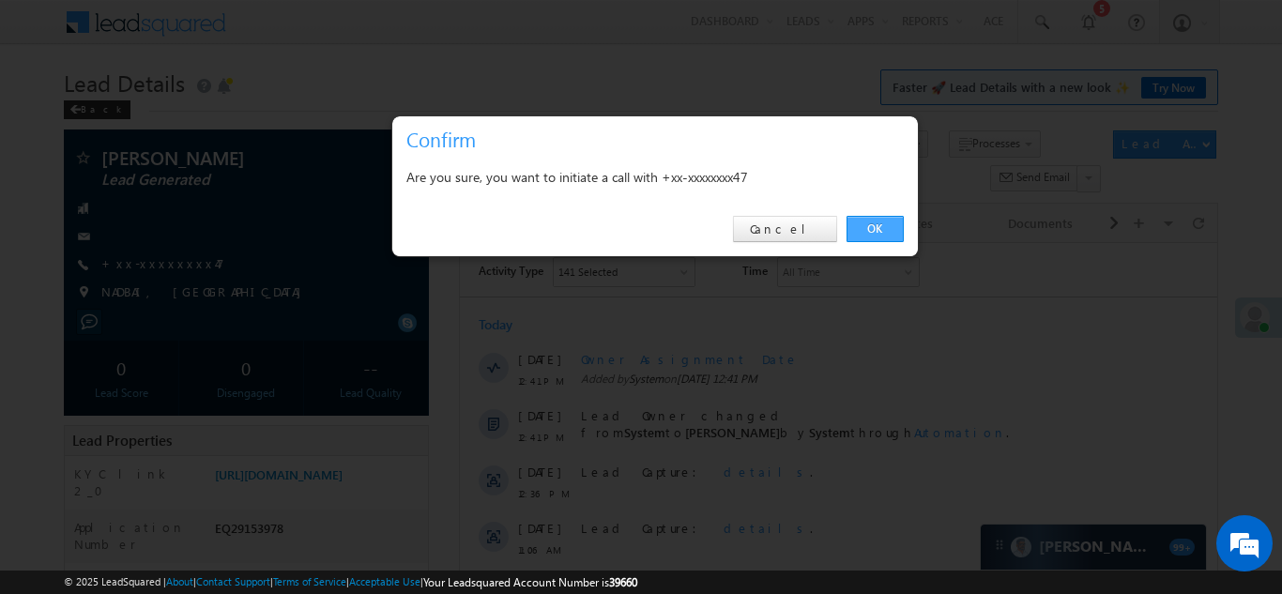
click at [868, 228] on link "OK" at bounding box center [875, 229] width 57 height 26
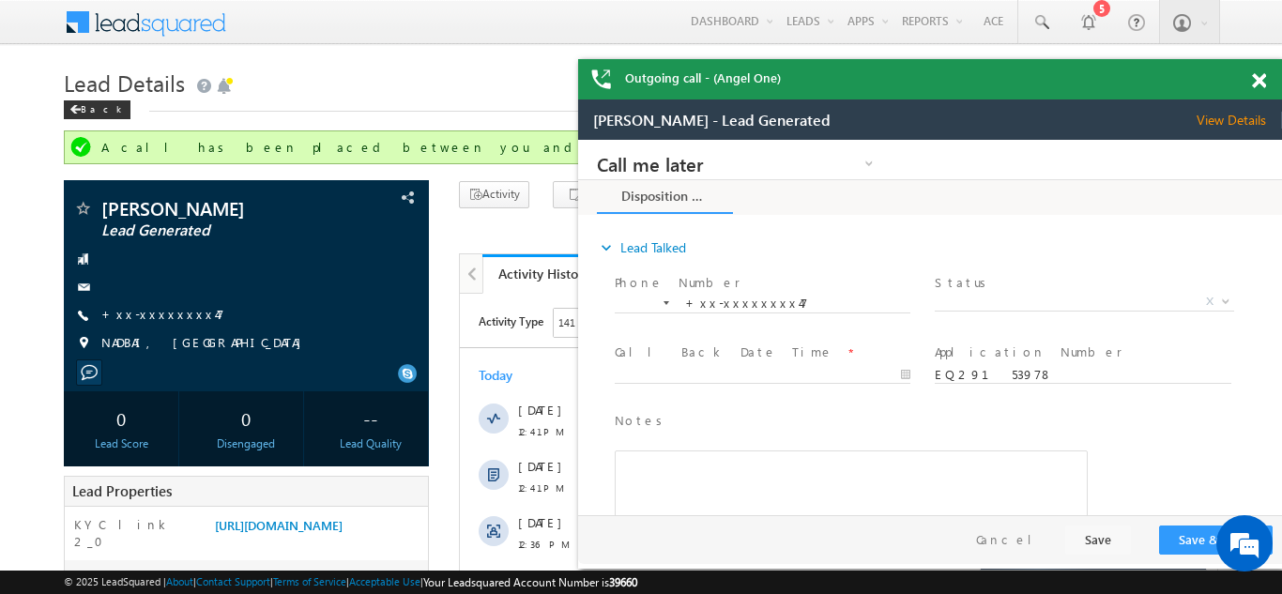
click at [1257, 84] on span at bounding box center [1259, 81] width 14 height 16
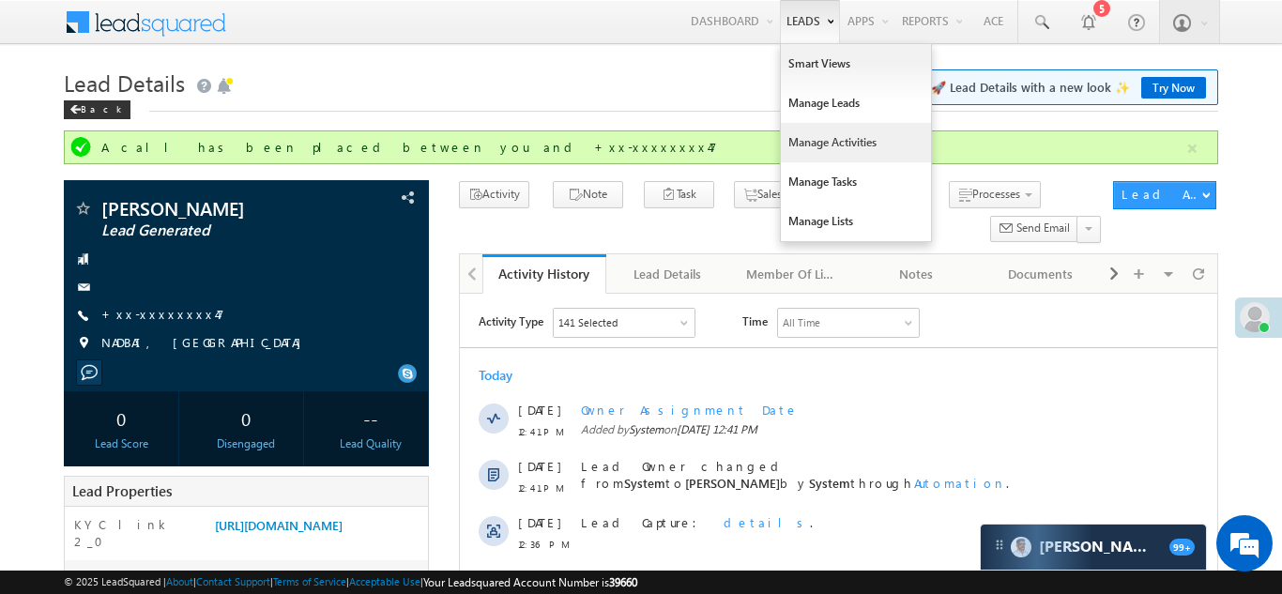
click at [819, 144] on link "Manage Activities" at bounding box center [856, 142] width 150 height 39
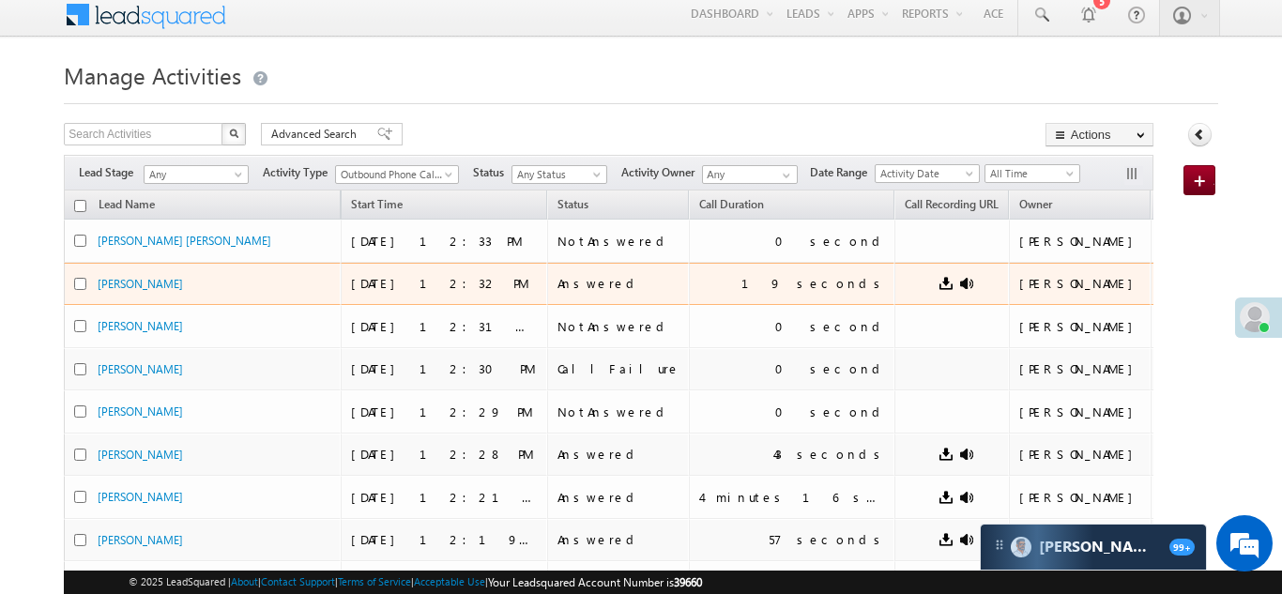
scroll to position [9, 0]
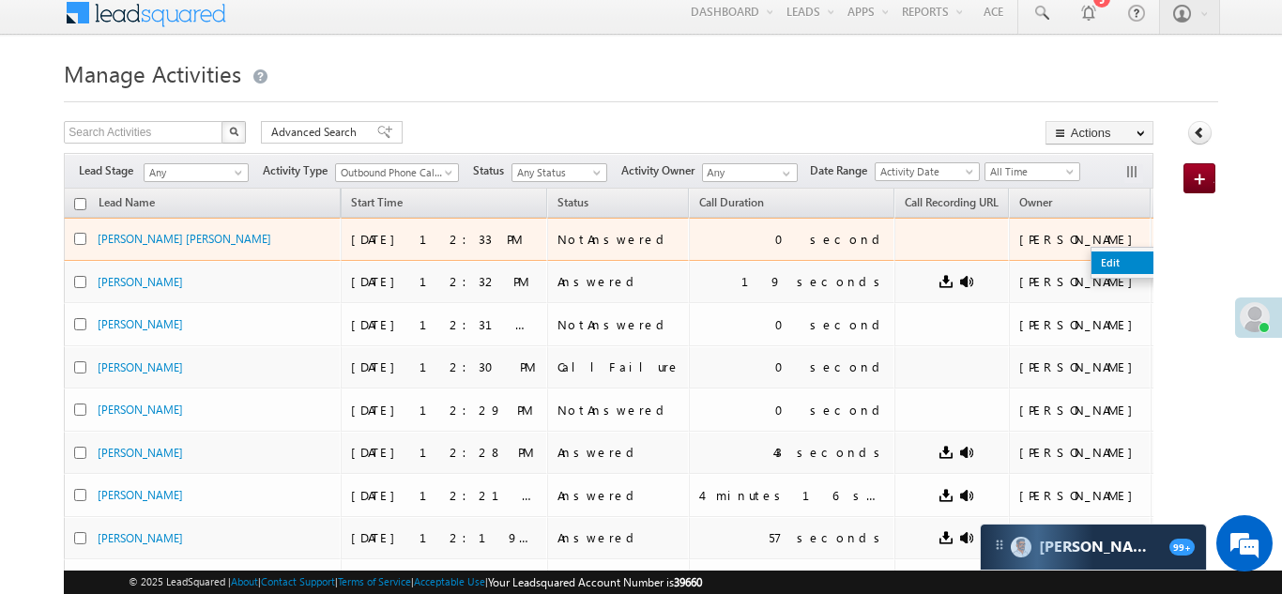
click at [1091, 255] on link "Edit" at bounding box center [1138, 263] width 94 height 23
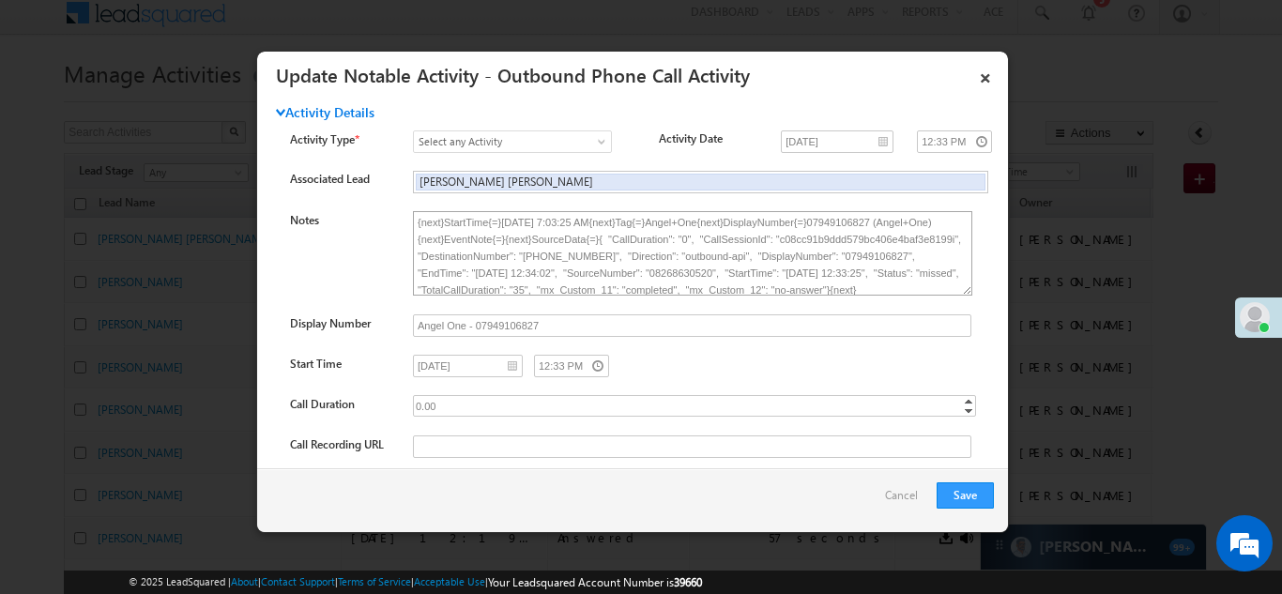
scroll to position [43, 0]
click at [989, 82] on link "×" at bounding box center [985, 74] width 32 height 33
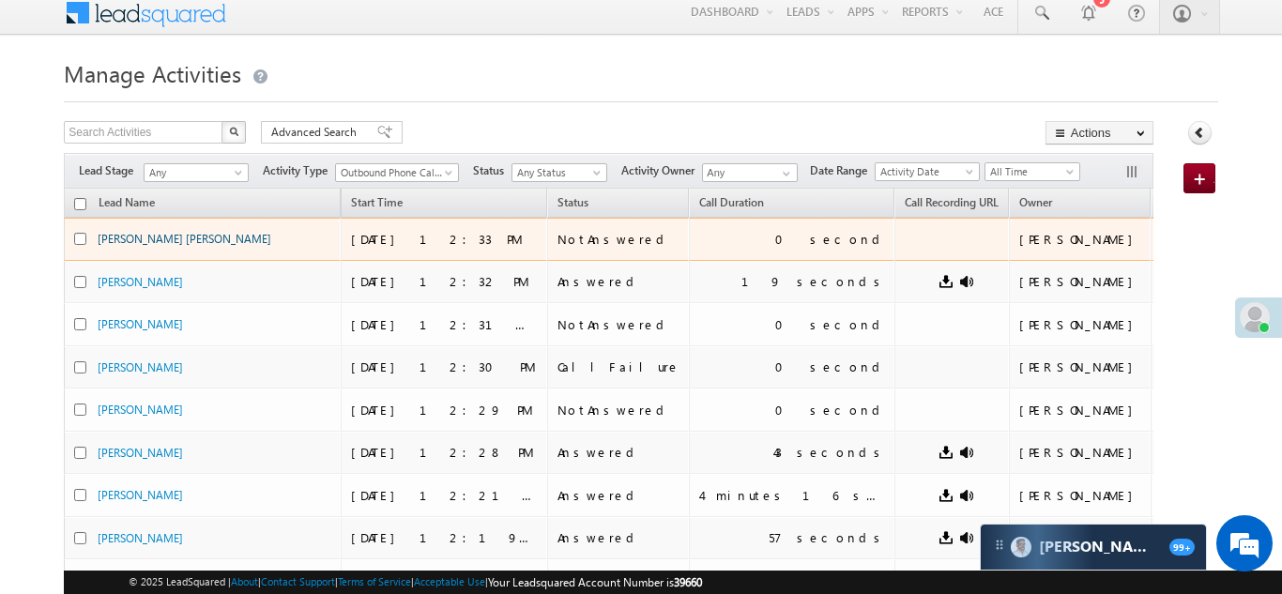
click at [167, 239] on link "[PERSON_NAME] [PERSON_NAME]" at bounding box center [185, 239] width 174 height 14
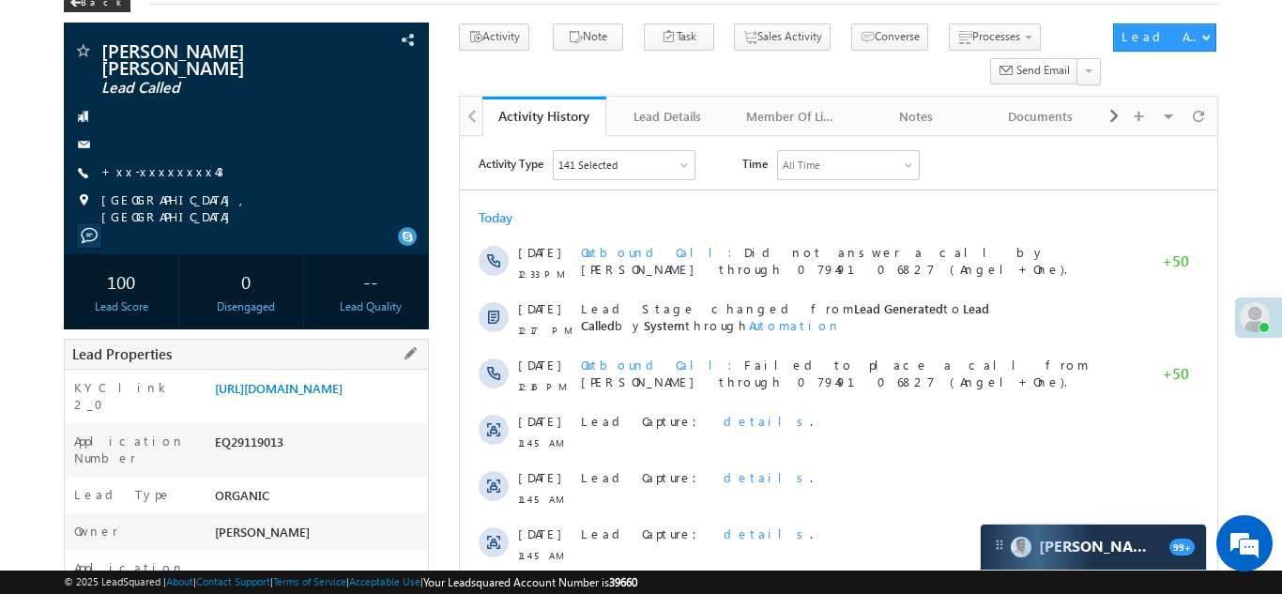
scroll to position [109, 0]
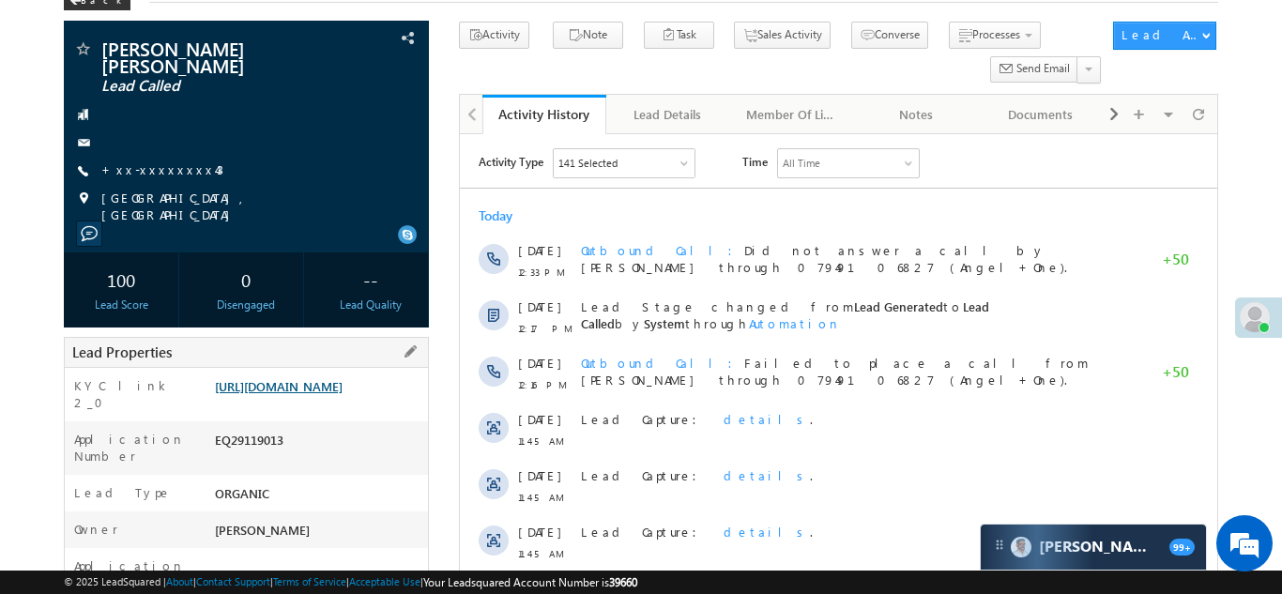
click at [312, 378] on link "[URL][DOMAIN_NAME]" at bounding box center [279, 386] width 128 height 16
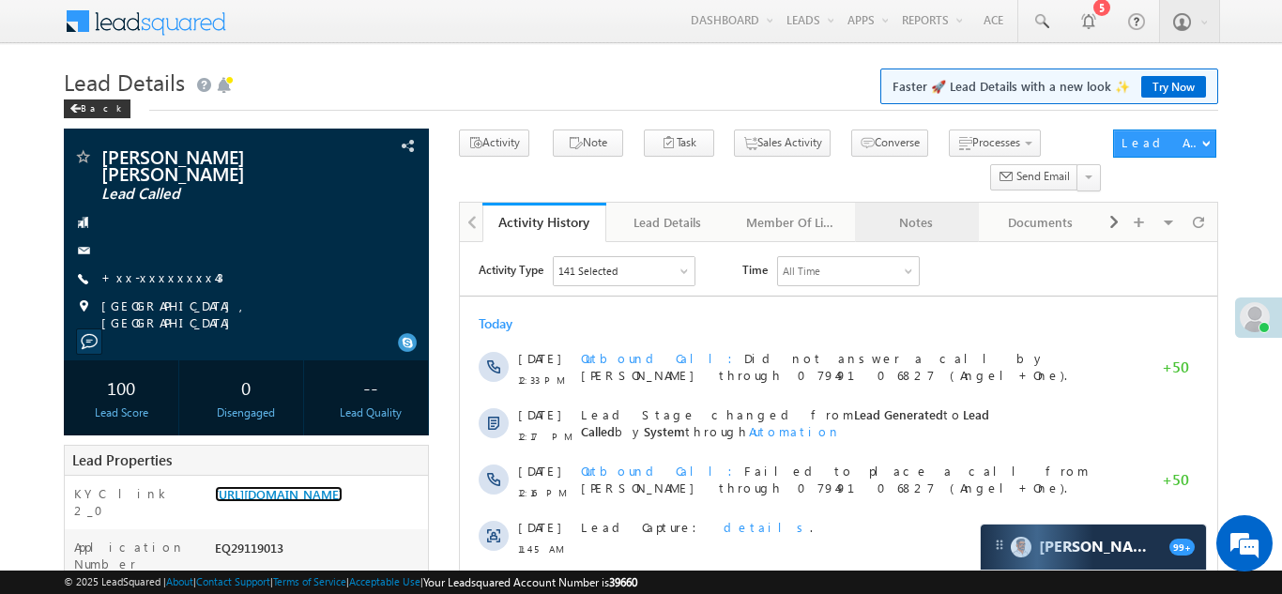
scroll to position [0, 0]
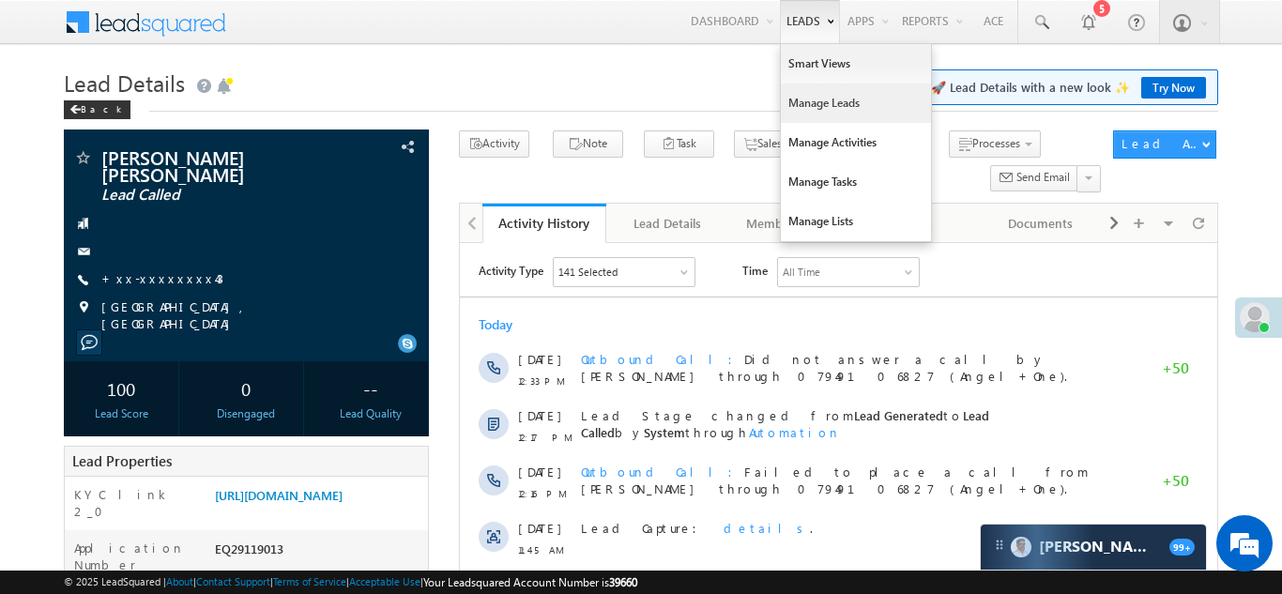
click at [808, 101] on link "Manage Leads" at bounding box center [856, 103] width 150 height 39
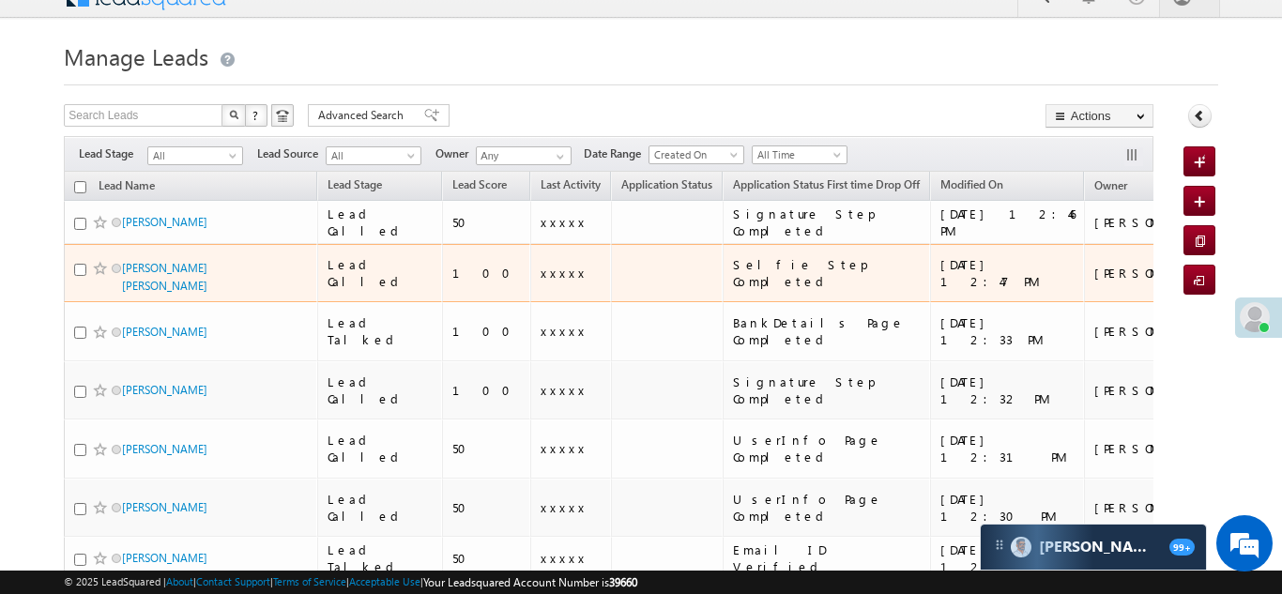
scroll to position [29, 0]
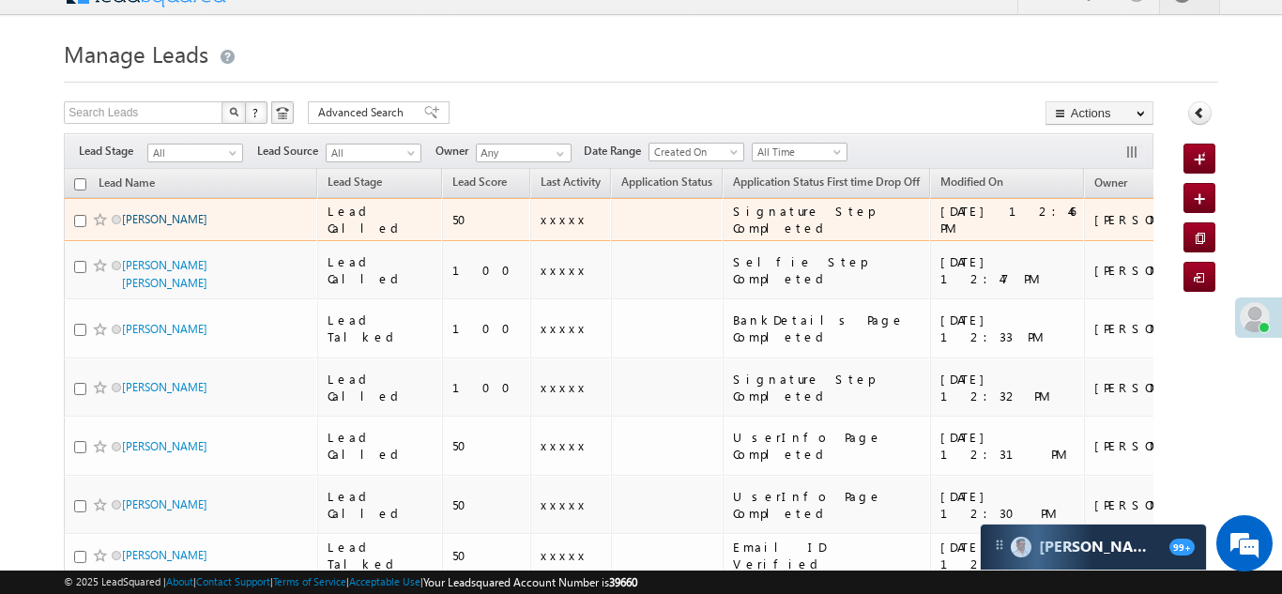
click at [152, 217] on link "[PERSON_NAME]" at bounding box center [164, 219] width 85 height 14
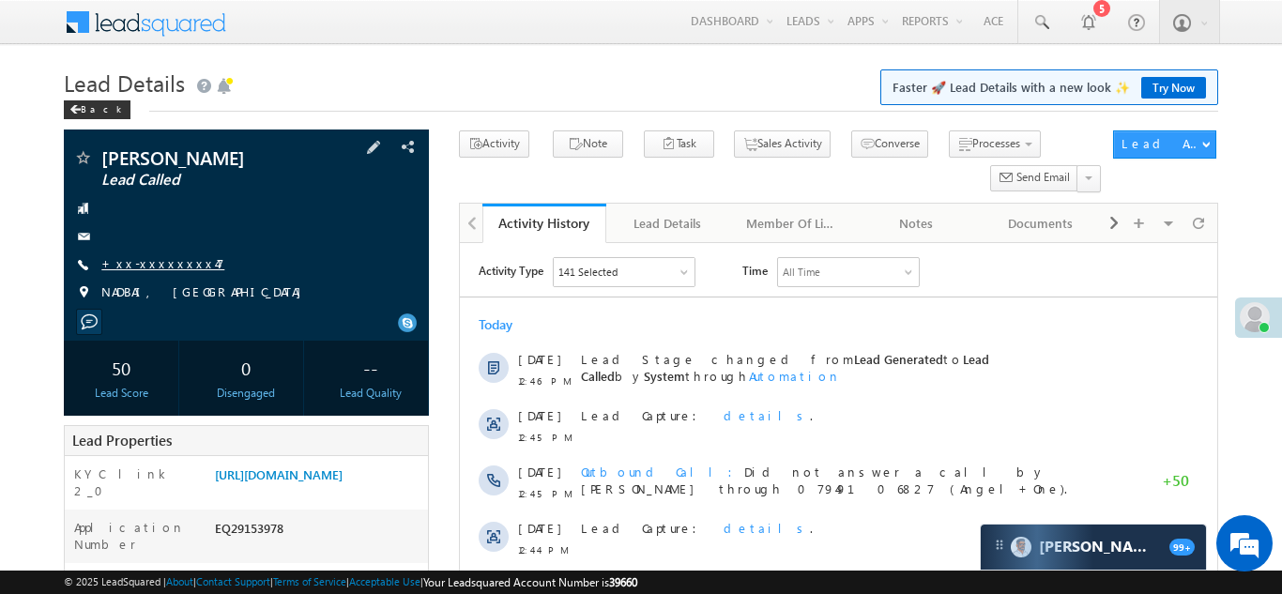
click at [156, 269] on link "+xx-xxxxxxxx47" at bounding box center [162, 263] width 123 height 16
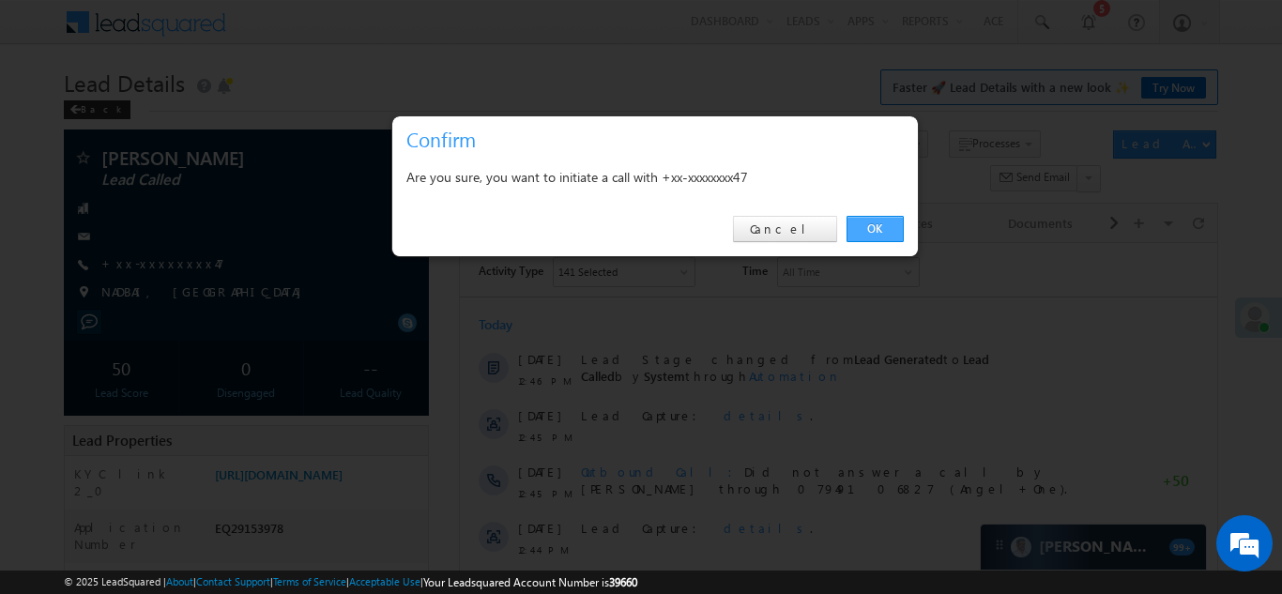
click at [869, 227] on link "OK" at bounding box center [875, 229] width 57 height 26
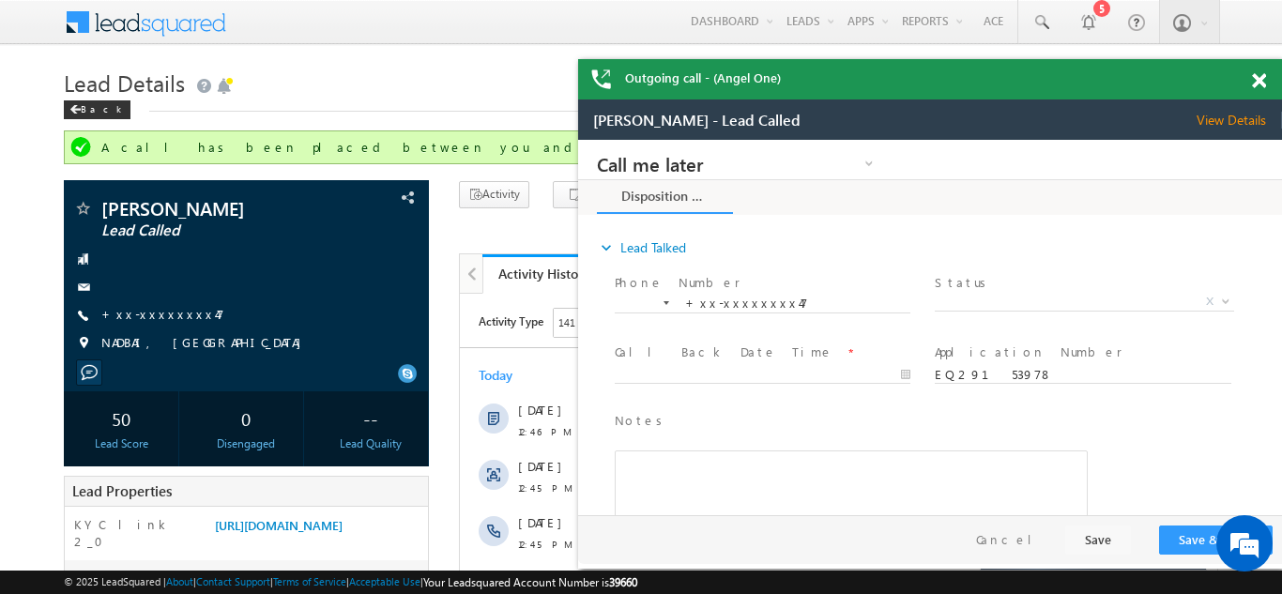
click at [1259, 89] on div at bounding box center [1269, 77] width 25 height 37
click at [1258, 80] on span at bounding box center [1259, 81] width 14 height 16
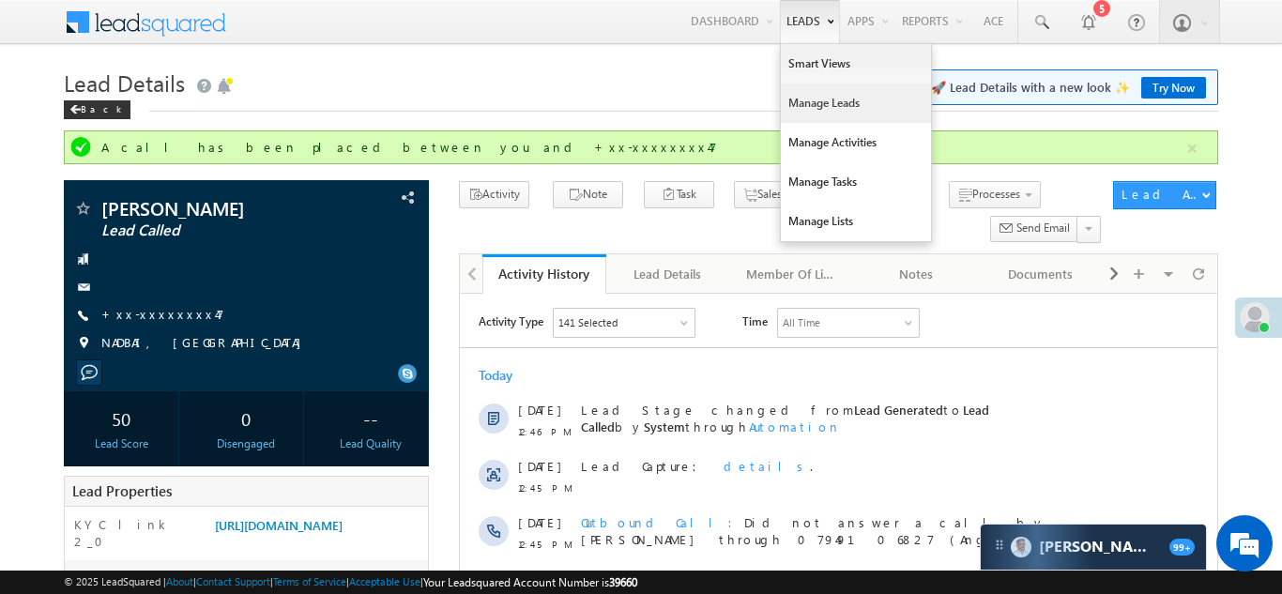
click at [808, 97] on link "Manage Leads" at bounding box center [856, 103] width 150 height 39
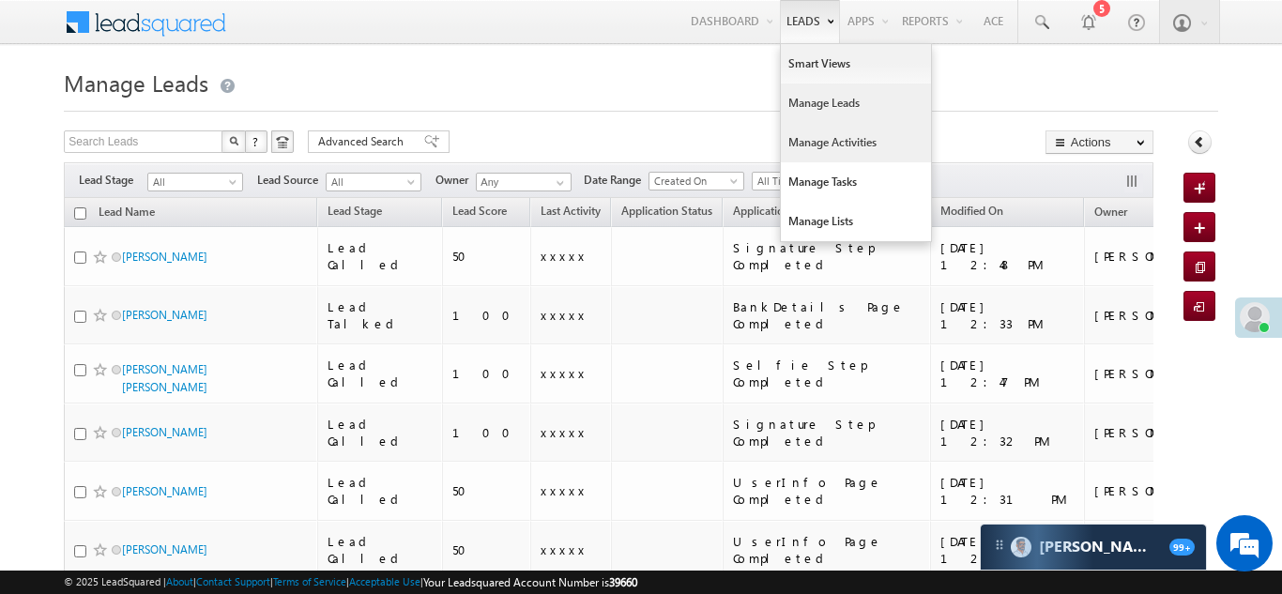
click at [795, 134] on link "Manage Activities" at bounding box center [856, 142] width 150 height 39
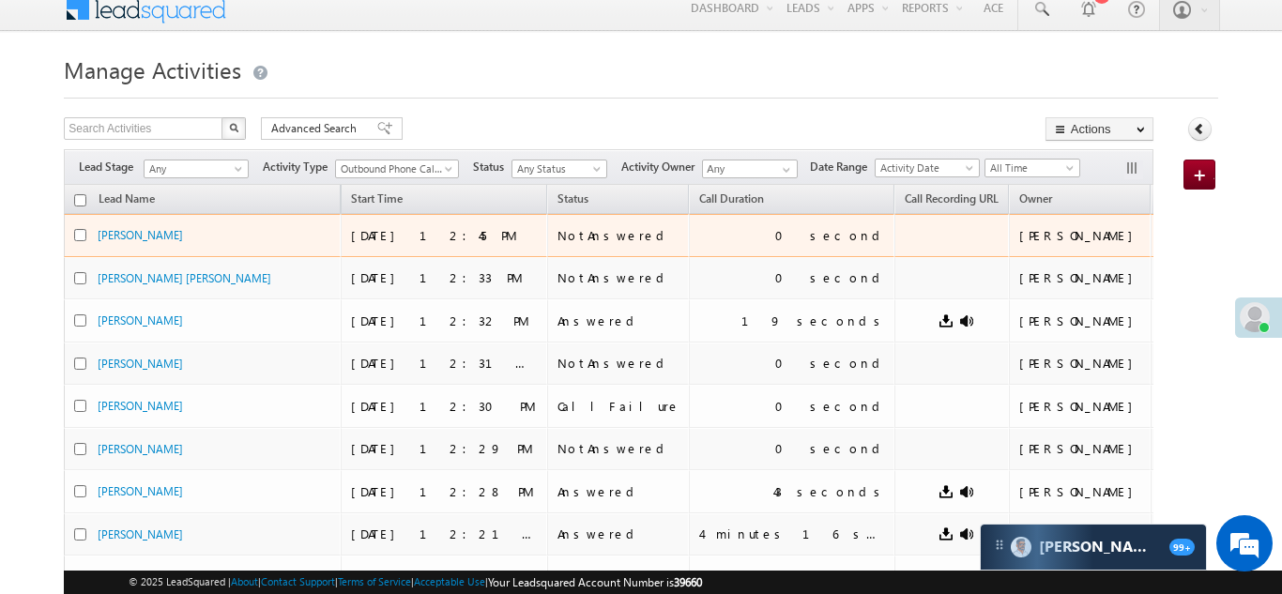
scroll to position [29, 0]
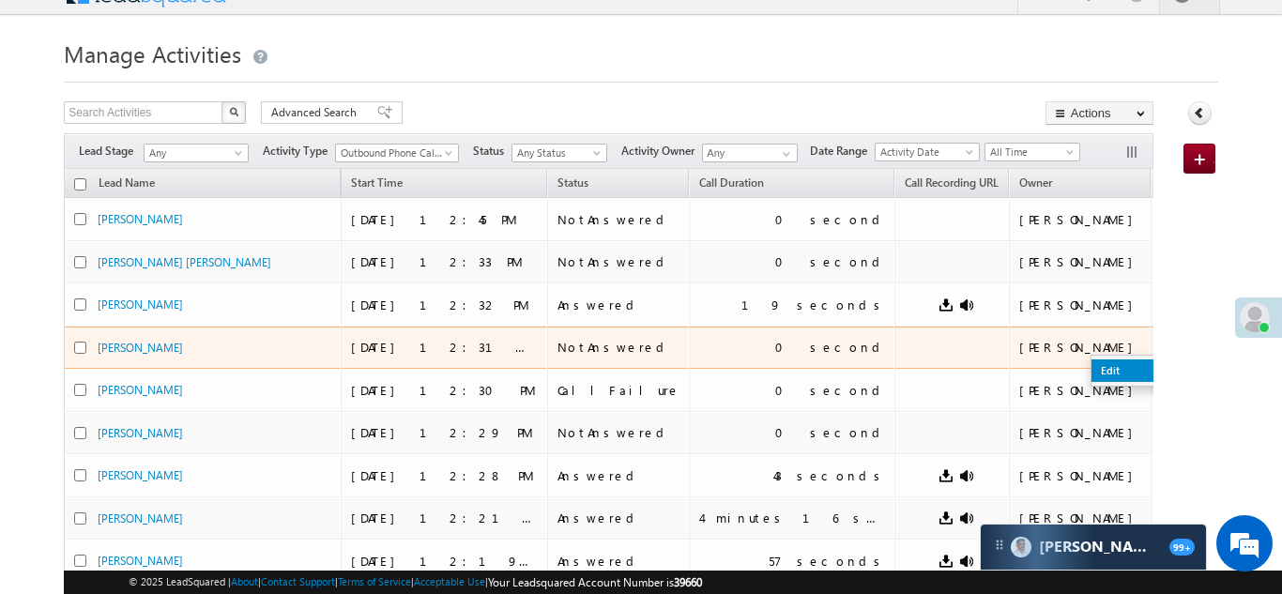
click at [1091, 367] on link "Edit" at bounding box center [1138, 370] width 94 height 23
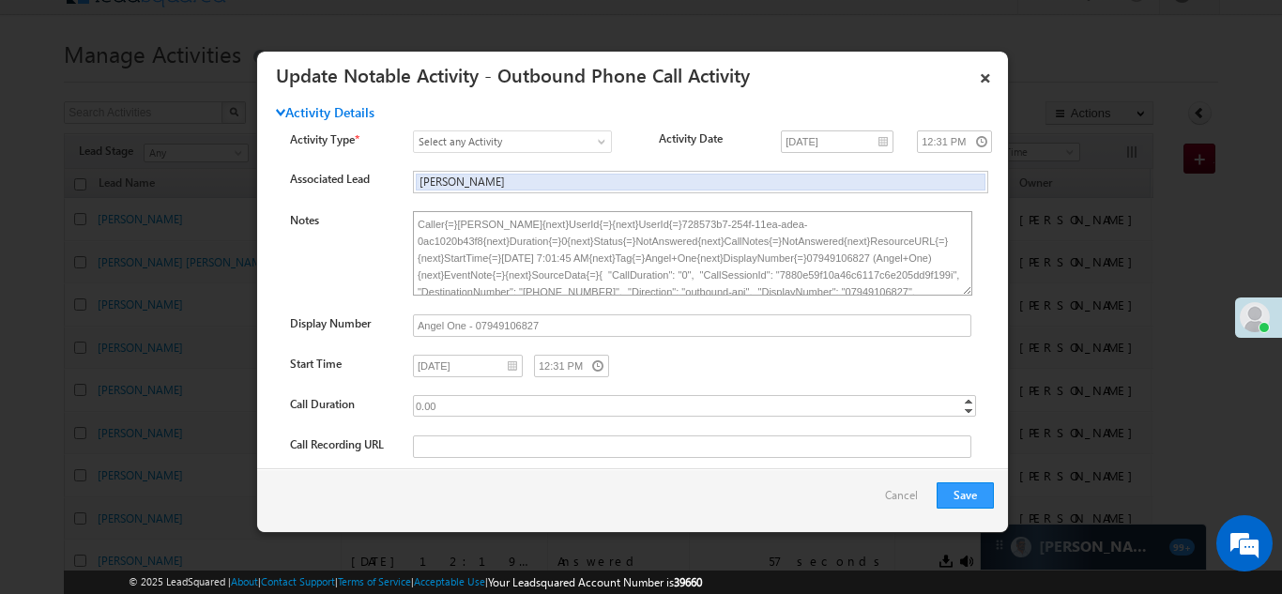
scroll to position [9, 0]
click at [984, 78] on link "×" at bounding box center [985, 74] width 32 height 33
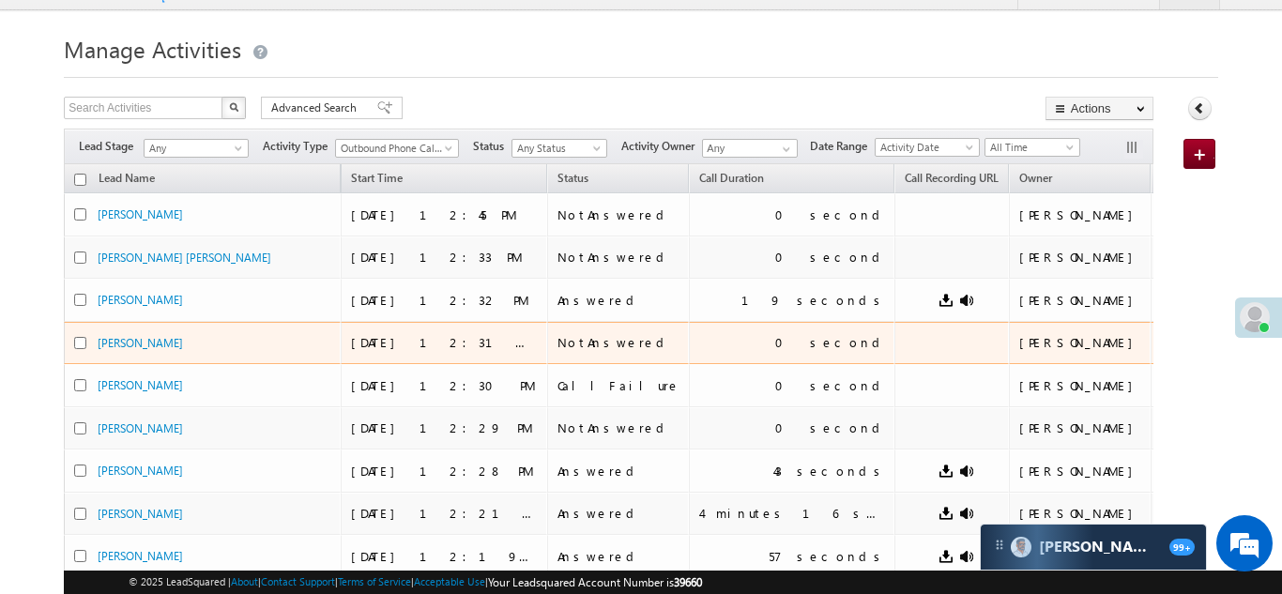
scroll to position [38, 0]
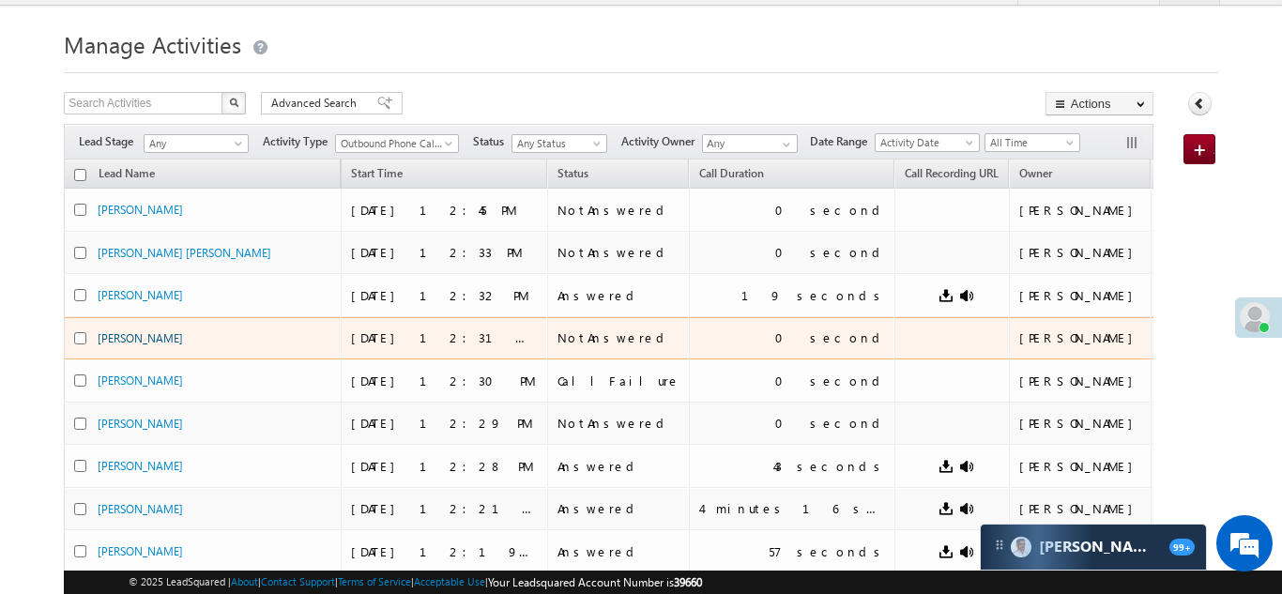
click at [123, 338] on link "[PERSON_NAME]" at bounding box center [140, 338] width 85 height 14
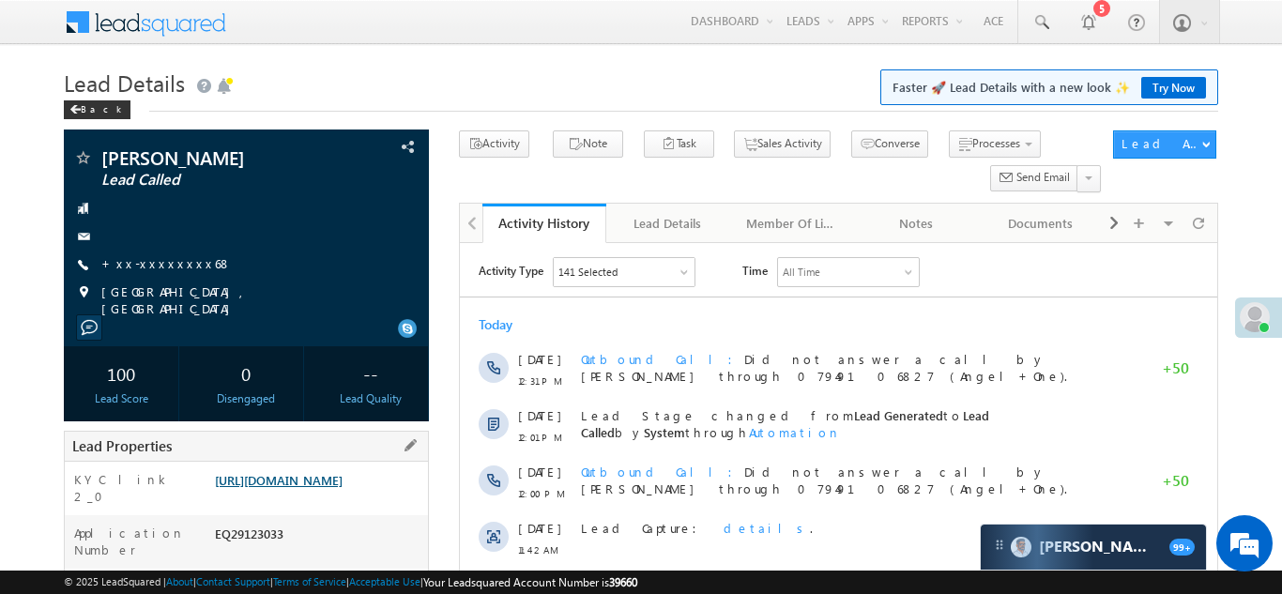
click at [318, 484] on link "https://angelbroking1-pk3em7sa.customui-test.leadsquared.com?leadId=f5ef5412-b2…" at bounding box center [279, 480] width 128 height 16
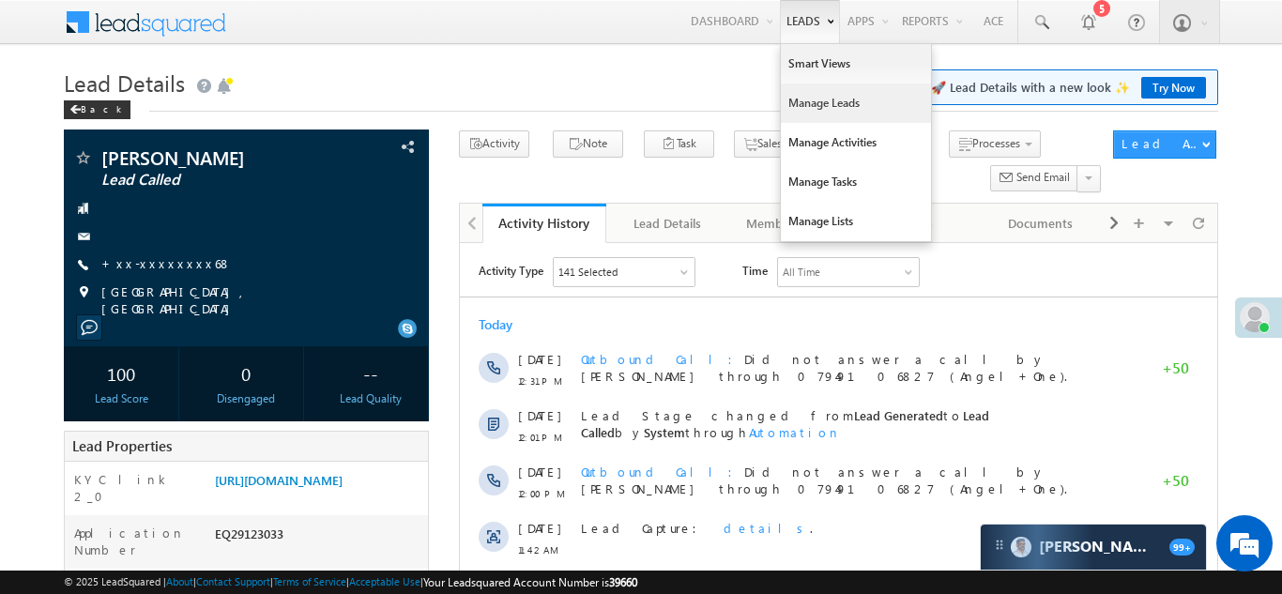
click at [793, 108] on link "Manage Leads" at bounding box center [856, 103] width 150 height 39
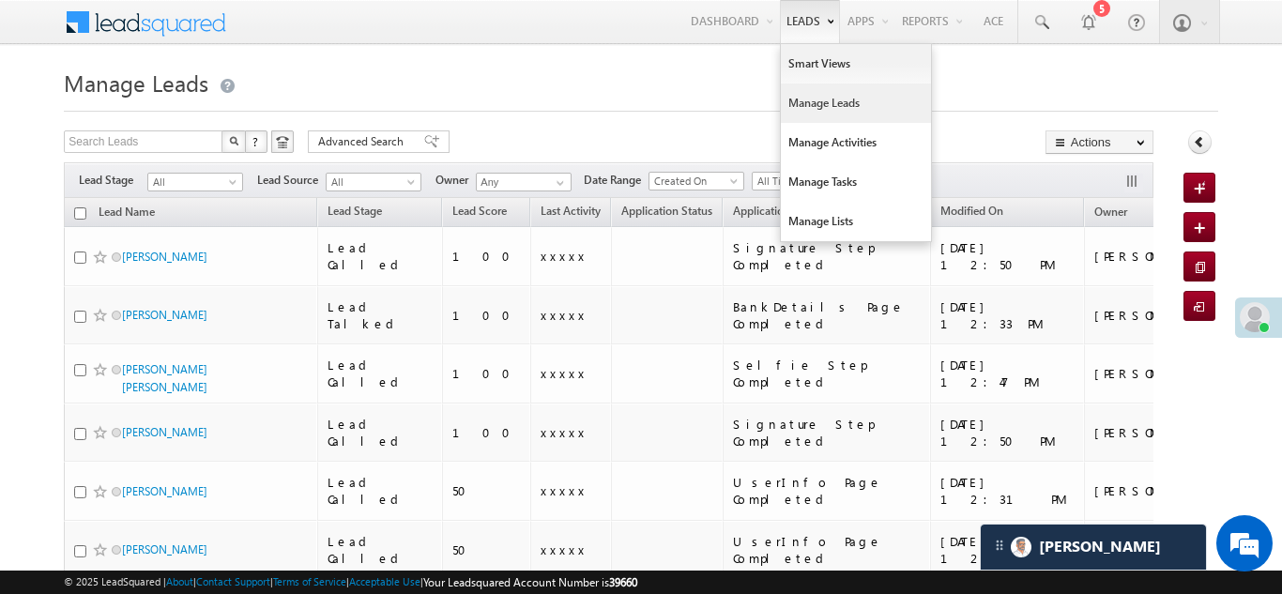
click at [800, 103] on link "Manage Leads" at bounding box center [856, 103] width 150 height 39
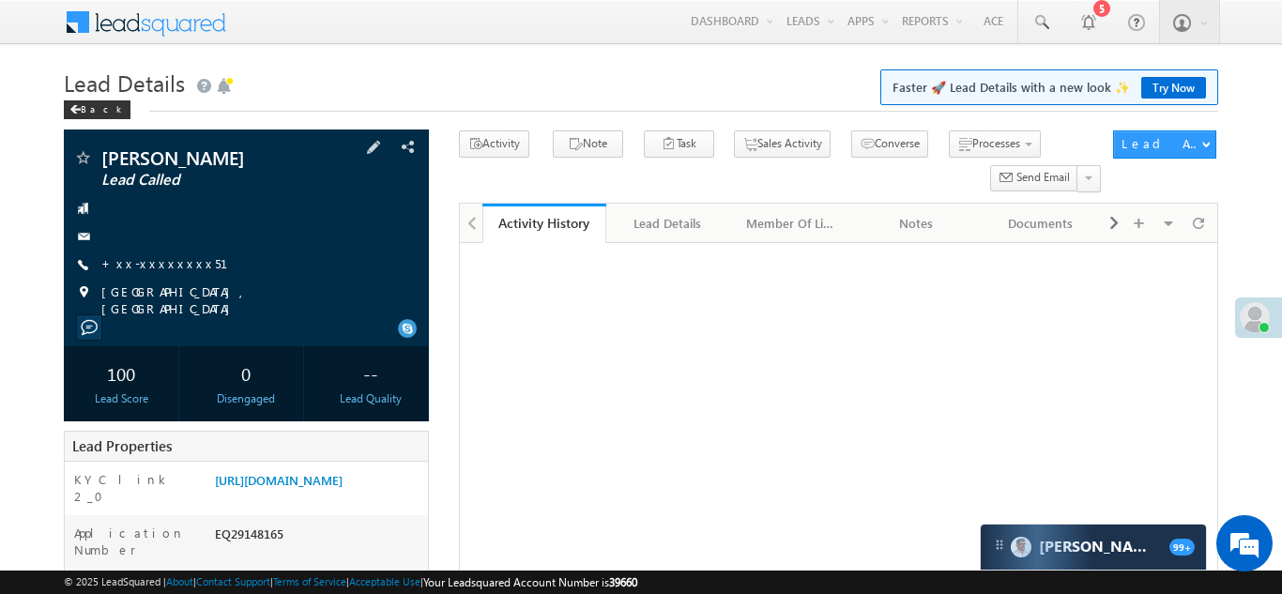
click at [168, 250] on div "[PERSON_NAME] Lead Called +xx-xxxxxxxx51" at bounding box center [246, 232] width 346 height 169
click at [135, 264] on link "+xx-xxxxxxxx51" at bounding box center [175, 263] width 149 height 16
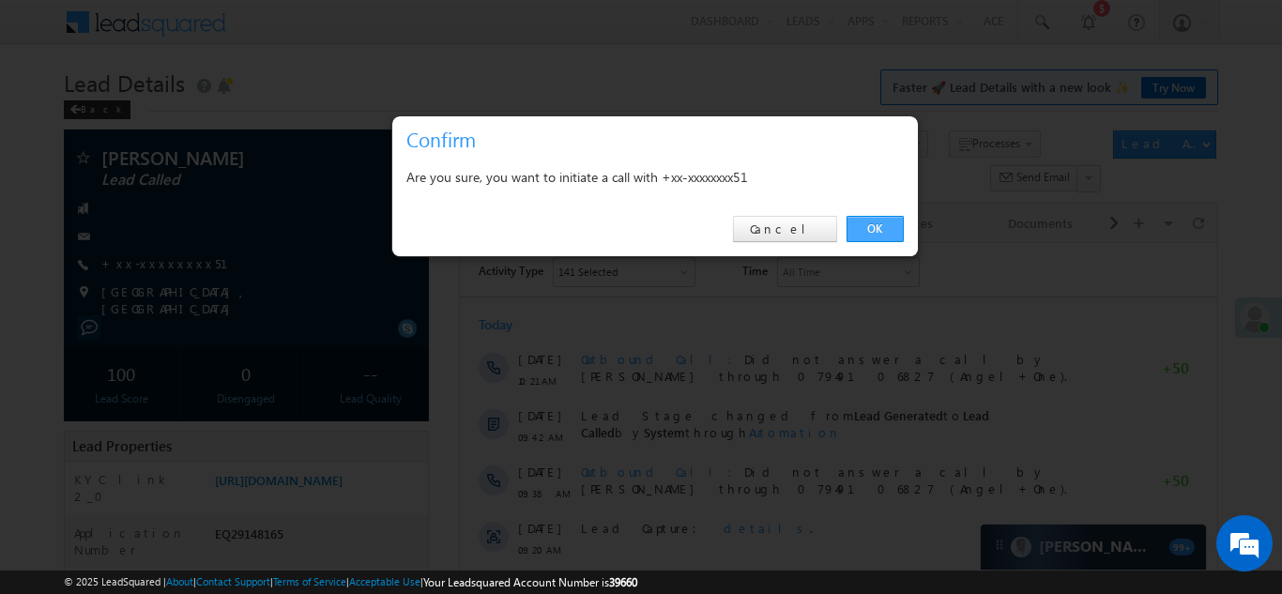
click at [877, 228] on link "OK" at bounding box center [875, 229] width 57 height 26
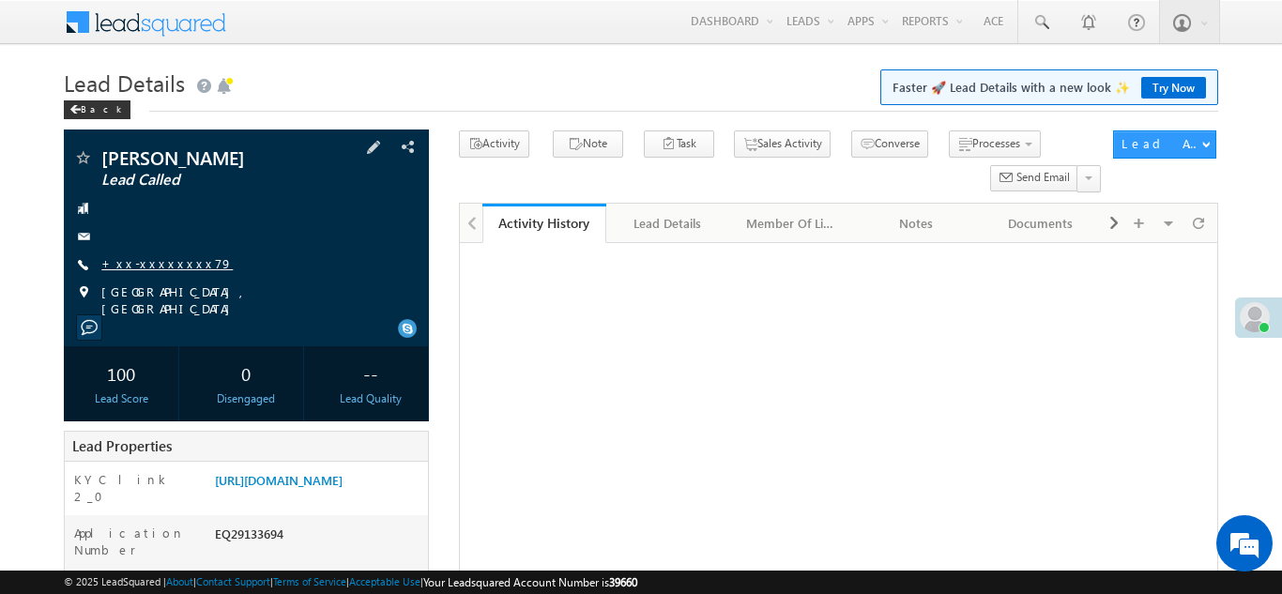
click at [154, 267] on link "+xx-xxxxxxxx79" at bounding box center [166, 263] width 131 height 16
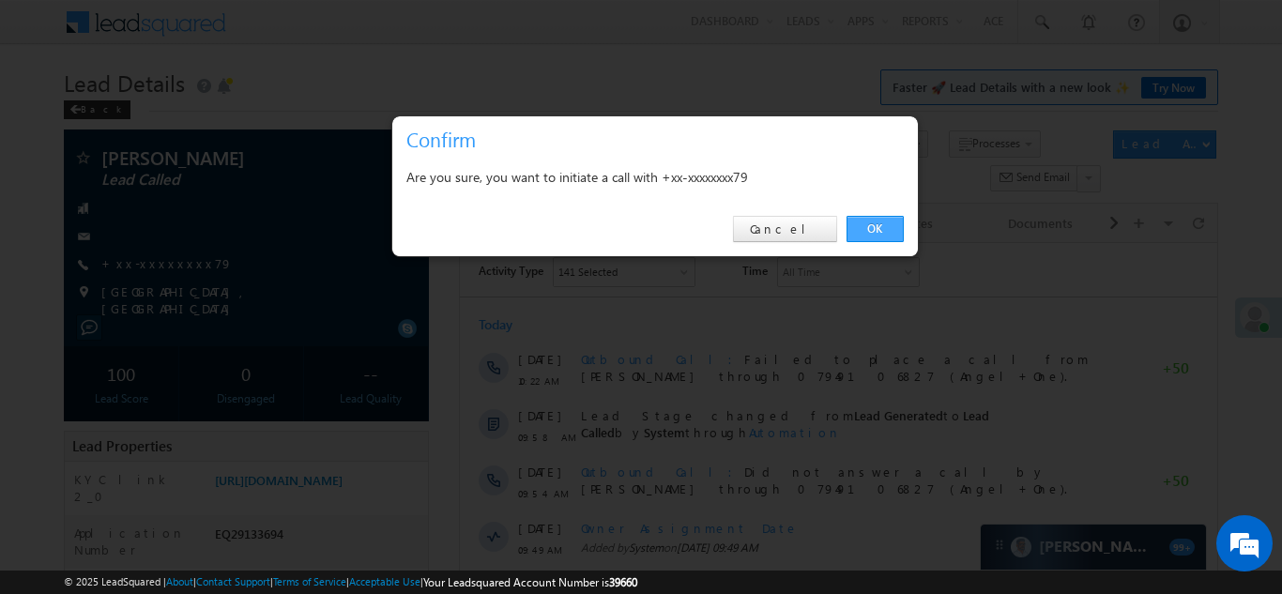
click at [872, 232] on link "OK" at bounding box center [875, 229] width 57 height 26
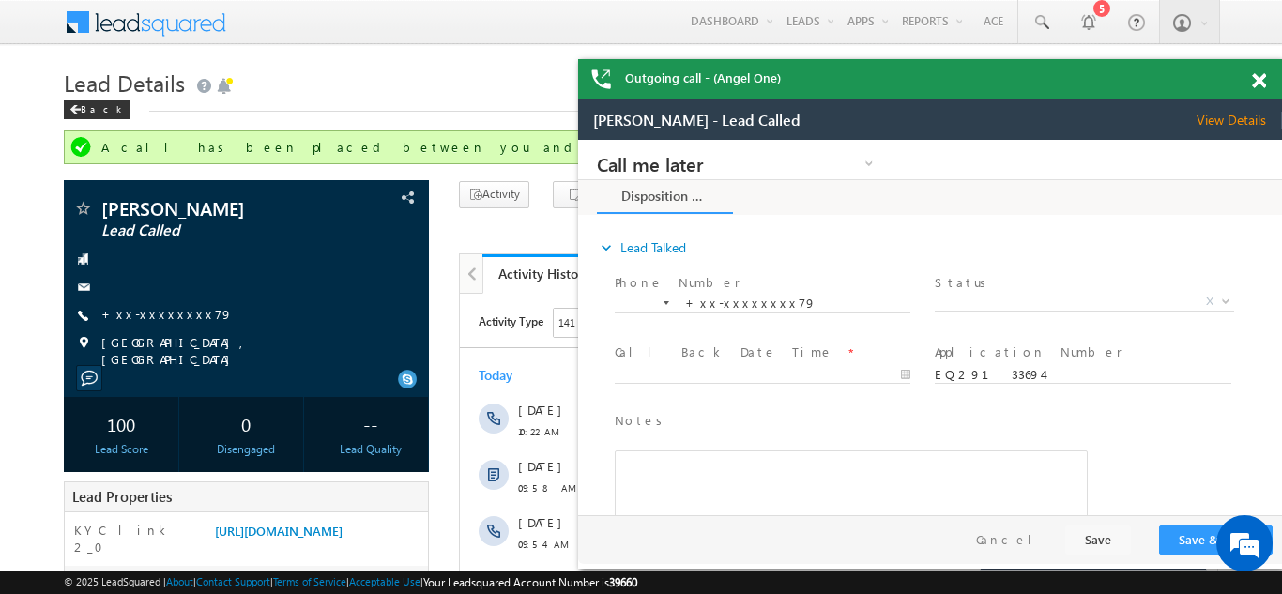
click at [1255, 75] on span at bounding box center [1259, 81] width 14 height 16
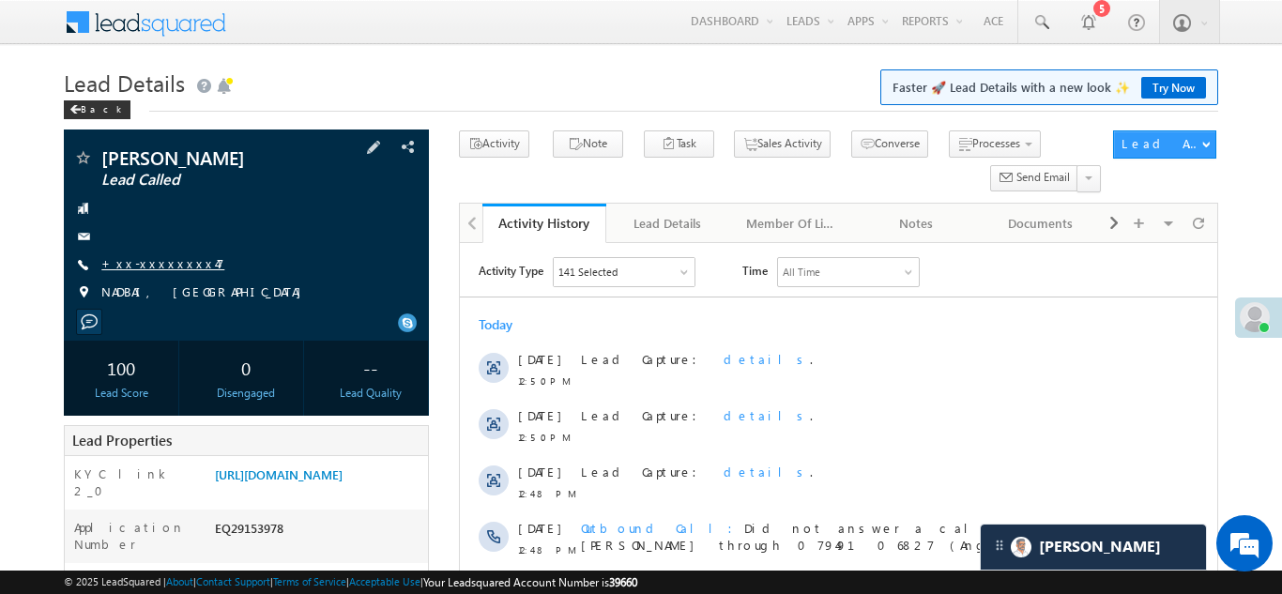
click at [160, 257] on link "+xx-xxxxxxxx47" at bounding box center [162, 263] width 123 height 16
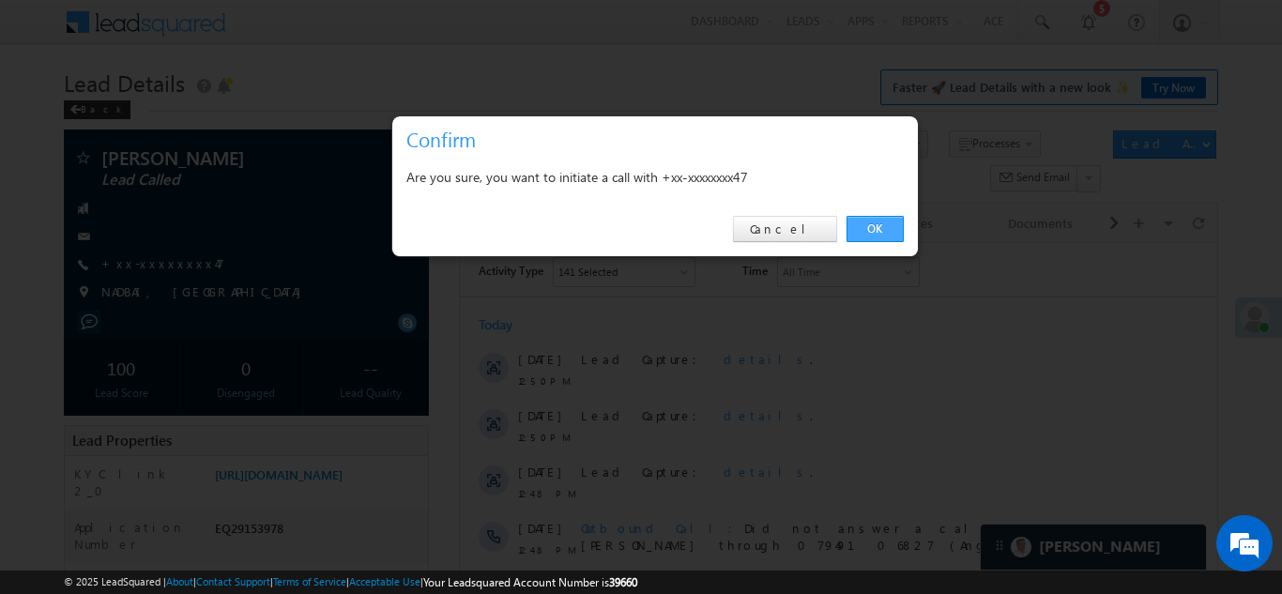
click at [861, 227] on link "OK" at bounding box center [875, 229] width 57 height 26
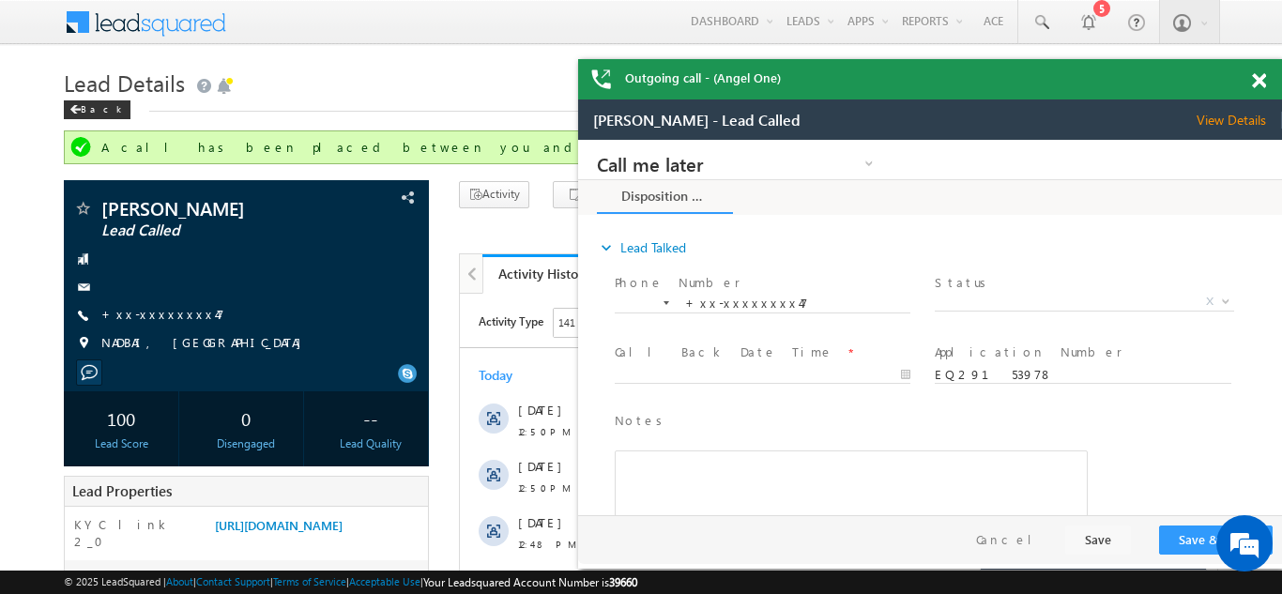
click at [1269, 72] on div at bounding box center [1269, 77] width 25 height 37
click at [1257, 78] on span at bounding box center [1259, 81] width 14 height 16
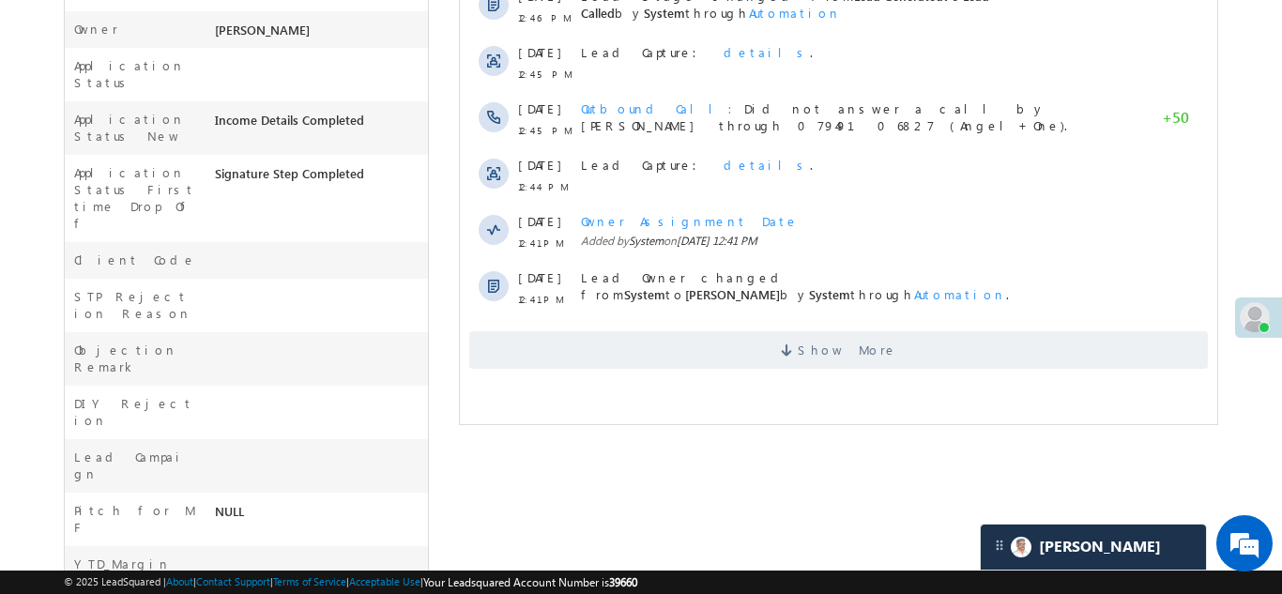
scroll to position [704, 0]
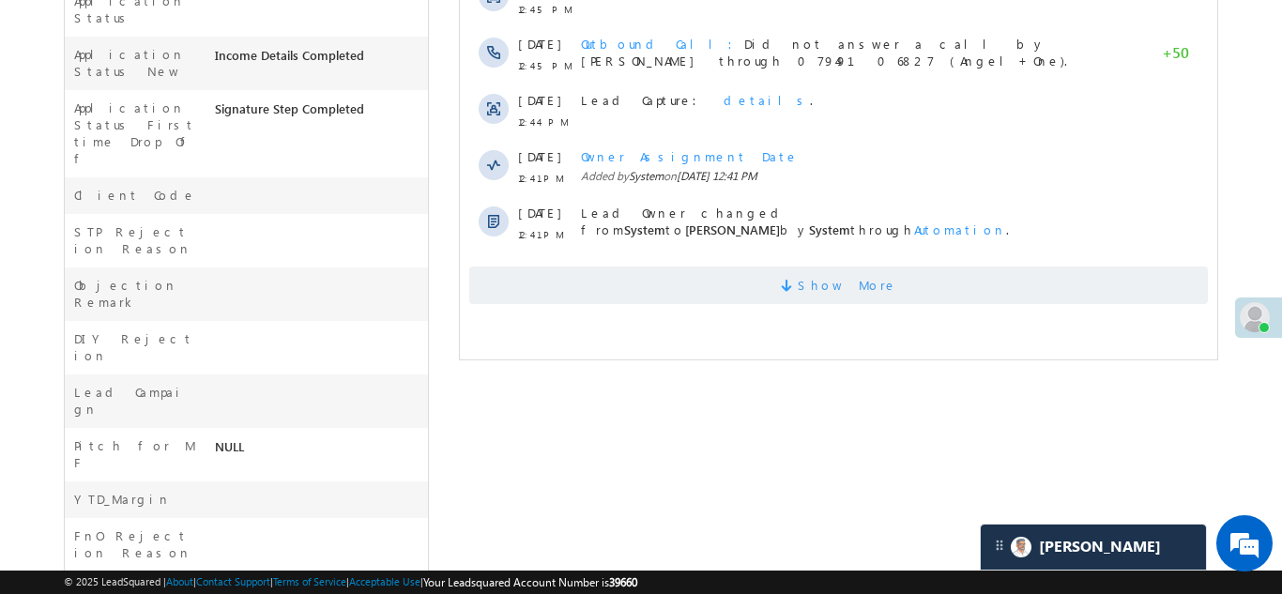
click at [710, 284] on span "Show More" at bounding box center [837, 286] width 739 height 38
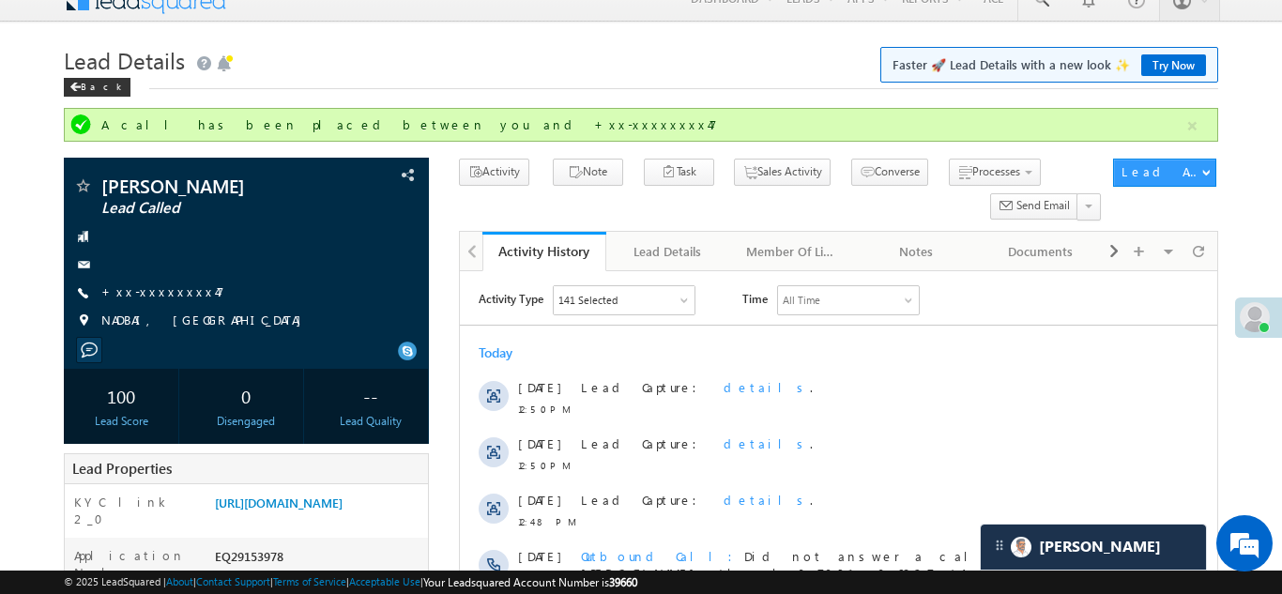
scroll to position [0, 0]
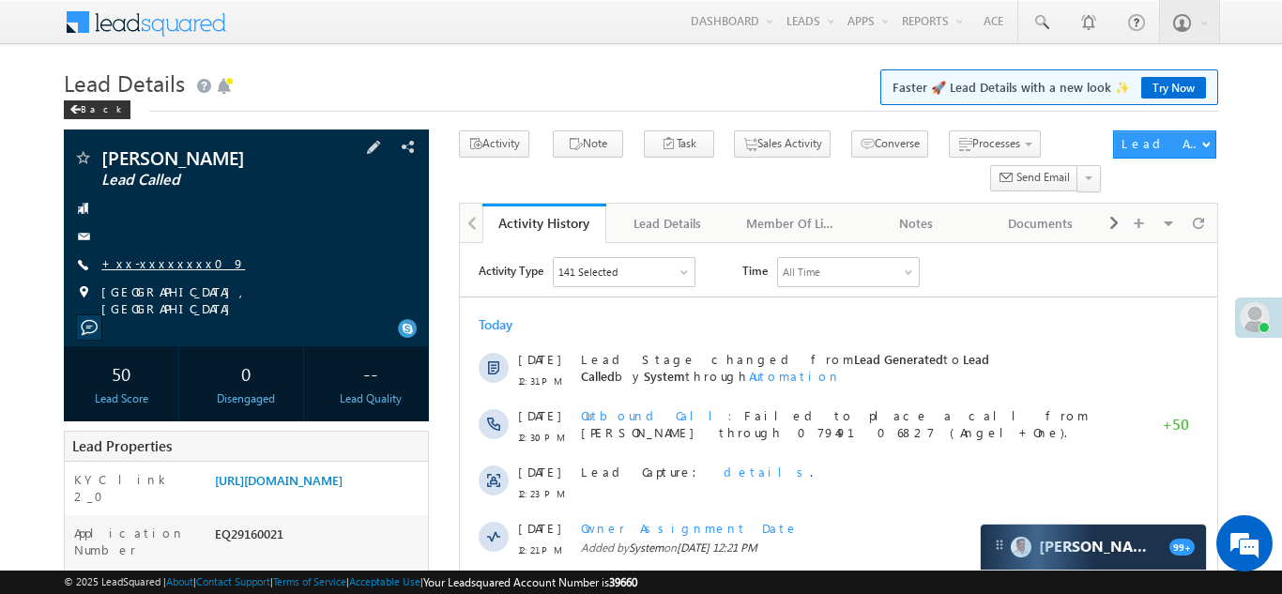
click at [156, 269] on link "+xx-xxxxxxxx09" at bounding box center [173, 263] width 144 height 16
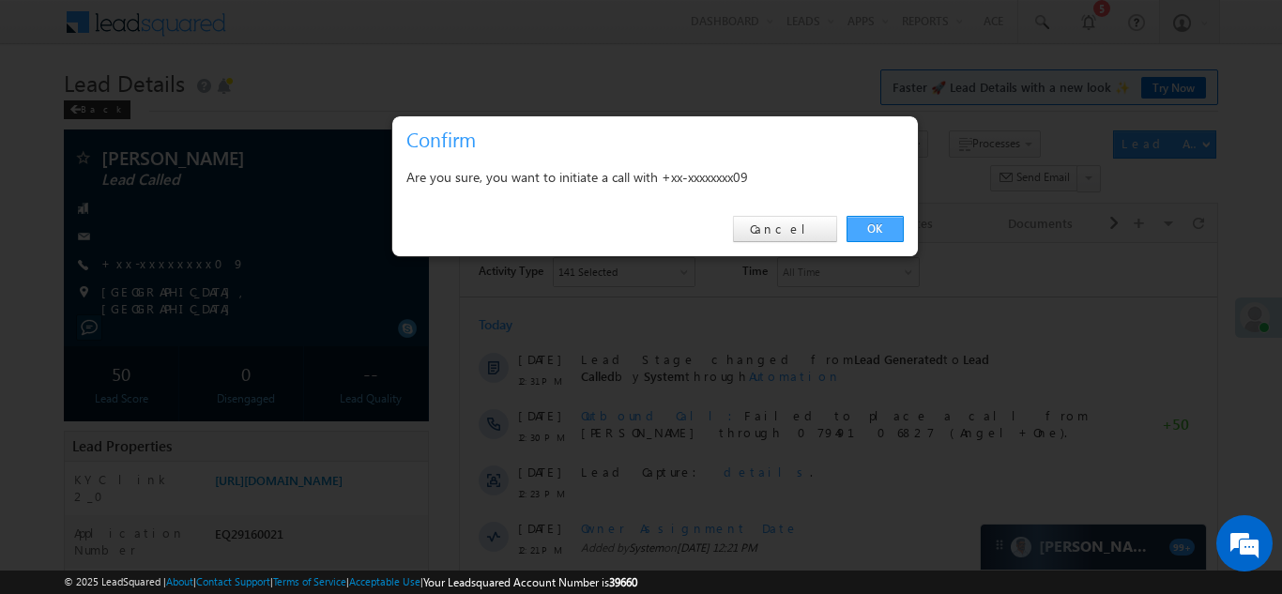
click at [871, 226] on link "OK" at bounding box center [875, 229] width 57 height 26
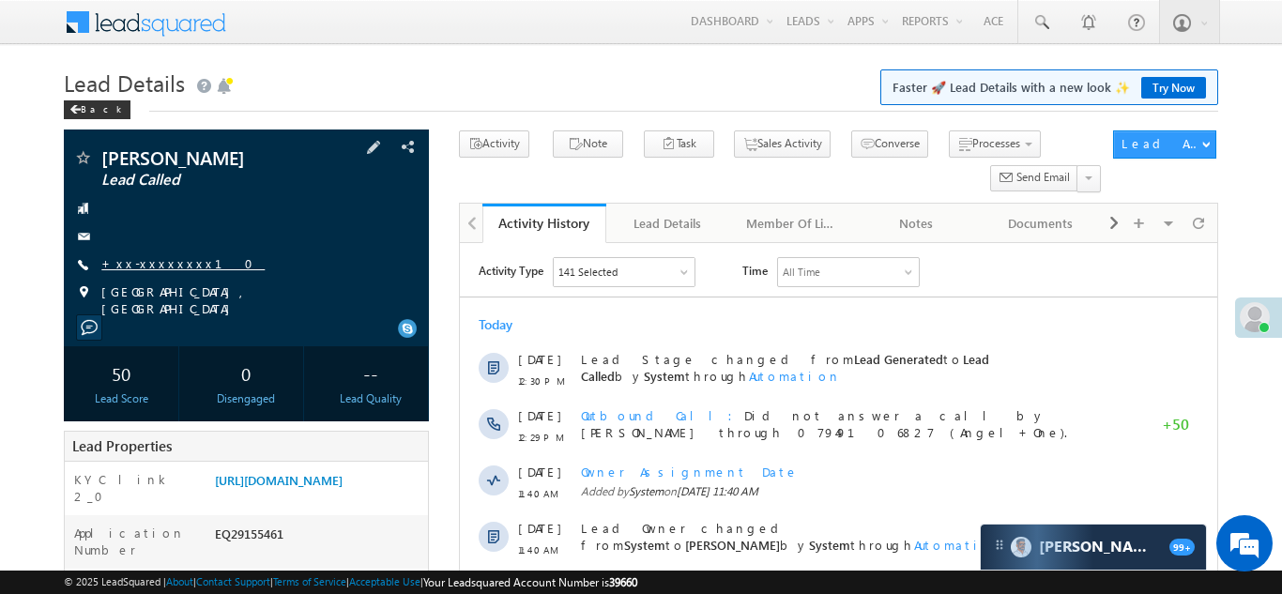
click at [145, 256] on link "+xx-xxxxxxxx10" at bounding box center [182, 263] width 163 height 16
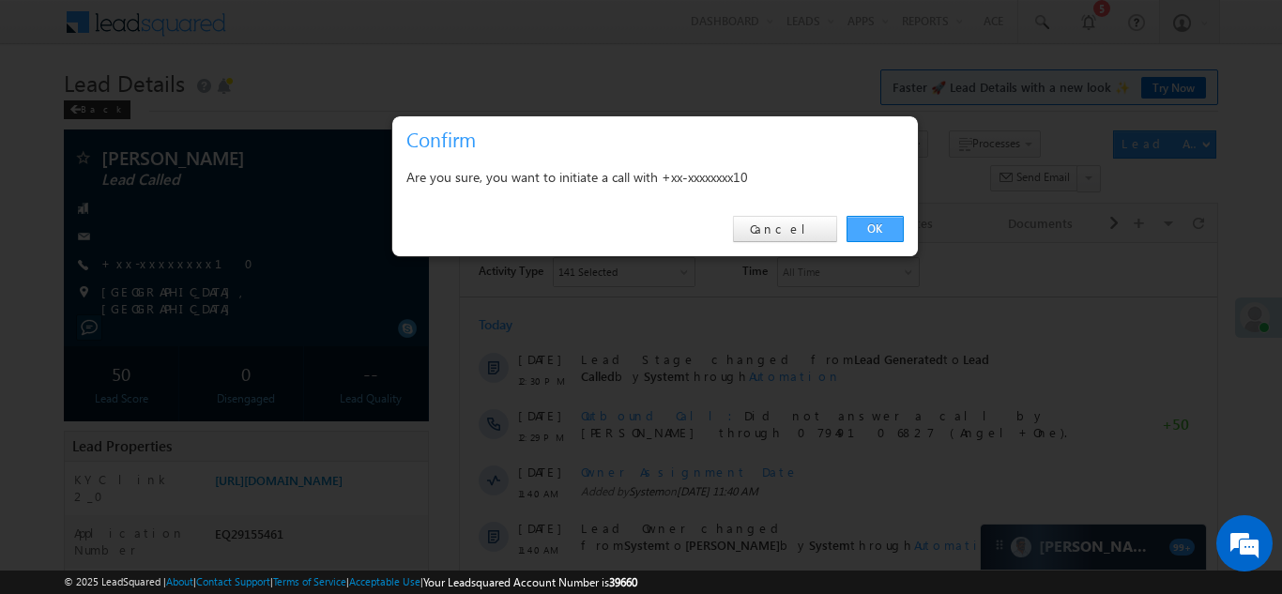
click at [876, 225] on link "OK" at bounding box center [875, 229] width 57 height 26
click at [875, 230] on link "OK" at bounding box center [875, 229] width 57 height 26
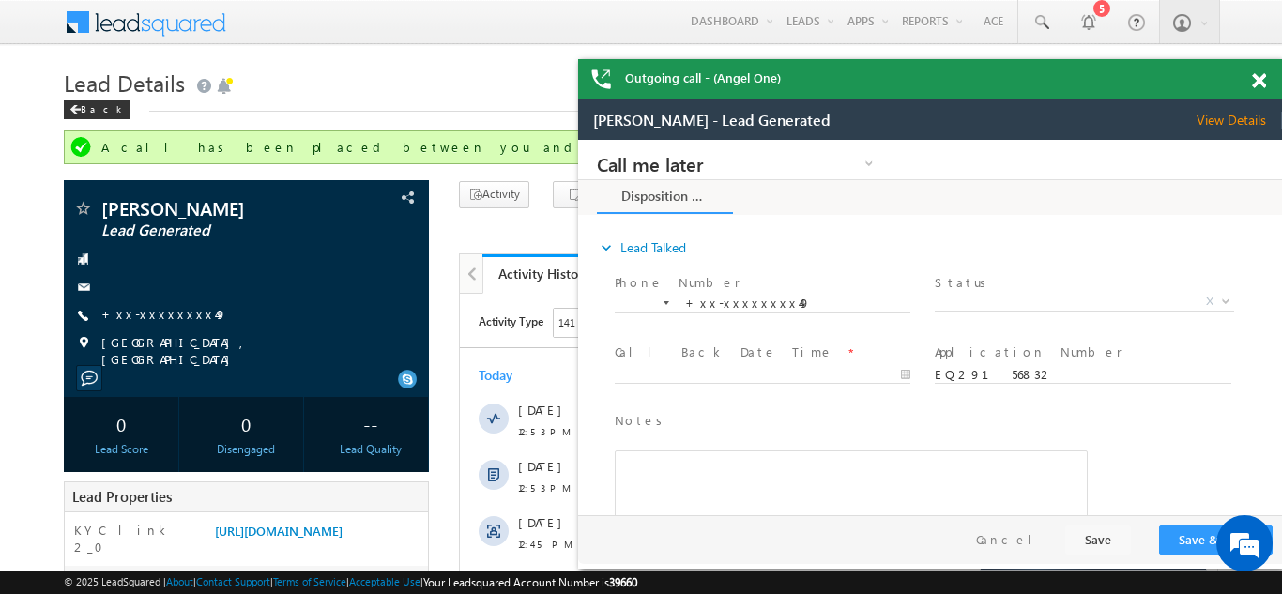
click at [1259, 76] on span at bounding box center [1259, 81] width 14 height 16
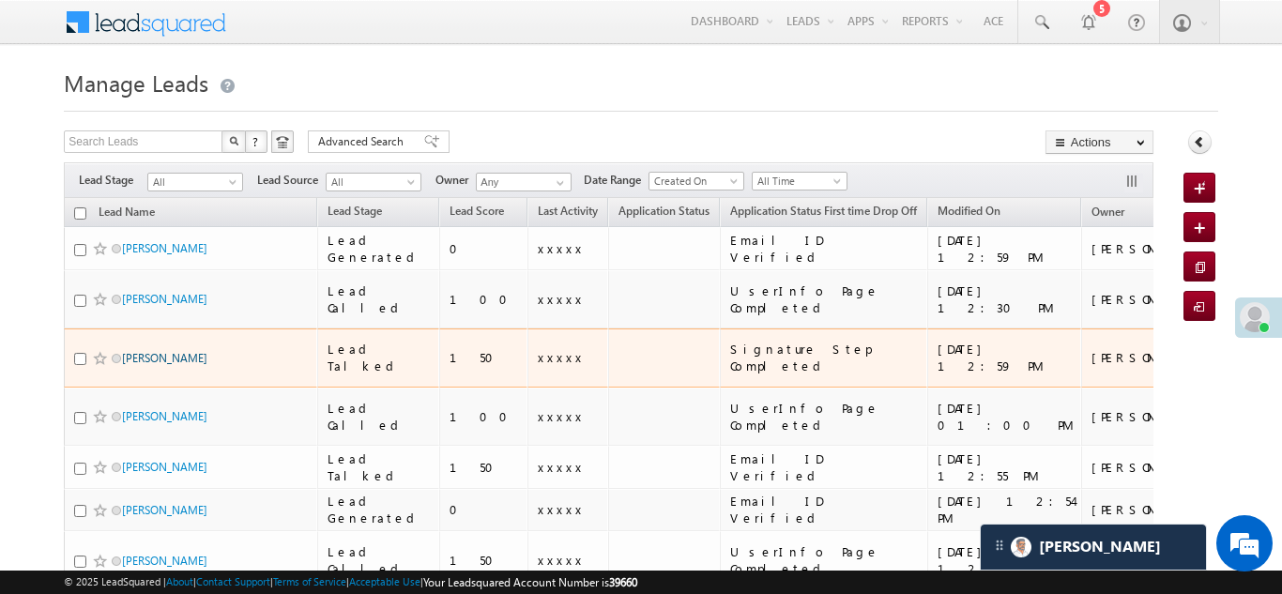
click at [173, 351] on link "Deepak Sharma" at bounding box center [164, 358] width 85 height 14
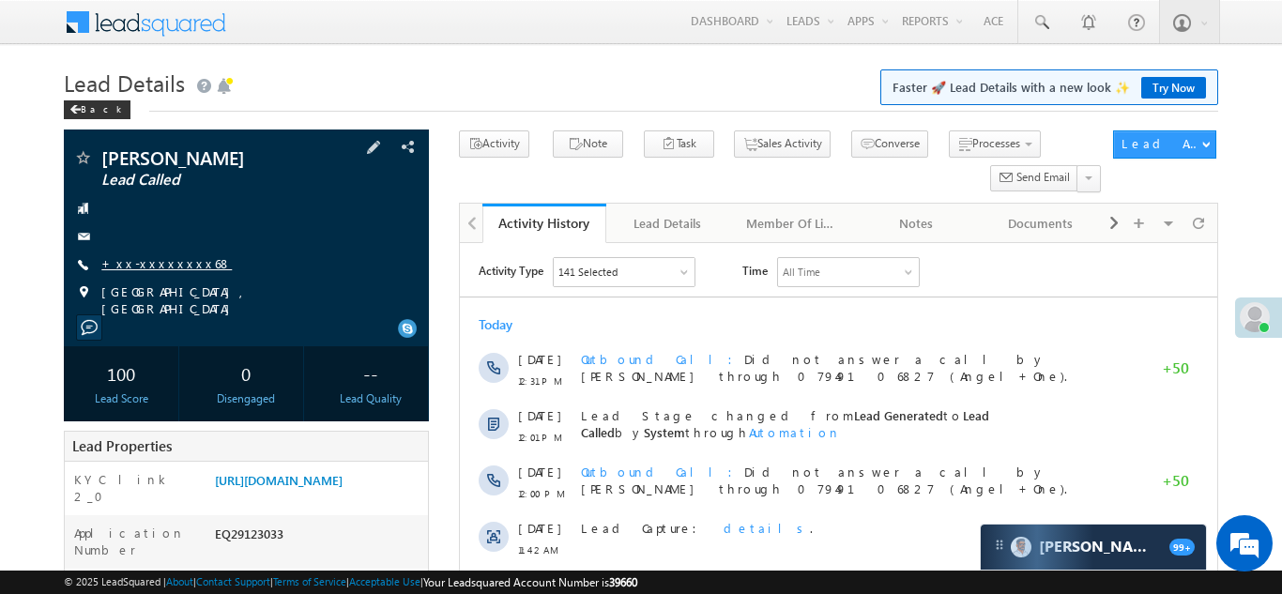
click at [153, 263] on link "+xx-xxxxxxxx68" at bounding box center [166, 263] width 130 height 16
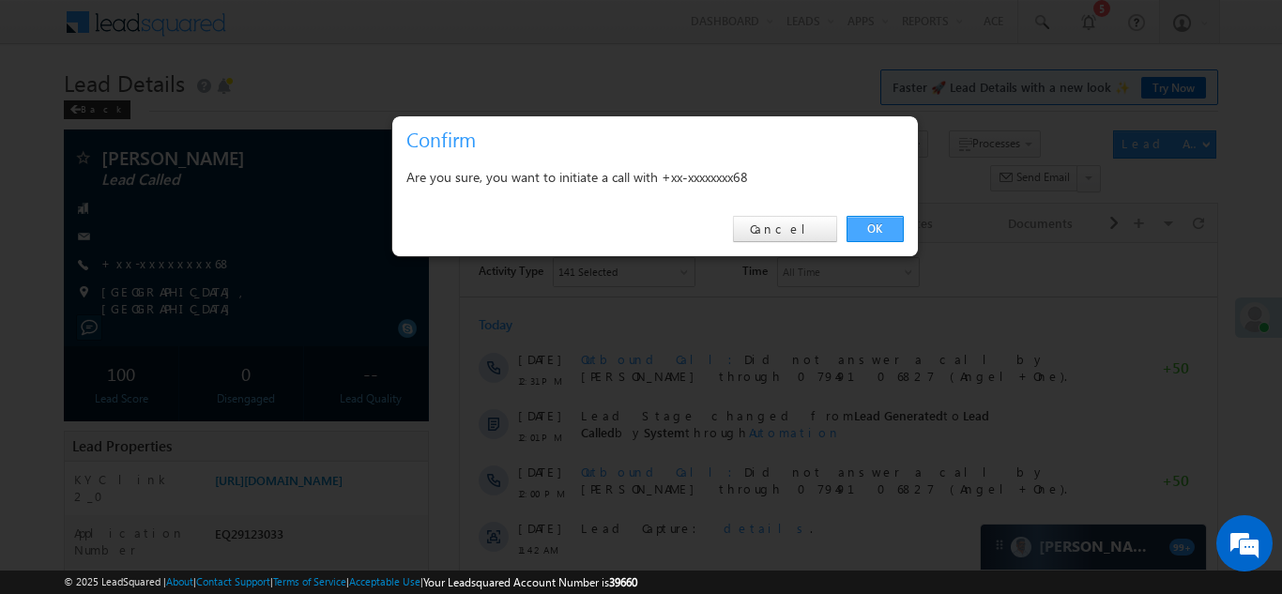
click at [869, 230] on link "OK" at bounding box center [875, 229] width 57 height 26
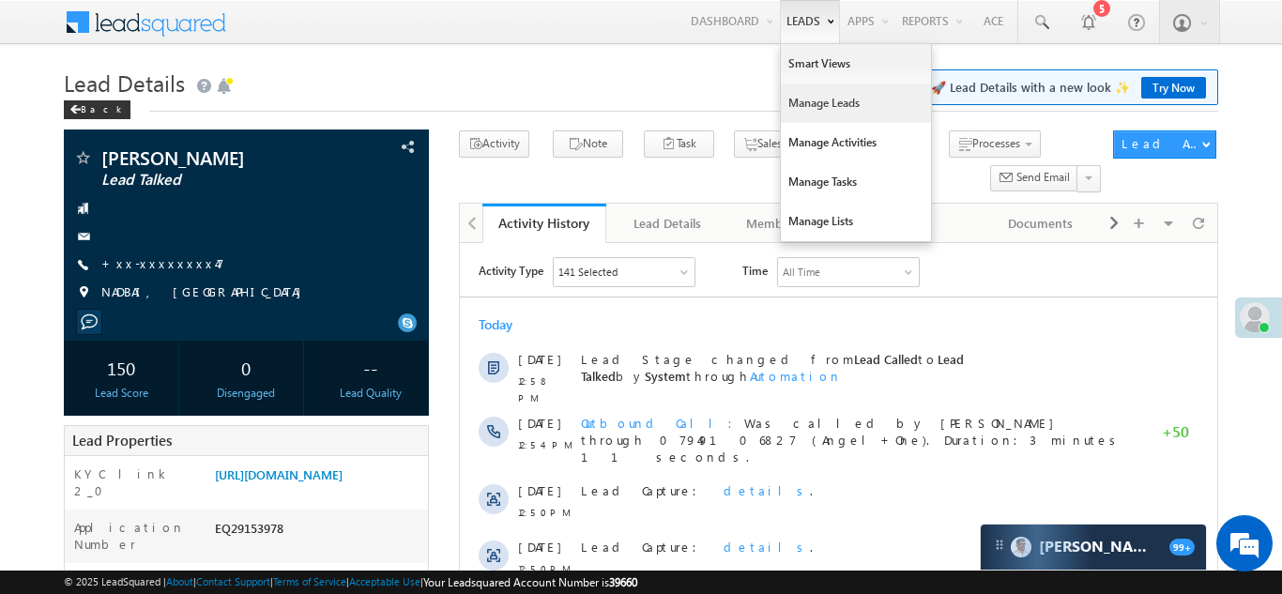
click at [795, 106] on link "Manage Leads" at bounding box center [856, 103] width 150 height 39
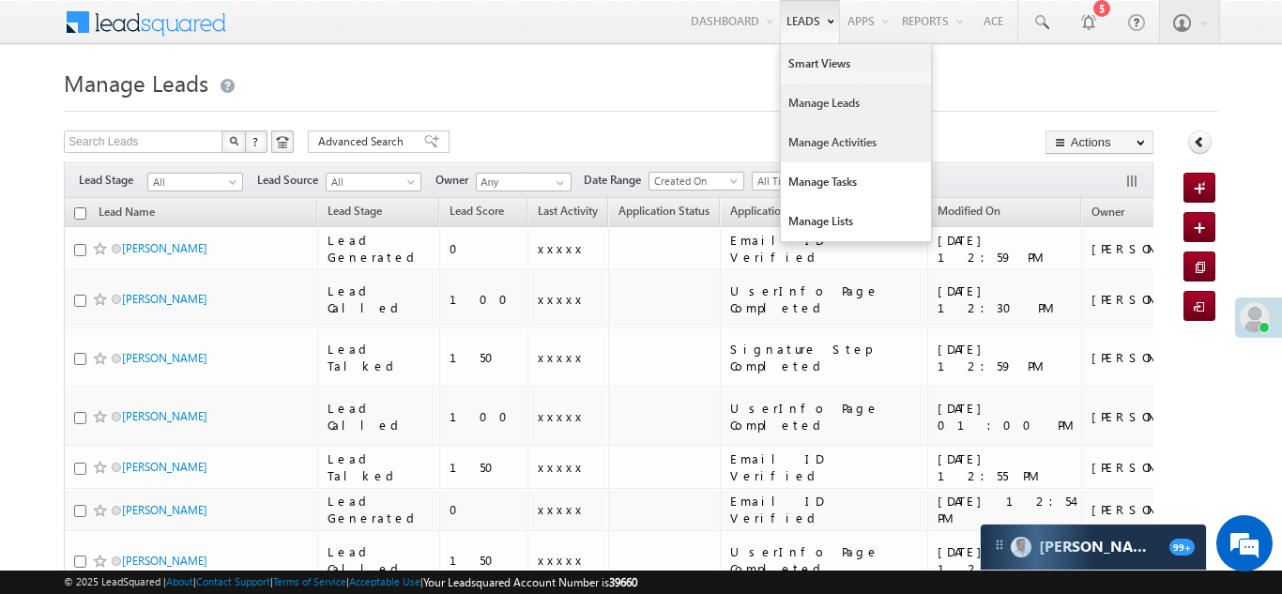
click at [803, 136] on link "Manage Activities" at bounding box center [856, 142] width 150 height 39
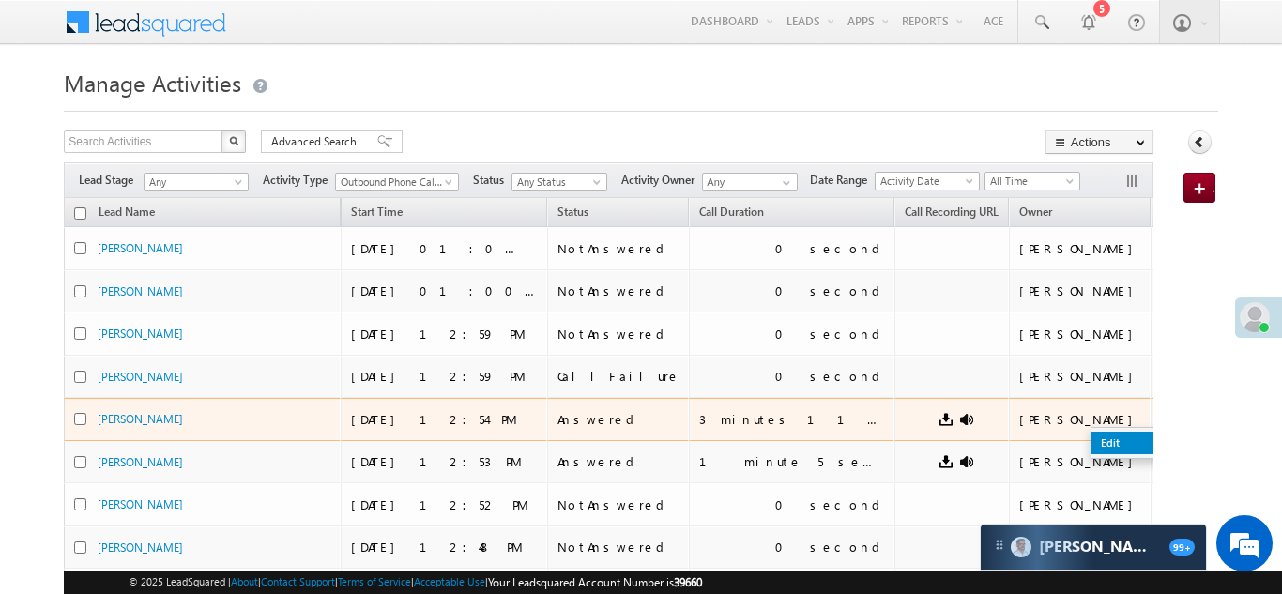
click at [1091, 445] on link "Edit" at bounding box center [1138, 443] width 94 height 23
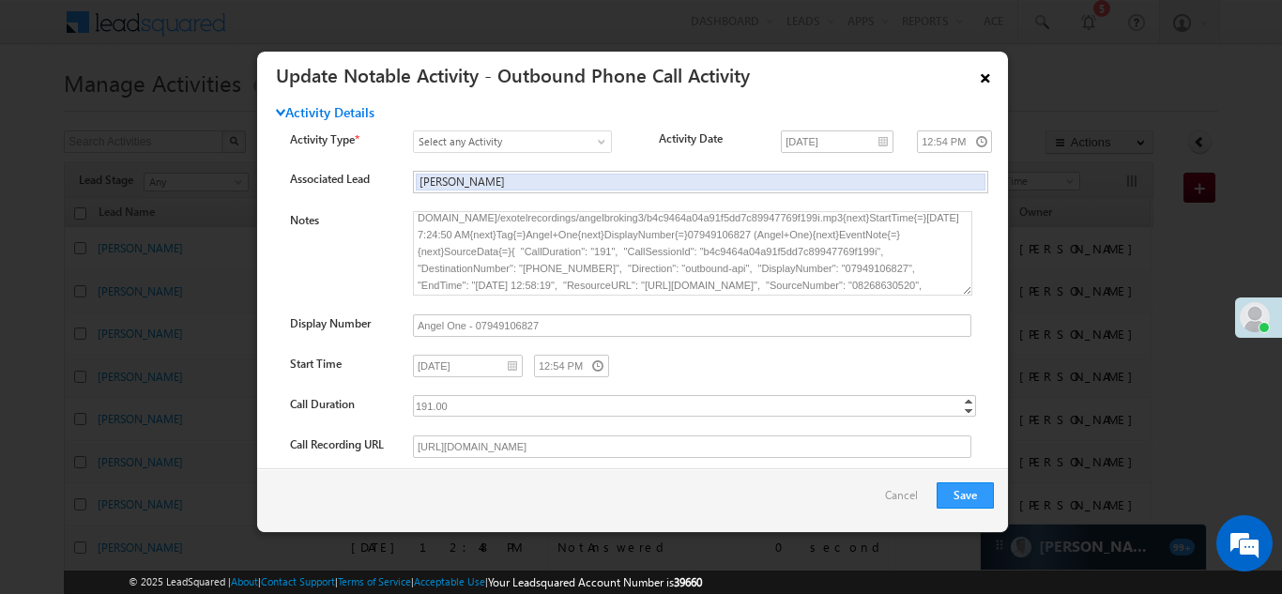
click at [984, 76] on link "×" at bounding box center [985, 74] width 32 height 33
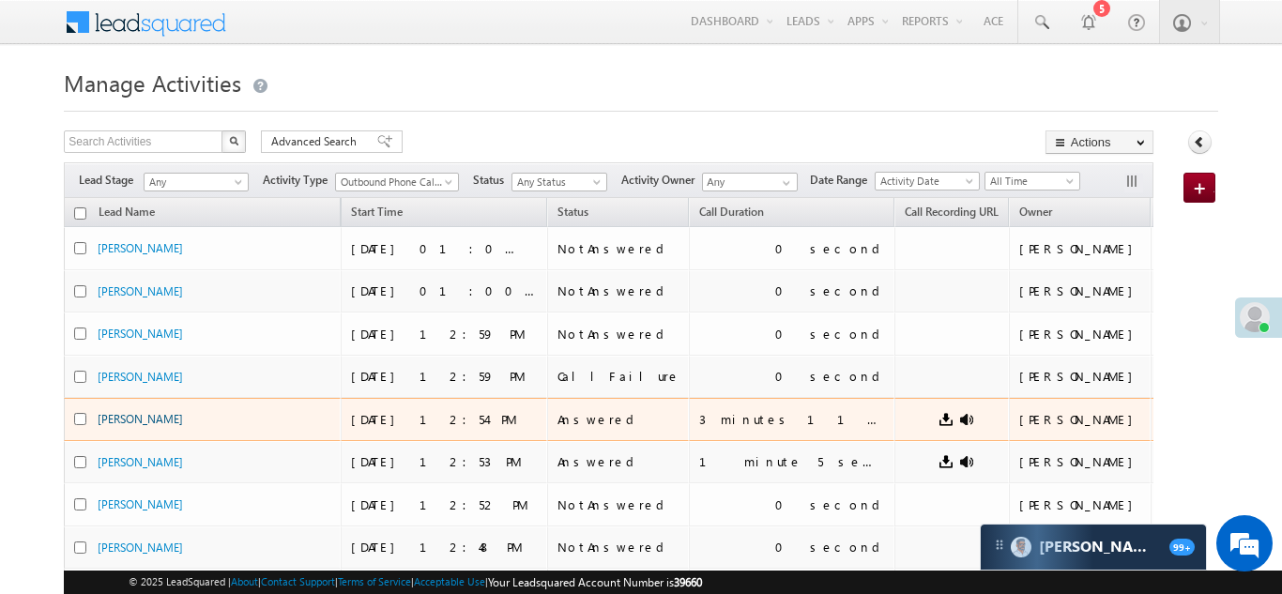
click at [157, 419] on link "Deepak Sharma" at bounding box center [140, 419] width 85 height 14
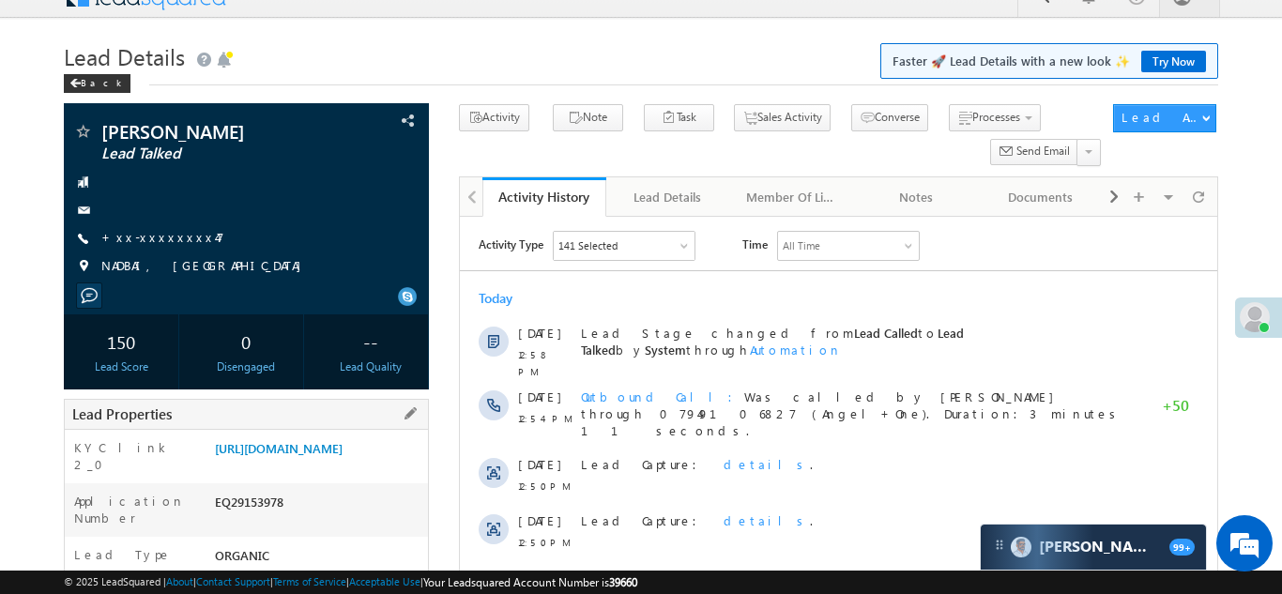
scroll to position [86, 0]
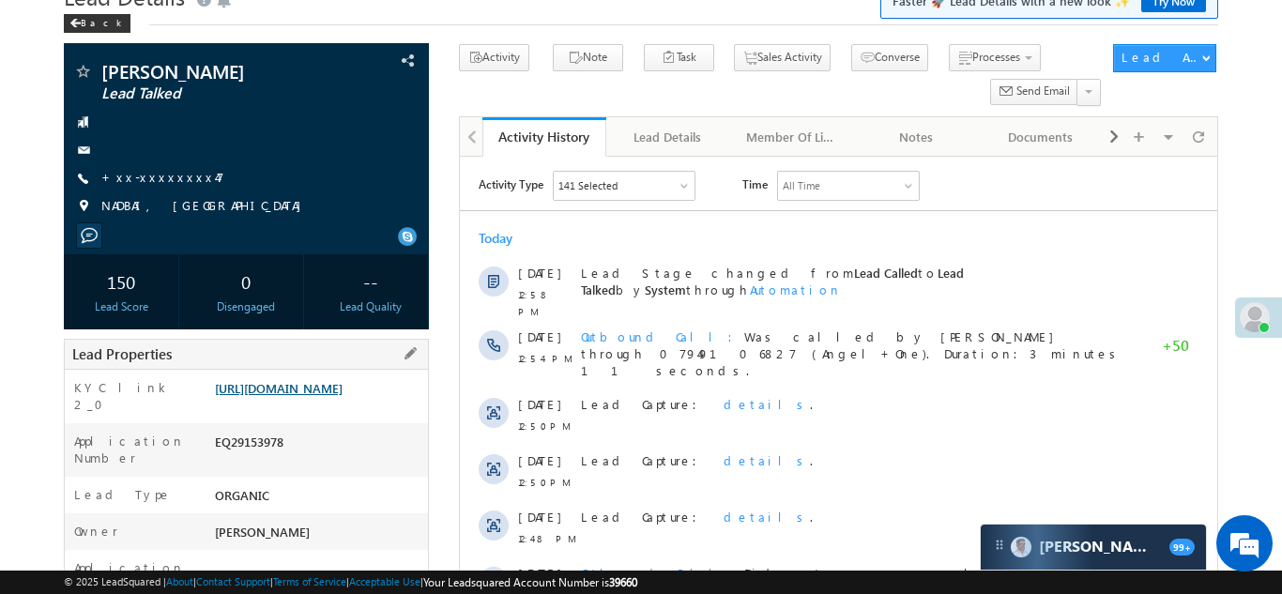
click at [297, 396] on link "https://angelbroking1-pk3em7sa.customui-test.leadsquared.com?leadId=07c336b1-ea…" at bounding box center [279, 388] width 128 height 16
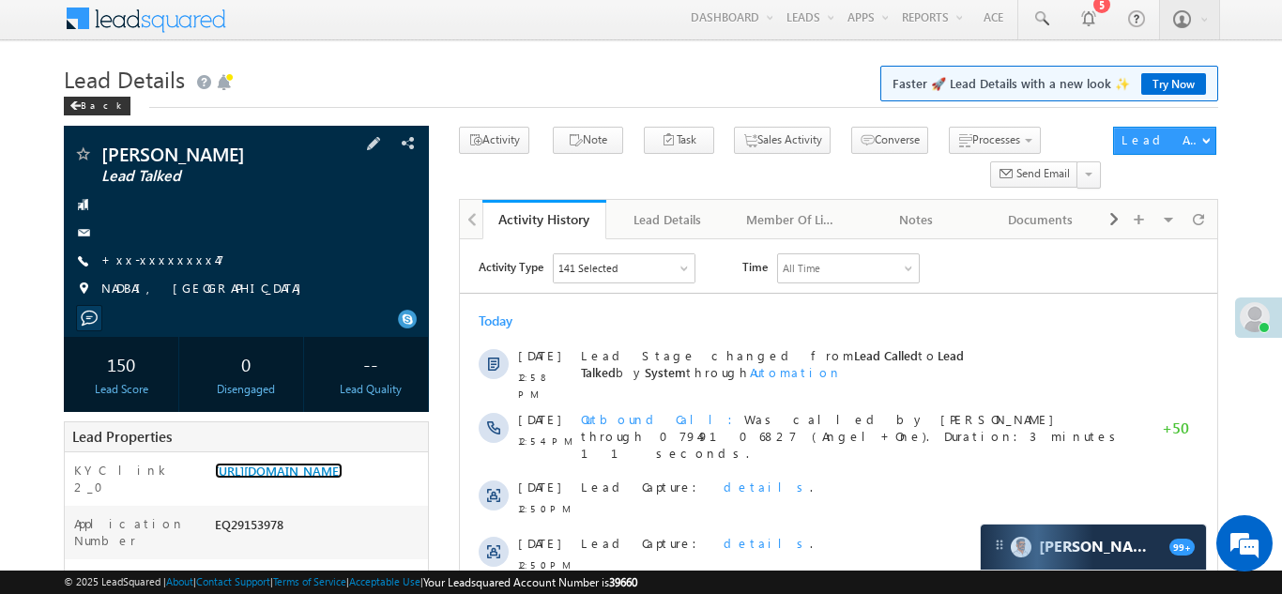
scroll to position [0, 0]
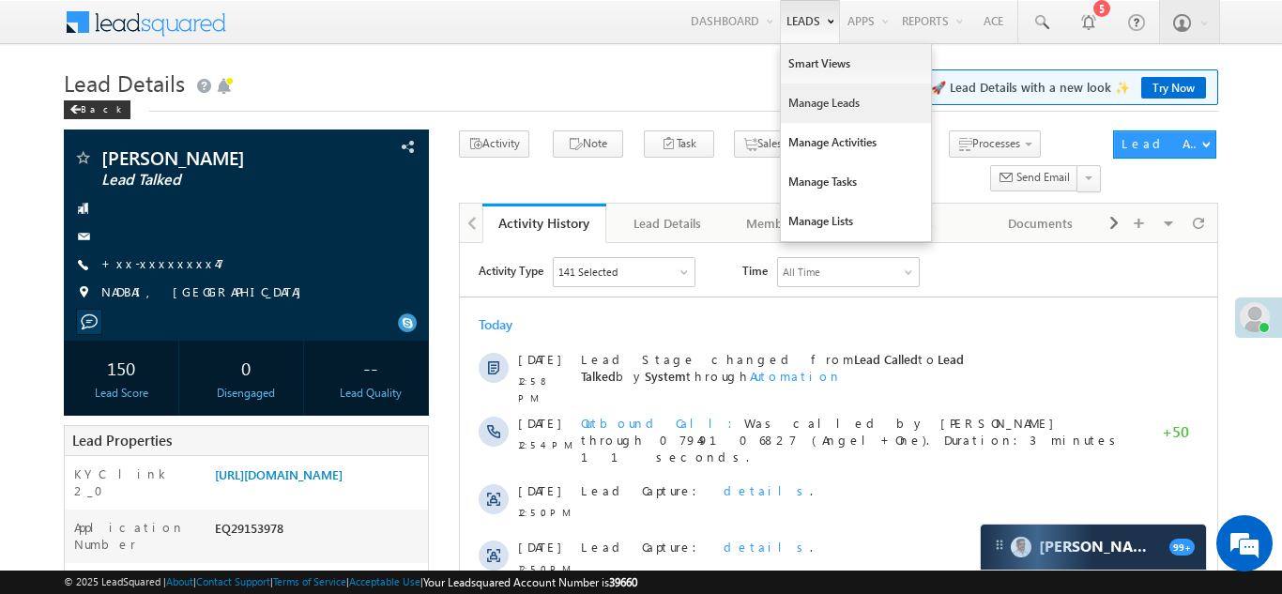
click at [814, 100] on link "Manage Leads" at bounding box center [856, 103] width 150 height 39
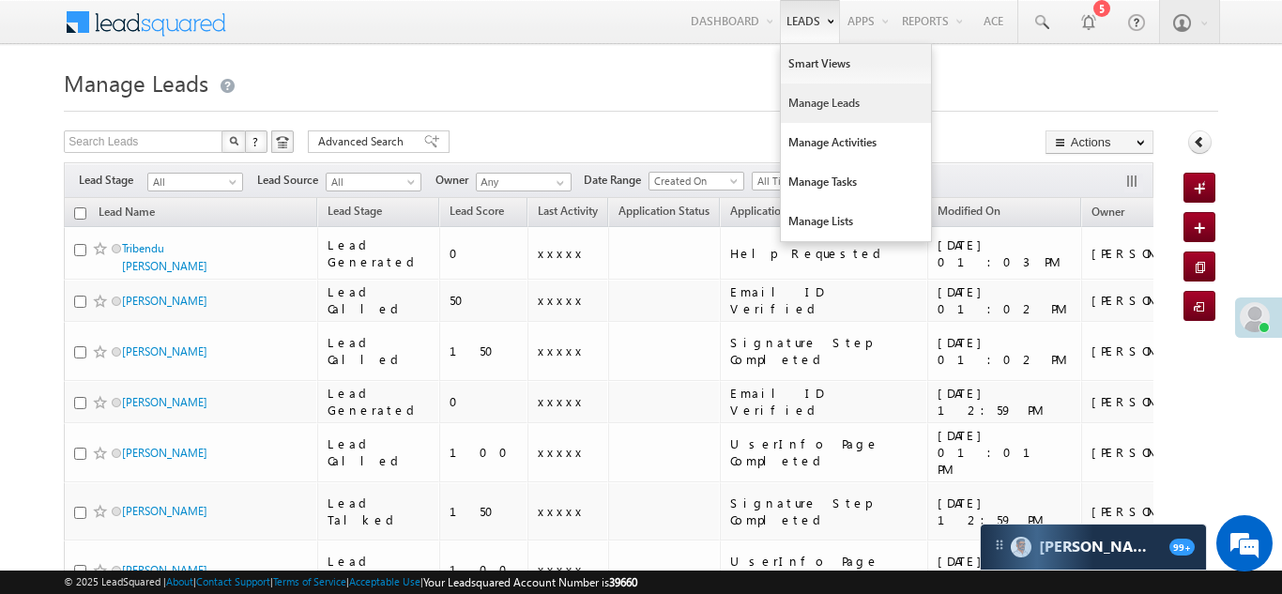
click at [794, 106] on link "Manage Leads" at bounding box center [856, 103] width 150 height 39
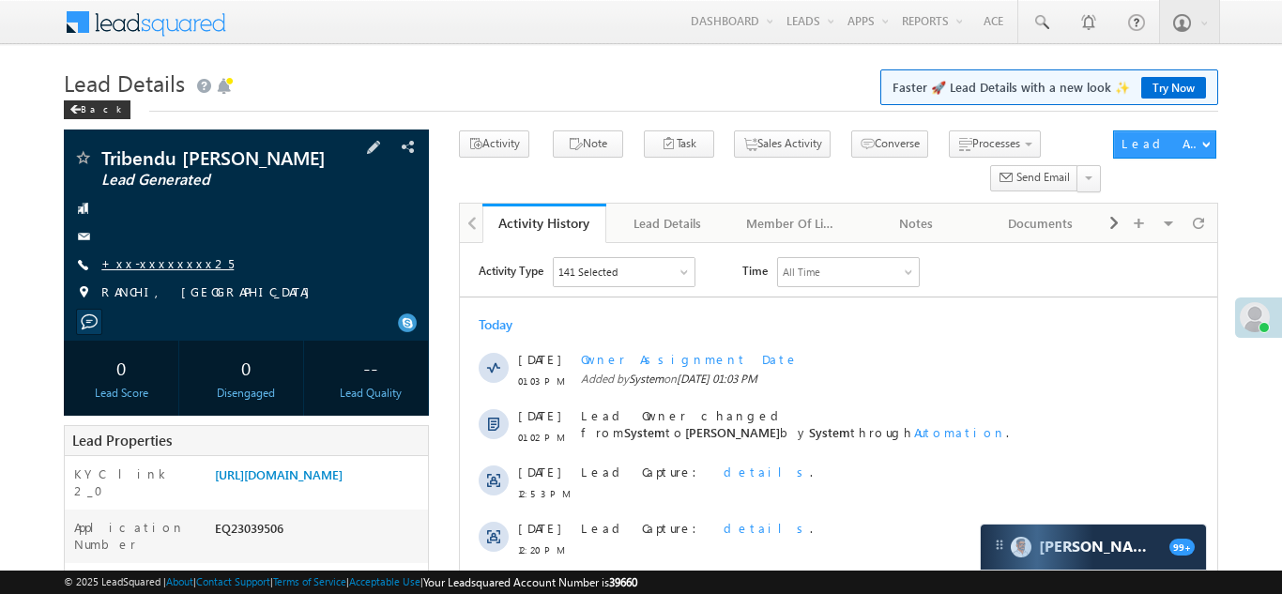
click at [155, 261] on link "+xx-xxxxxxxx25" at bounding box center [167, 263] width 132 height 16
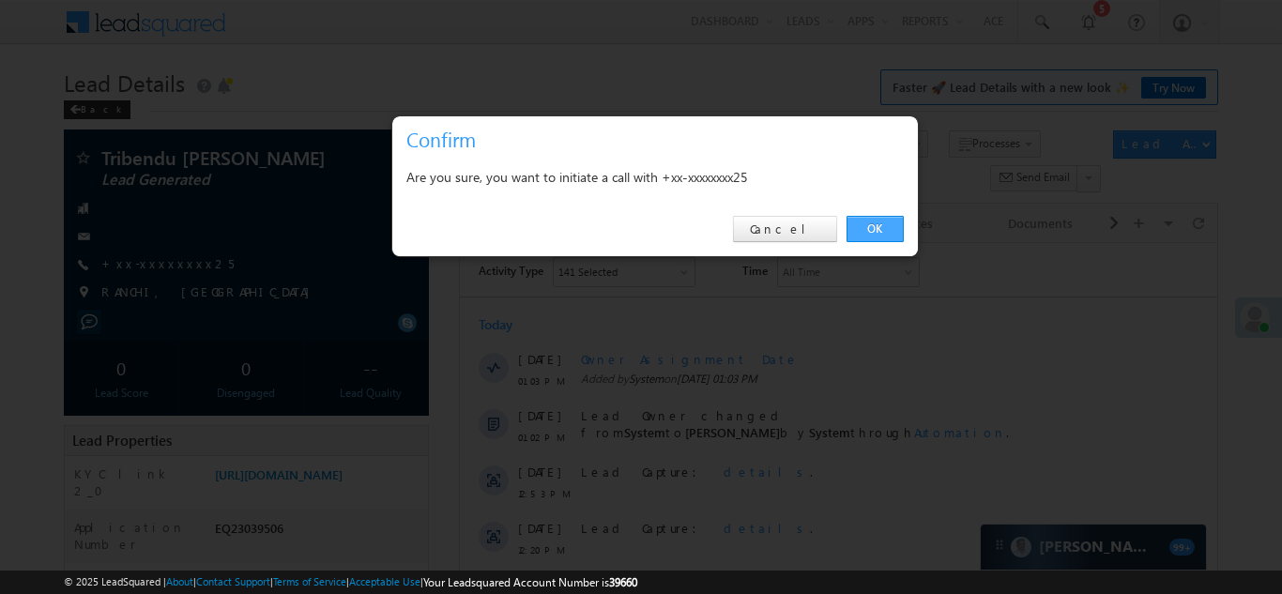
click at [875, 224] on link "OK" at bounding box center [875, 229] width 57 height 26
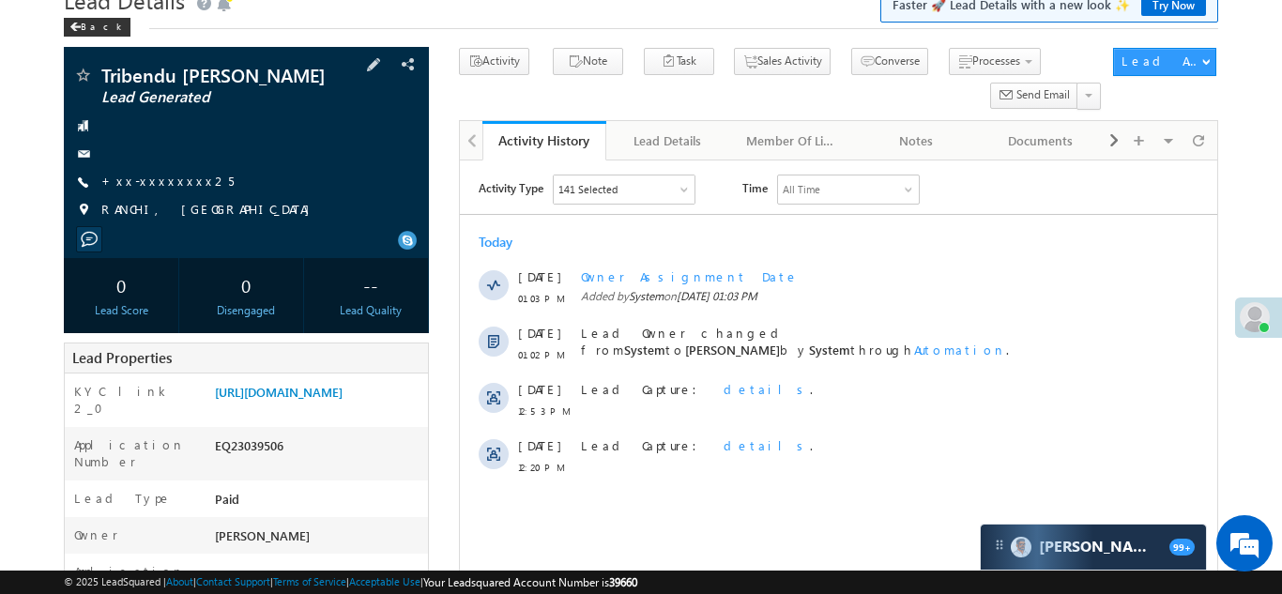
scroll to position [340, 0]
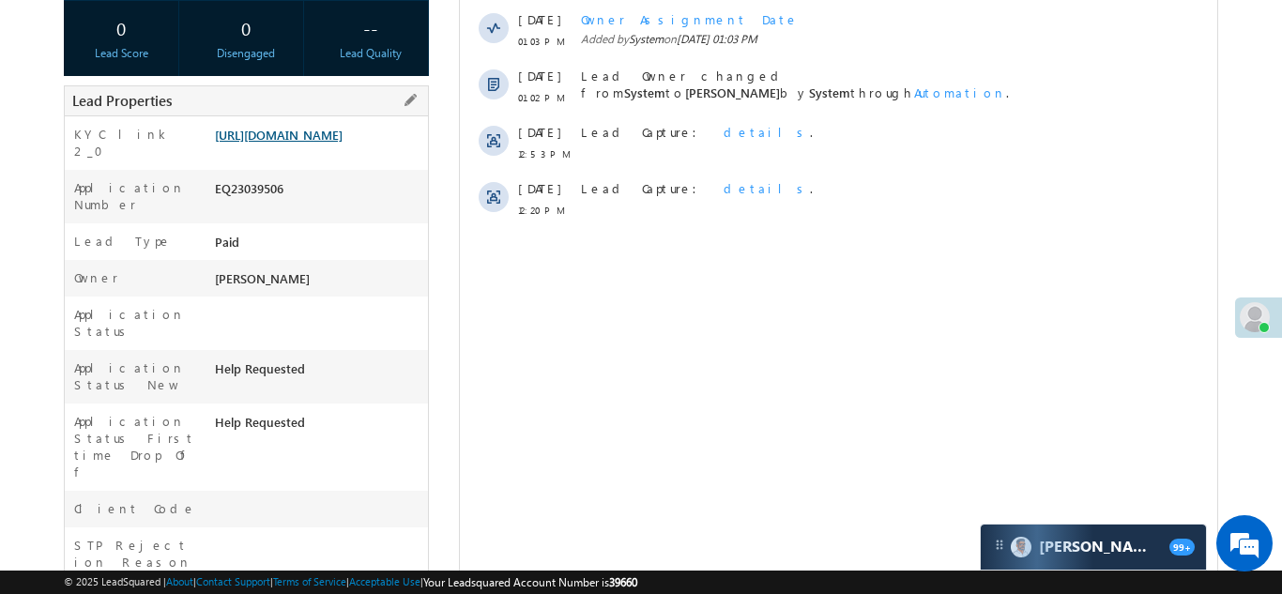
click at [307, 140] on link "[URL][DOMAIN_NAME]" at bounding box center [279, 135] width 128 height 16
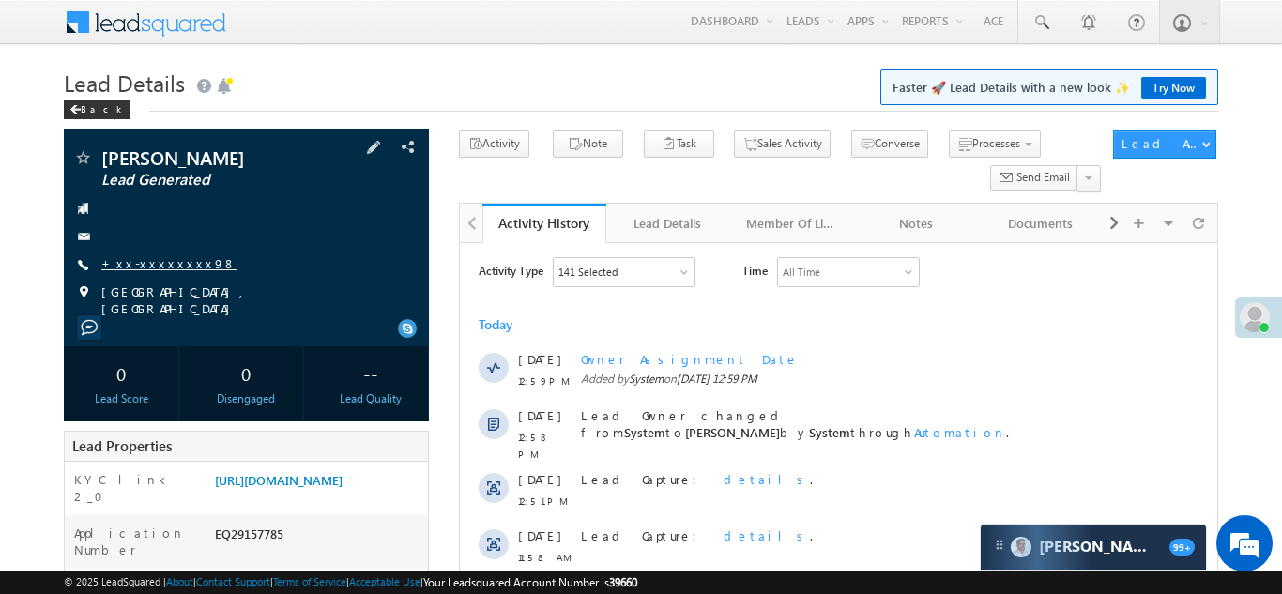
click at [148, 267] on link "+xx-xxxxxxxx98" at bounding box center [168, 263] width 135 height 16
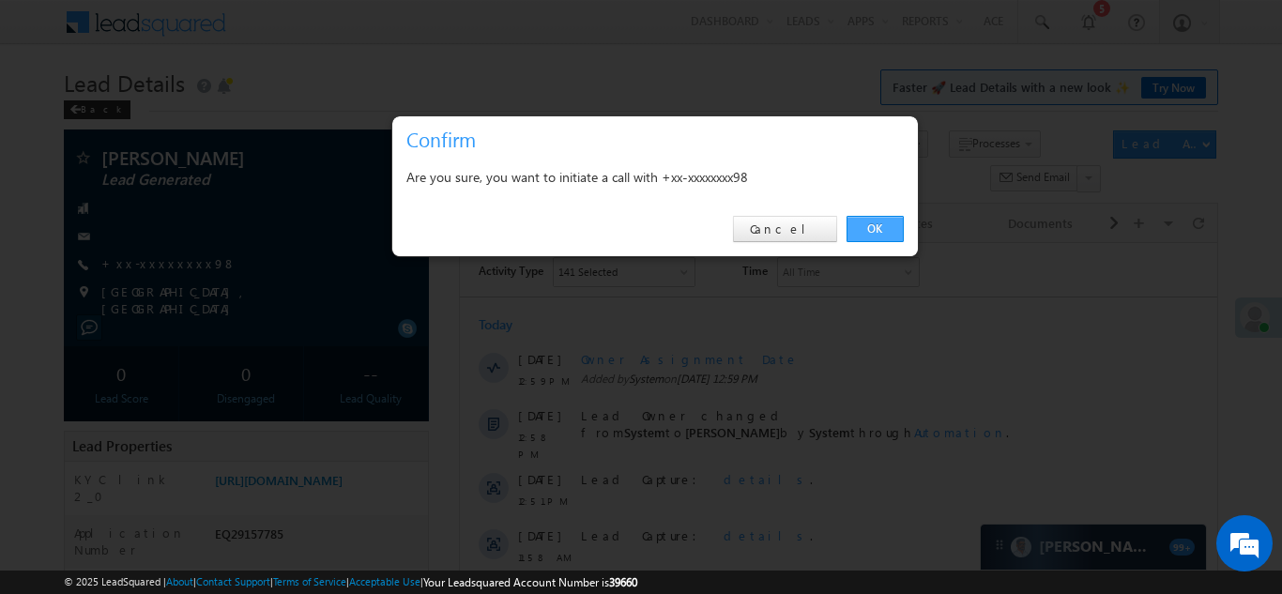
click at [871, 227] on link "OK" at bounding box center [875, 229] width 57 height 26
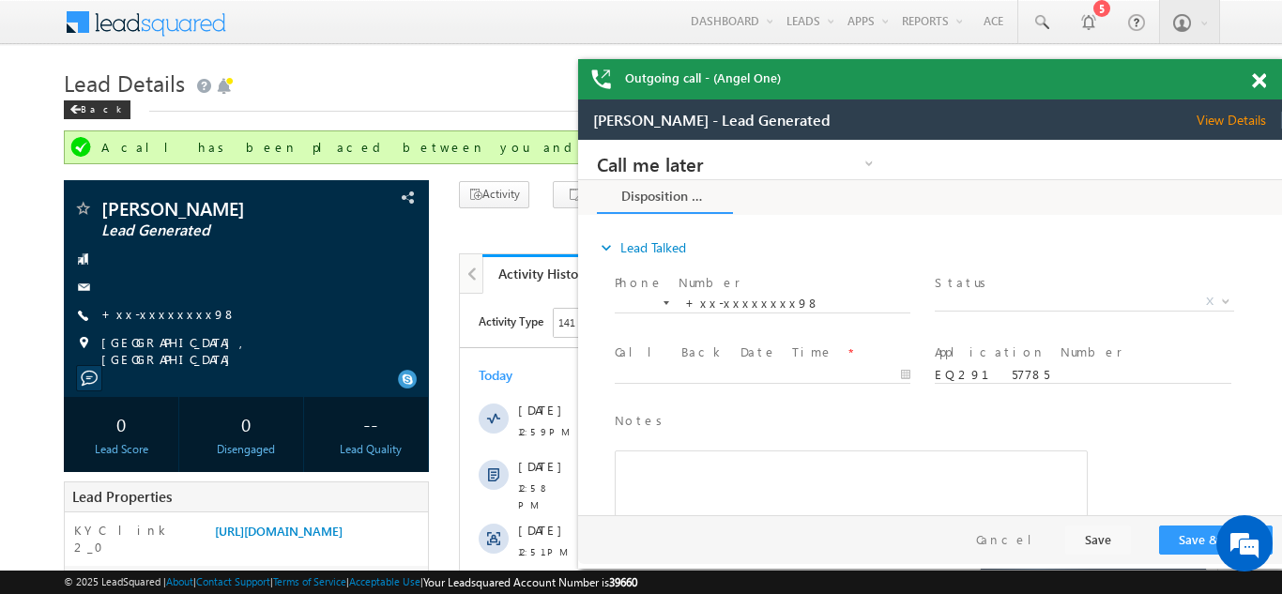
click at [1263, 85] on span at bounding box center [1259, 81] width 14 height 16
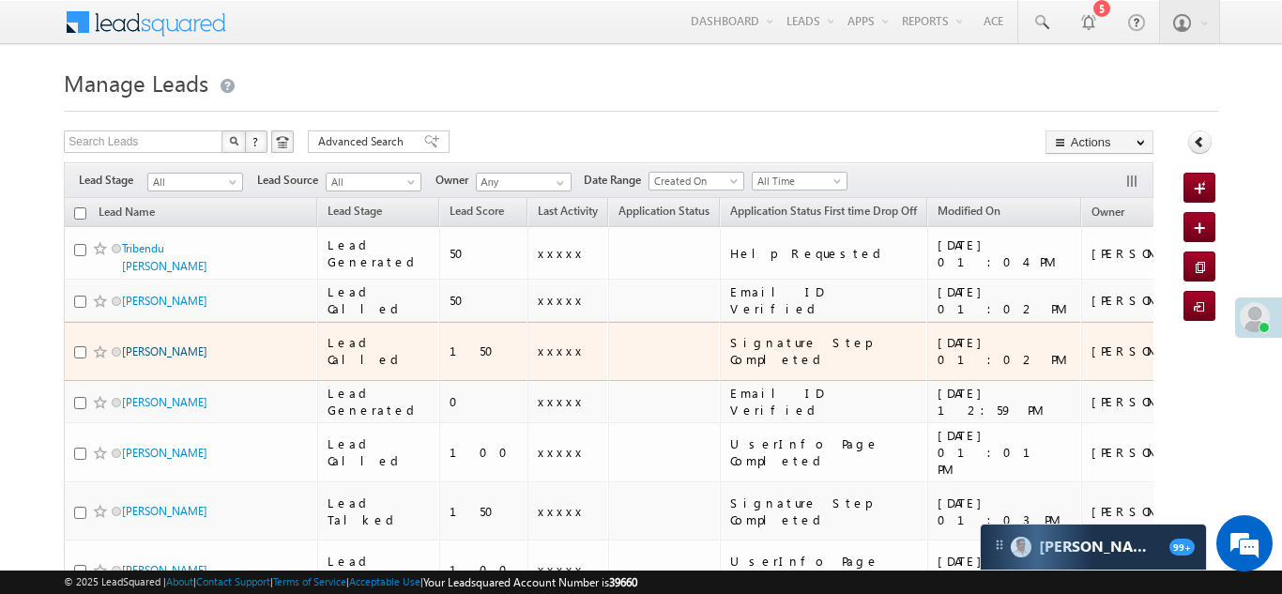
click at [152, 344] on link "Swapnil jain" at bounding box center [164, 351] width 85 height 14
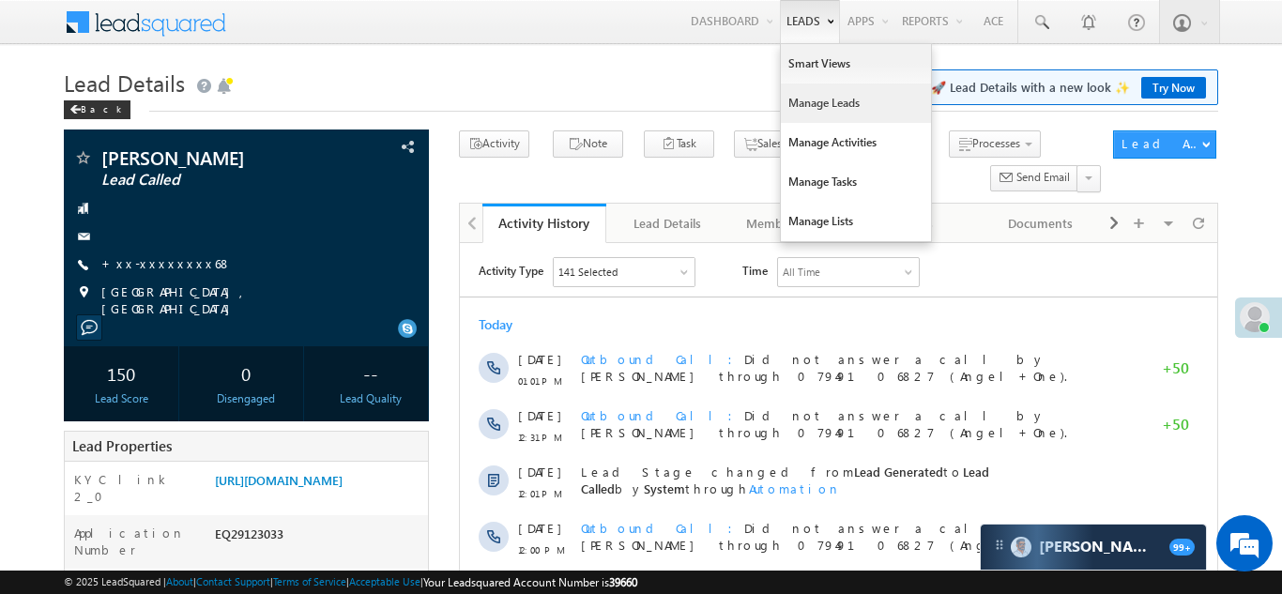
click at [790, 99] on link "Manage Leads" at bounding box center [856, 103] width 150 height 39
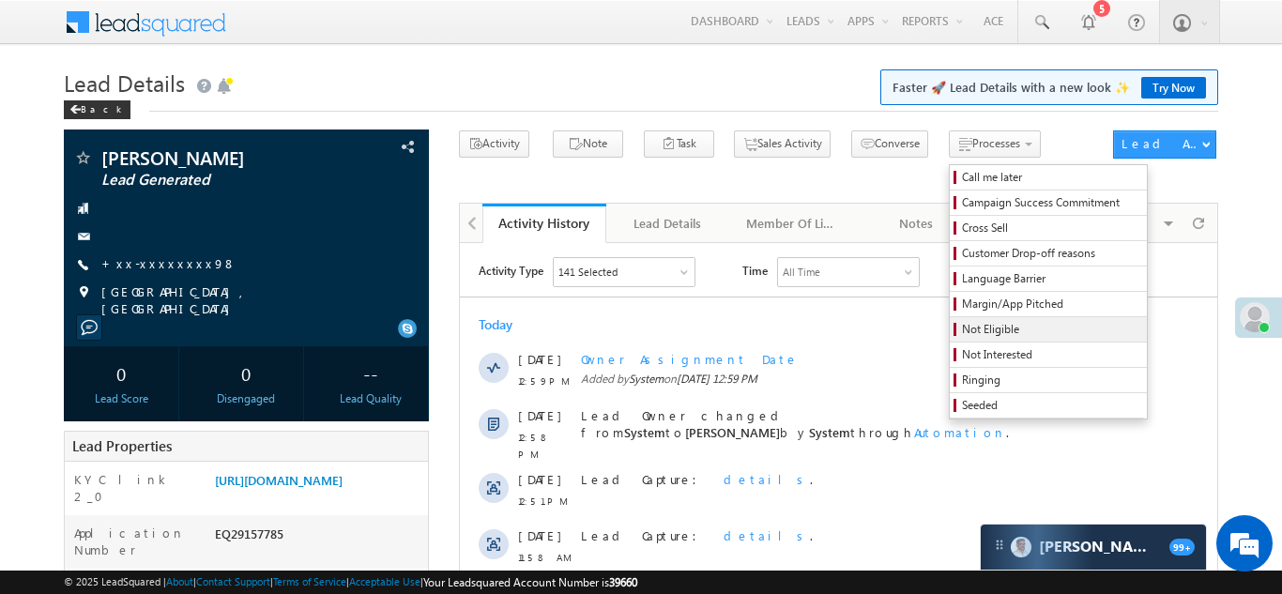
click at [962, 330] on span "Not Eligible" at bounding box center [1051, 329] width 178 height 17
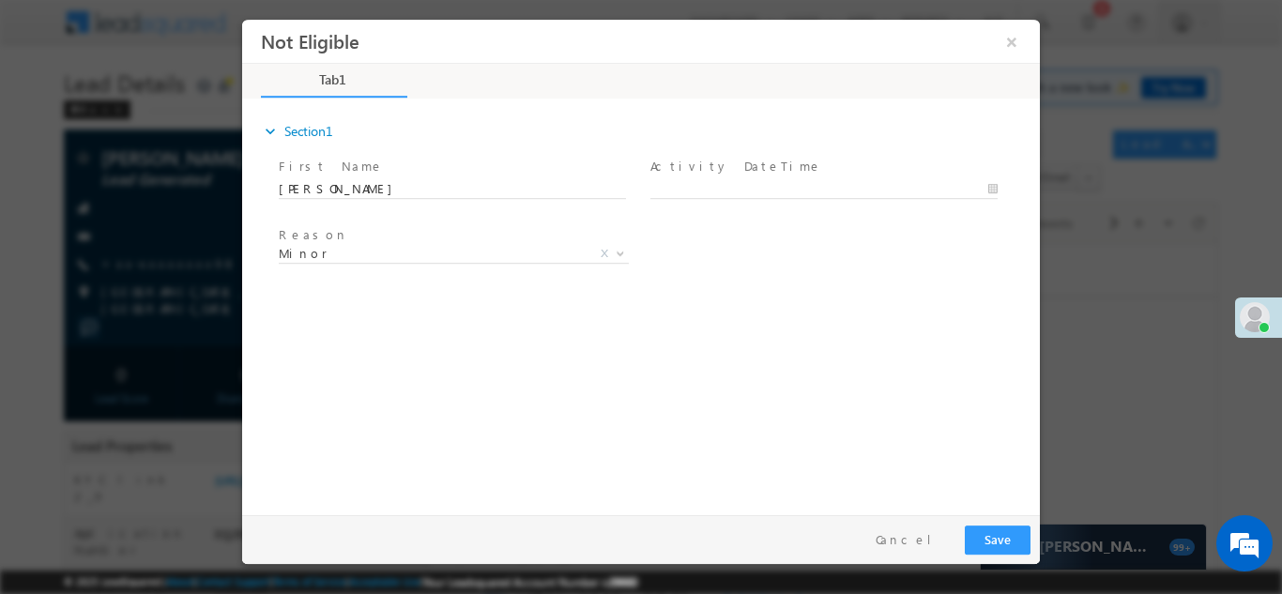
click at [743, 176] on div at bounding box center [832, 187] width 364 height 23
type input "[DATE] 1:06 PM"
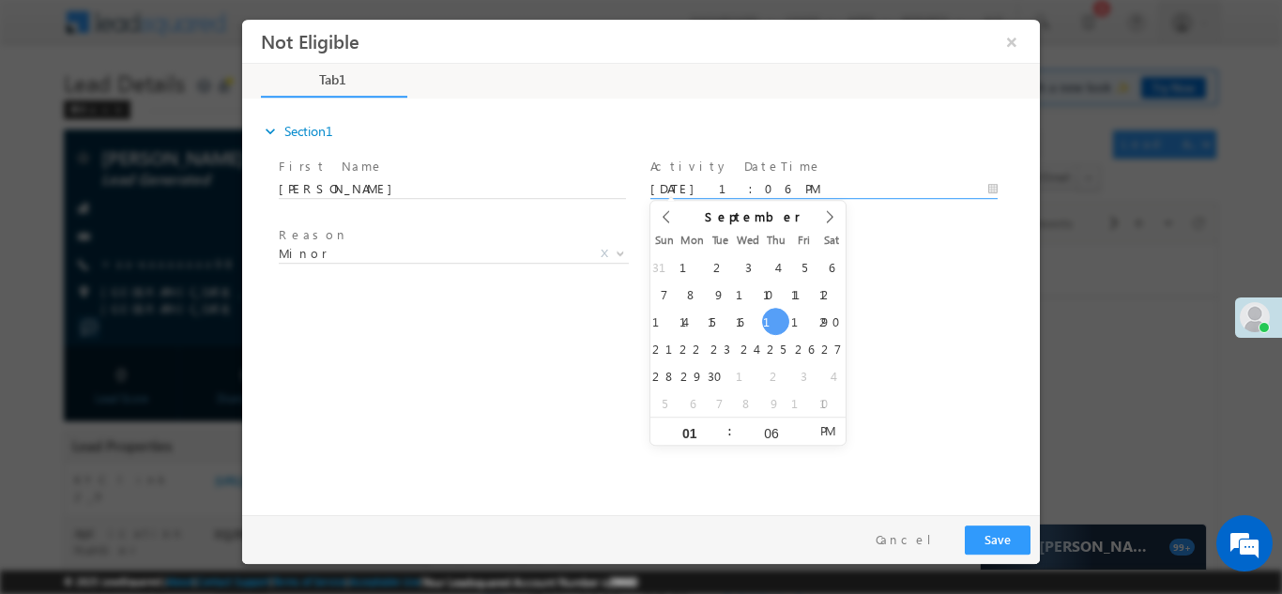
click at [740, 194] on body "Not Eligible ×" at bounding box center [641, 262] width 798 height 487
click at [876, 337] on div "expand_more Section1 First Name *" at bounding box center [646, 302] width 788 height 405
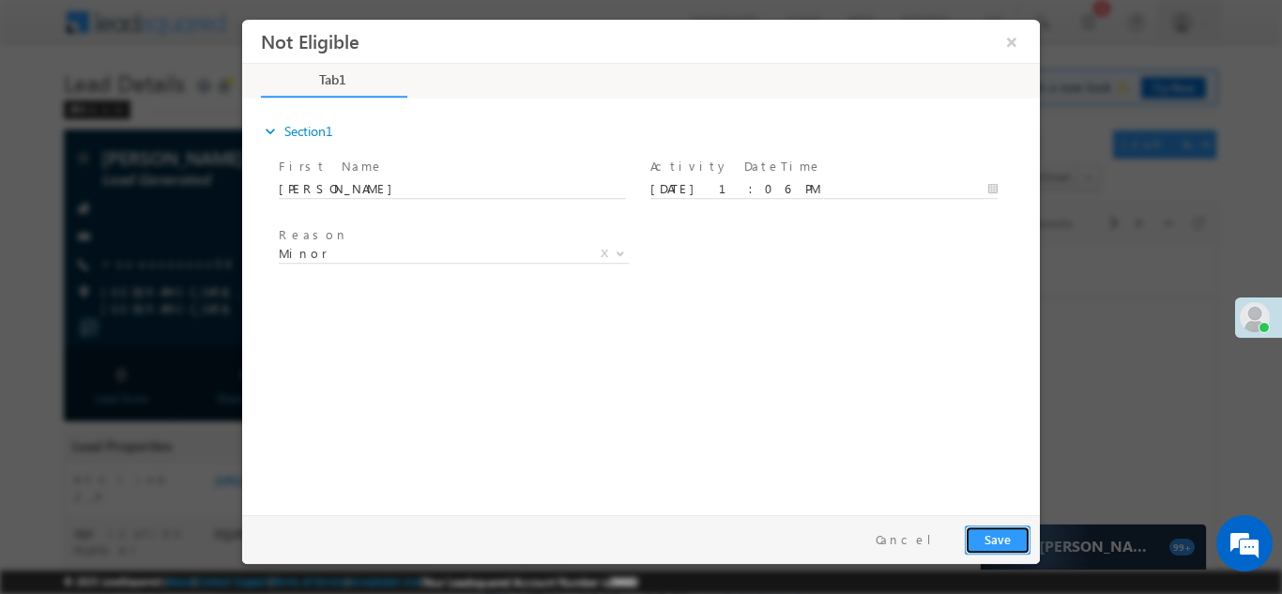
click at [976, 532] on button "Save" at bounding box center [998, 539] width 66 height 29
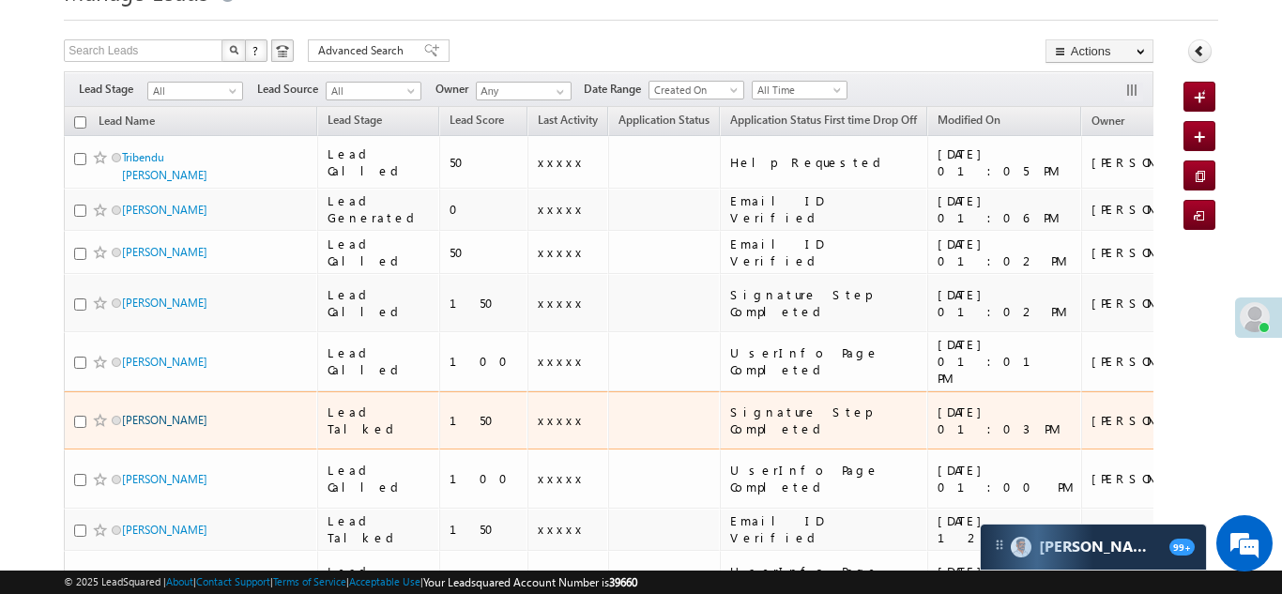
click at [143, 413] on link "[PERSON_NAME]" at bounding box center [164, 420] width 85 height 14
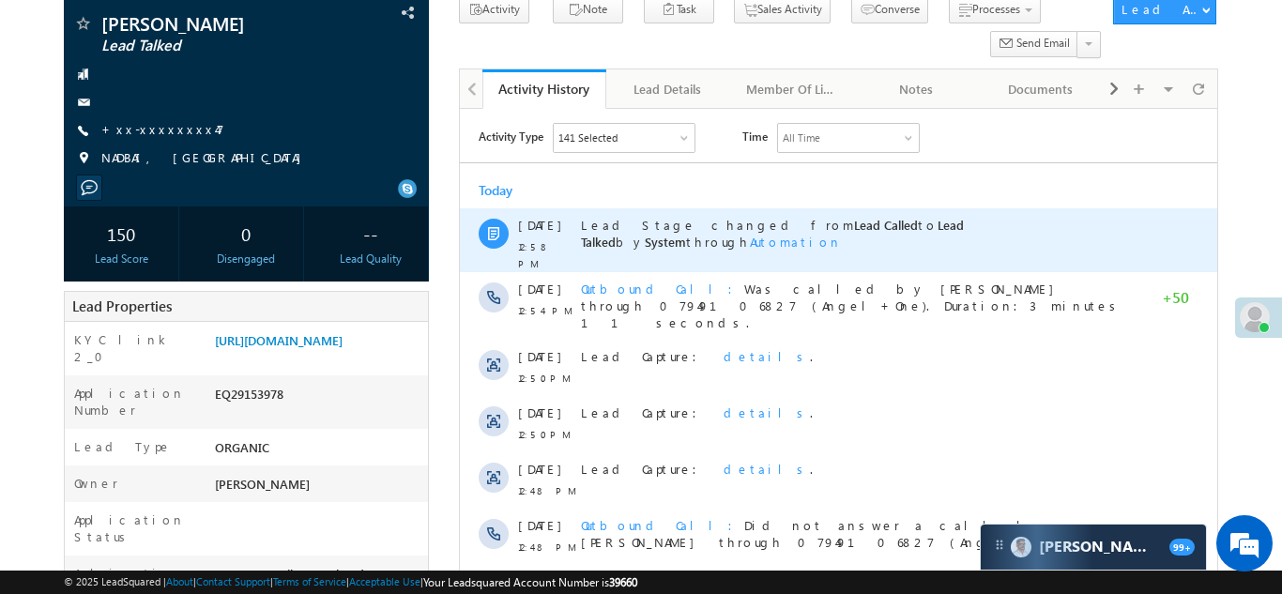
scroll to position [185, 0]
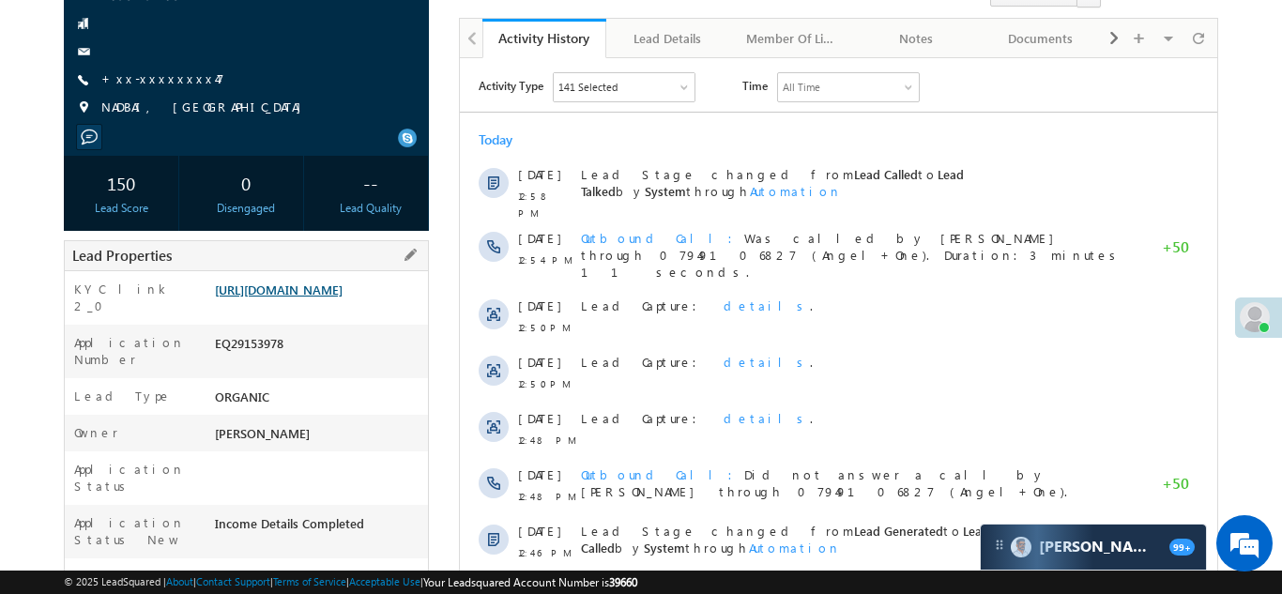
click at [296, 298] on link "https://angelbroking1-pk3em7sa.customui-test.leadsquared.com?leadId=07c336b1-ea…" at bounding box center [279, 290] width 128 height 16
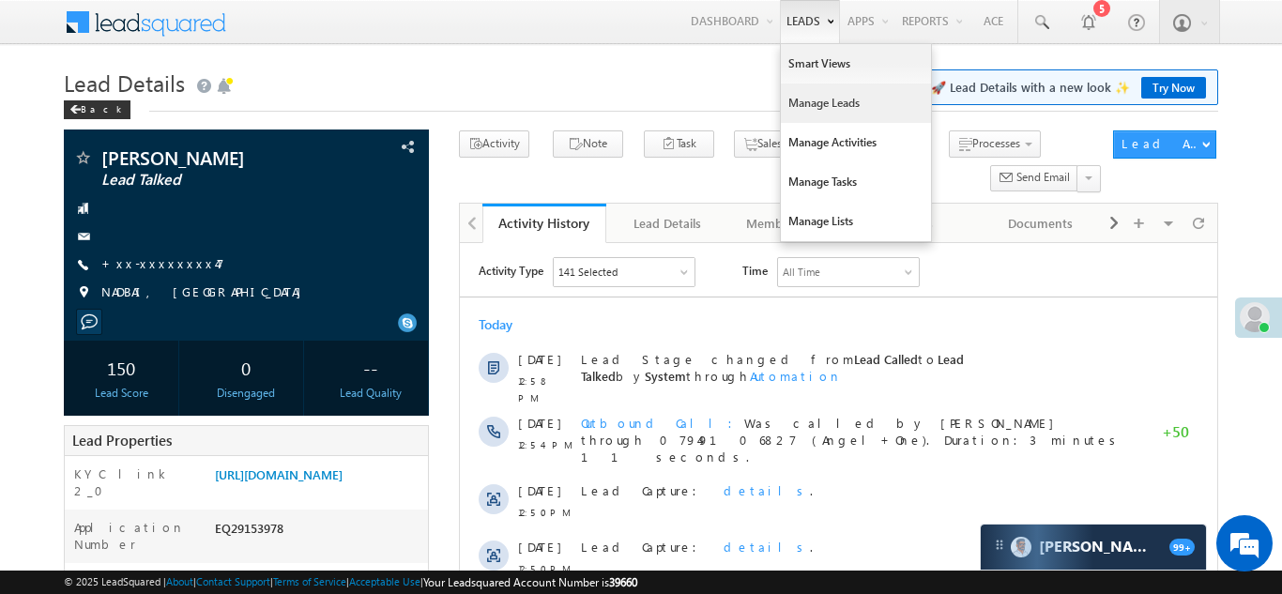
click at [803, 99] on link "Manage Leads" at bounding box center [856, 103] width 150 height 39
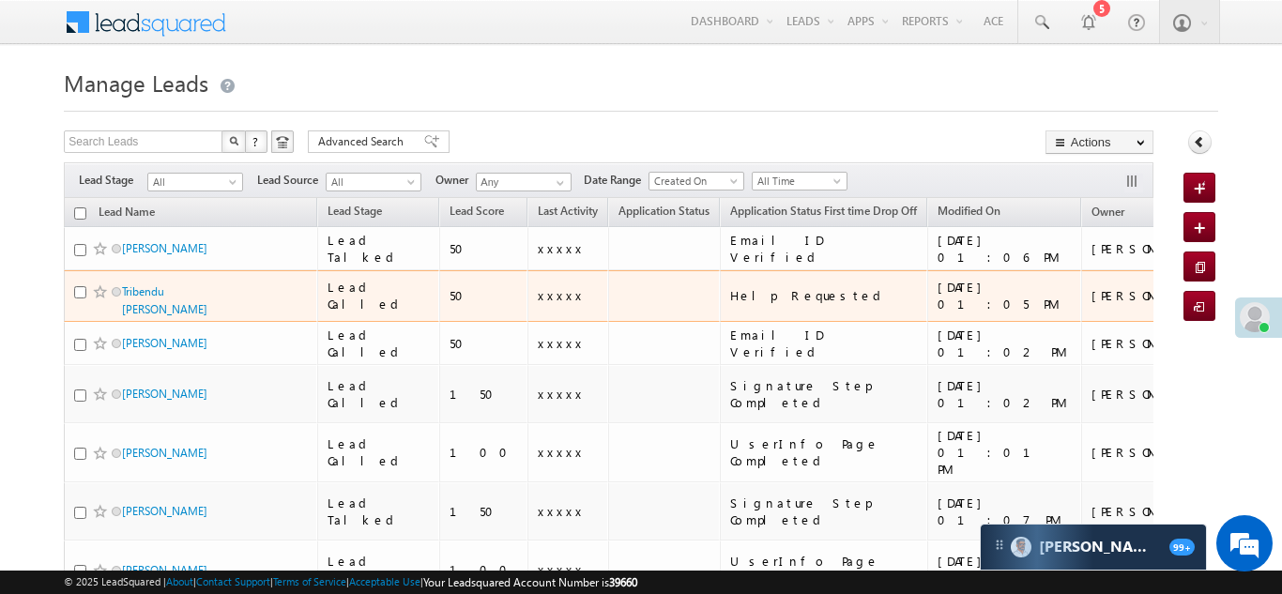
click at [332, 311] on td "Lead Called" at bounding box center [378, 296] width 122 height 53
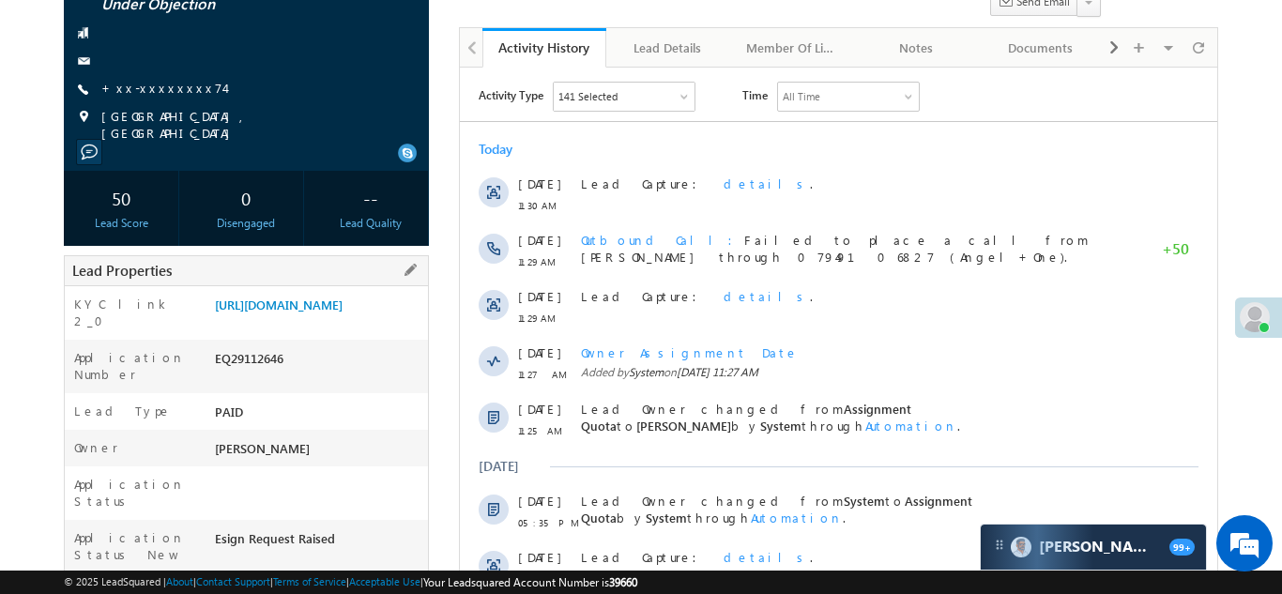
scroll to position [203, 0]
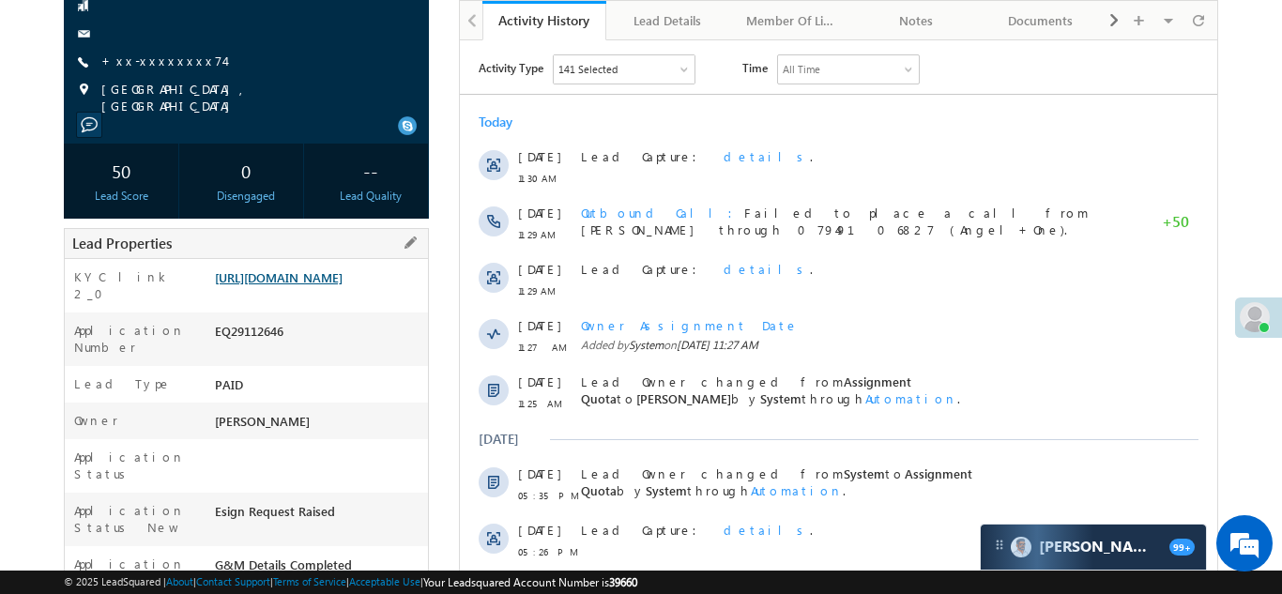
click at [308, 279] on link "https://angelbroking1-pk3em7sa.customui-test.leadsquared.com?leadId=fb7d5c4f-92…" at bounding box center [279, 277] width 128 height 16
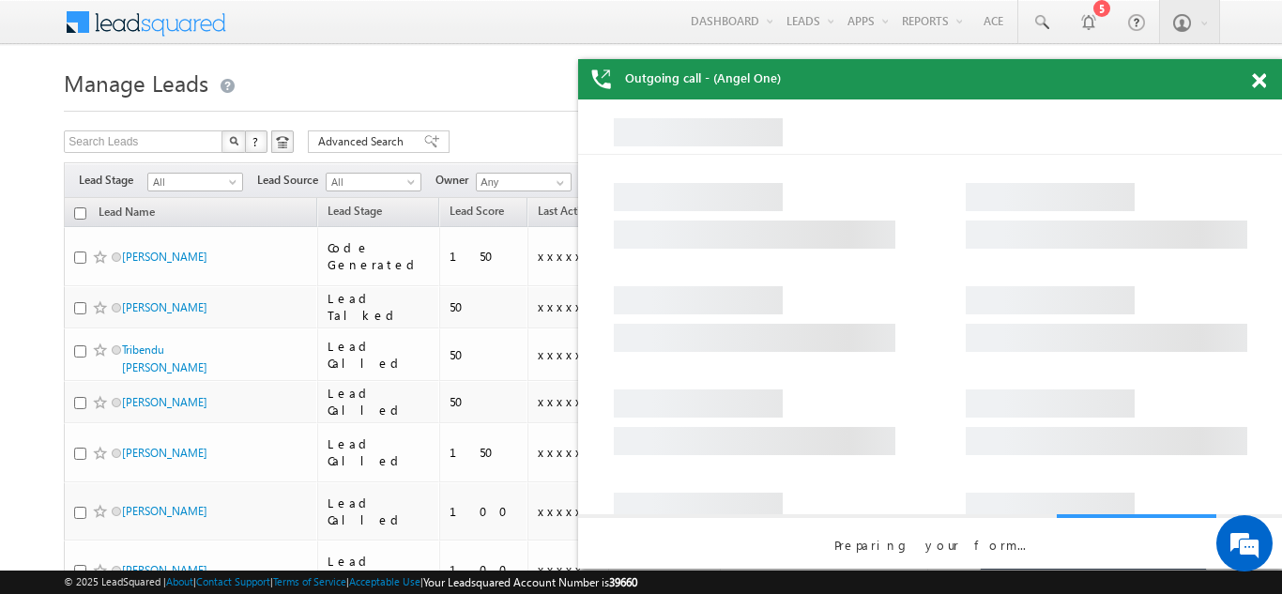
click at [1259, 82] on span at bounding box center [1259, 81] width 14 height 16
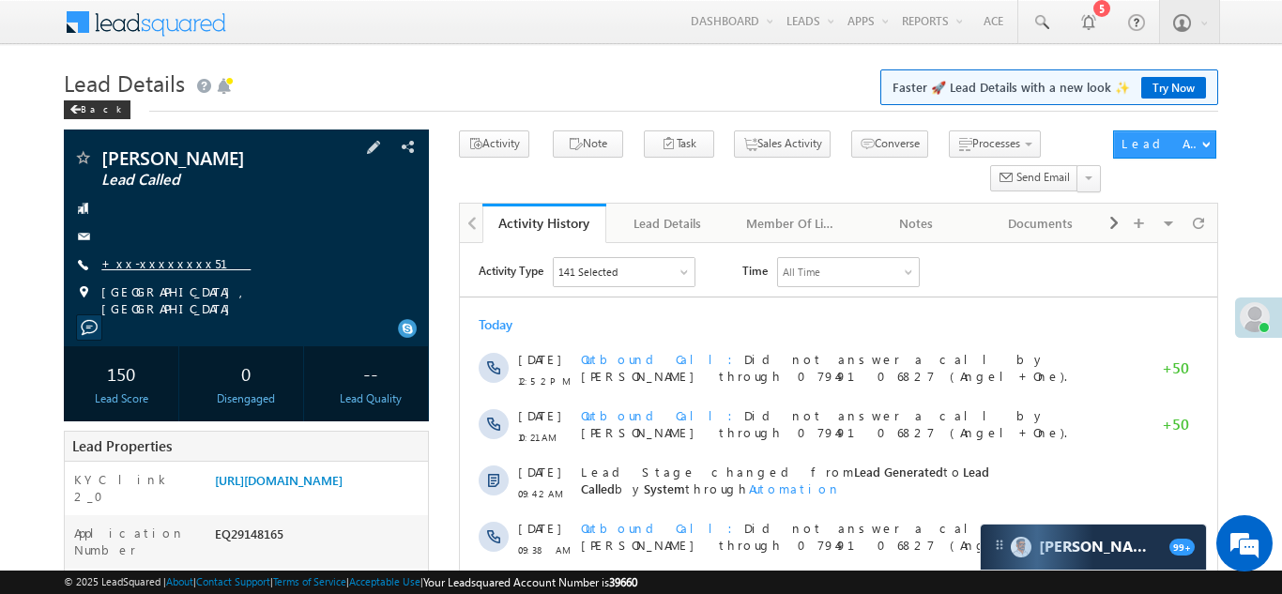
click at [149, 267] on link "+xx-xxxxxxxx51" at bounding box center [175, 263] width 149 height 16
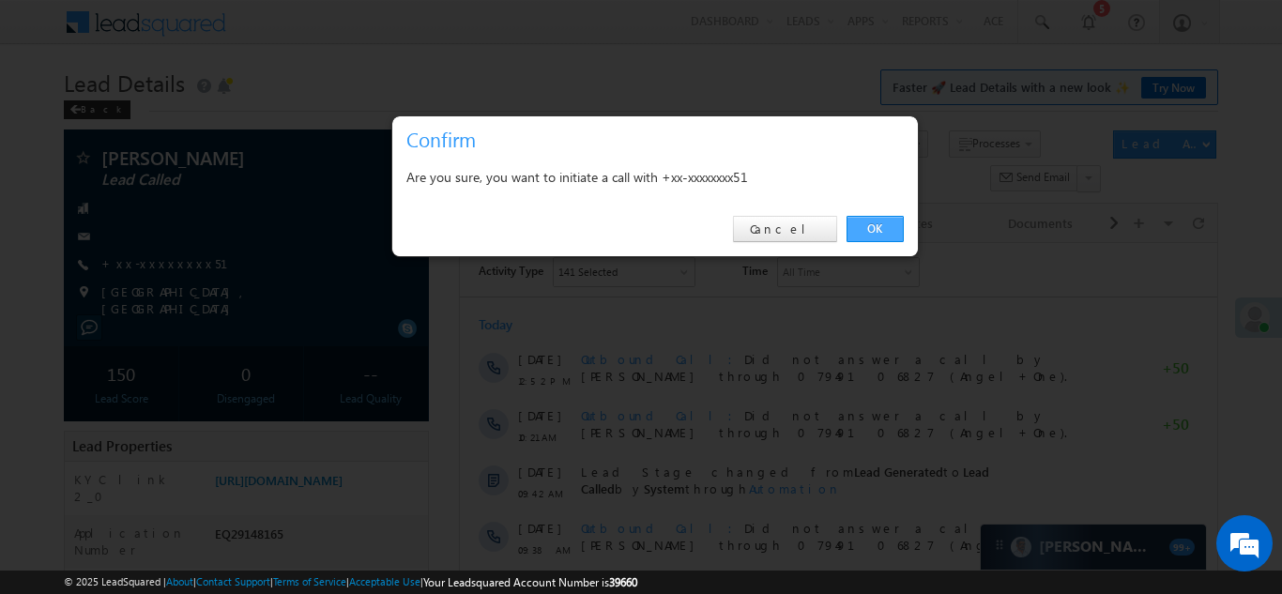
click at [879, 228] on link "OK" at bounding box center [875, 229] width 57 height 26
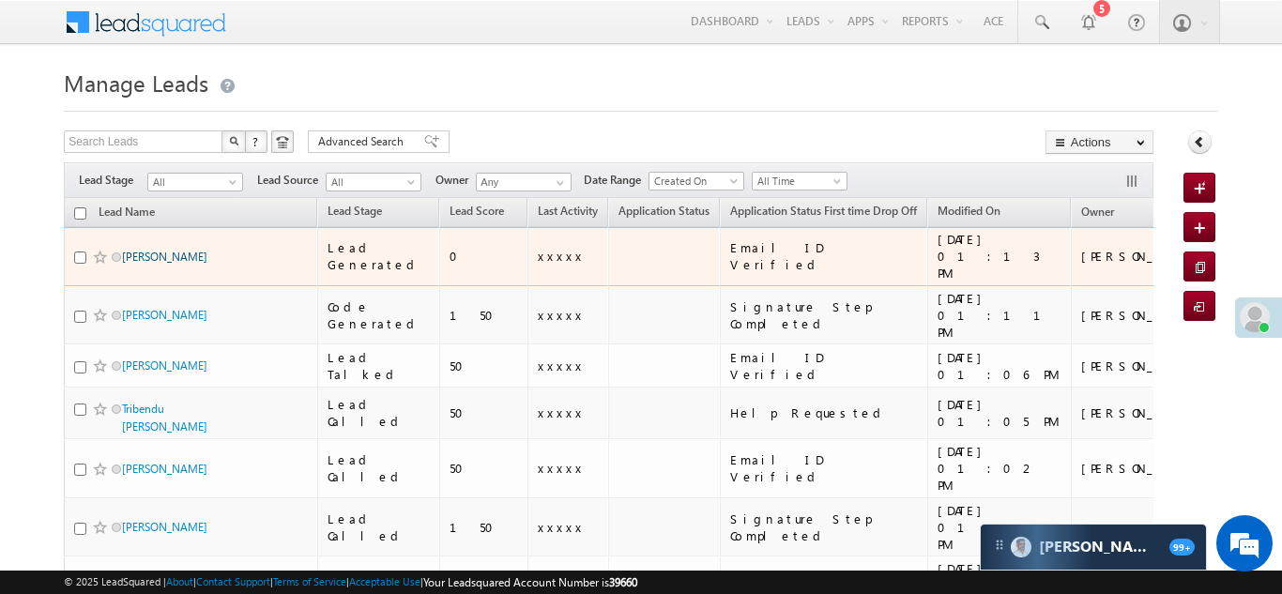
click at [142, 252] on link "Vedant Rathore" at bounding box center [164, 257] width 85 height 14
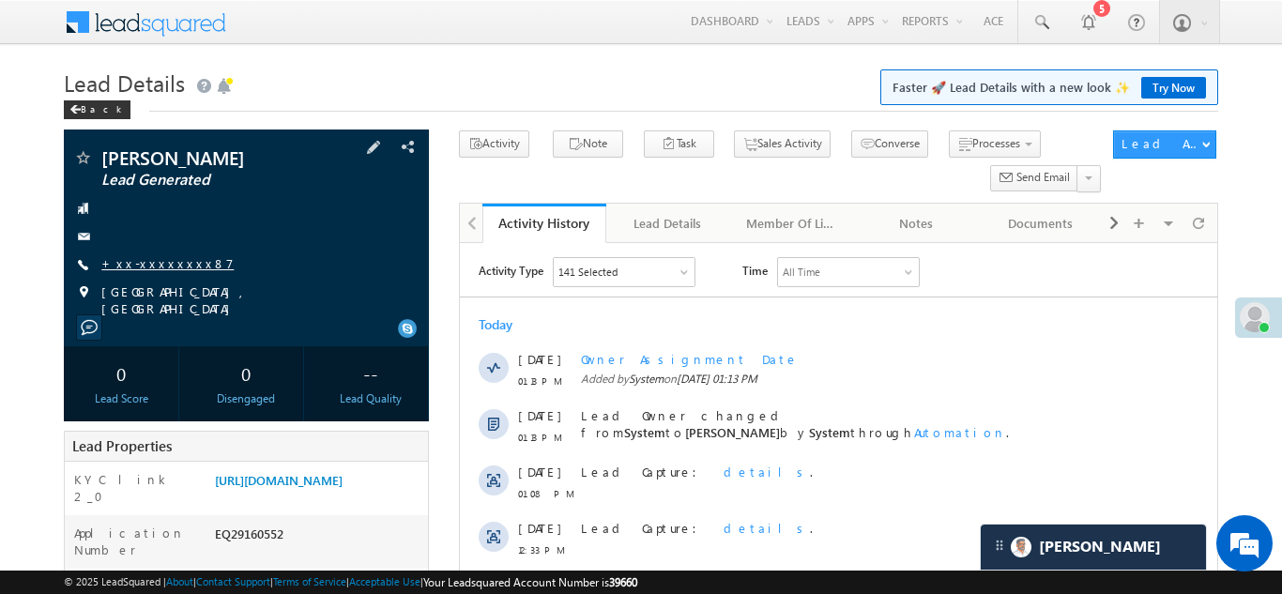
click at [142, 263] on link "+xx-xxxxxxxx87" at bounding box center [167, 263] width 132 height 16
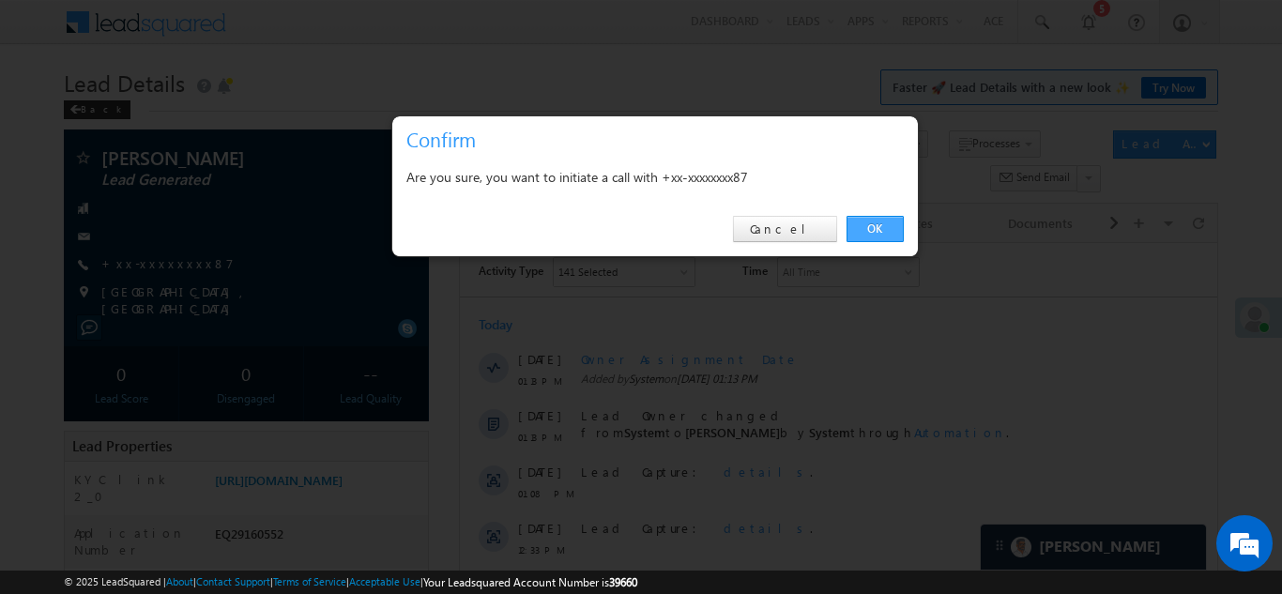
click at [872, 228] on link "OK" at bounding box center [875, 229] width 57 height 26
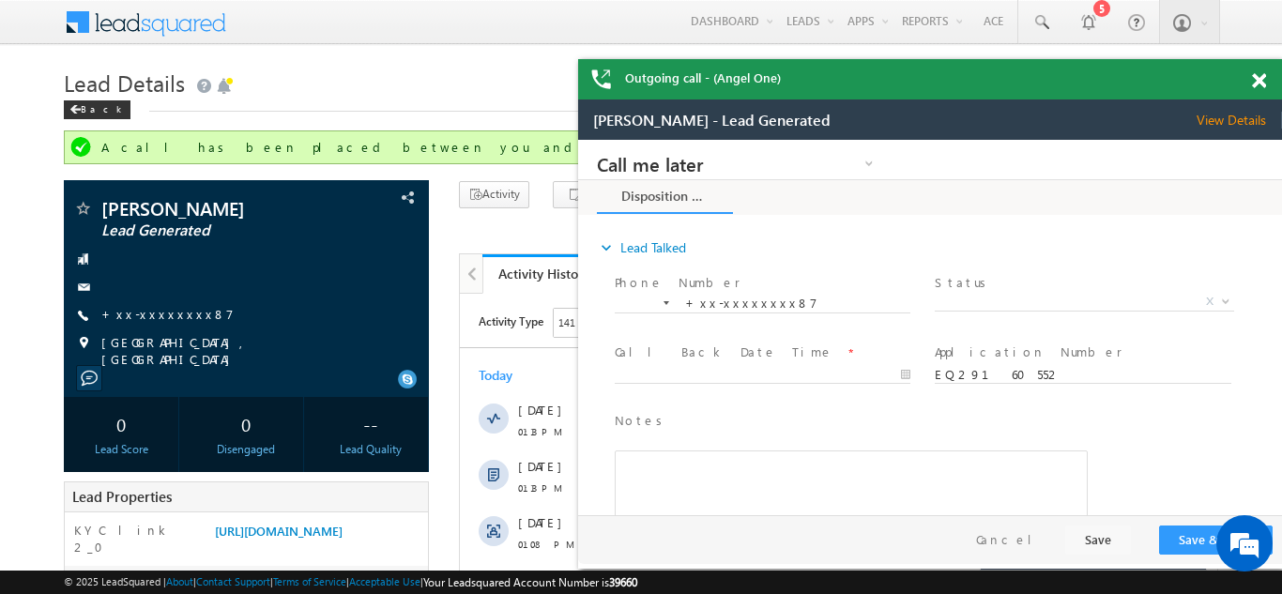
click at [1268, 75] on div at bounding box center [1269, 77] width 25 height 37
click at [1258, 79] on span at bounding box center [1259, 81] width 14 height 16
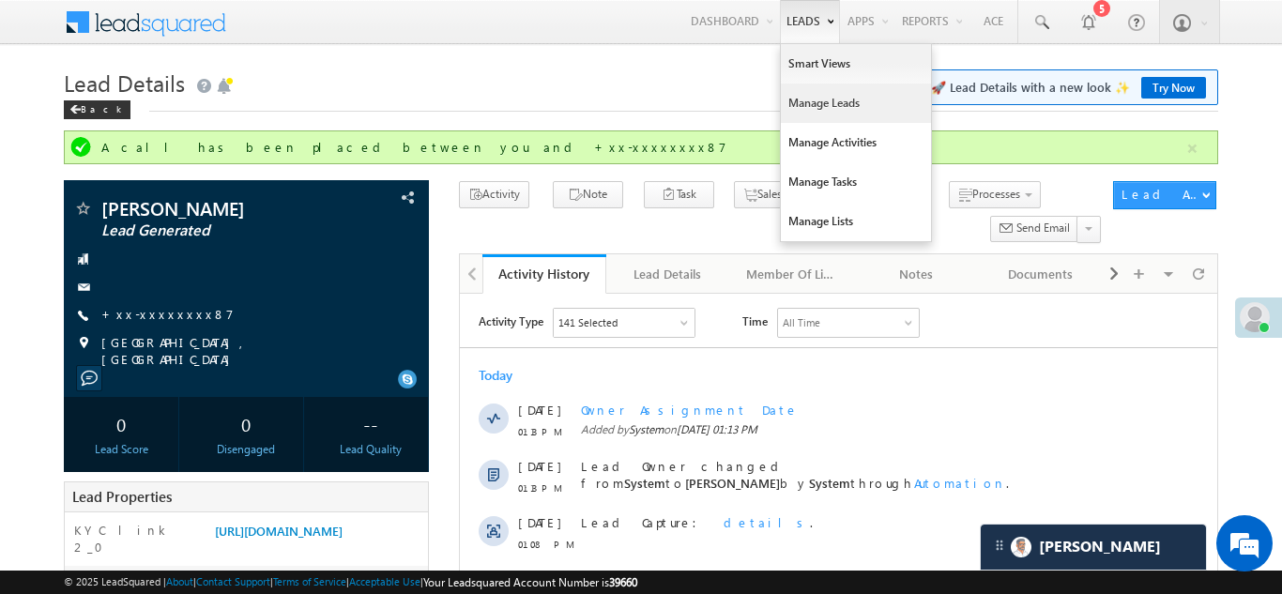
click at [796, 110] on link "Manage Leads" at bounding box center [856, 103] width 150 height 39
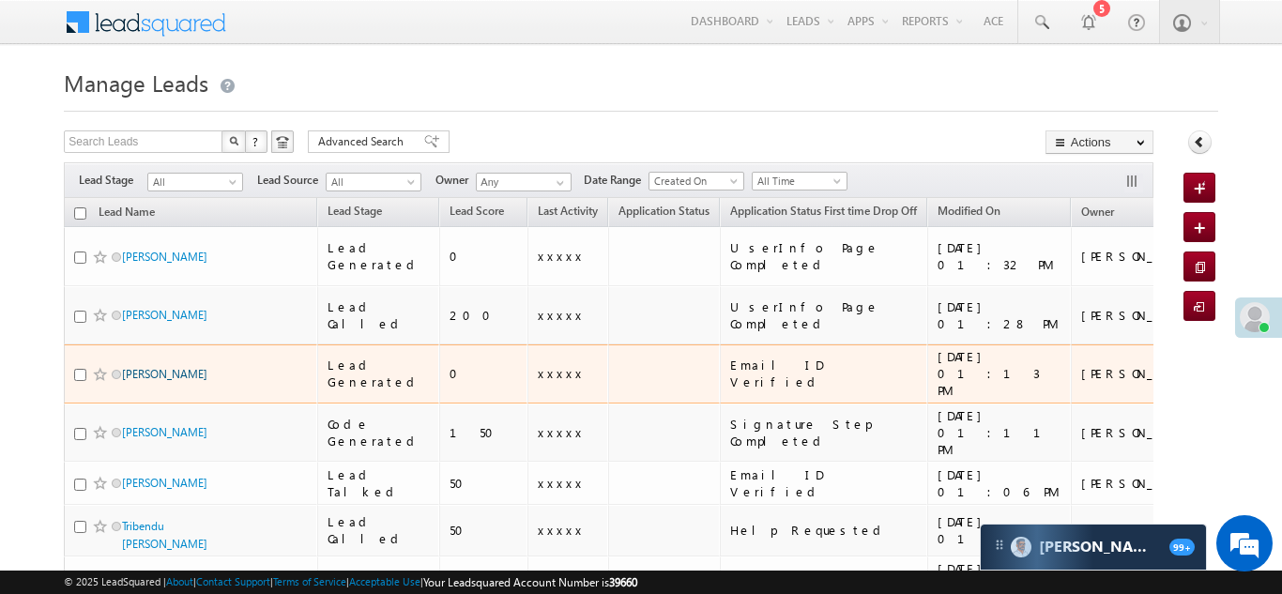
click at [142, 367] on link "Vedant Rathore" at bounding box center [164, 374] width 85 height 14
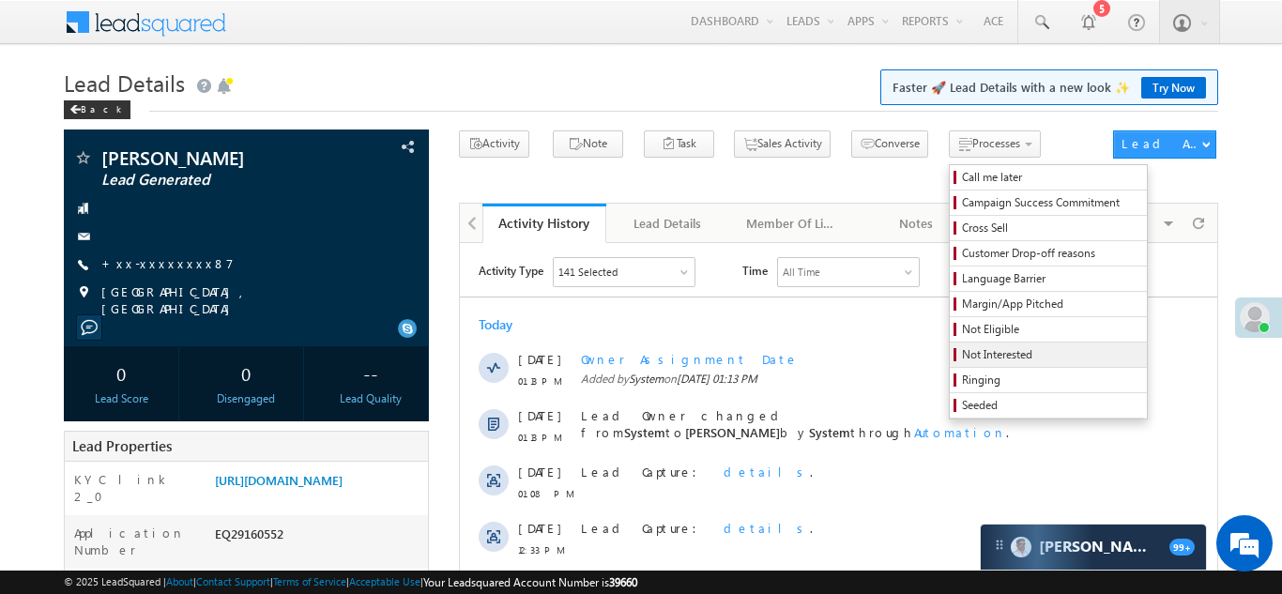
click at [962, 359] on span "Not Interested" at bounding box center [1051, 354] width 178 height 17
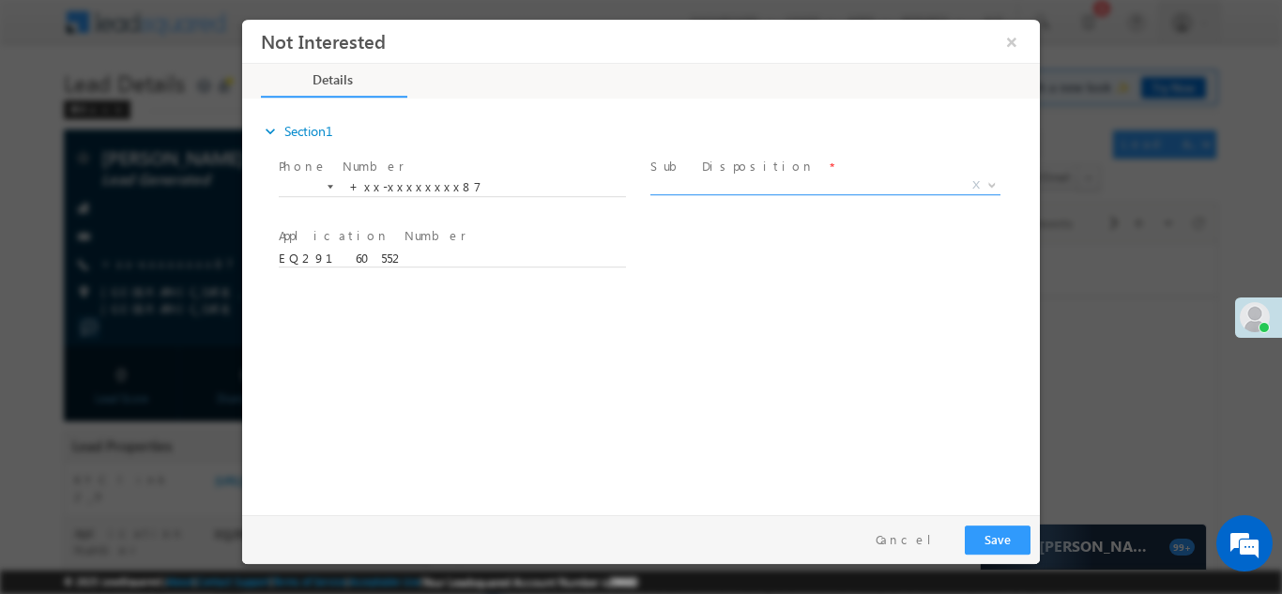
click at [740, 176] on span "X" at bounding box center [825, 185] width 350 height 19
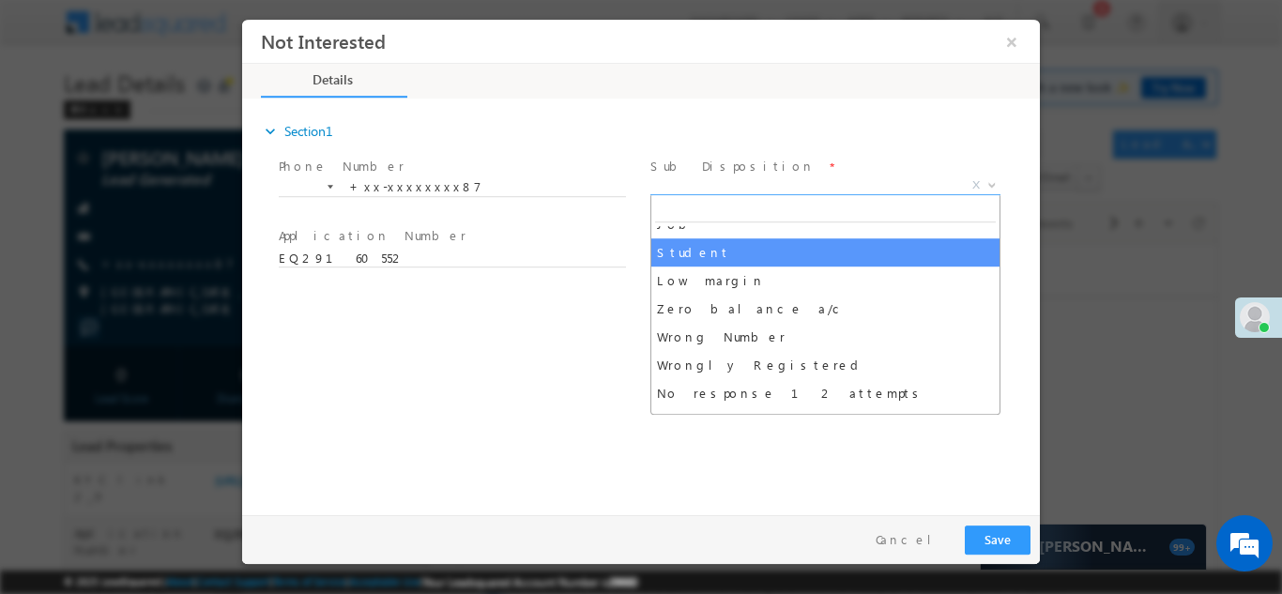
scroll to position [81, 0]
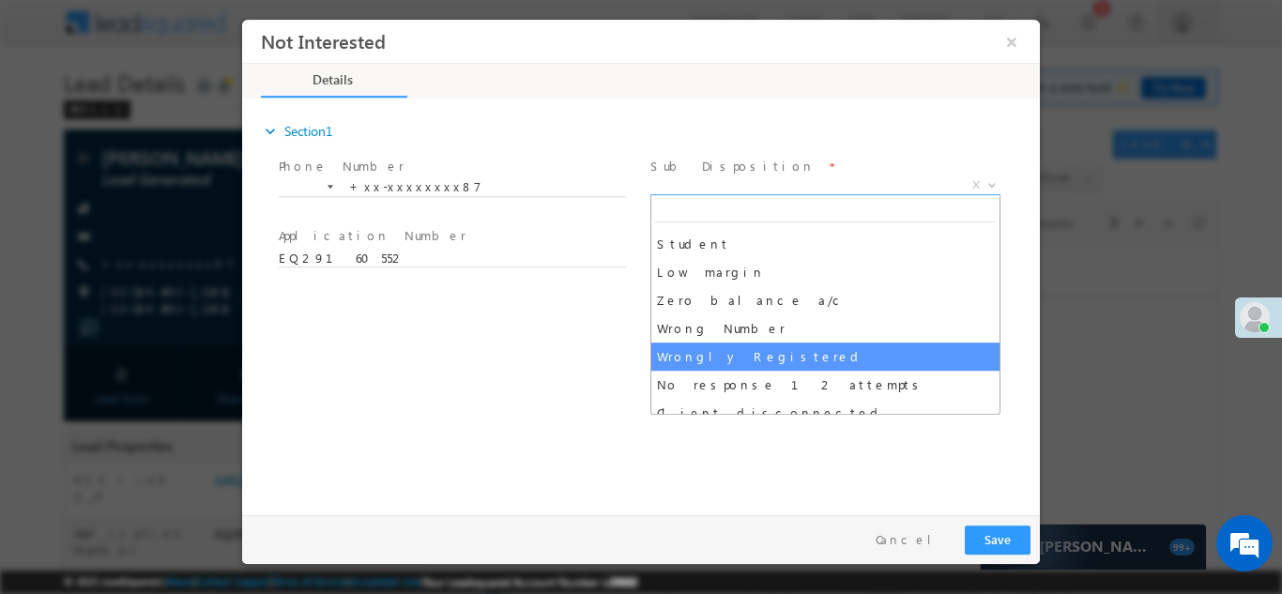
select select "Wrongly Registered"
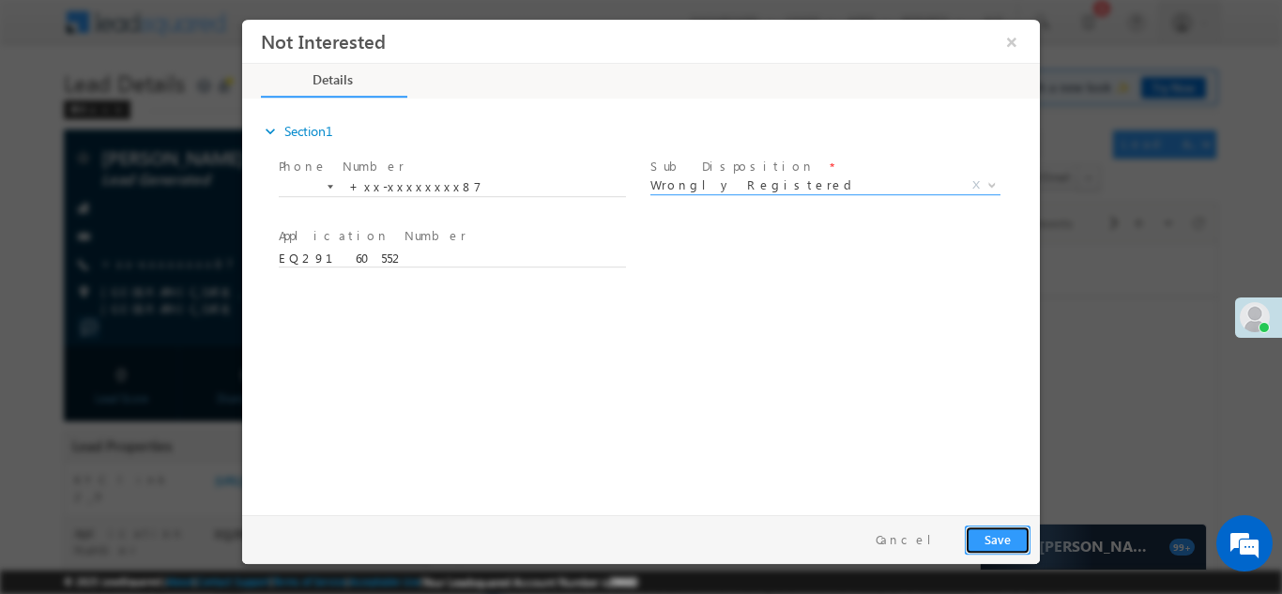
click at [988, 540] on button "Save" at bounding box center [998, 539] width 66 height 29
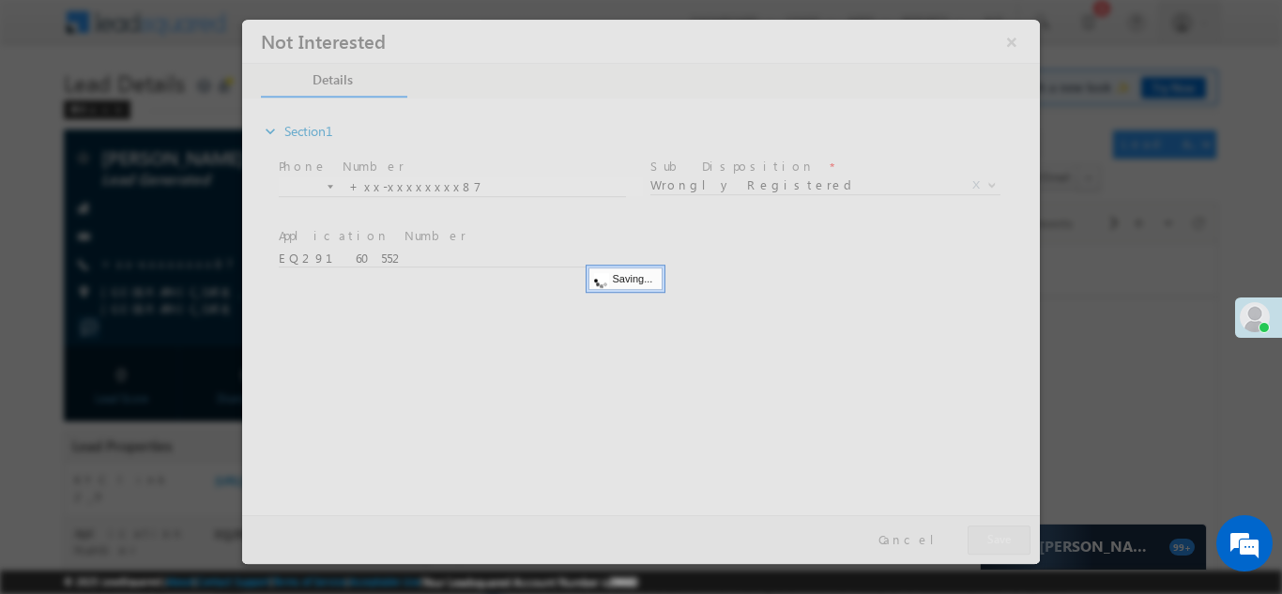
scroll to position [0, 0]
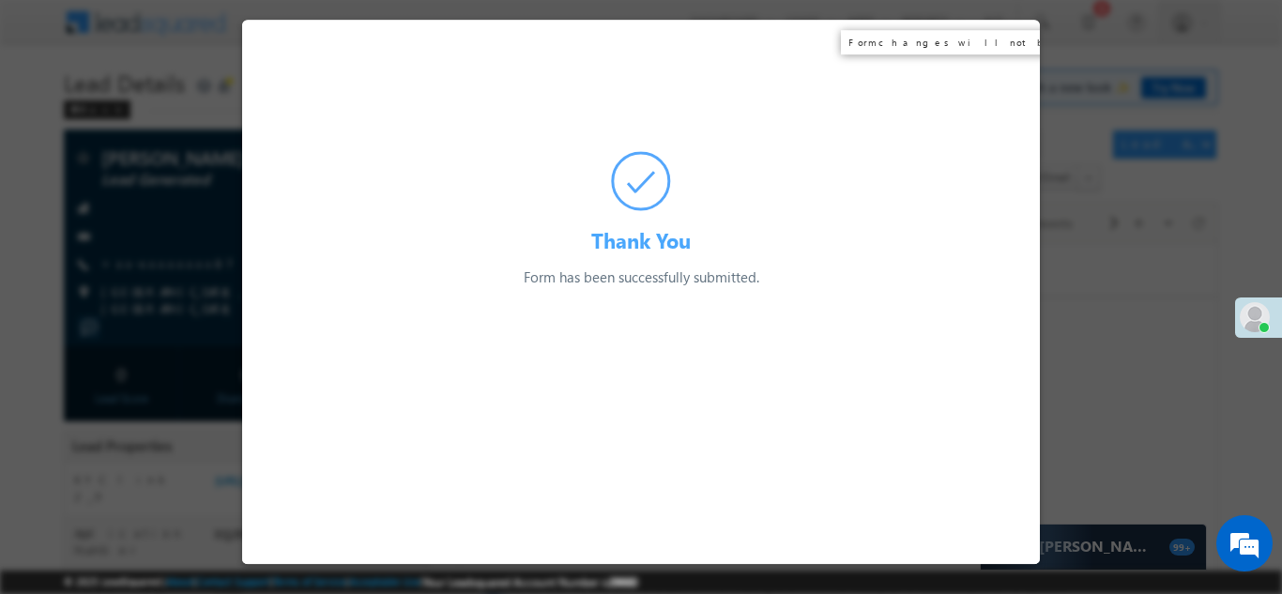
click at [152, 178] on div at bounding box center [641, 297] width 1282 height 594
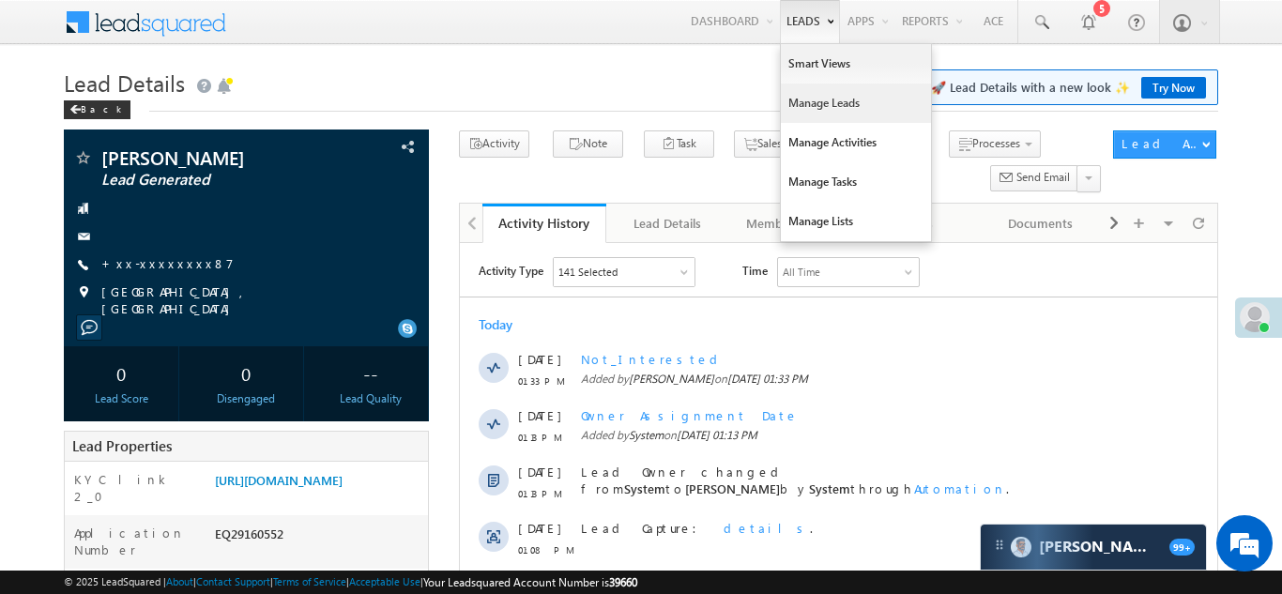
click at [801, 101] on link "Manage Leads" at bounding box center [856, 103] width 150 height 39
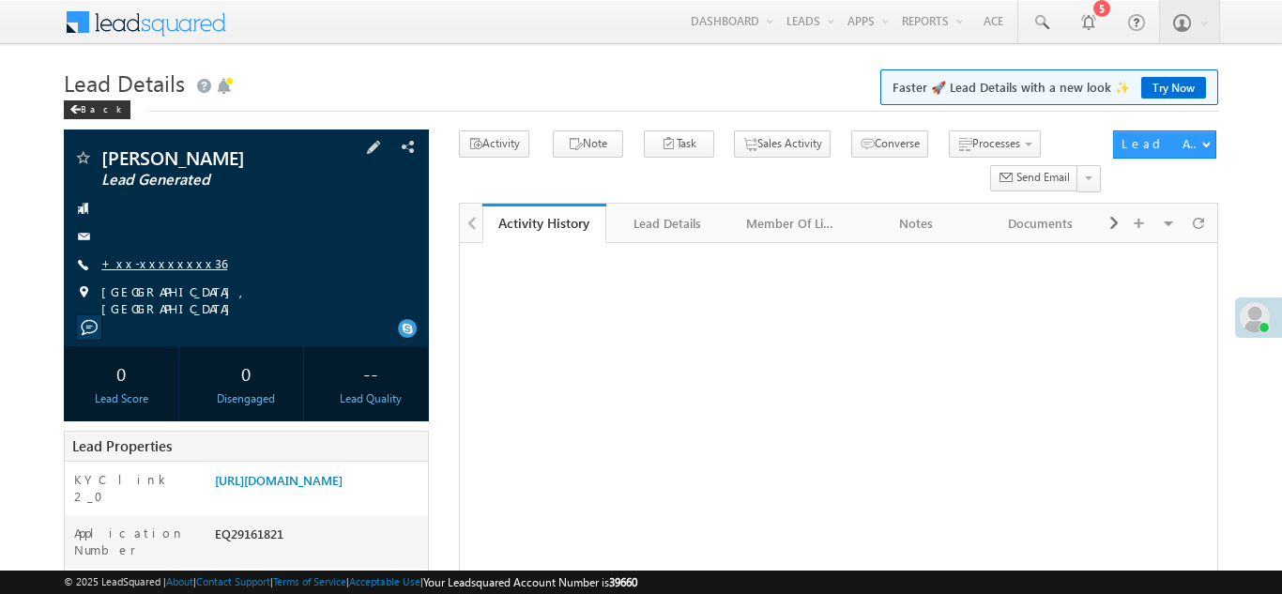
click at [150, 264] on link "+xx-xxxxxxxx36" at bounding box center [164, 263] width 126 height 16
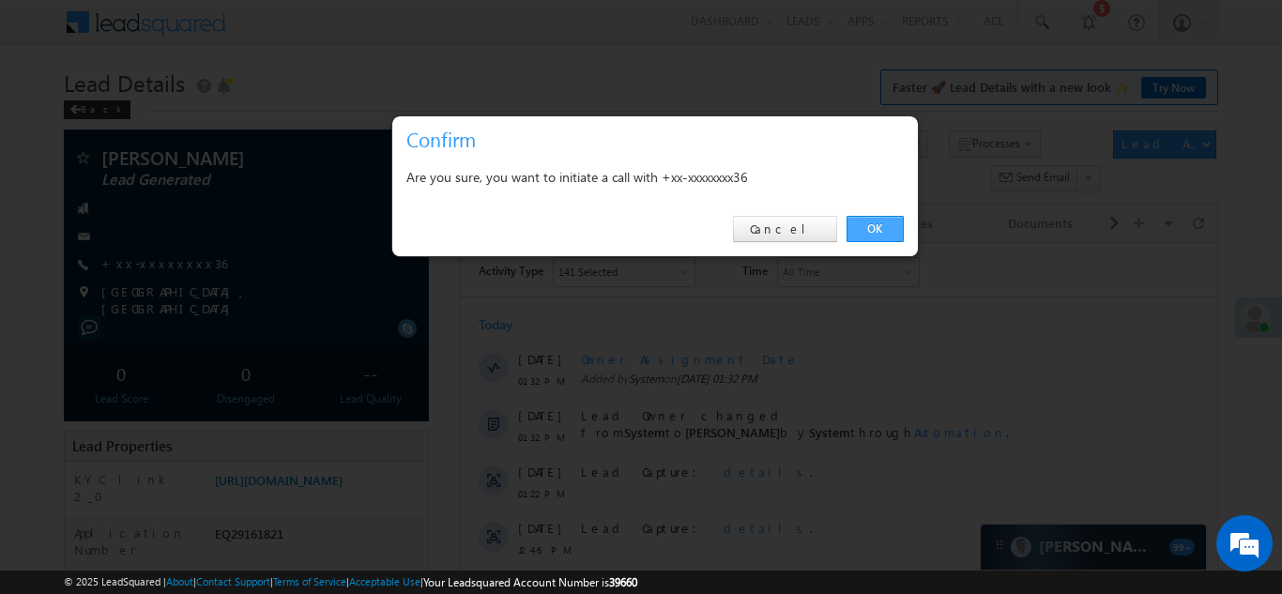
click at [876, 224] on link "OK" at bounding box center [875, 229] width 57 height 26
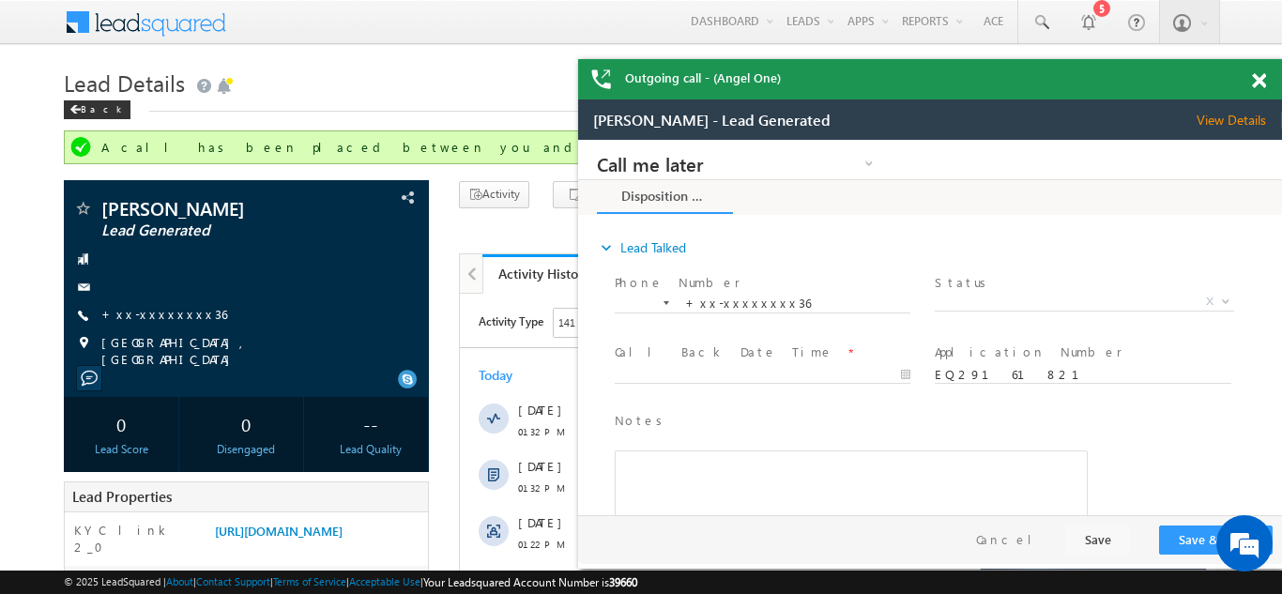
click at [1261, 81] on span at bounding box center [1259, 81] width 14 height 16
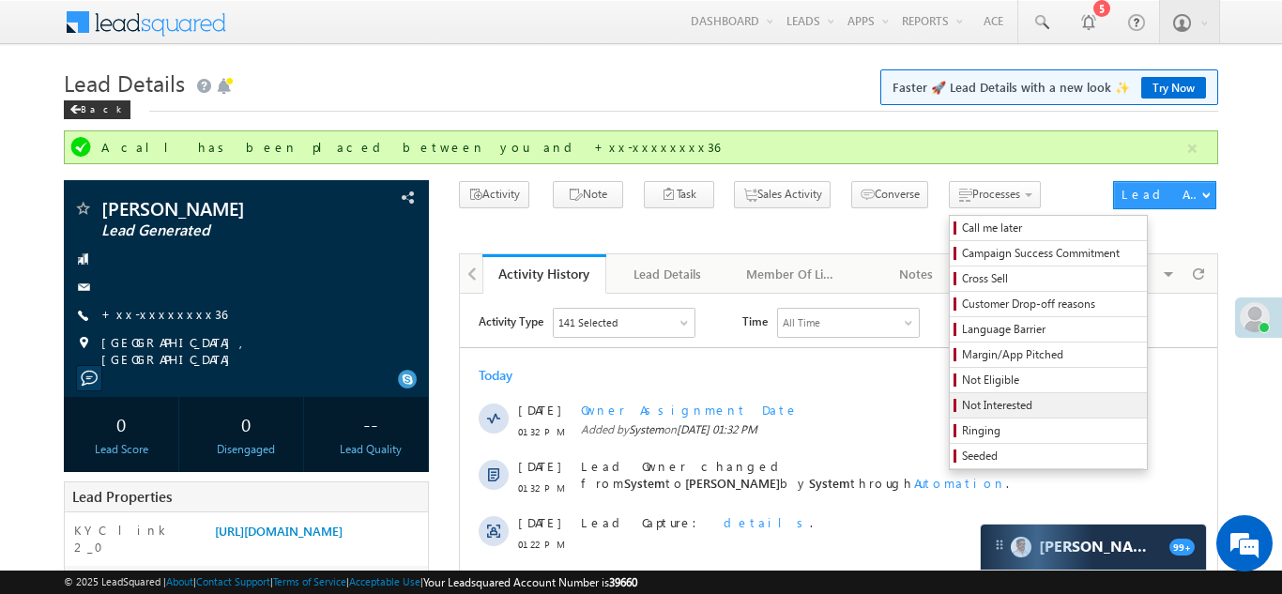
click at [962, 403] on span "Not Interested" at bounding box center [1051, 405] width 178 height 17
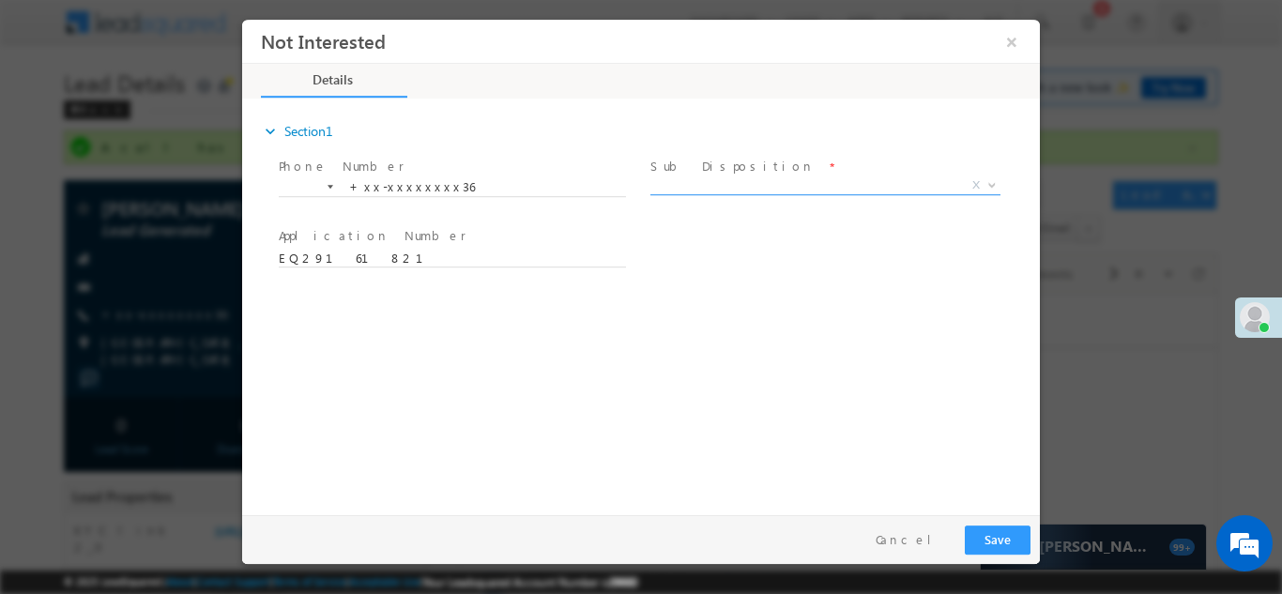
click at [756, 182] on span "X" at bounding box center [825, 185] width 350 height 19
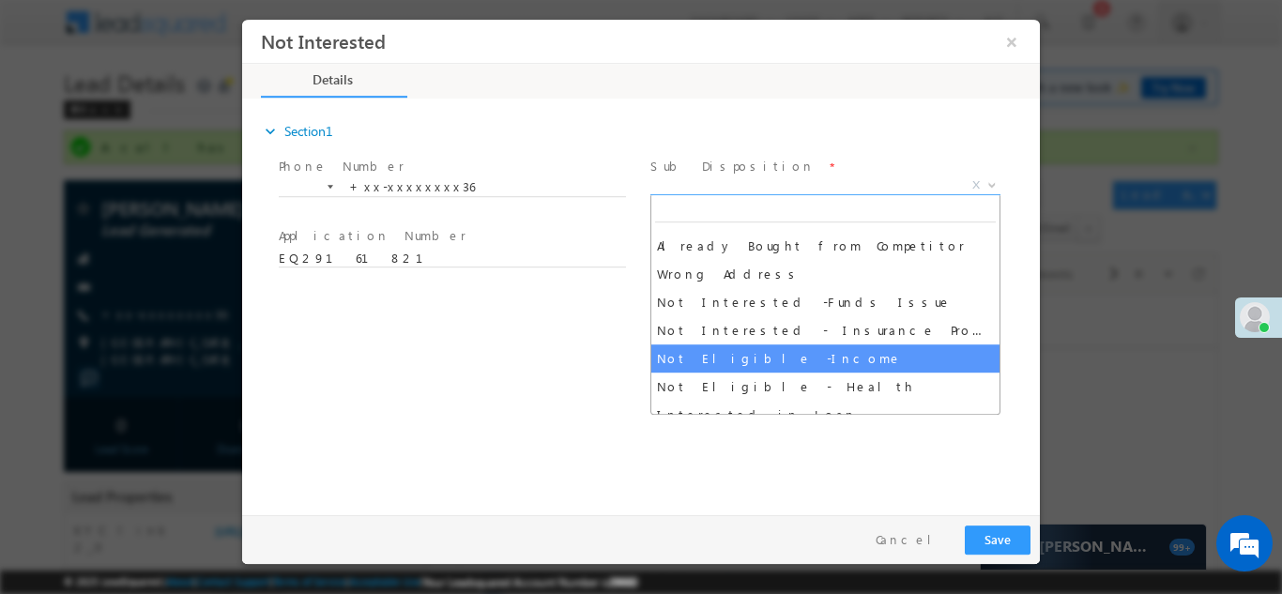
scroll to position [379, 0]
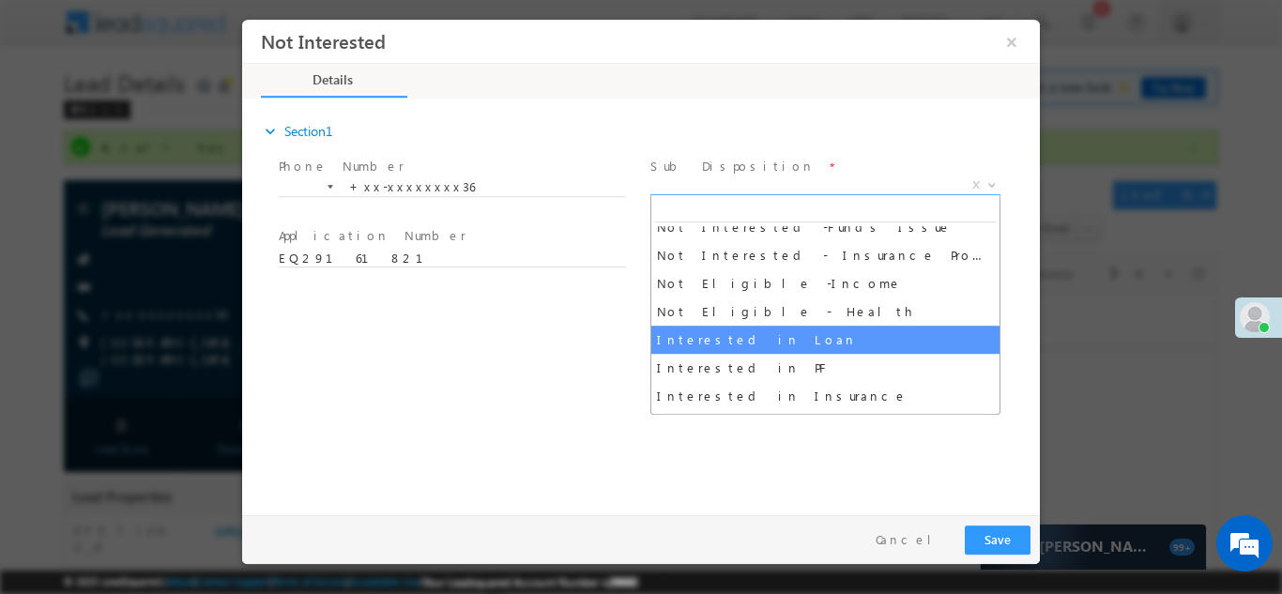
select select "Interested in Loan"
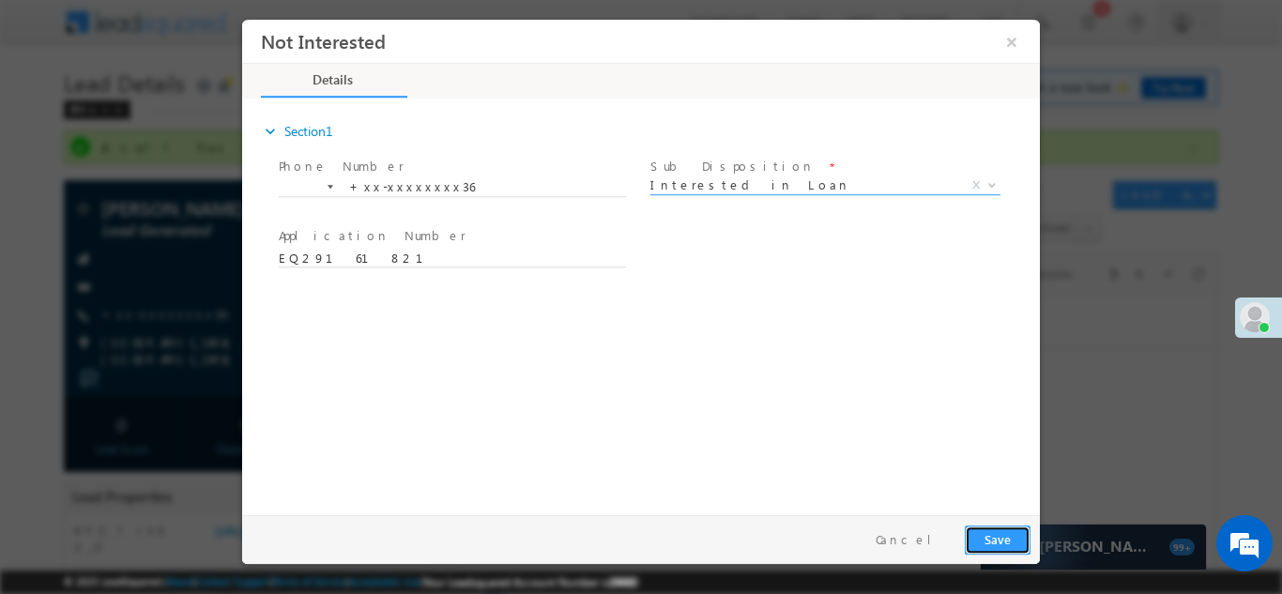
click at [999, 537] on button "Save" at bounding box center [998, 539] width 66 height 29
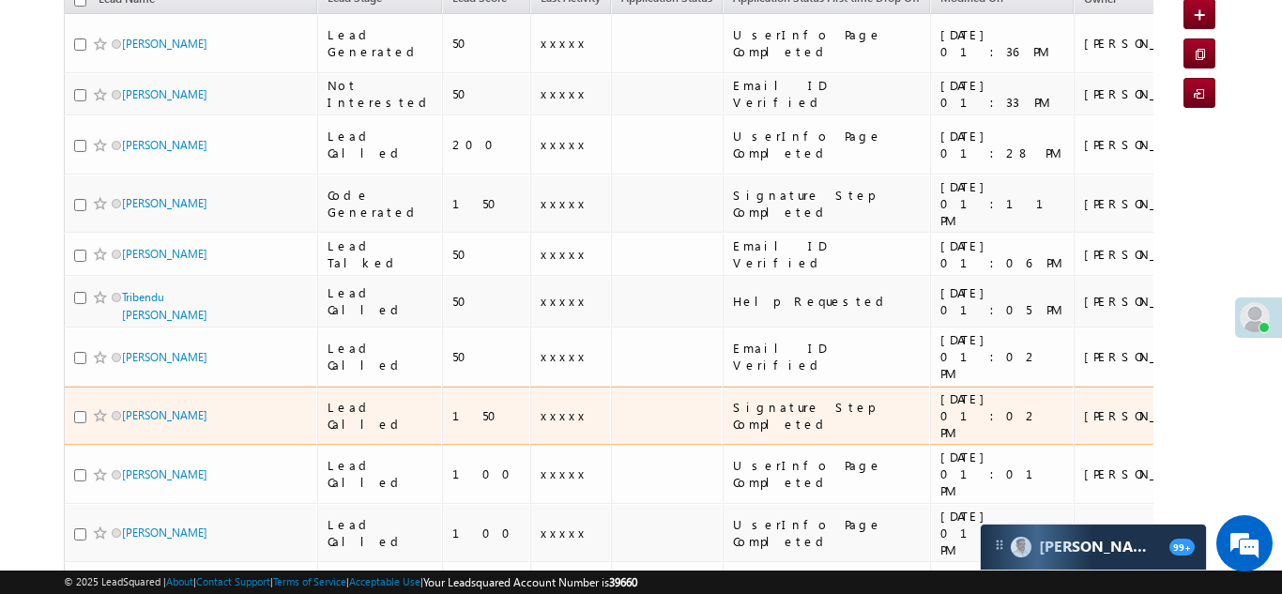
scroll to position [230, 0]
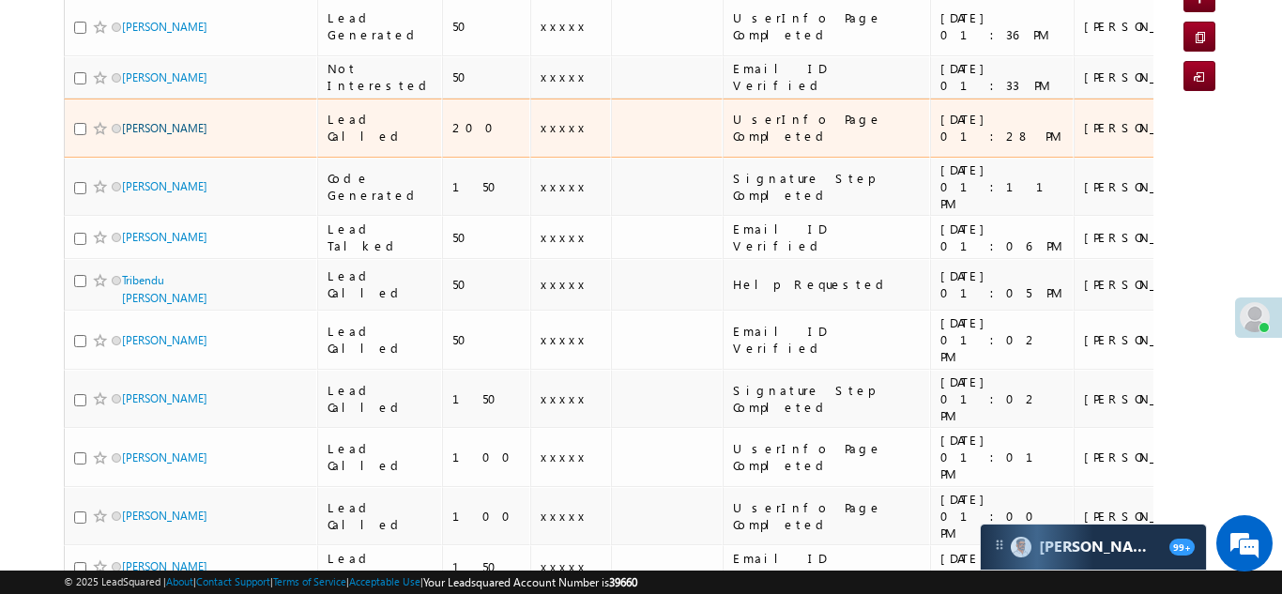
click at [149, 121] on link "[PERSON_NAME]" at bounding box center [164, 128] width 85 height 14
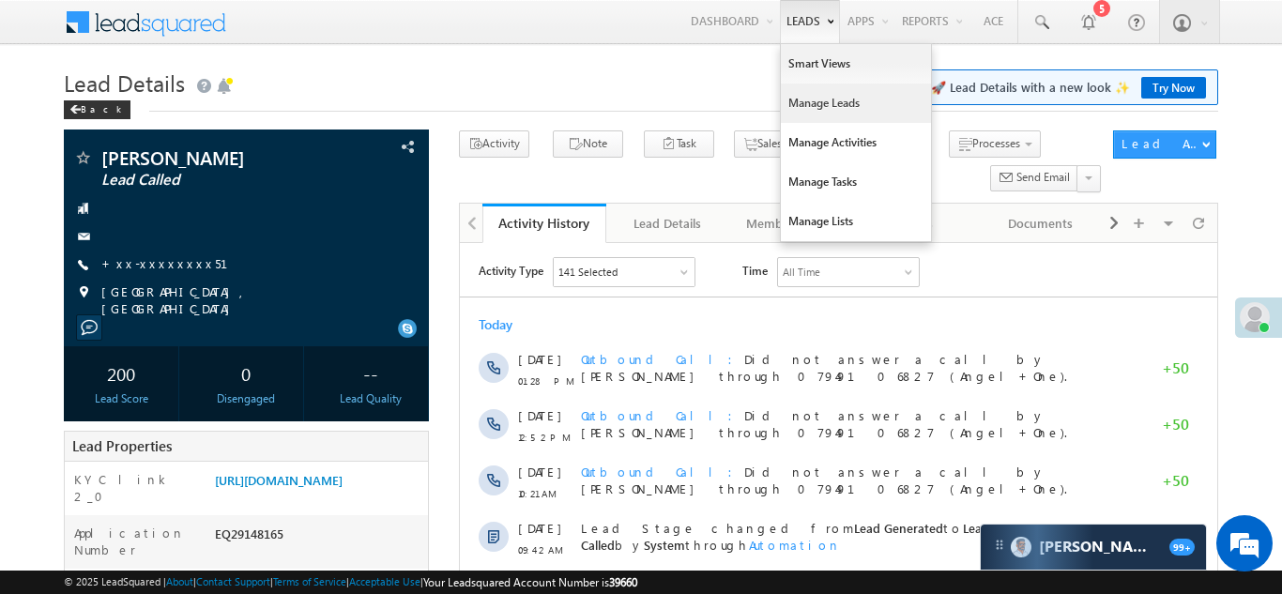
click at [794, 101] on link "Manage Leads" at bounding box center [856, 103] width 150 height 39
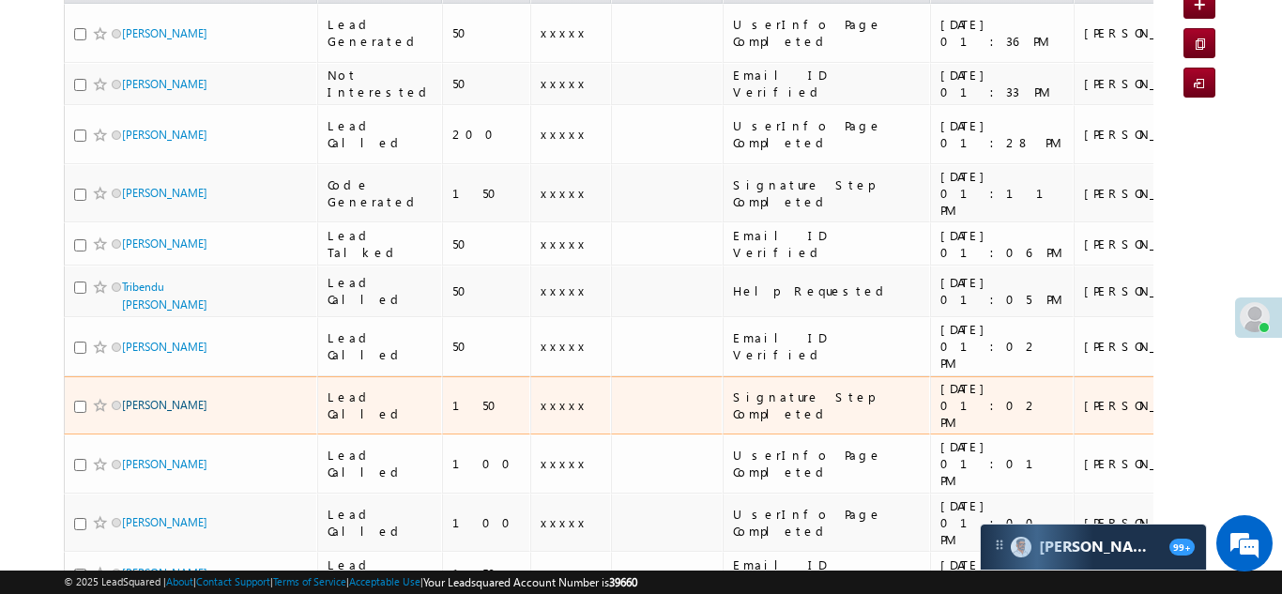
click at [144, 398] on link "[PERSON_NAME]" at bounding box center [164, 405] width 85 height 14
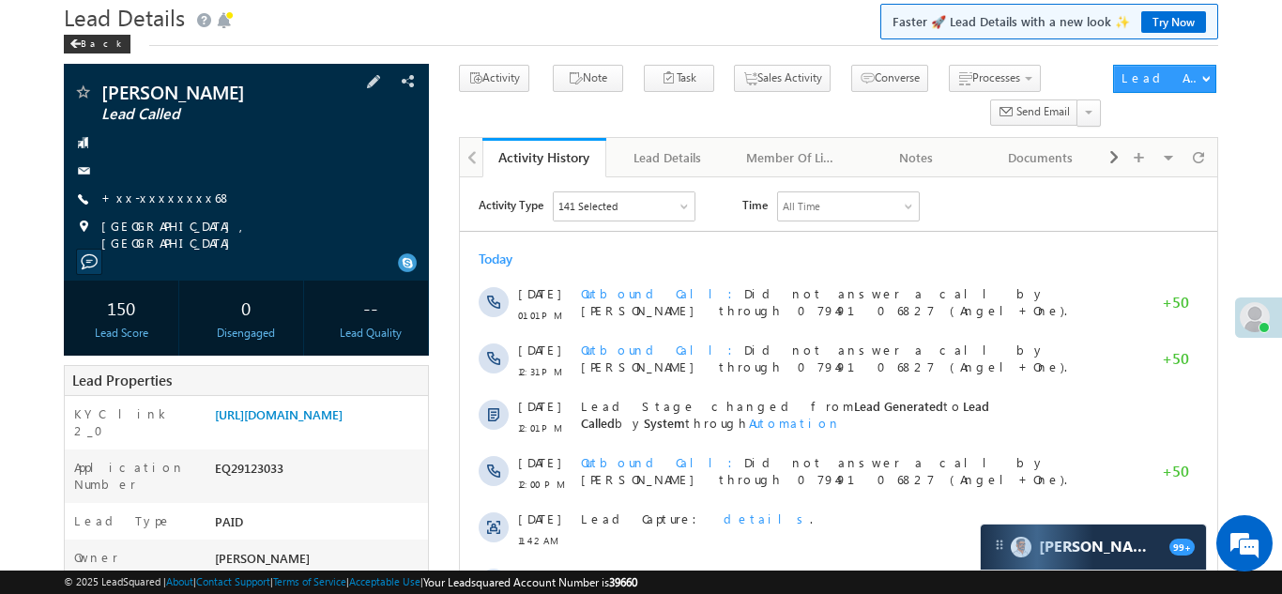
scroll to position [68, 0]
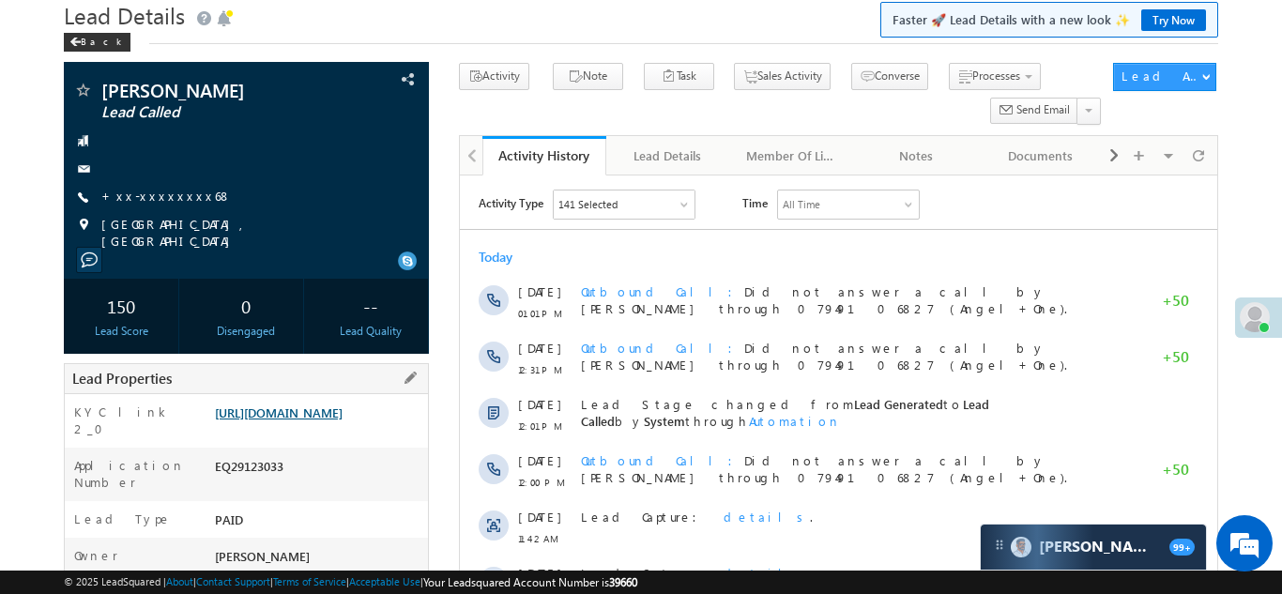
click at [314, 420] on link "[URL][DOMAIN_NAME]" at bounding box center [279, 413] width 128 height 16
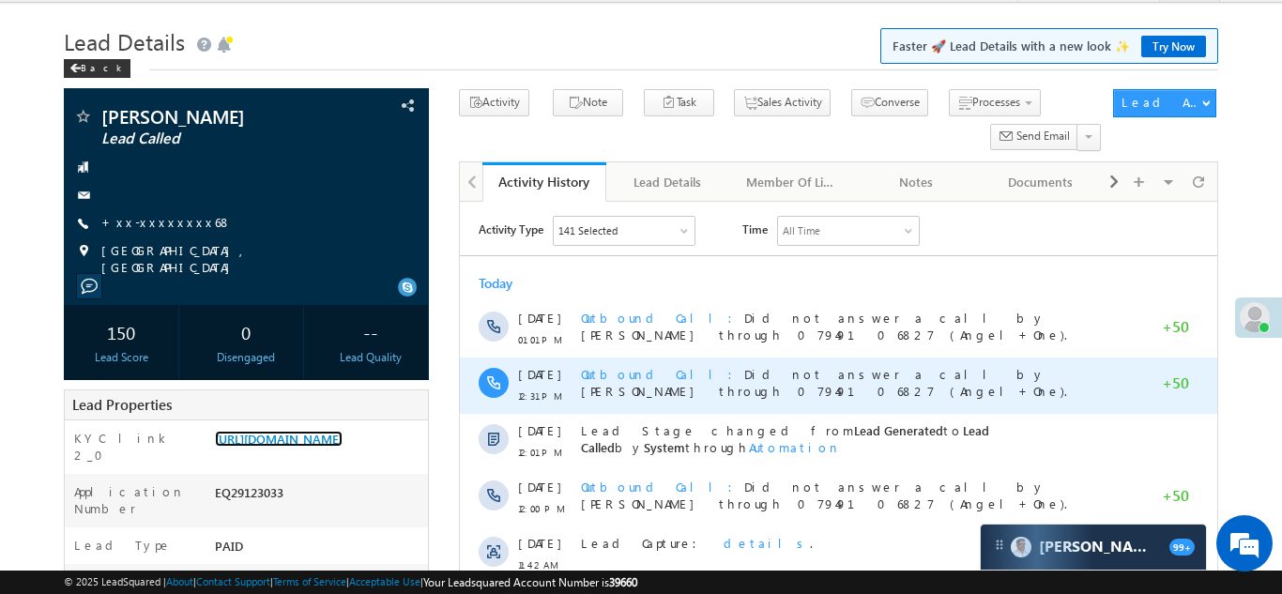
scroll to position [0, 0]
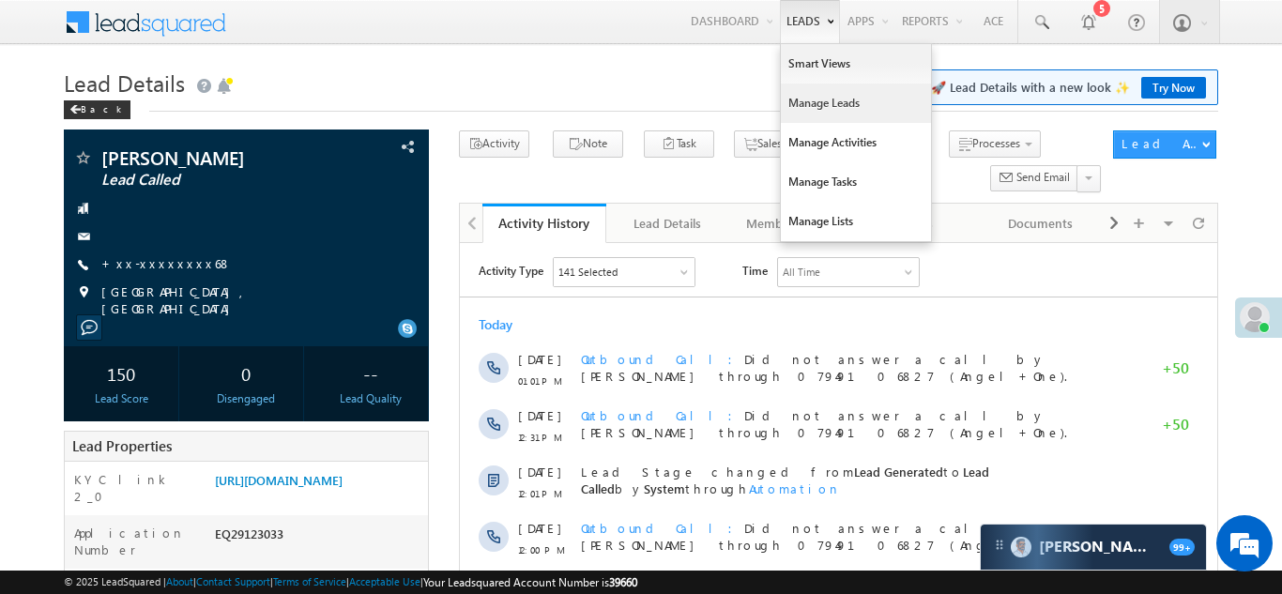
click at [817, 107] on link "Manage Leads" at bounding box center [856, 103] width 150 height 39
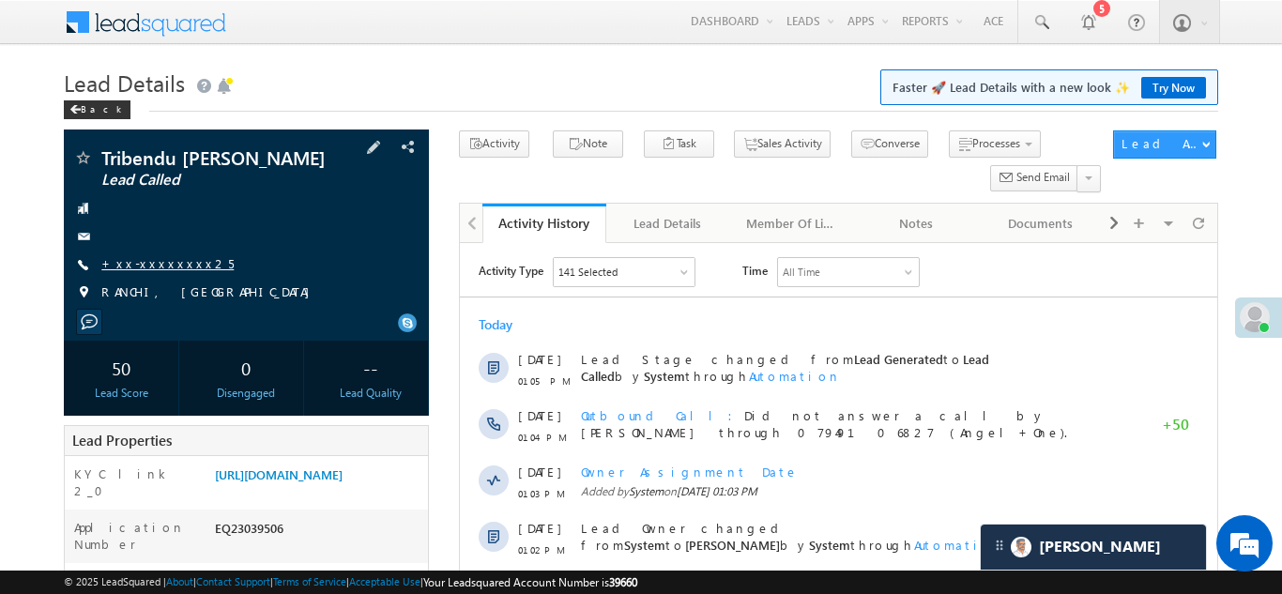
click at [132, 264] on link "+xx-xxxxxxxx25" at bounding box center [167, 263] width 132 height 16
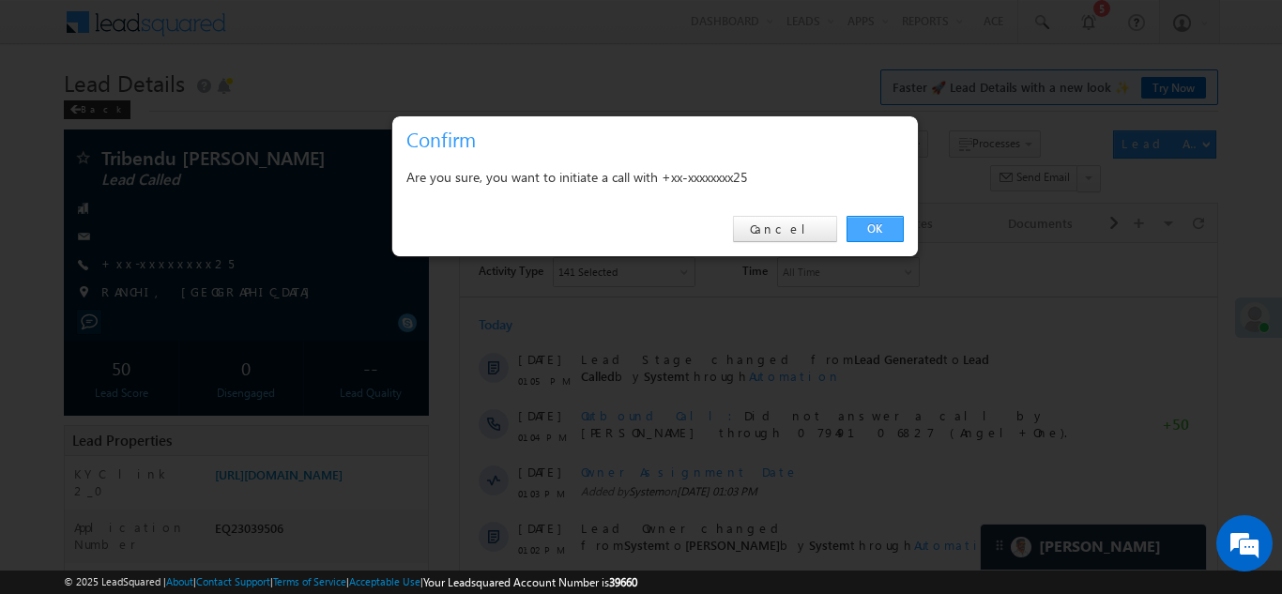
click at [870, 224] on link "OK" at bounding box center [875, 229] width 57 height 26
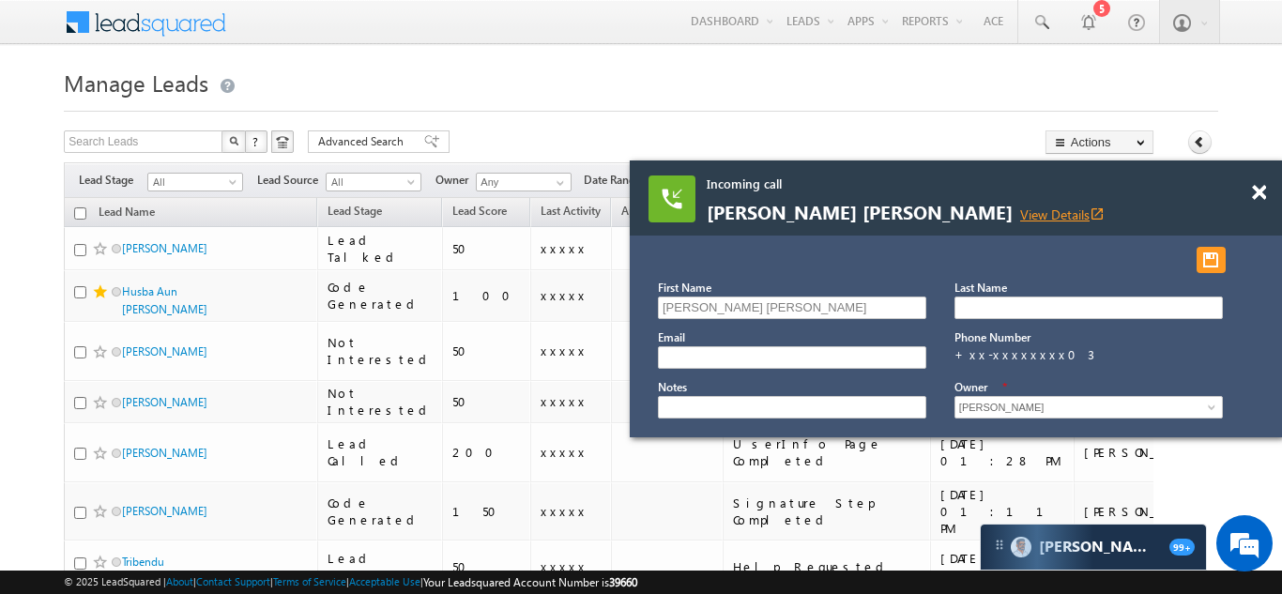
click at [1020, 216] on link "View Details open_in_new" at bounding box center [1062, 215] width 84 height 18
click at [1253, 191] on span at bounding box center [1259, 193] width 14 height 16
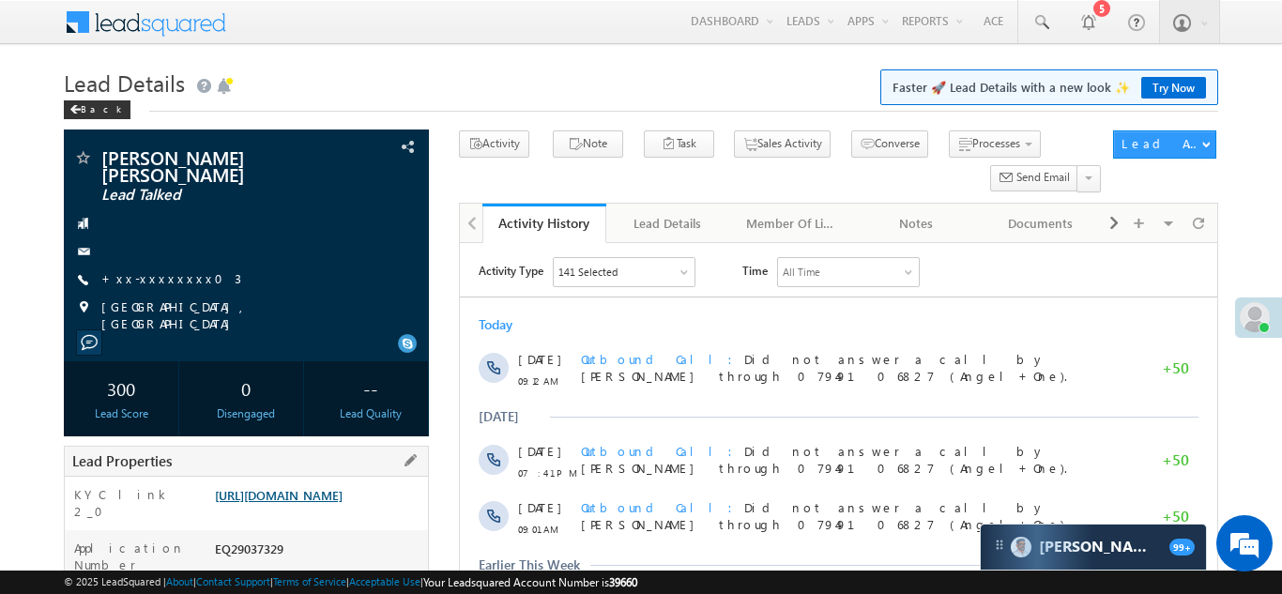
click at [301, 487] on link "[URL][DOMAIN_NAME]" at bounding box center [279, 495] width 128 height 16
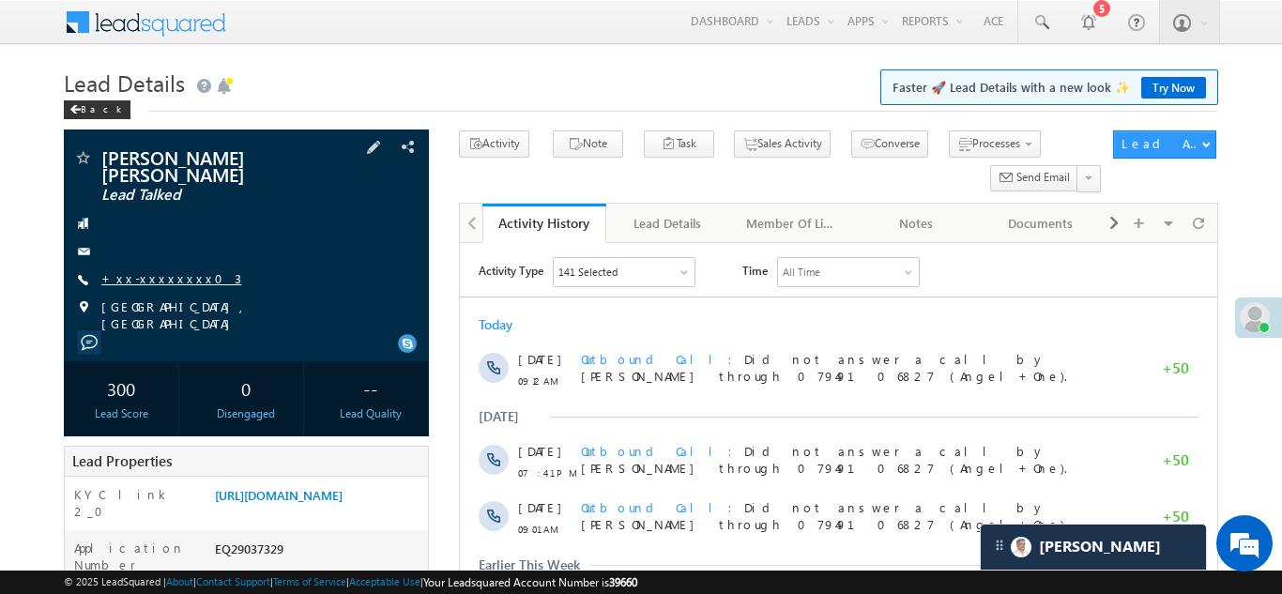
click at [153, 270] on link "+xx-xxxxxxxx03" at bounding box center [171, 278] width 140 height 16
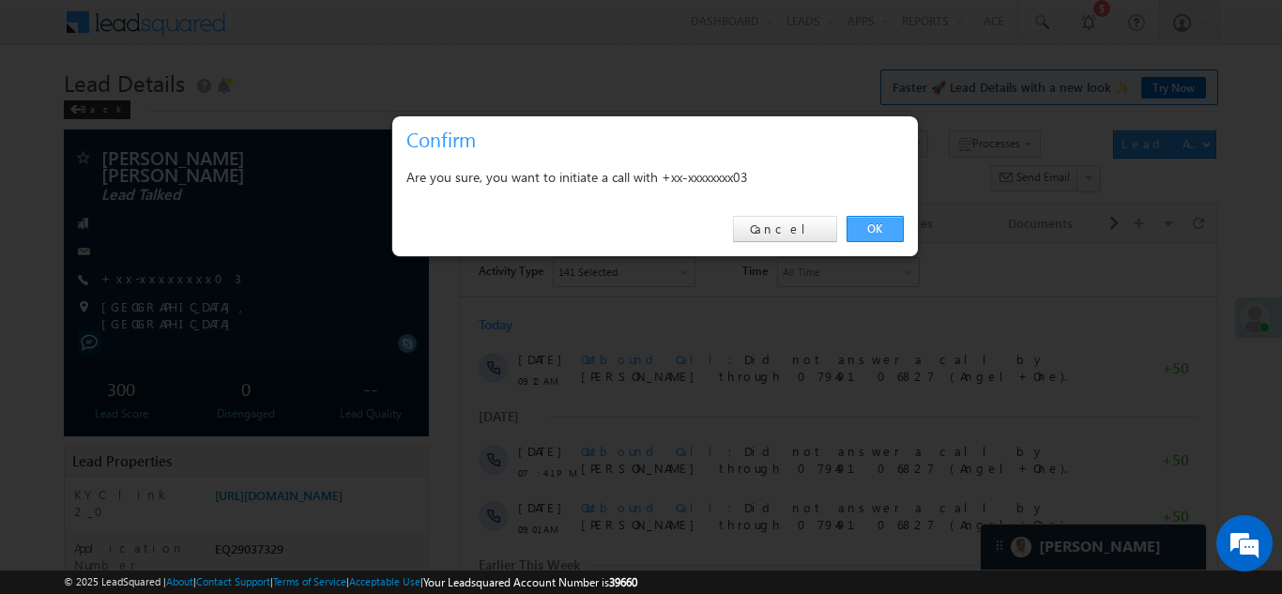
click at [873, 224] on link "OK" at bounding box center [875, 229] width 57 height 26
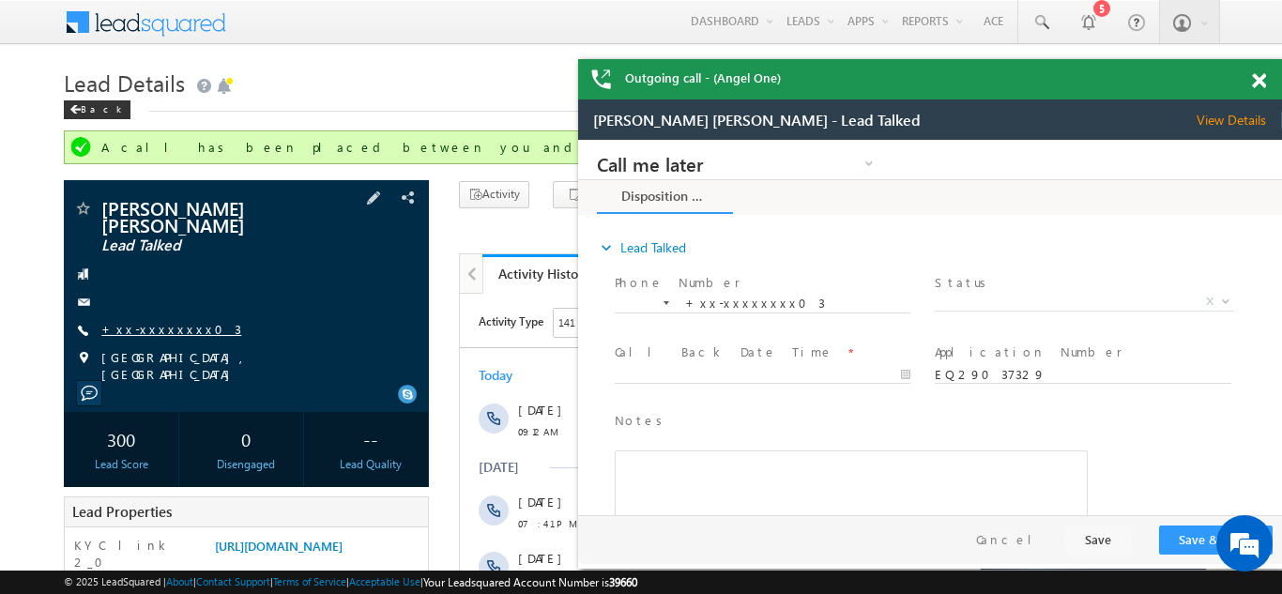
click at [144, 321] on link "+xx-xxxxxxxx03" at bounding box center [171, 329] width 140 height 16
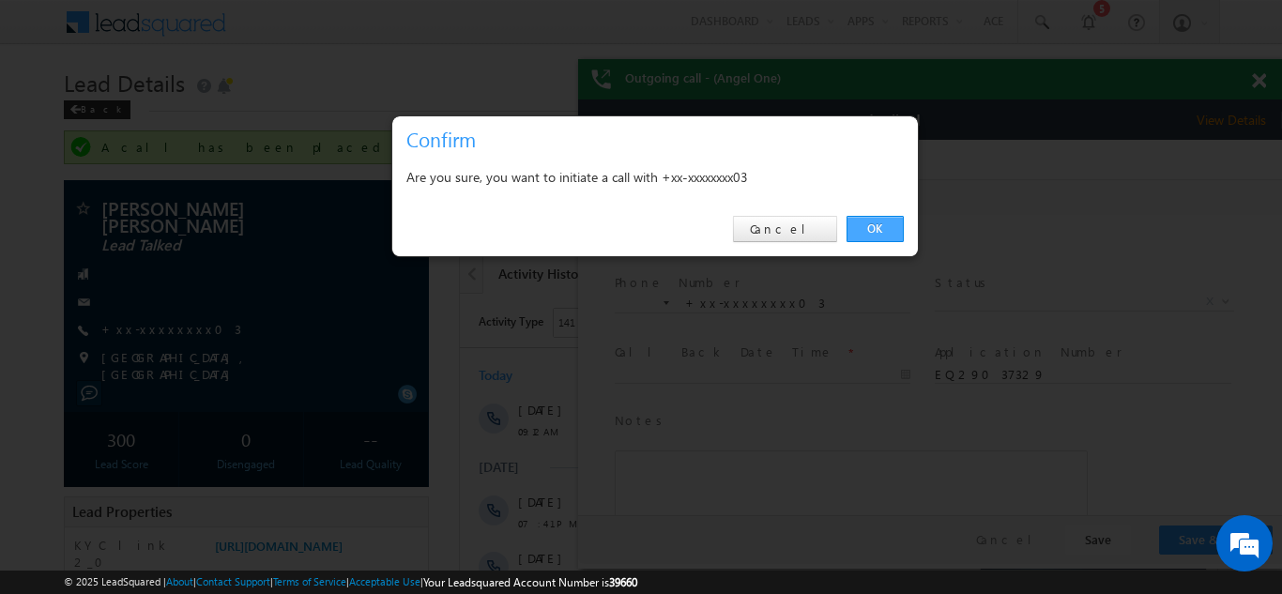
click at [877, 224] on link "OK" at bounding box center [875, 229] width 57 height 26
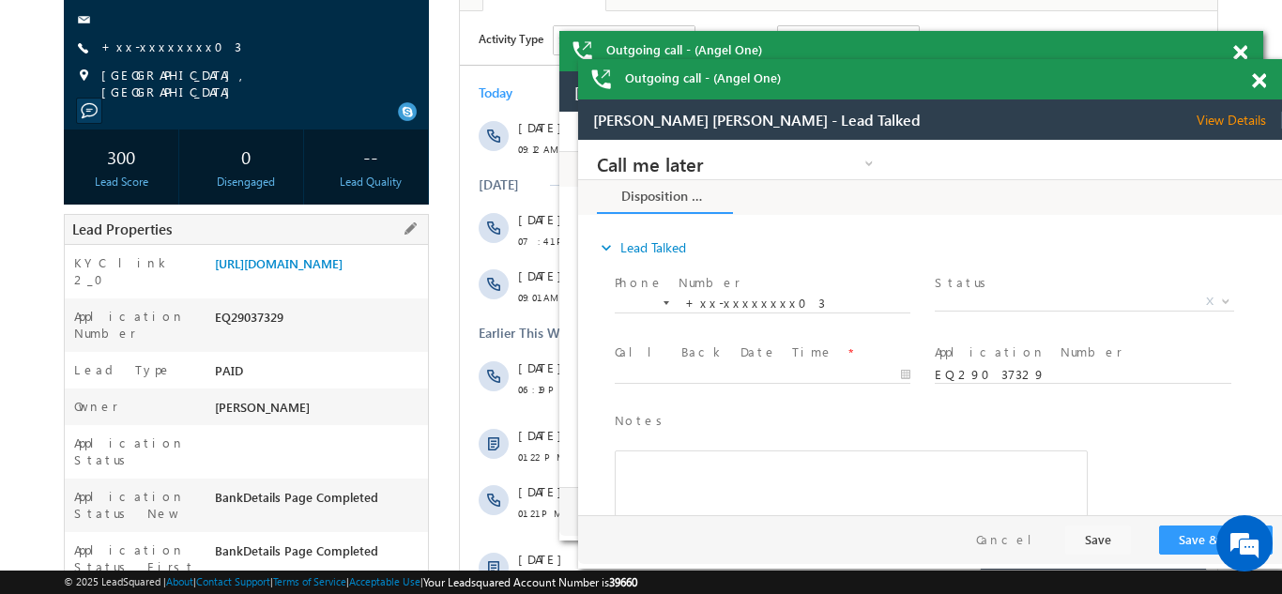
scroll to position [393, 0]
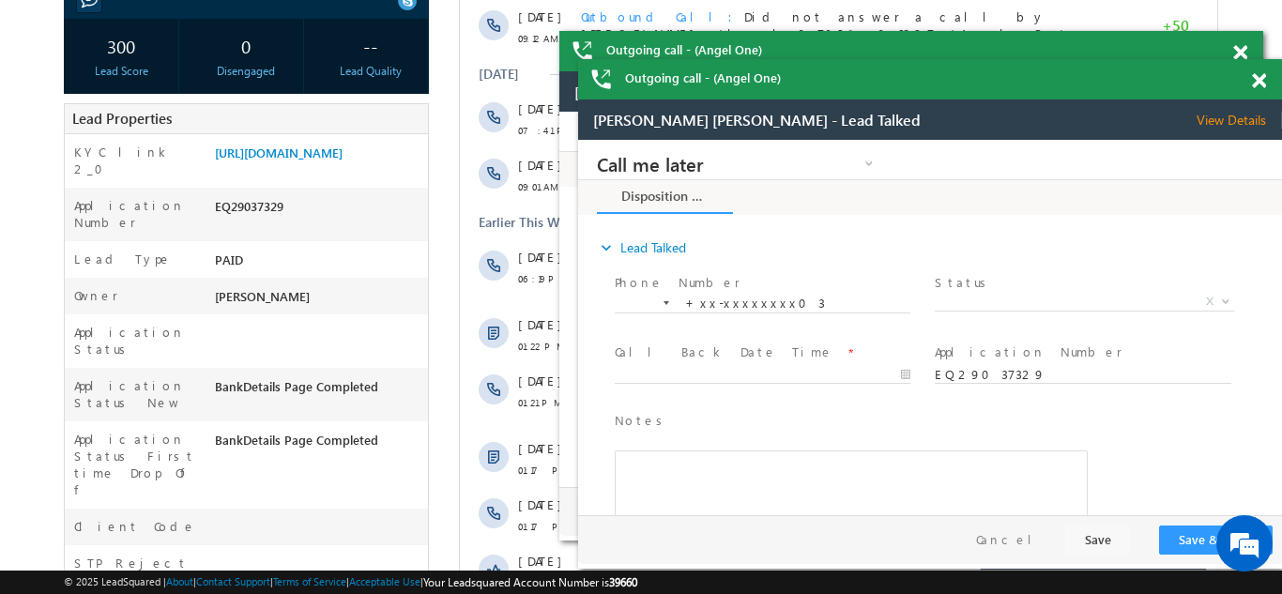
click at [1265, 78] on span at bounding box center [1259, 81] width 14 height 16
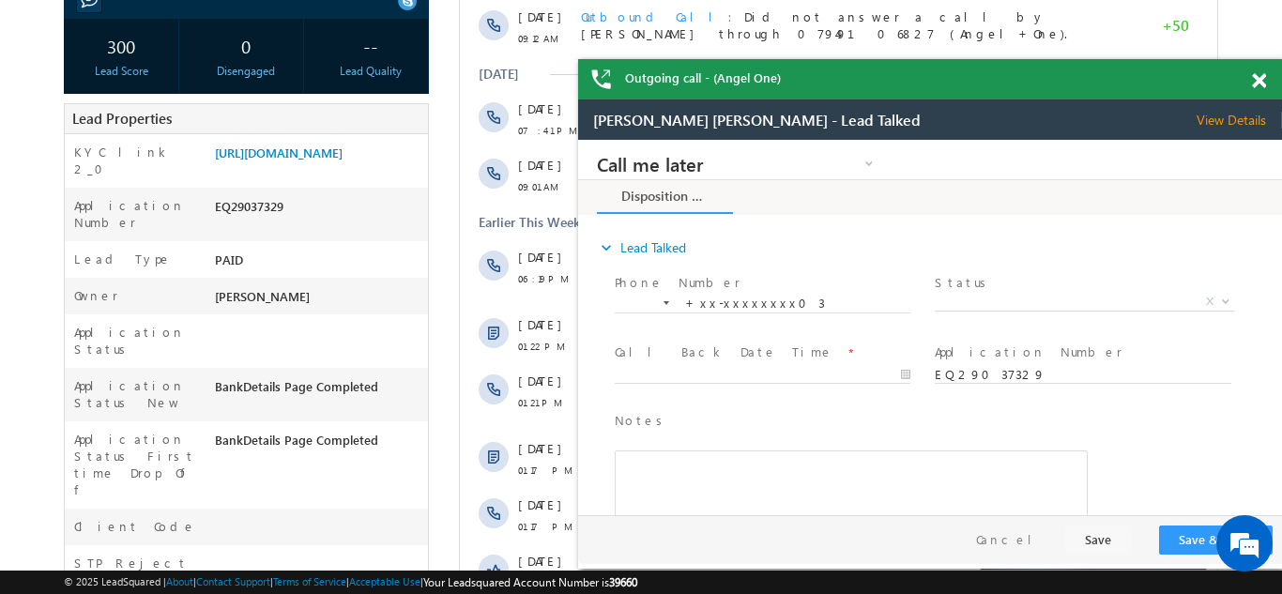
click at [1264, 79] on span at bounding box center [1259, 81] width 14 height 16
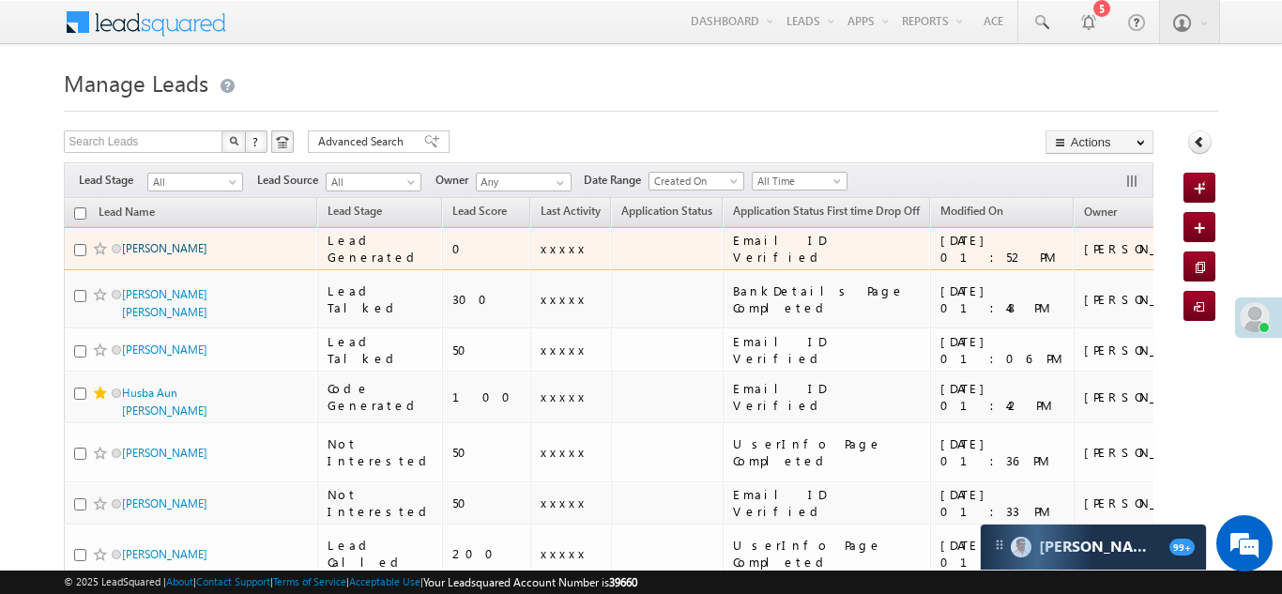
click at [135, 251] on link "Chirag" at bounding box center [164, 248] width 85 height 14
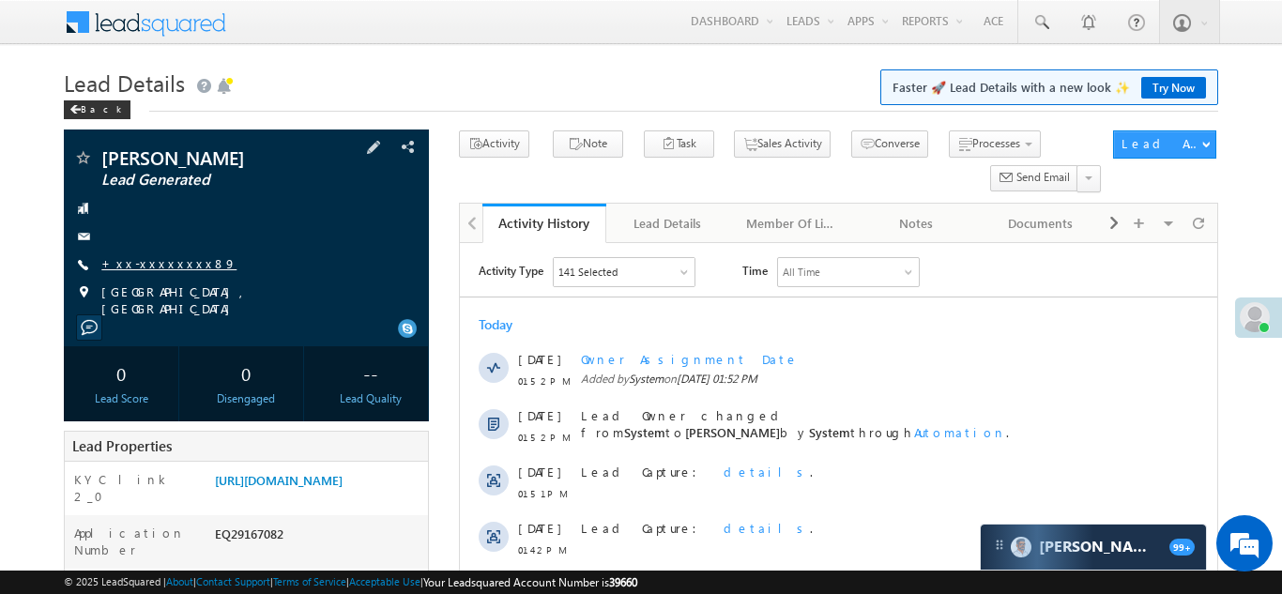
click at [150, 267] on link "+xx-xxxxxxxx89" at bounding box center [168, 263] width 135 height 16
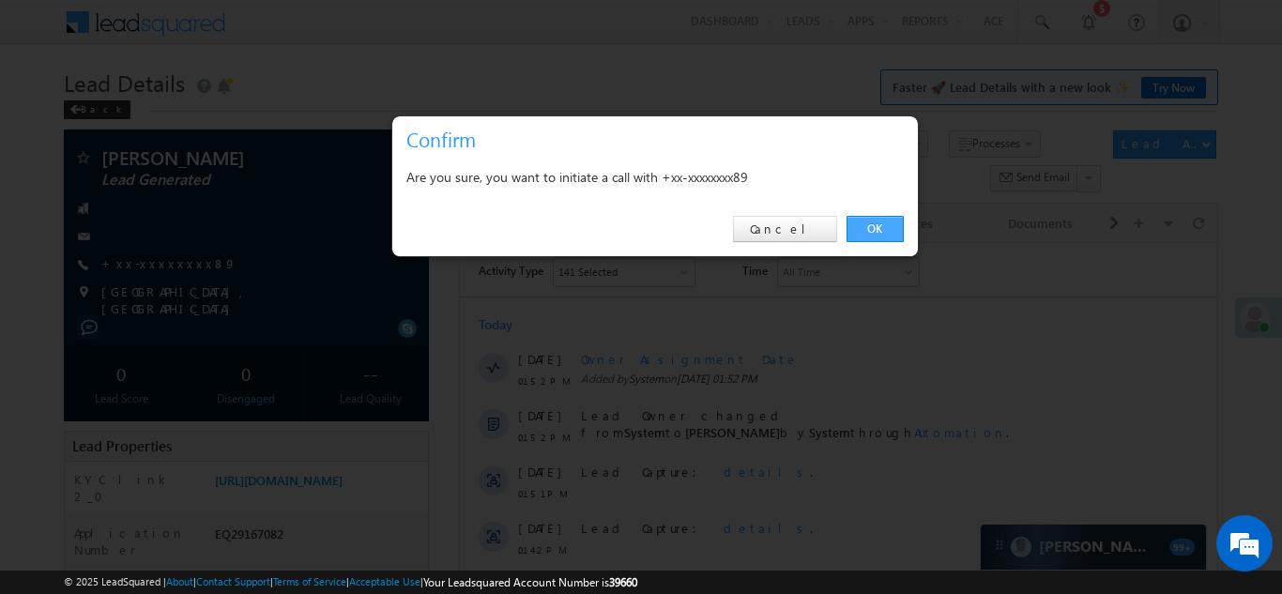
click at [869, 229] on link "OK" at bounding box center [875, 229] width 57 height 26
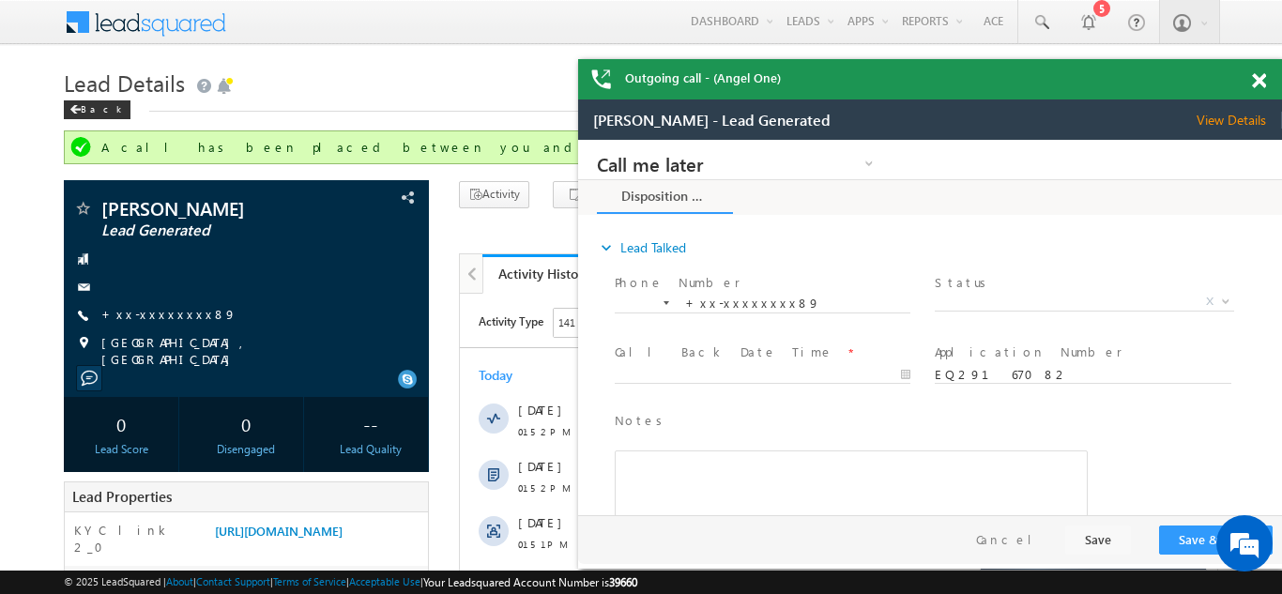
click at [1258, 83] on span at bounding box center [1259, 81] width 14 height 16
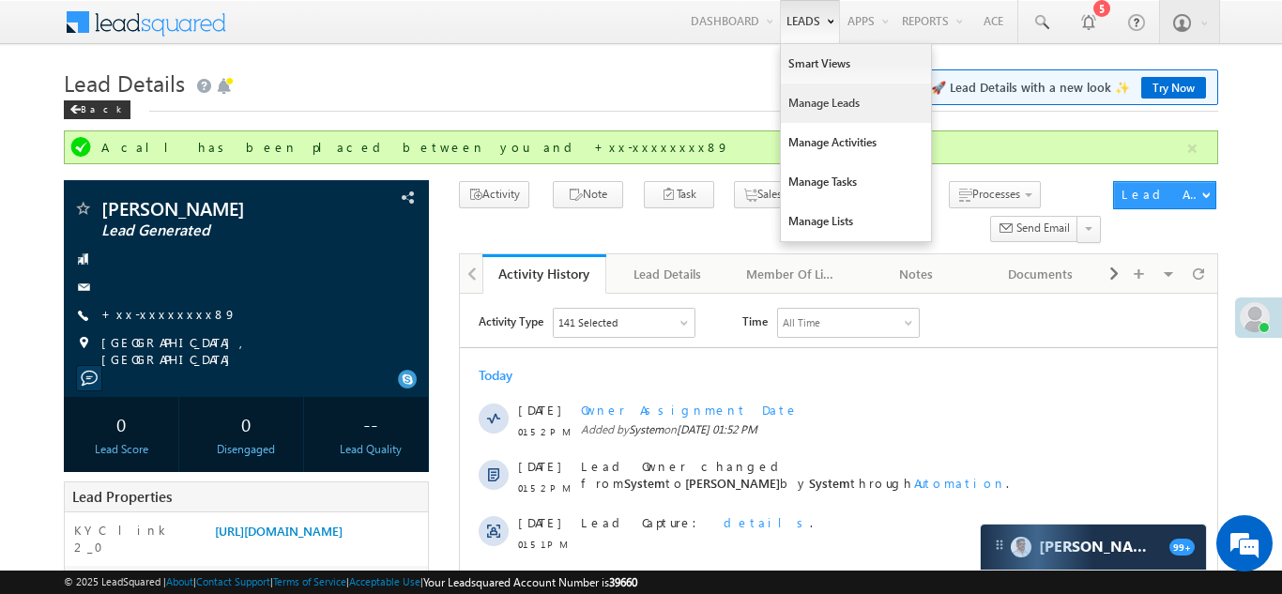
click at [810, 104] on link "Manage Leads" at bounding box center [856, 103] width 150 height 39
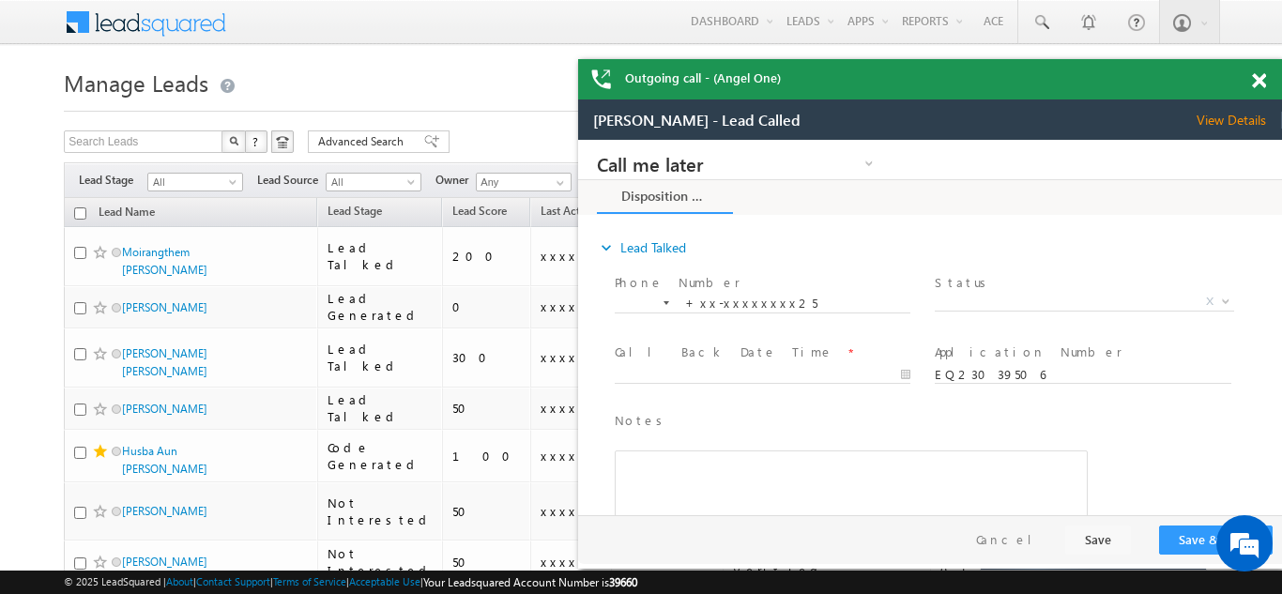
click at [1260, 77] on span at bounding box center [1259, 81] width 14 height 16
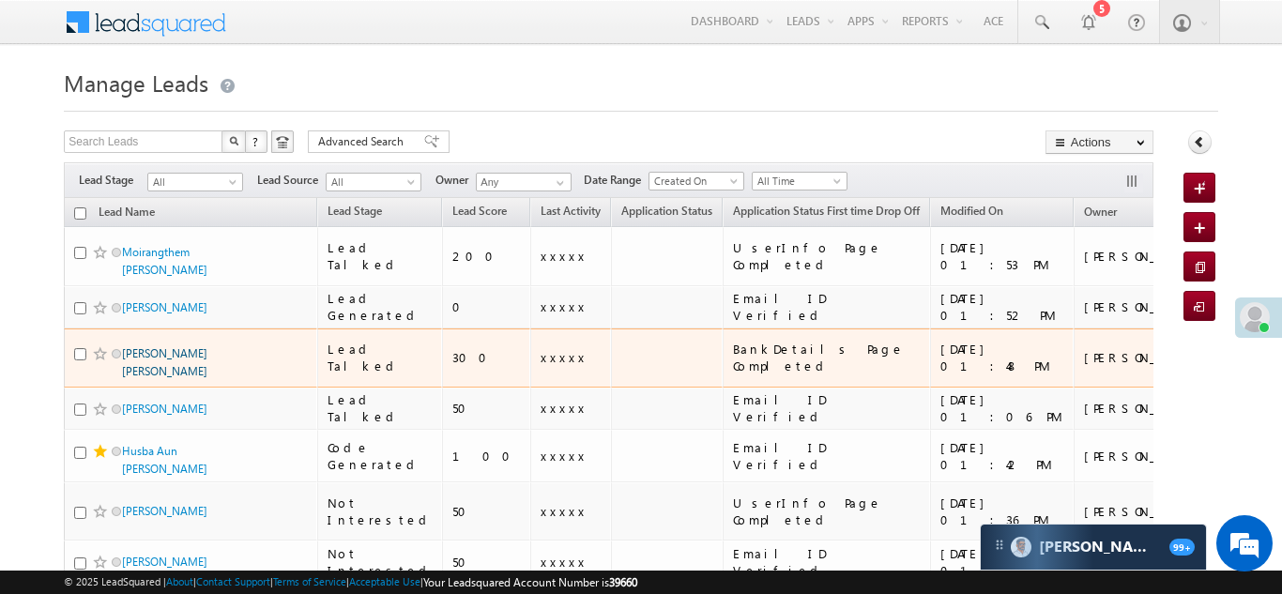
click at [160, 346] on link "[PERSON_NAME] [PERSON_NAME]" at bounding box center [164, 362] width 85 height 32
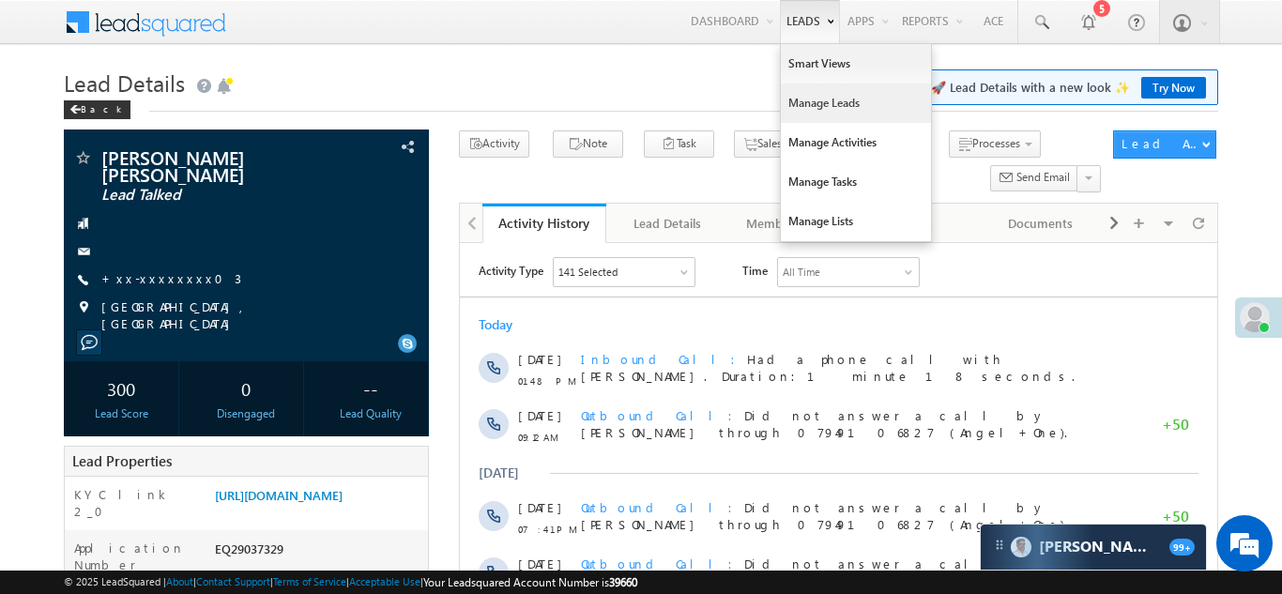
click at [795, 105] on link "Manage Leads" at bounding box center [856, 103] width 150 height 39
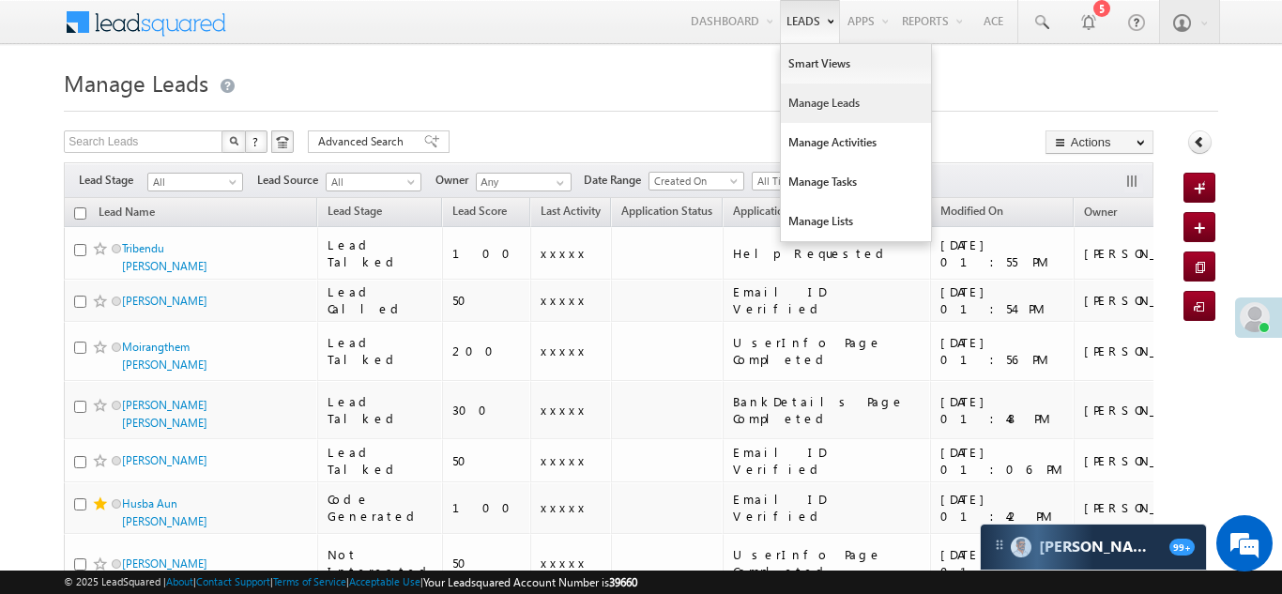
click at [807, 105] on link "Manage Leads" at bounding box center [856, 103] width 150 height 39
